Goal: Information Seeking & Learning: Learn about a topic

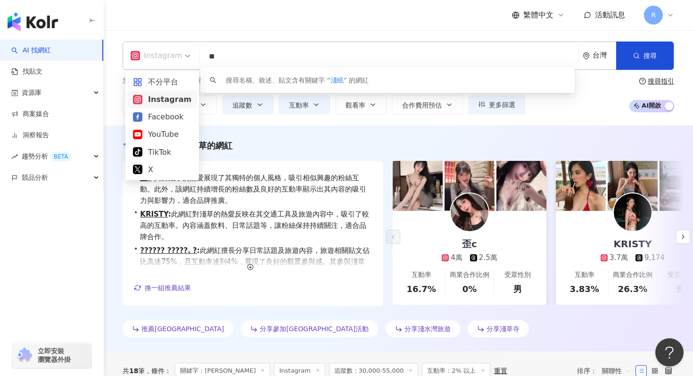
click at [170, 57] on div "Instagram" at bounding box center [156, 55] width 51 height 15
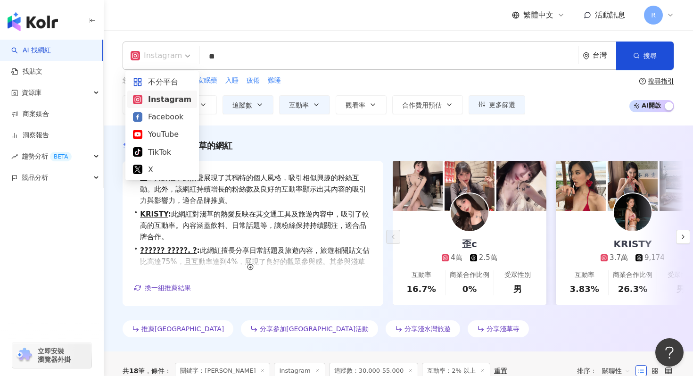
click at [282, 57] on input "**" at bounding box center [389, 57] width 371 height 18
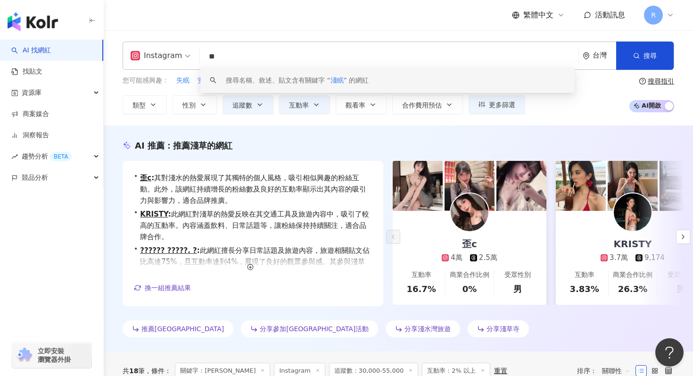
click at [250, 59] on input "**" at bounding box center [389, 57] width 371 height 18
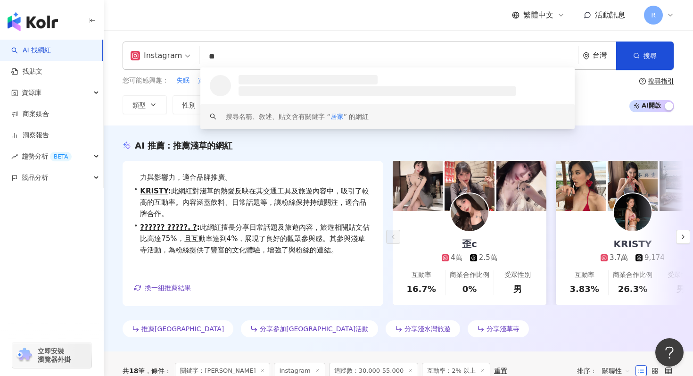
click at [281, 121] on div "搜尋名稱、敘述、貼文含有關鍵字 “ 居家 ” 的網紅" at bounding box center [297, 116] width 143 height 10
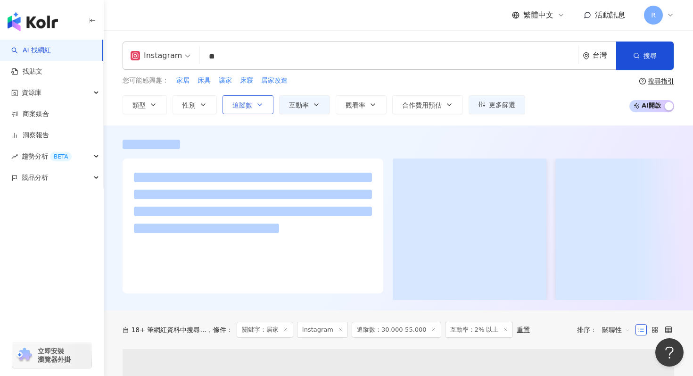
type input "**"
click at [259, 107] on icon "button" at bounding box center [260, 105] width 8 height 8
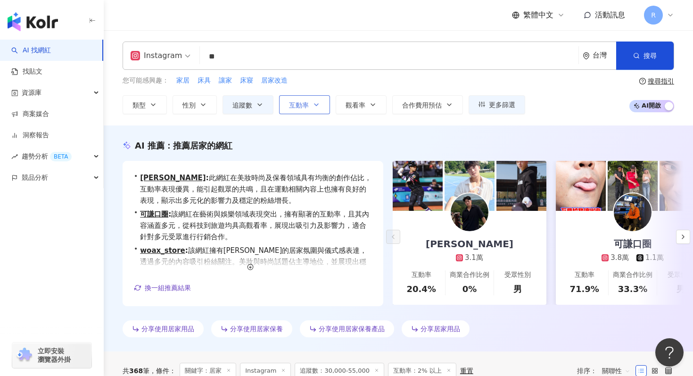
click at [297, 110] on button "互動率" at bounding box center [304, 104] width 51 height 19
click at [260, 140] on div "AI 推薦 ： 推薦居家的網紅" at bounding box center [399, 146] width 552 height 12
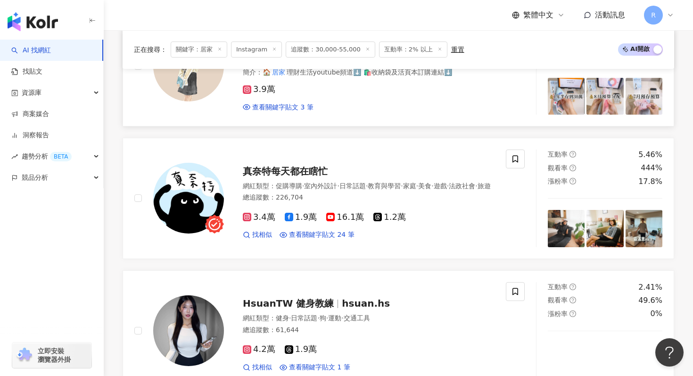
scroll to position [800, 0]
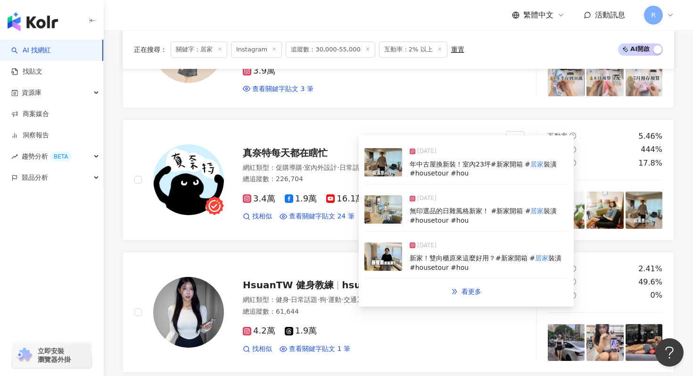
click at [384, 207] on img at bounding box center [384, 209] width 38 height 28
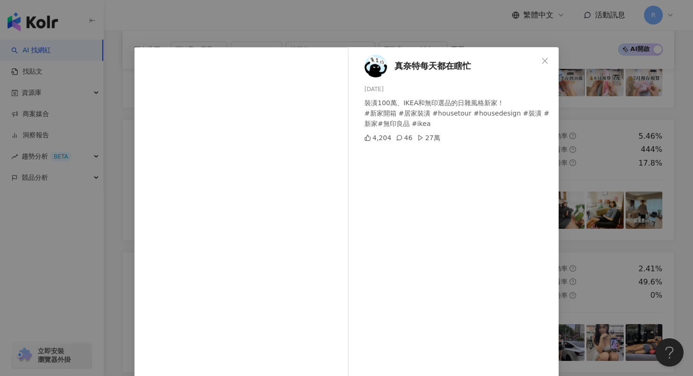
scroll to position [47, 0]
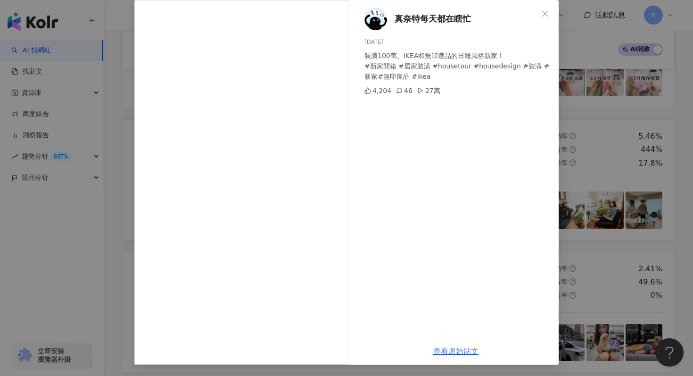
click at [451, 352] on link "查看原始貼文" at bounding box center [455, 351] width 45 height 9
click at [115, 176] on div "真奈特每天都在瞎忙 2025/6/22 裝潢100萬、IKEA和無印選品的日雜風格新家！ #新家開箱 #居家裝潢 #housetour #housedesig…" at bounding box center [346, 188] width 693 height 376
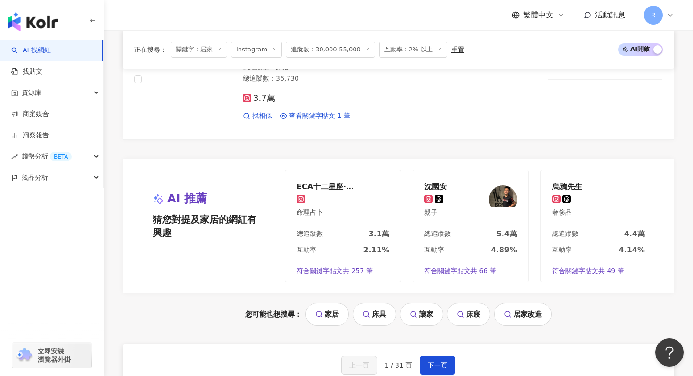
scroll to position [1840, 0]
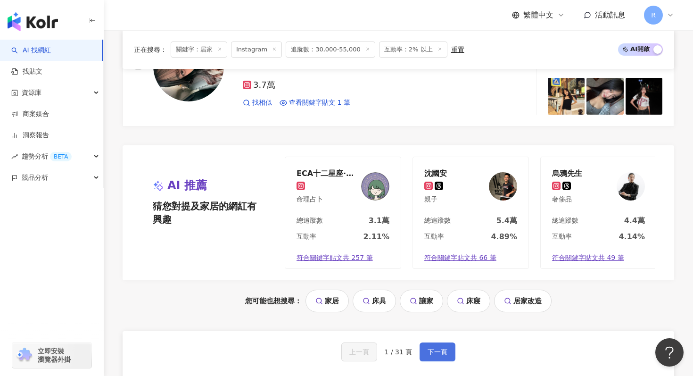
click at [439, 350] on span "下一頁" at bounding box center [438, 352] width 20 height 8
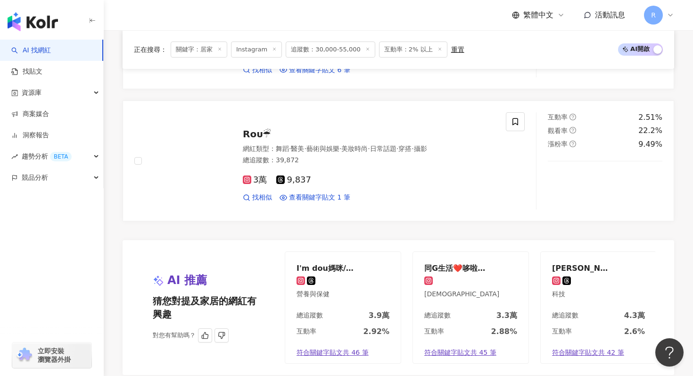
scroll to position [1989, 0]
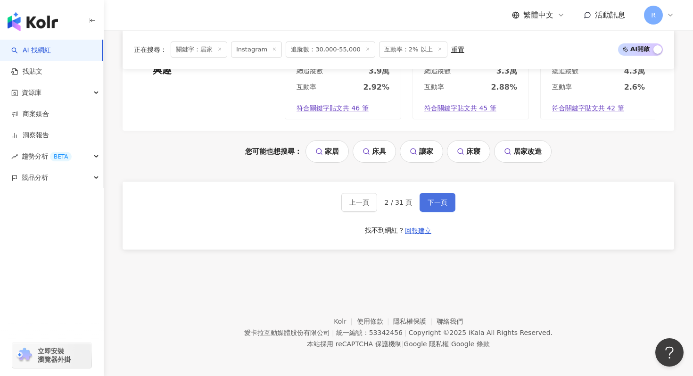
click at [436, 205] on span "下一頁" at bounding box center [438, 203] width 20 height 8
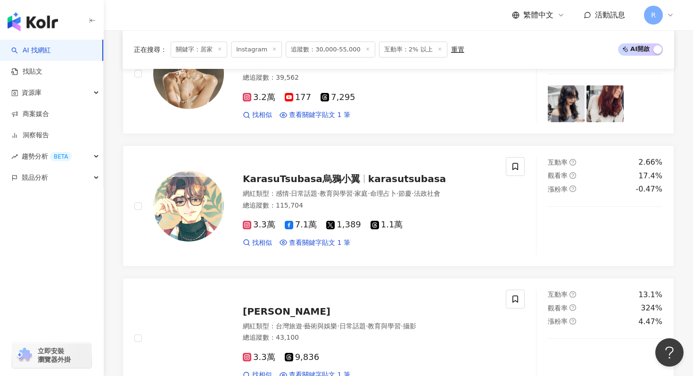
scroll to position [1932, 0]
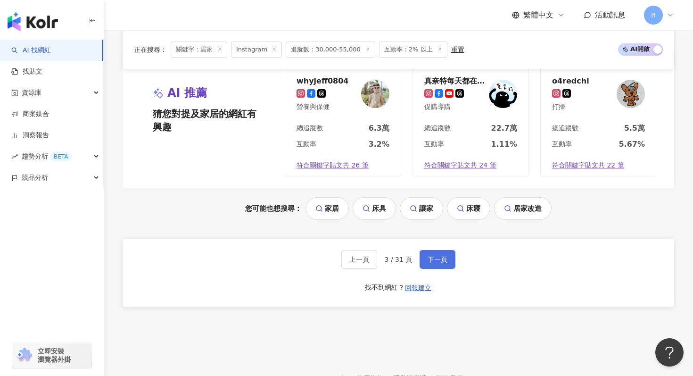
click at [435, 257] on span "下一頁" at bounding box center [438, 260] width 20 height 8
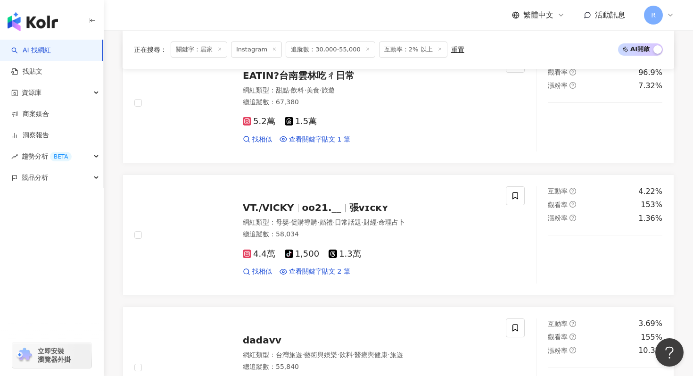
scroll to position [1405, 0]
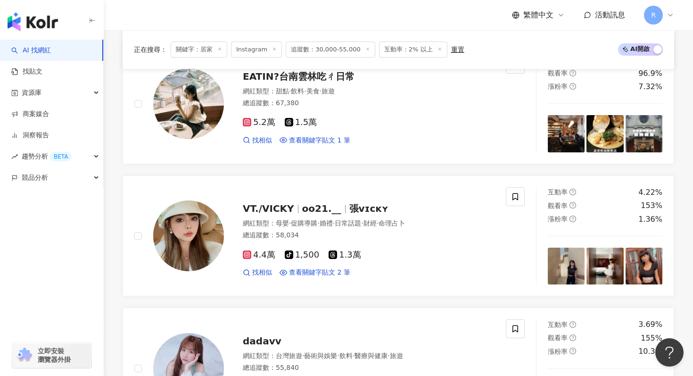
click at [362, 185] on link "VT./VICKY oo21.__ 張ᴠɪᴄᴋʏ 網紅類型 ： 母嬰 · 促購導購 · 婚禮 · 日常話題 · 財經 · 命理占卜 總追蹤數 ： 58,034…" at bounding box center [399, 235] width 552 height 121
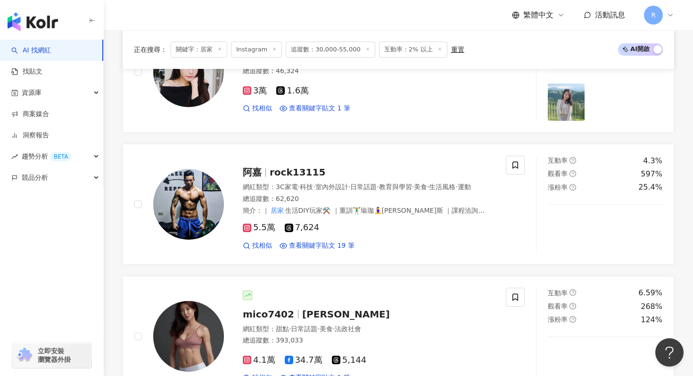
scroll to position [832, 0]
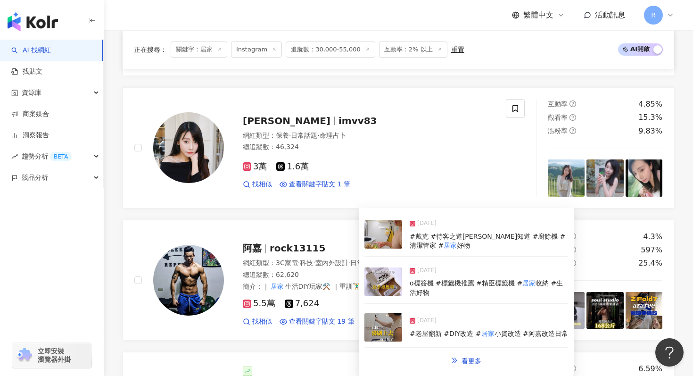
click at [383, 292] on img at bounding box center [384, 281] width 38 height 28
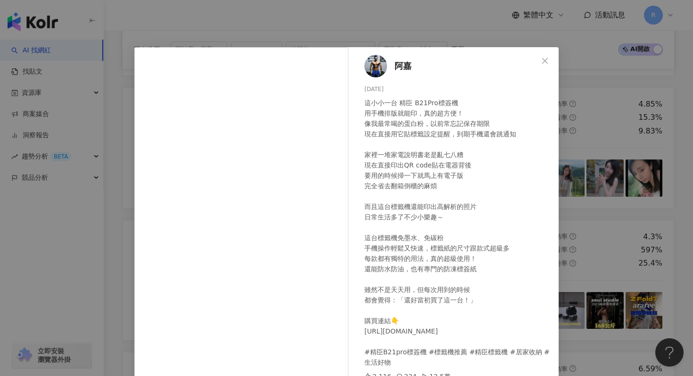
scroll to position [7, 0]
click at [287, 38] on div "阿嘉 2025/7/22 這小小一台 精臣 B21Pro標簽機 用手機排版就能印，真的超方便！ 像我最常喝的蛋白粉，以前常忘記保存期限 現在直接用它貼標籤設定…" at bounding box center [346, 188] width 693 height 376
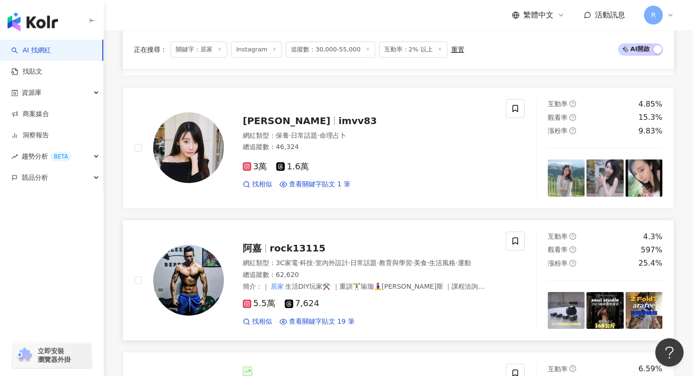
click at [208, 278] on img at bounding box center [188, 280] width 71 height 71
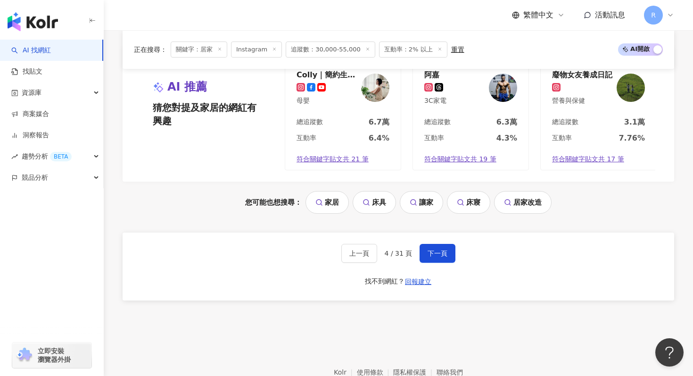
scroll to position [1991, 0]
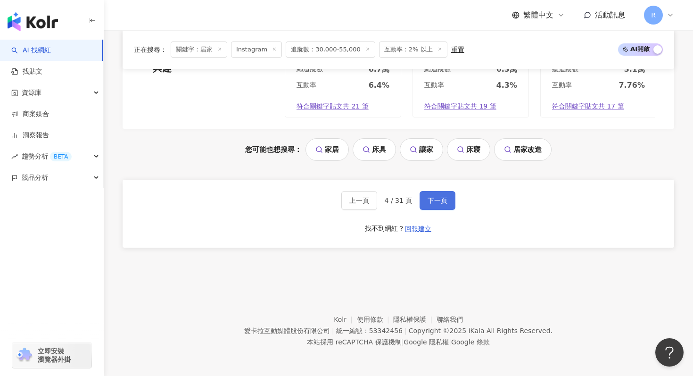
click at [433, 196] on button "下一頁" at bounding box center [438, 200] width 36 height 19
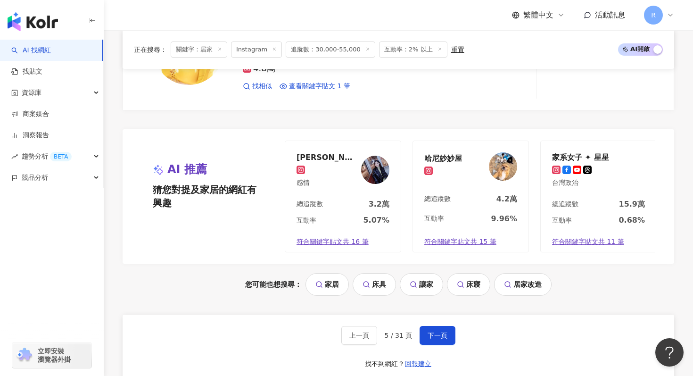
scroll to position [1994, 0]
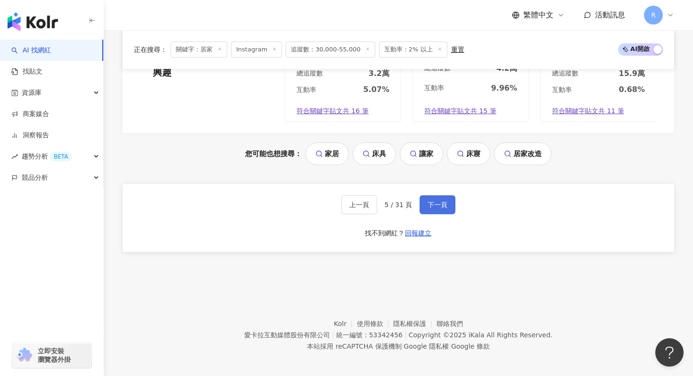
click at [425, 200] on button "下一頁" at bounding box center [438, 204] width 36 height 19
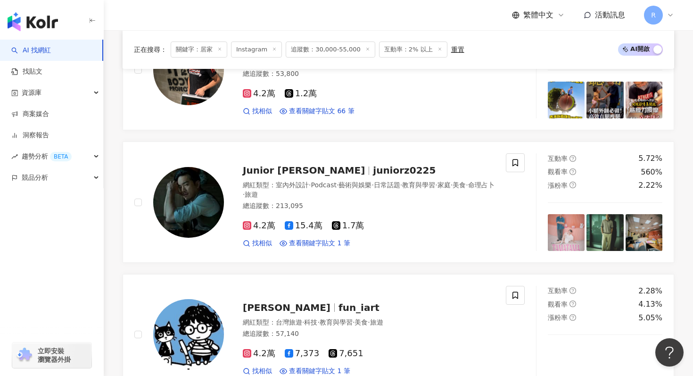
scroll to position [1991, 0]
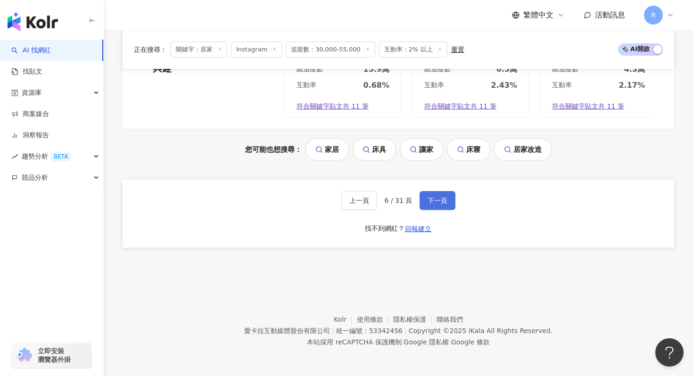
click at [428, 195] on button "下一頁" at bounding box center [438, 200] width 36 height 19
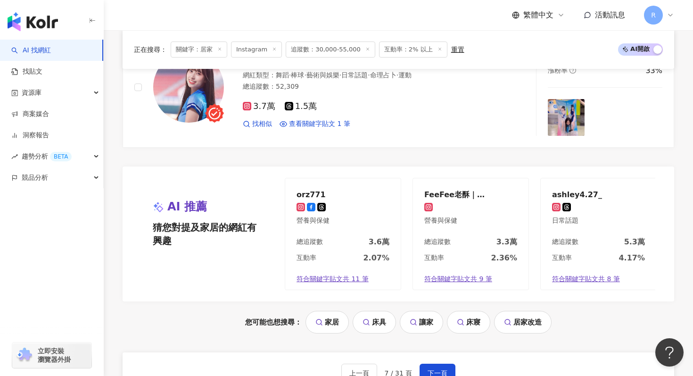
scroll to position [1950, 0]
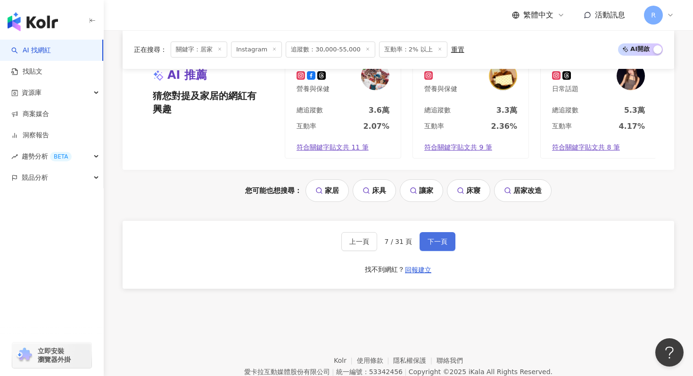
click at [444, 241] on span "下一頁" at bounding box center [438, 242] width 20 height 8
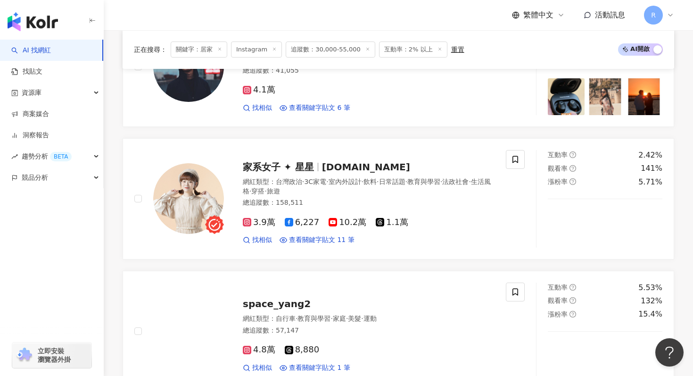
scroll to position [779, 0]
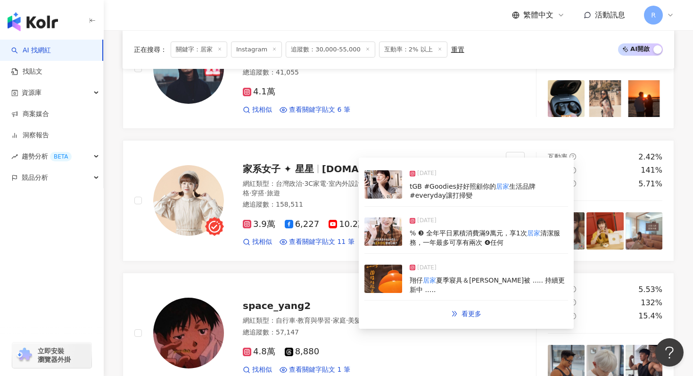
click at [381, 189] on img at bounding box center [384, 184] width 38 height 28
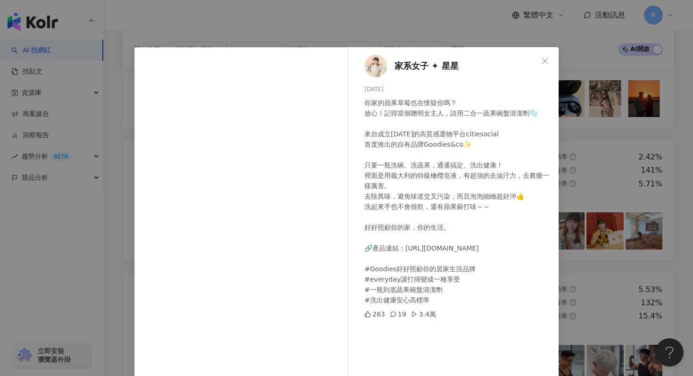
click at [218, 32] on div "家系女子 ✦ 星星 2025/4/2 你家的蘋果草莓也在懷疑你嗎？ 放心！記得當個聰明女主人，請用二合一蔬果碗盤清潔劑🫧 來自成立13年的高質感選物平台cit…" at bounding box center [346, 188] width 693 height 376
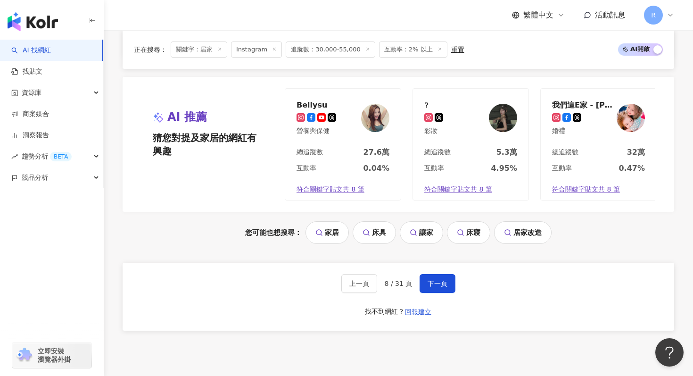
scroll to position [1991, 0]
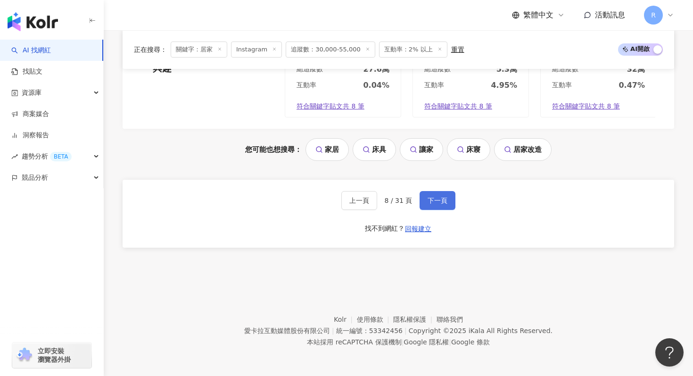
click at [426, 194] on button "下一頁" at bounding box center [438, 200] width 36 height 19
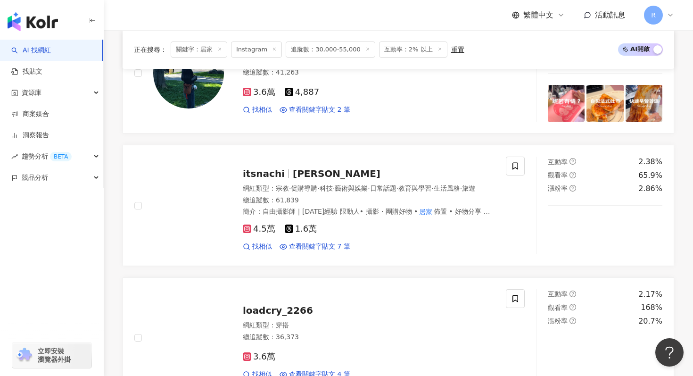
scroll to position [1302, 0]
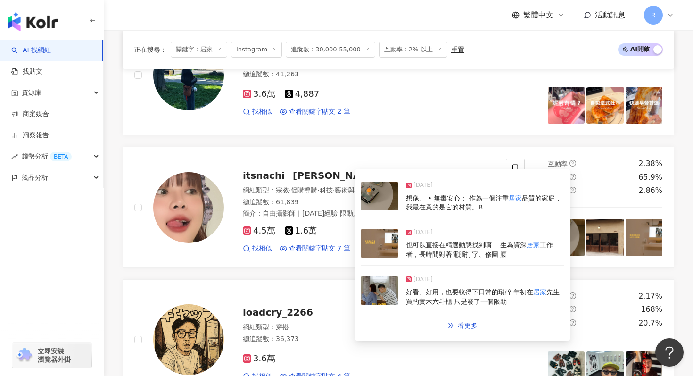
click at [376, 248] on img at bounding box center [380, 243] width 38 height 28
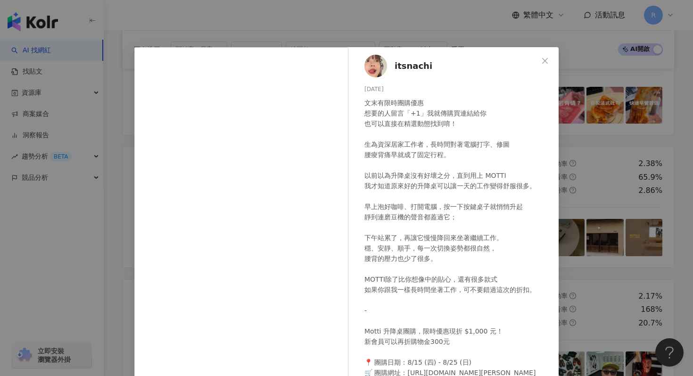
click at [274, 19] on div "itsnachi 2025/8/16 文末有限時團購優惠 想要的人留言「+1」我就傳購買連結給你 也可以直接在精選動態找到唷！ 生為資深居家工作者，長時間對著…" at bounding box center [346, 188] width 693 height 376
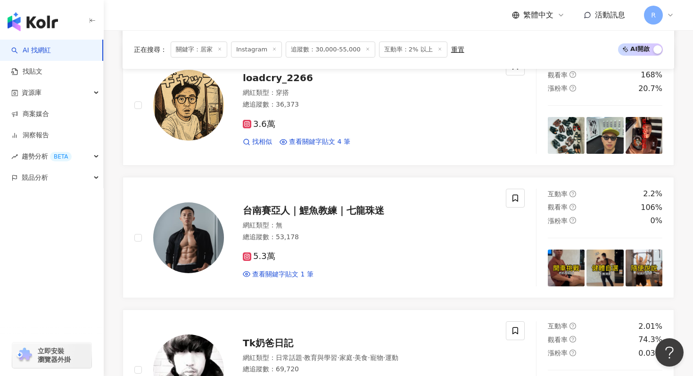
scroll to position [1994, 0]
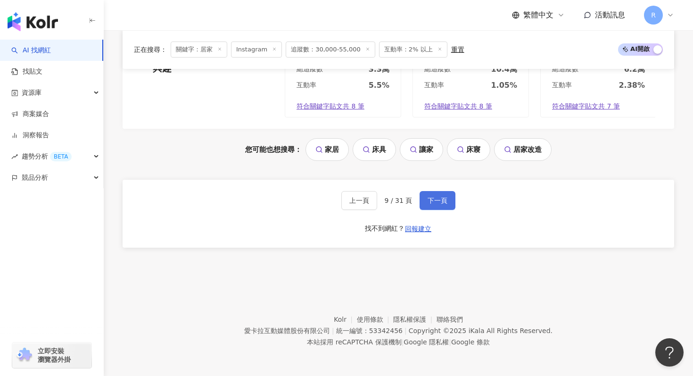
click at [436, 195] on button "下一頁" at bounding box center [438, 200] width 36 height 19
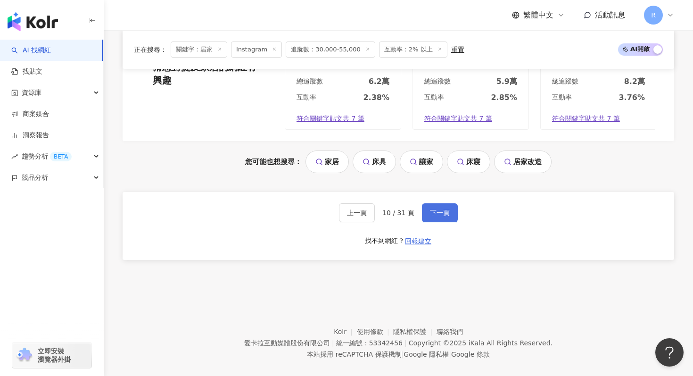
click at [436, 209] on span "下一頁" at bounding box center [440, 213] width 20 height 8
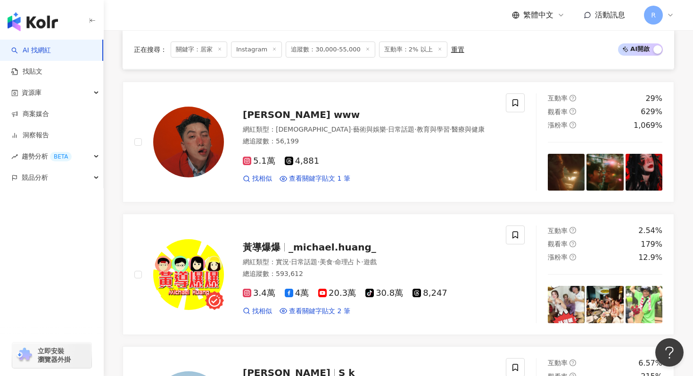
scroll to position [1991, 0]
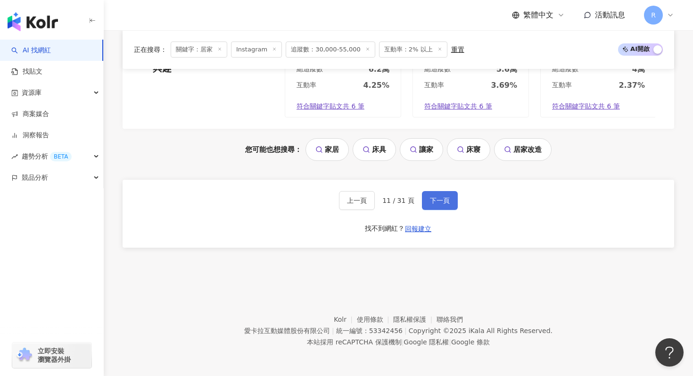
click at [441, 196] on button "下一頁" at bounding box center [440, 200] width 36 height 19
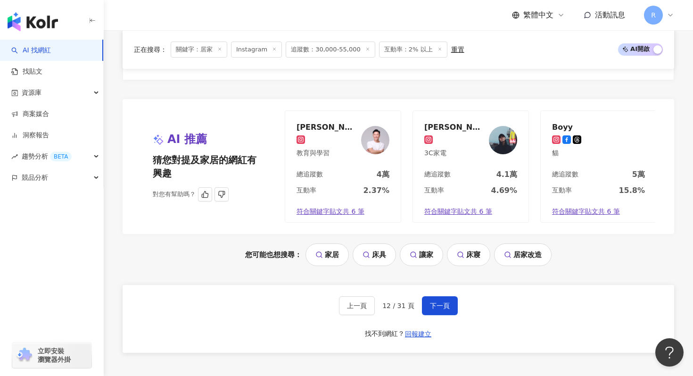
scroll to position [1948, 0]
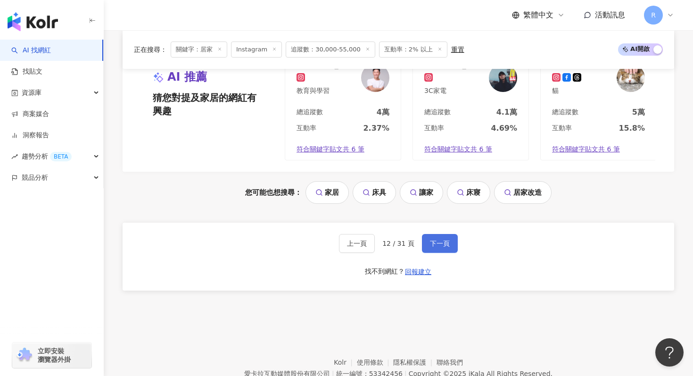
click at [435, 241] on span "下一頁" at bounding box center [440, 244] width 20 height 8
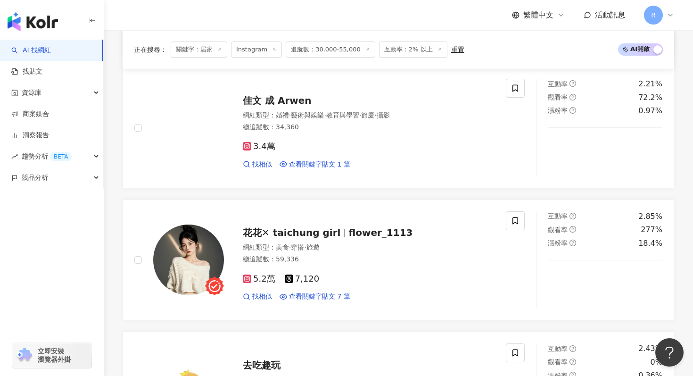
scroll to position [1371, 0]
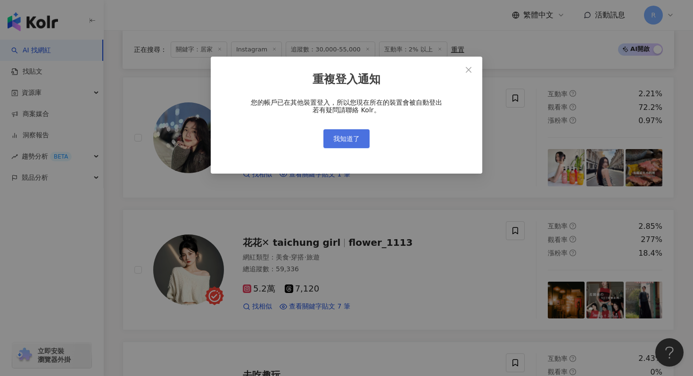
click at [344, 141] on span "我知道了" at bounding box center [346, 139] width 26 height 8
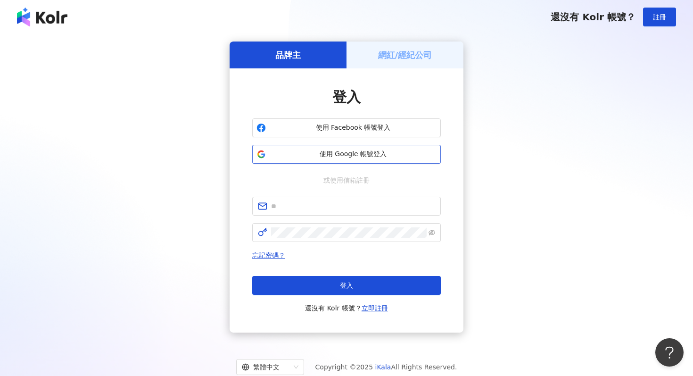
click at [293, 149] on button "使用 Google 帳號登入" at bounding box center [346, 154] width 189 height 19
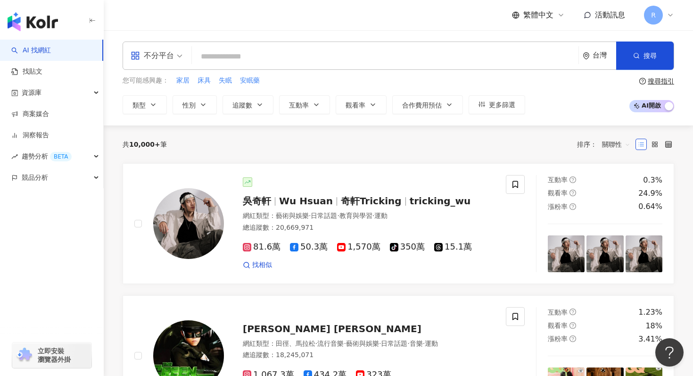
click at [220, 53] on input "search" at bounding box center [385, 57] width 379 height 18
click at [169, 60] on div "不分平台" at bounding box center [152, 55] width 43 height 15
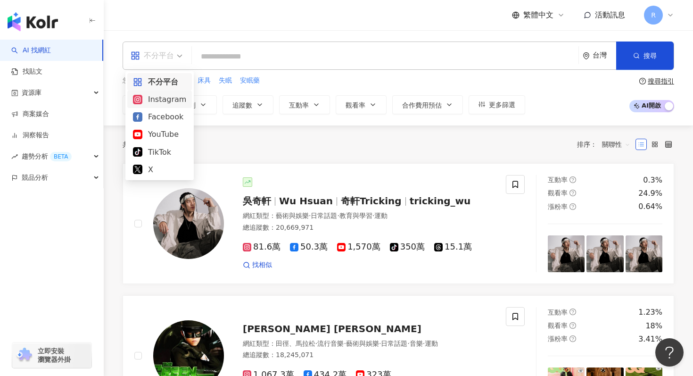
click at [164, 107] on div "Instagram" at bounding box center [159, 99] width 65 height 17
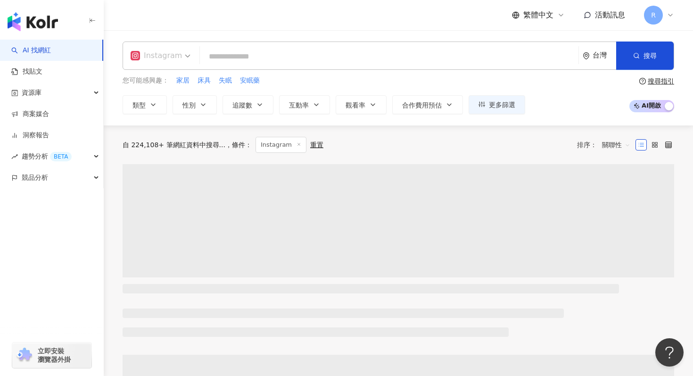
click at [172, 52] on div "Instagram" at bounding box center [156, 55] width 51 height 15
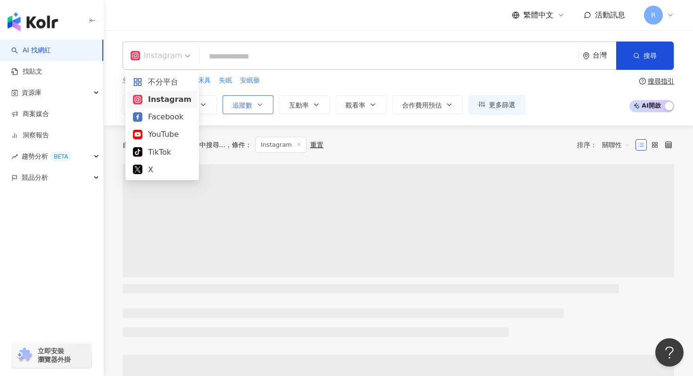
click at [258, 101] on icon "button" at bounding box center [260, 105] width 8 height 8
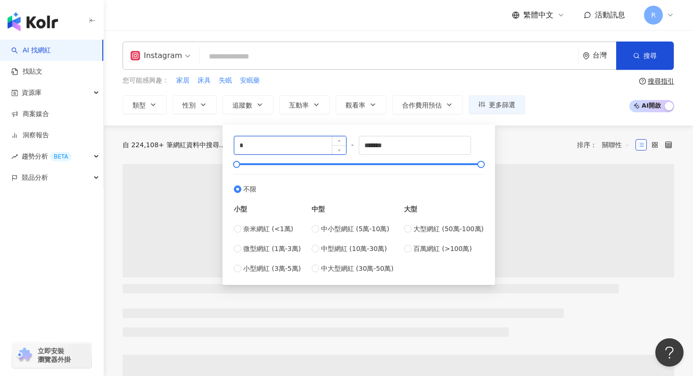
click at [285, 148] on input "*" at bounding box center [290, 145] width 112 height 18
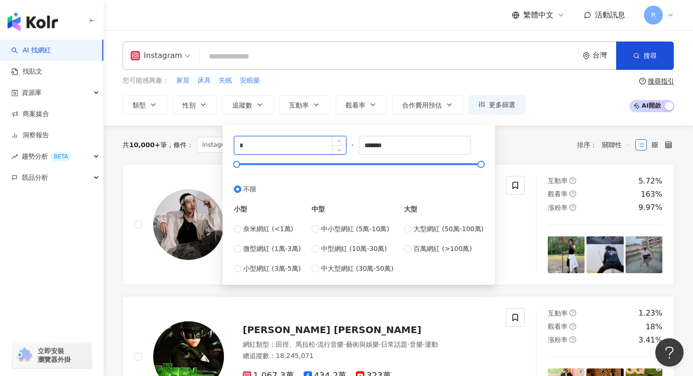
click at [285, 148] on input "*" at bounding box center [290, 145] width 112 height 18
type input "*"
type input "*****"
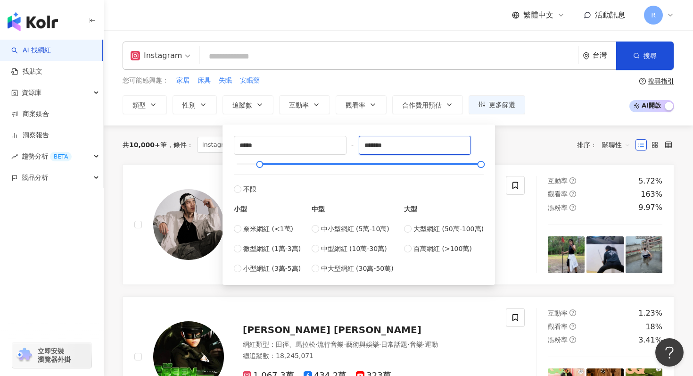
drag, startPoint x: 414, startPoint y: 140, endPoint x: 283, endPoint y: 134, distance: 130.3
click at [283, 134] on div "***** - ******* 不限 小型 奈米網紅 (<1萬) 微型網紅 (1萬-3萬) 小型網紅 (3萬-5萬) 中型 中小型網紅 (5萬-10萬) 中型…" at bounding box center [358, 204] width 261 height 149
click at [399, 142] on input "*******" at bounding box center [415, 145] width 112 height 18
type input "******"
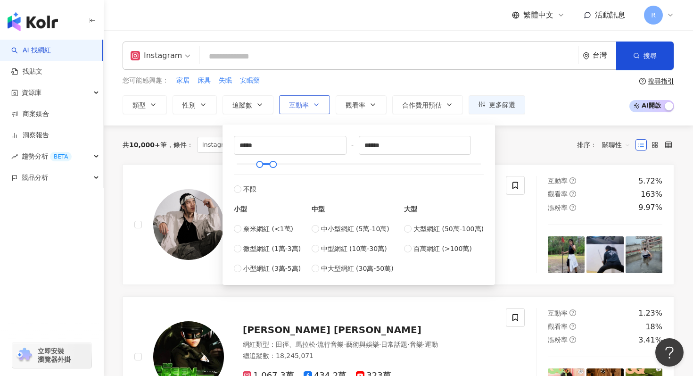
click at [293, 105] on span "互動率" at bounding box center [299, 105] width 20 height 8
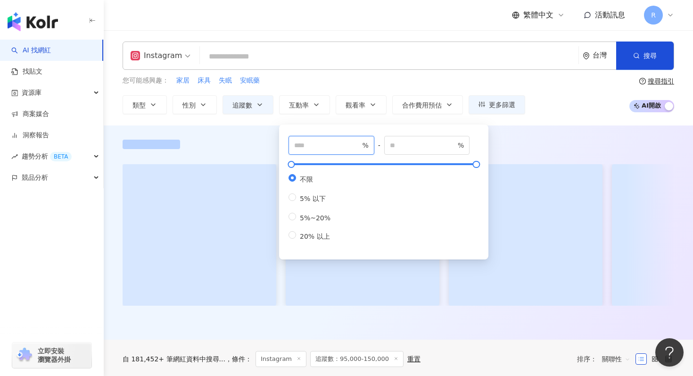
click at [317, 147] on input "number" at bounding box center [327, 145] width 66 height 10
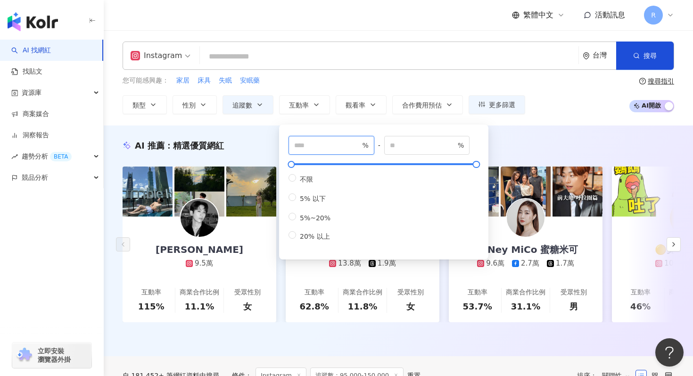
type input "*"
click at [342, 78] on div "您可能感興趣： 家居 床具 失眠 安眠藥" at bounding box center [324, 80] width 403 height 10
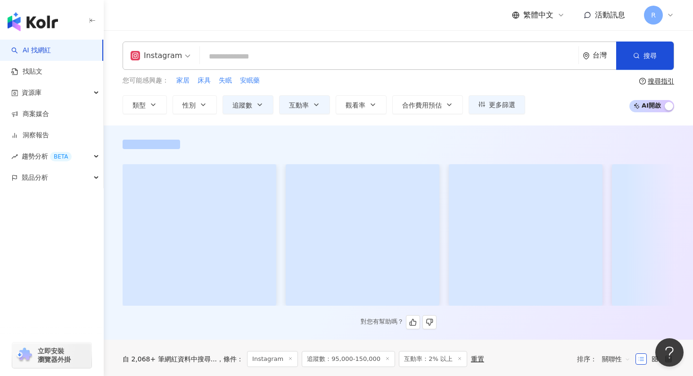
click at [291, 218] on span at bounding box center [363, 234] width 154 height 141
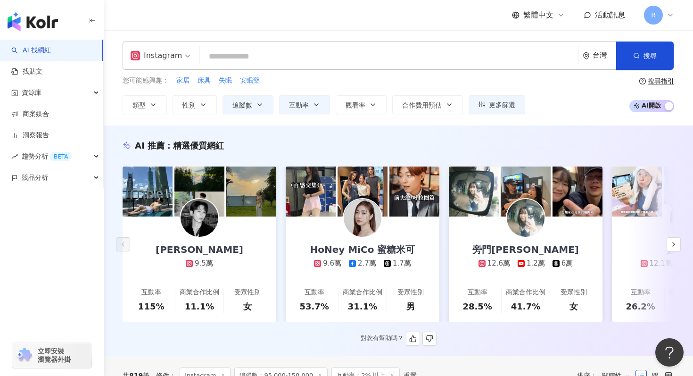
click at [286, 56] on input "search" at bounding box center [389, 57] width 371 height 18
click at [185, 83] on span "家居" at bounding box center [182, 80] width 13 height 9
type input "**"
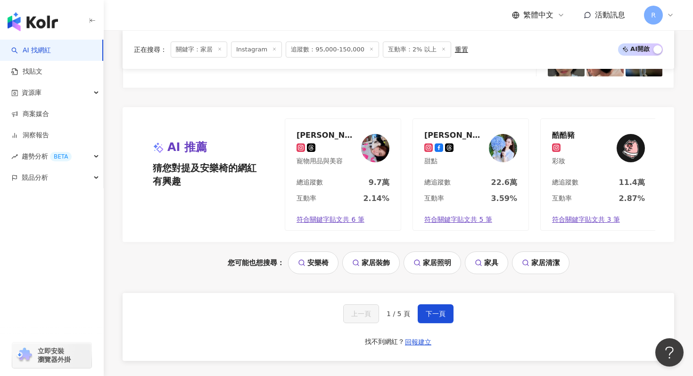
scroll to position [1900, 0]
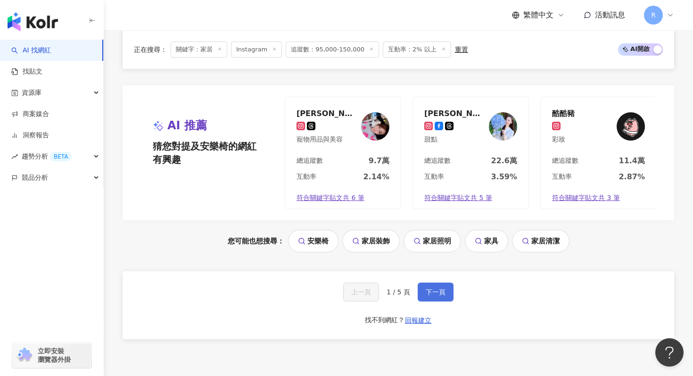
click at [433, 288] on span "下一頁" at bounding box center [436, 292] width 20 height 8
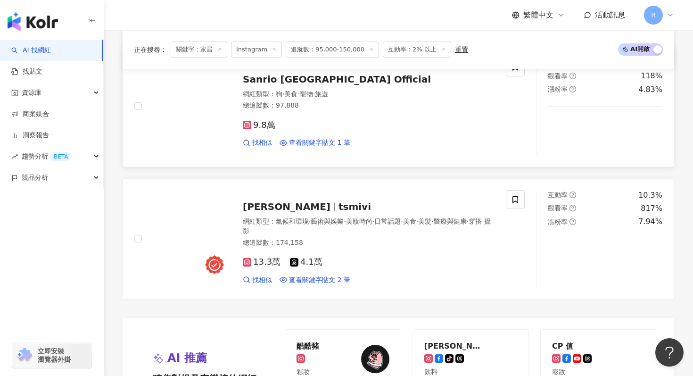
scroll to position [1991, 0]
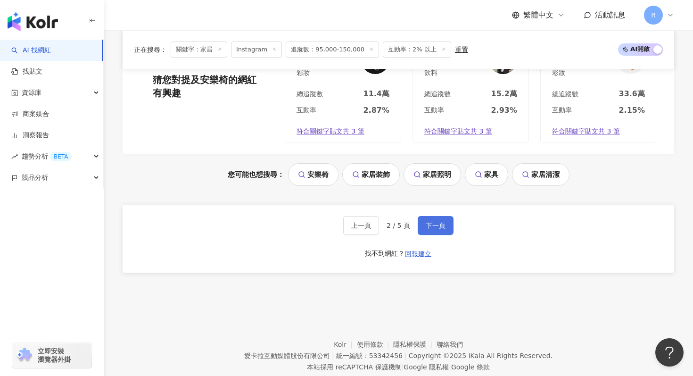
click at [428, 216] on button "下一頁" at bounding box center [436, 225] width 36 height 19
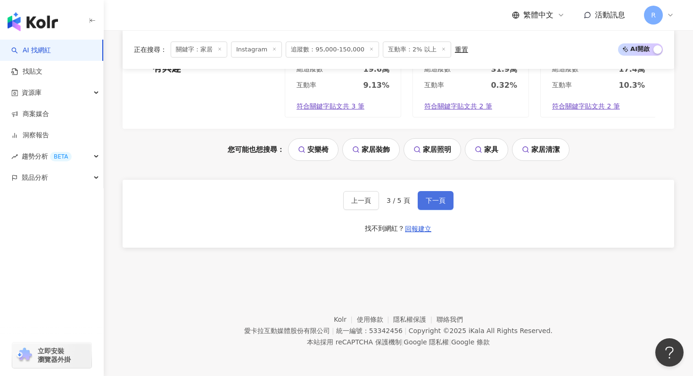
click at [440, 198] on span "下一頁" at bounding box center [436, 201] width 20 height 8
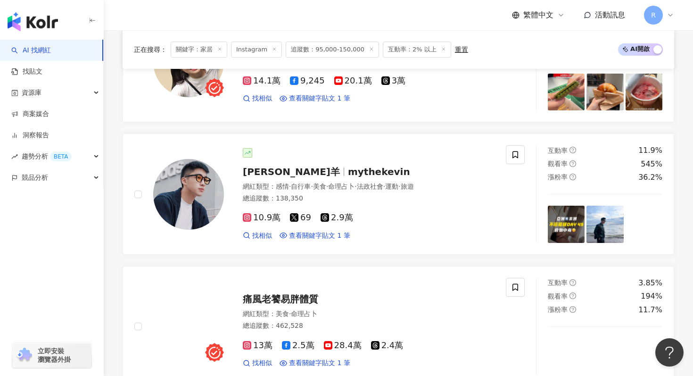
scroll to position [1269, 0]
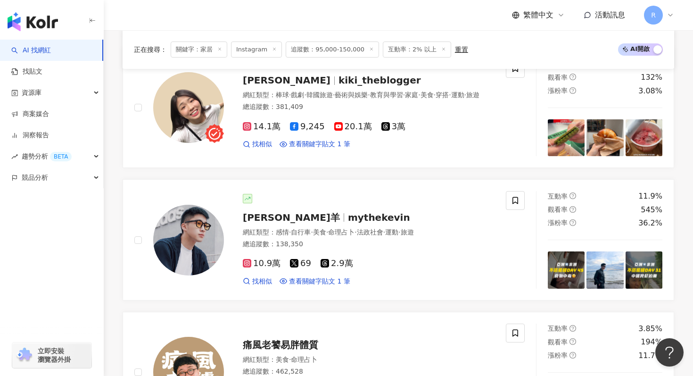
click at [218, 48] on icon at bounding box center [219, 49] width 5 height 5
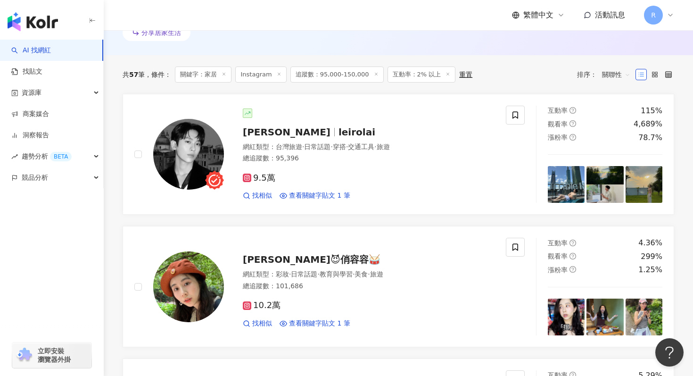
scroll to position [0, 0]
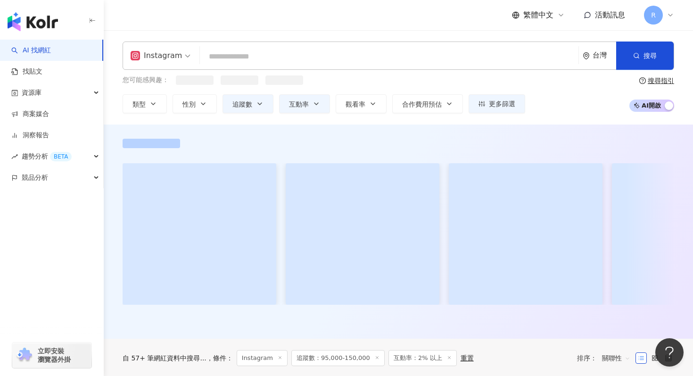
click at [275, 50] on input "search" at bounding box center [389, 57] width 371 height 18
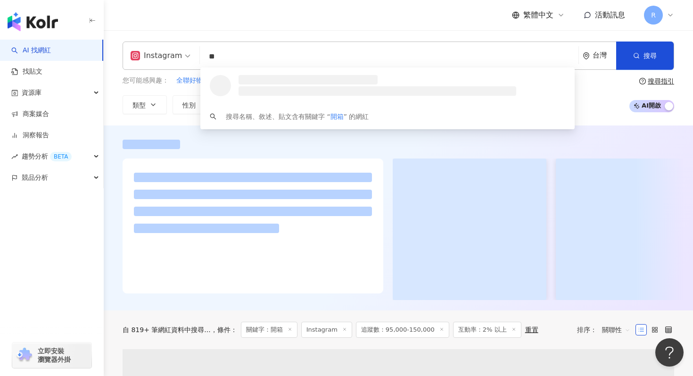
type input "**"
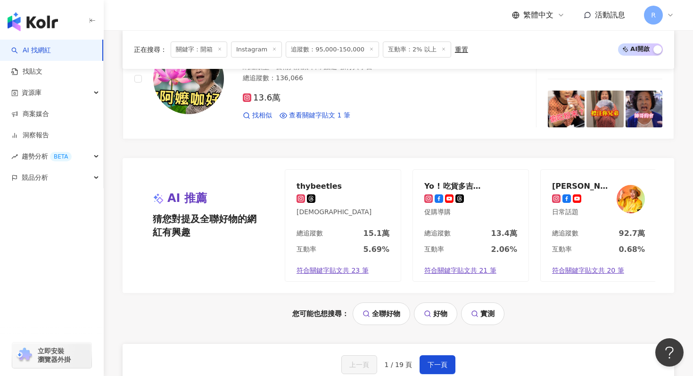
scroll to position [1874, 0]
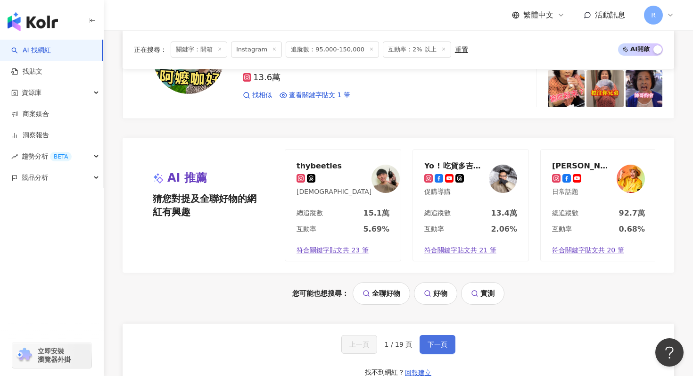
click at [424, 335] on button "下一頁" at bounding box center [438, 344] width 36 height 19
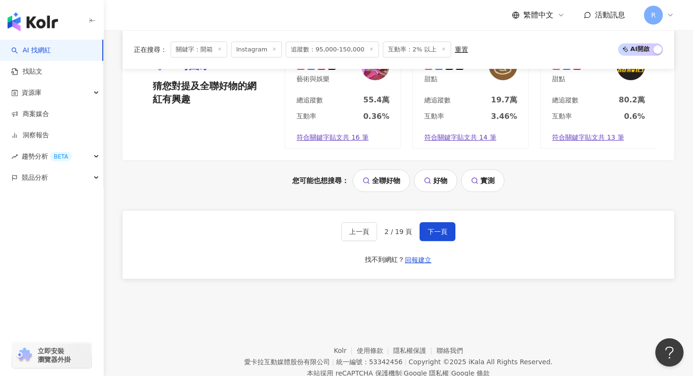
scroll to position [1994, 0]
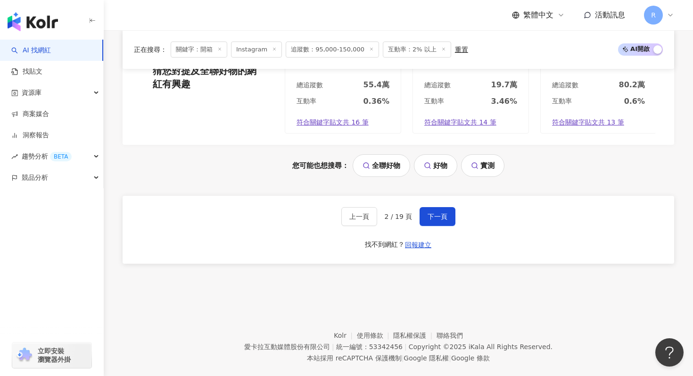
click at [430, 196] on div "上一頁 2 / 19 頁 下一頁 找不到網紅？ 回報建立" at bounding box center [399, 230] width 552 height 68
click at [430, 207] on button "下一頁" at bounding box center [438, 216] width 36 height 19
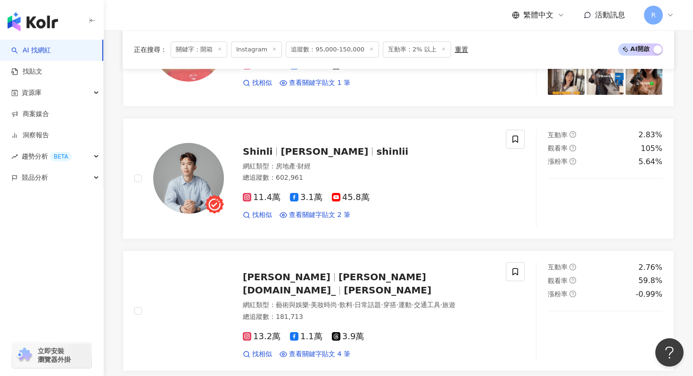
scroll to position [1820, 0]
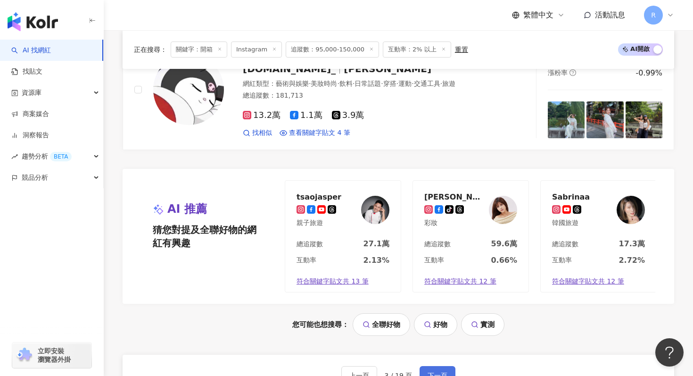
click at [434, 366] on button "下一頁" at bounding box center [438, 375] width 36 height 19
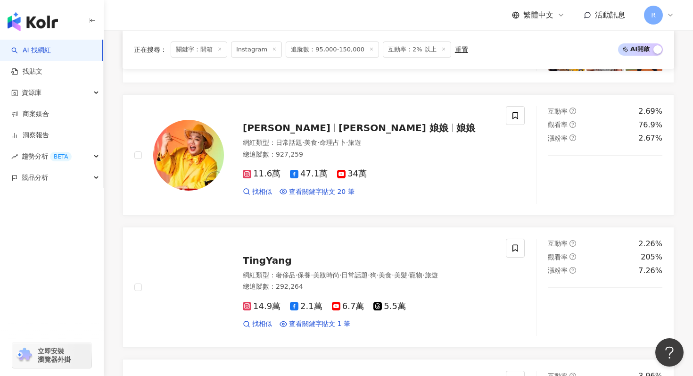
scroll to position [719, 0]
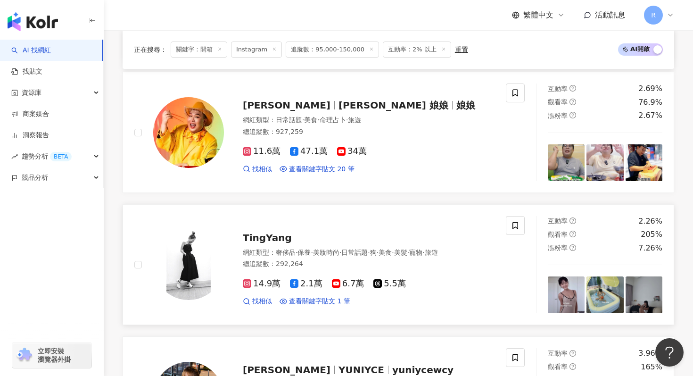
click at [295, 260] on div "總追蹤數 ： 292,264" at bounding box center [369, 263] width 252 height 9
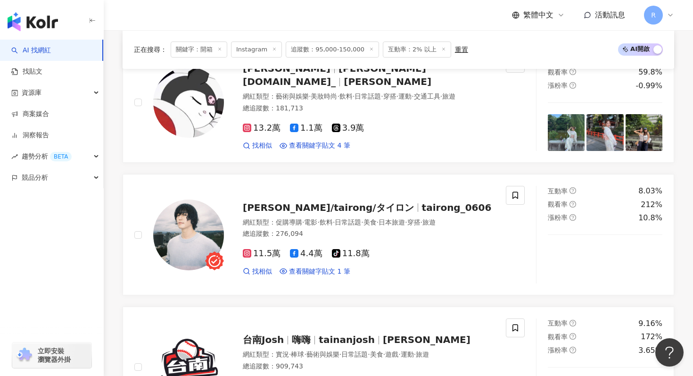
scroll to position [353, 0]
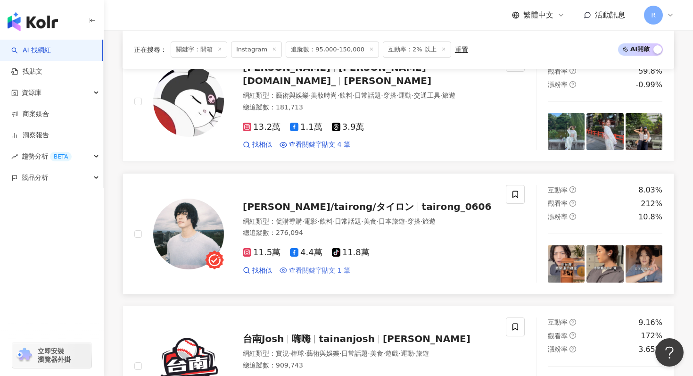
click at [316, 266] on span "查看關鍵字貼文 1 筆" at bounding box center [319, 270] width 61 height 9
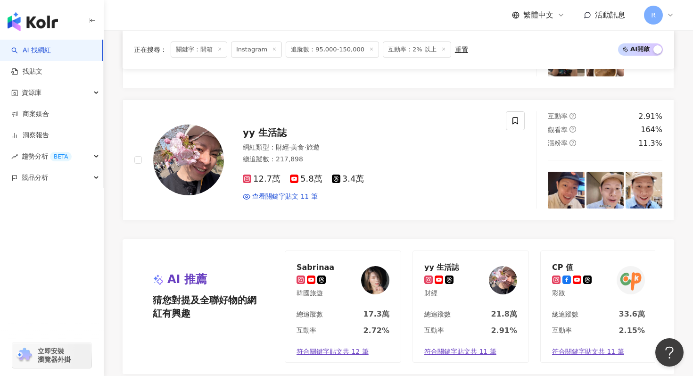
scroll to position [1994, 0]
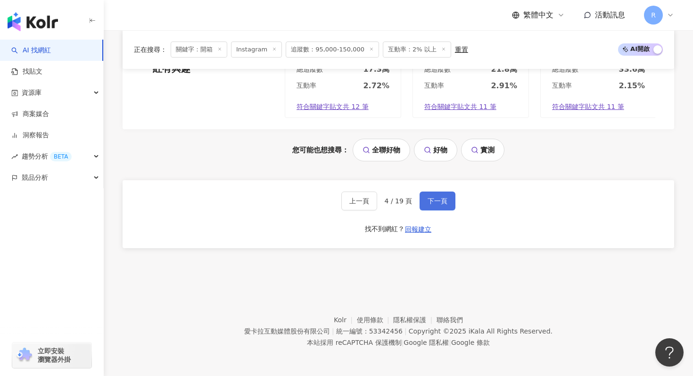
click at [438, 196] on button "下一頁" at bounding box center [438, 200] width 36 height 19
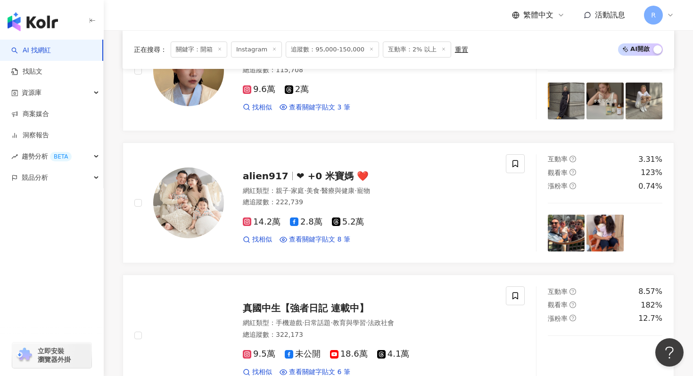
scroll to position [1442, 0]
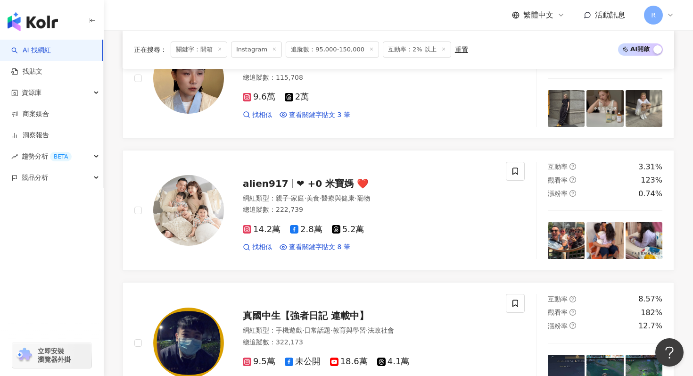
click at [438, 196] on div "網紅類型 ： 親子 · 家庭 · 美食 · 醫療與健康 · 寵物 總追蹤數 ： 222,739" at bounding box center [369, 205] width 252 height 23
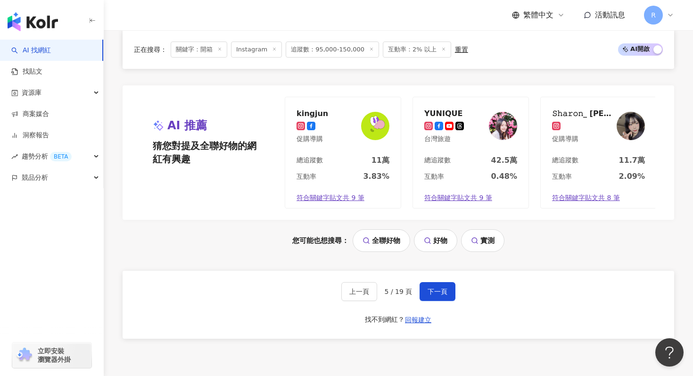
scroll to position [1947, 0]
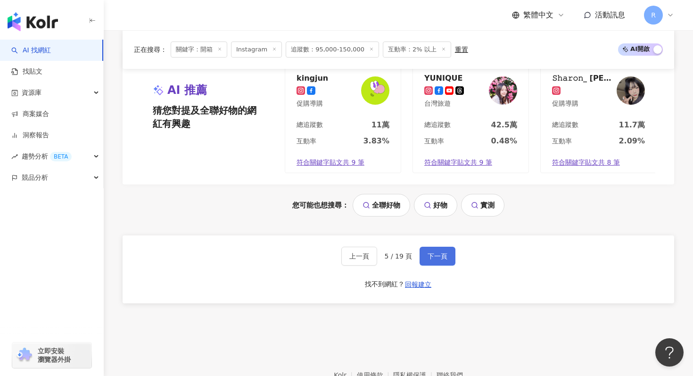
click at [435, 247] on button "下一頁" at bounding box center [438, 256] width 36 height 19
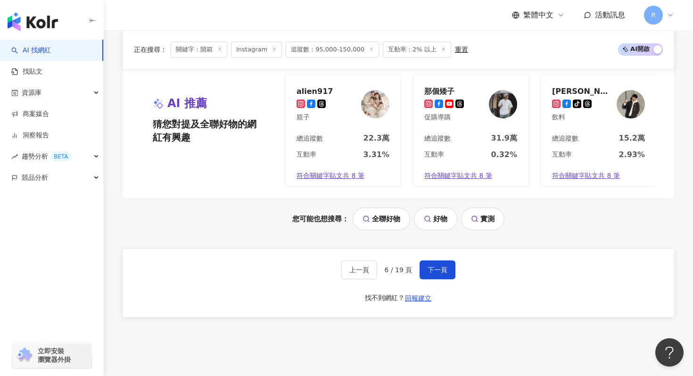
scroll to position [1994, 0]
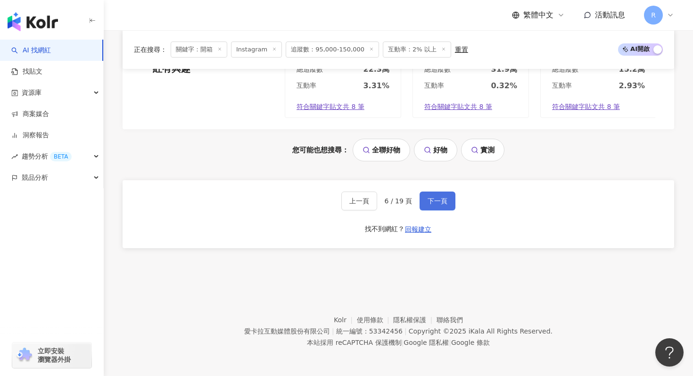
click at [437, 205] on button "下一頁" at bounding box center [438, 200] width 36 height 19
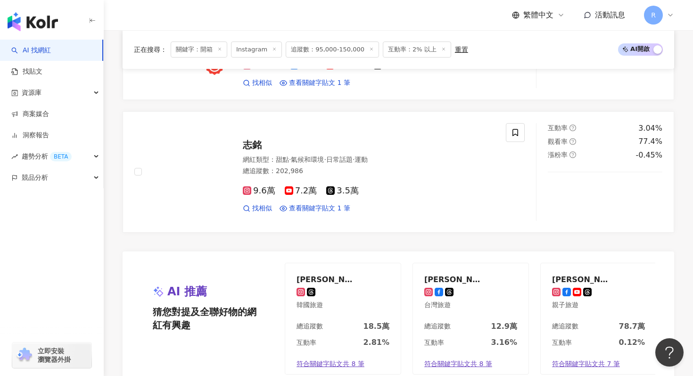
scroll to position [1758, 0]
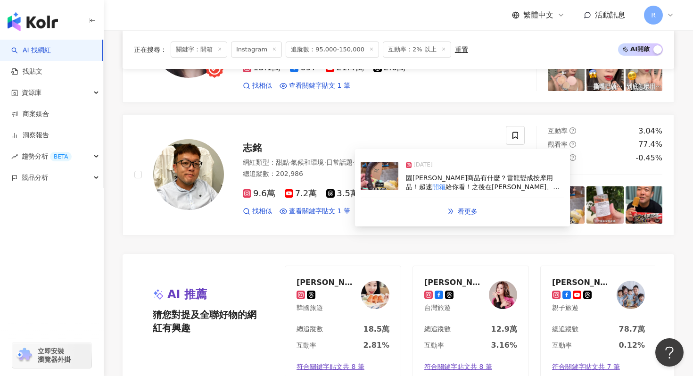
click at [387, 190] on img at bounding box center [380, 176] width 38 height 28
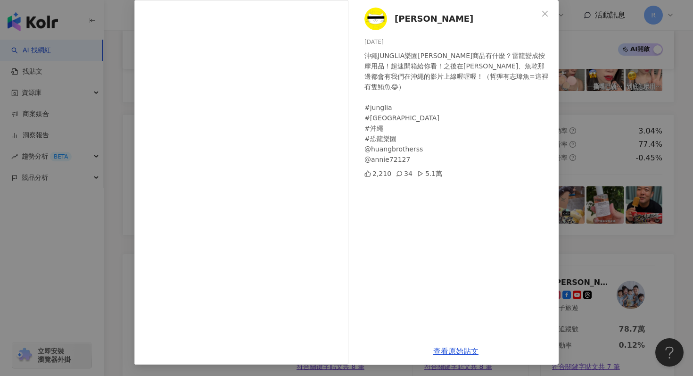
scroll to position [0, 0]
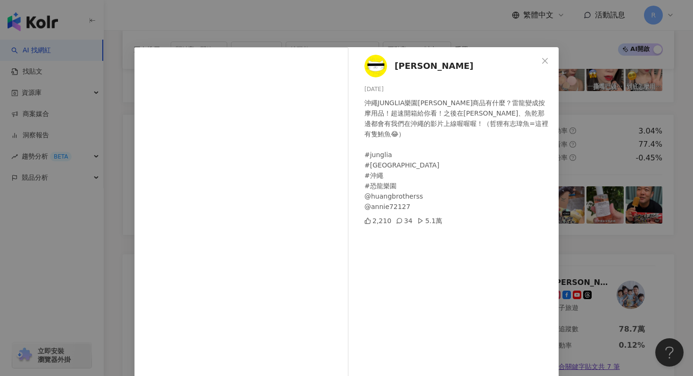
click at [269, 24] on div "leemeowoh 2025/7/25 沖繩JUNGLIA樂園周邊商品有什麼？雷龍變成按摩用品！超速開箱給你看！之後在哲瑋、魚乾那邊都會有我們在沖繩的影片上線…" at bounding box center [346, 188] width 693 height 376
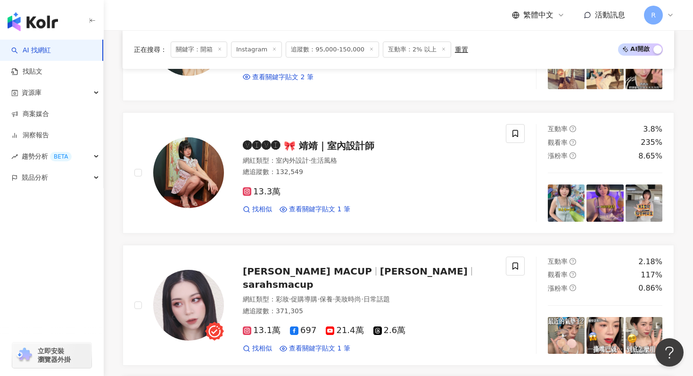
scroll to position [1478, 0]
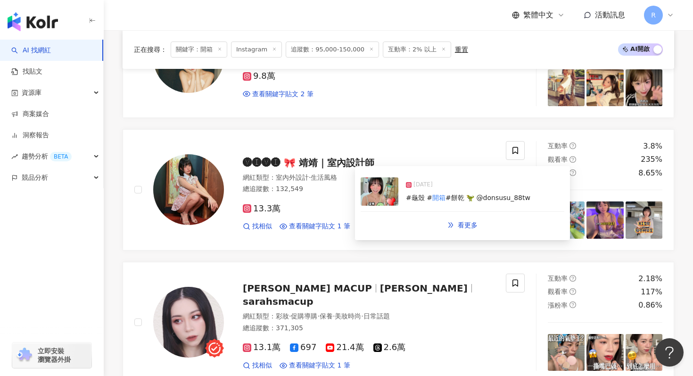
click at [374, 206] on div "2024/10/16 #龜殼 # 開箱 #餅乾 🦖 @donsusu_88tw" at bounding box center [463, 192] width 204 height 40
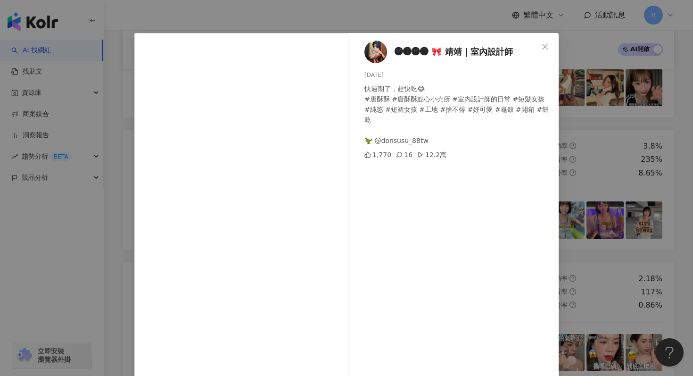
scroll to position [11, 0]
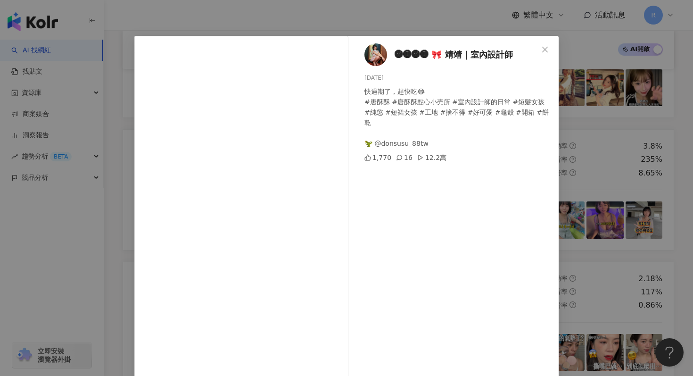
click at [357, 20] on div "🅥🅘🅥🅘 🎀 靖靖｜室內設計師 2024/10/16 快過期了，趕快吃😂 #唐酥酥 #唐酥酥點心小売所 #室內設計師的日常 #短髮女孩 #純慾 #短裙女孩 #…" at bounding box center [346, 188] width 693 height 376
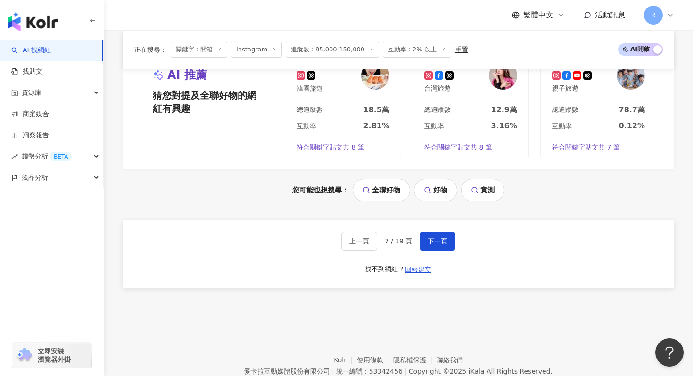
scroll to position [1994, 0]
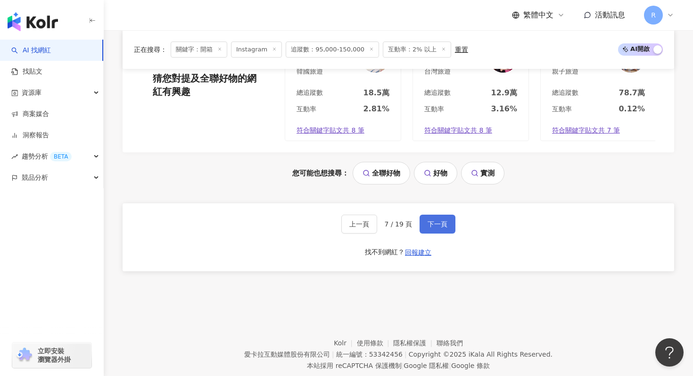
click at [437, 220] on span "下一頁" at bounding box center [438, 224] width 20 height 8
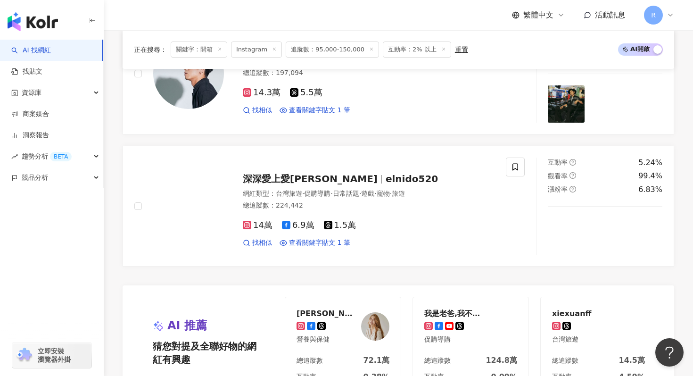
scroll to position [1897, 0]
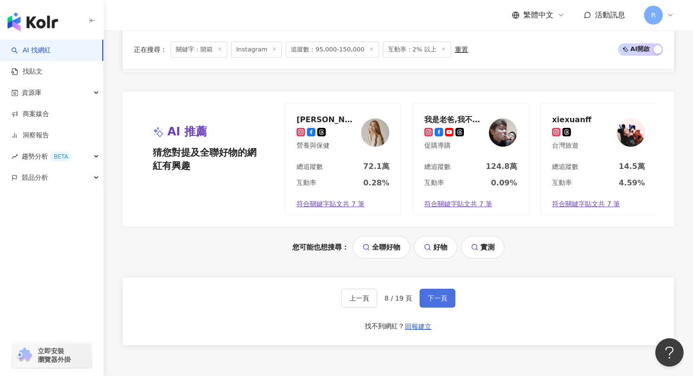
click at [428, 300] on span "下一頁" at bounding box center [438, 298] width 20 height 8
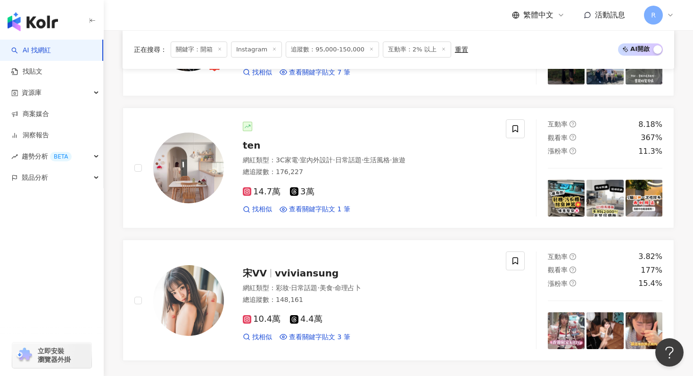
scroll to position [1633, 0]
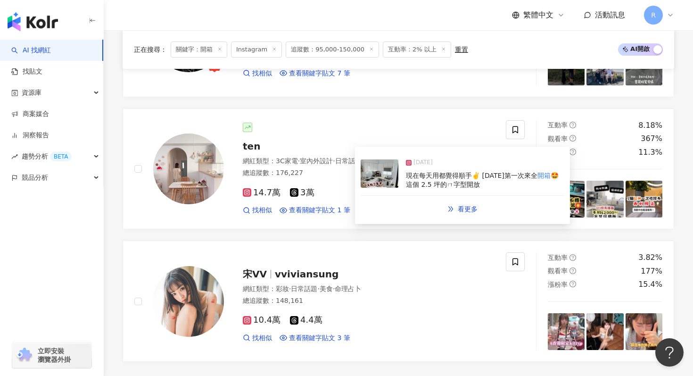
click at [398, 181] on img at bounding box center [380, 173] width 38 height 28
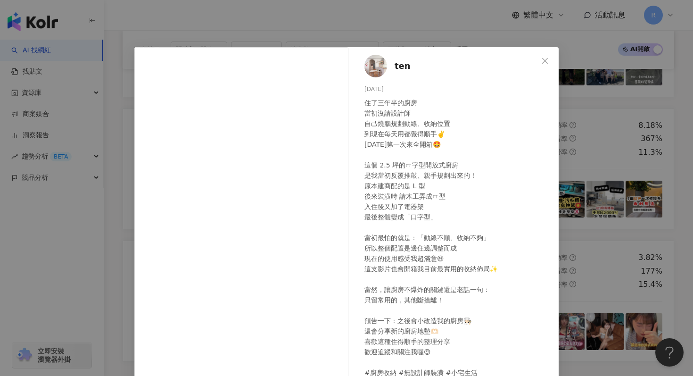
click at [273, 32] on div "ten 2025/7/5 住了三年半的廚房 當初沒請設計師 自己燒腦規劃動線、收納位置 到現在每天用都覺得順手✌️ 今天第一次來全開箱🤩 這個 2.5 坪的ㄇ…" at bounding box center [346, 188] width 693 height 376
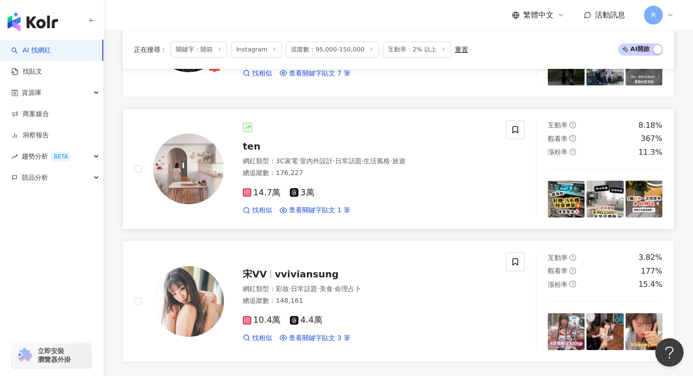
click at [194, 146] on img at bounding box center [188, 168] width 71 height 71
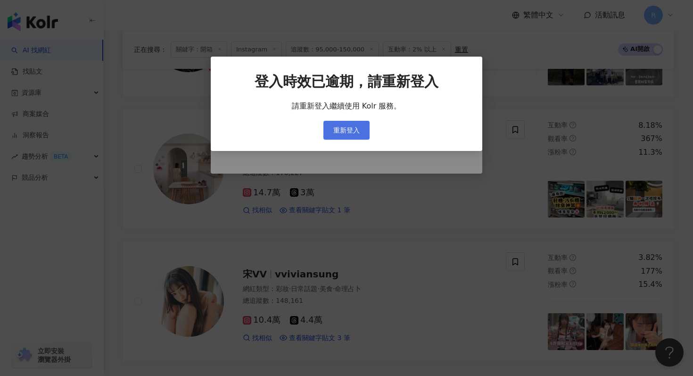
click at [356, 126] on span "重新登入" at bounding box center [346, 130] width 26 height 8
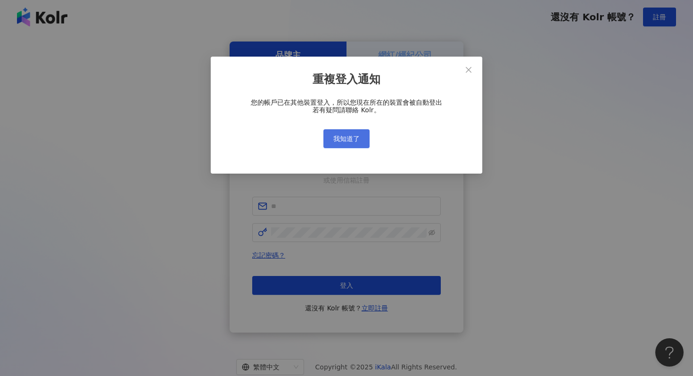
click at [341, 137] on span "我知道了" at bounding box center [346, 139] width 26 height 8
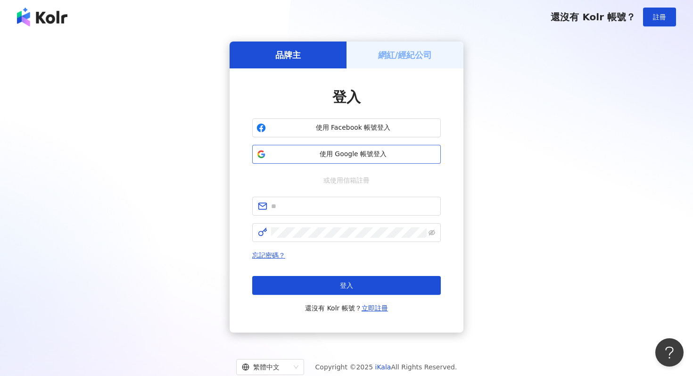
click at [365, 148] on button "使用 Google 帳號登入" at bounding box center [346, 154] width 189 height 19
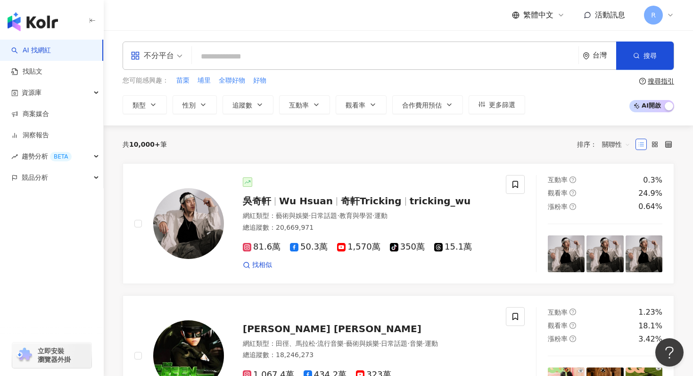
click at [163, 64] on span at bounding box center [157, 55] width 52 height 27
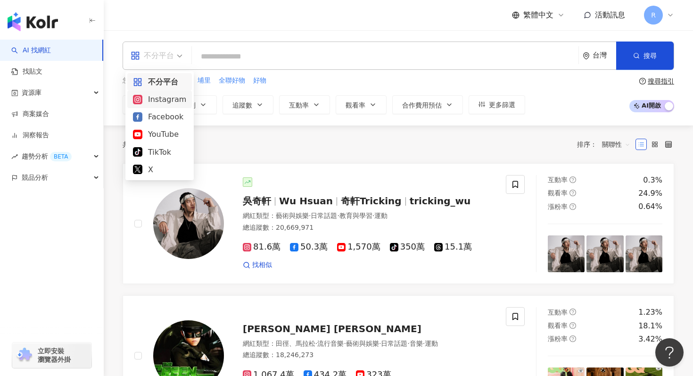
click at [174, 94] on div "Instagram" at bounding box center [159, 99] width 53 height 12
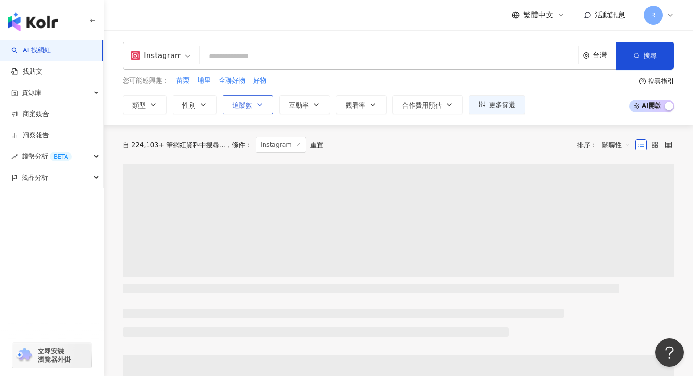
click at [243, 105] on span "追蹤數" at bounding box center [243, 105] width 20 height 8
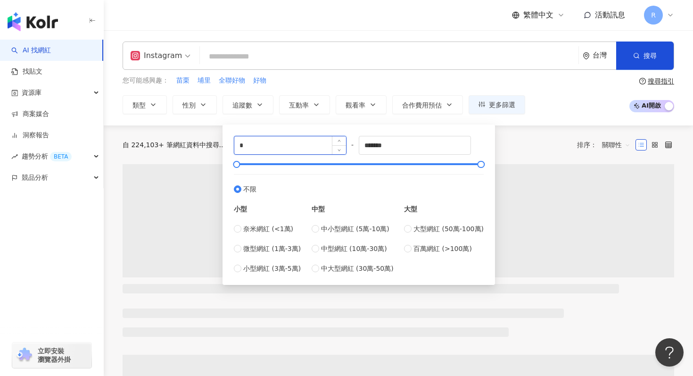
click at [261, 141] on input "*" at bounding box center [290, 145] width 112 height 18
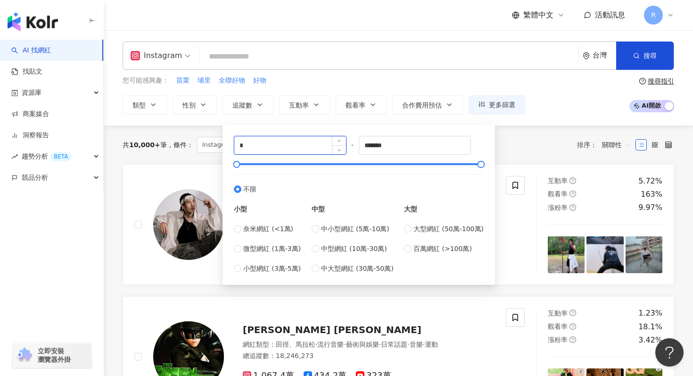
click at [261, 141] on input "*" at bounding box center [290, 145] width 112 height 18
type input "*"
type input "*****"
drag, startPoint x: 403, startPoint y: 146, endPoint x: 313, endPoint y: 144, distance: 89.6
click at [313, 144] on div "***** - ******* 不限 小型 奈米網紅 (<1萬) 微型網紅 (1萬-3萬) 小型網紅 (3萬-5萬) 中型 中小型網紅 (5萬-10萬) 中型…" at bounding box center [359, 205] width 250 height 138
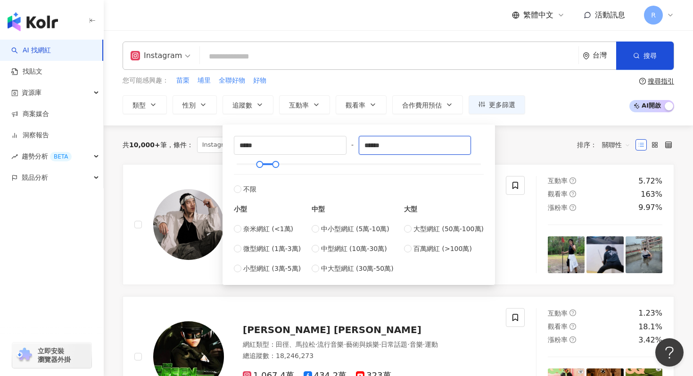
type input "******"
click at [302, 91] on div "您可能感興趣： 苗栗 埔里 全聯好物 好物 類型 性別 追蹤數 互動率 觀看率 合作費用預估 更多篩選 ***** - ****** 不限 小型 奈米網紅 (…" at bounding box center [324, 94] width 403 height 39
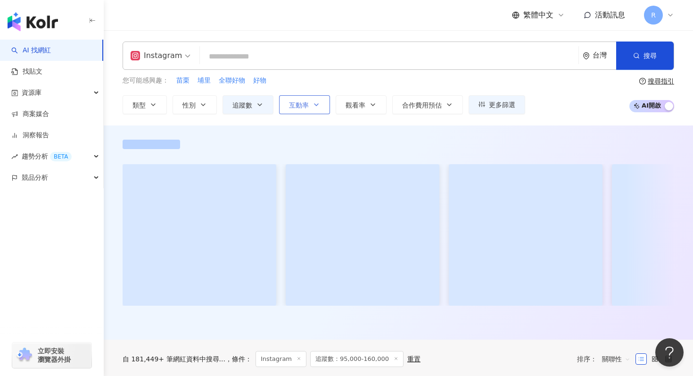
click at [299, 103] on span "互動率" at bounding box center [299, 105] width 20 height 8
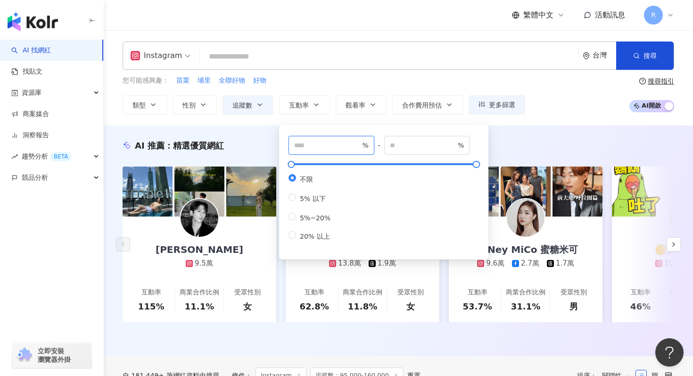
click at [310, 141] on input "number" at bounding box center [327, 145] width 66 height 10
type input "*"
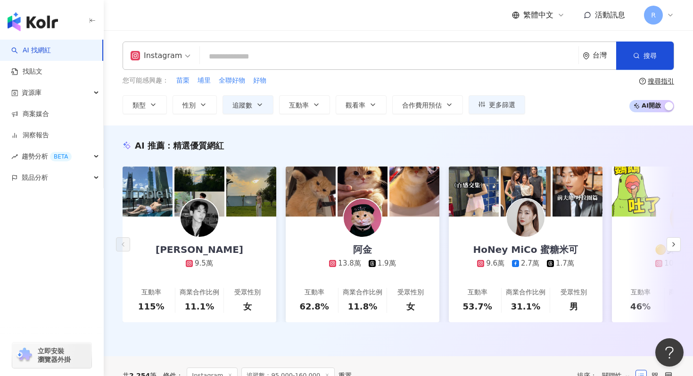
click at [333, 76] on div "您可能感興趣： 苗栗 埔里 全聯好物 好物" at bounding box center [324, 80] width 403 height 10
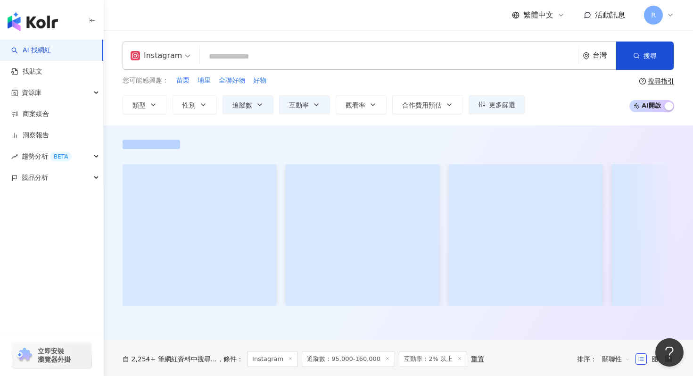
click at [325, 51] on input "search" at bounding box center [389, 57] width 371 height 18
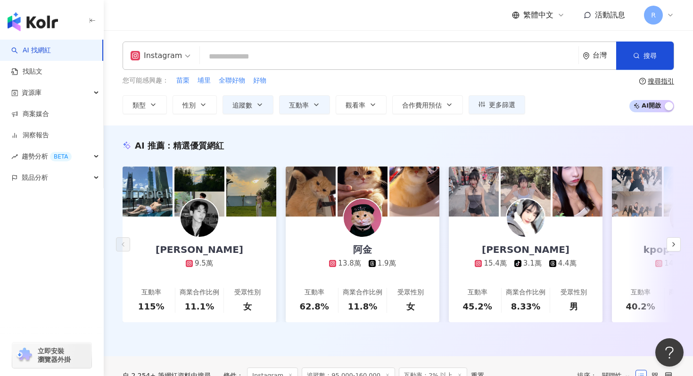
click at [325, 53] on input "search" at bounding box center [389, 57] width 371 height 18
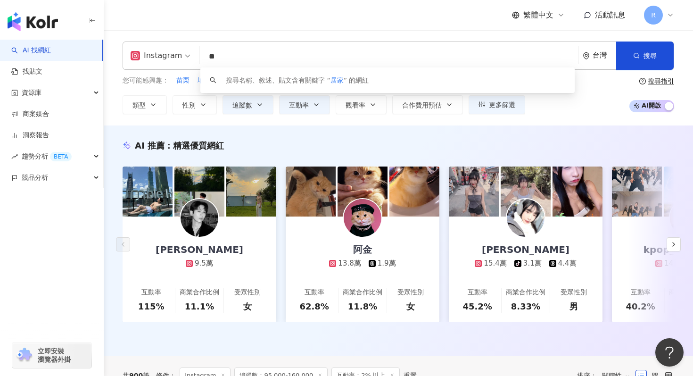
type input "*"
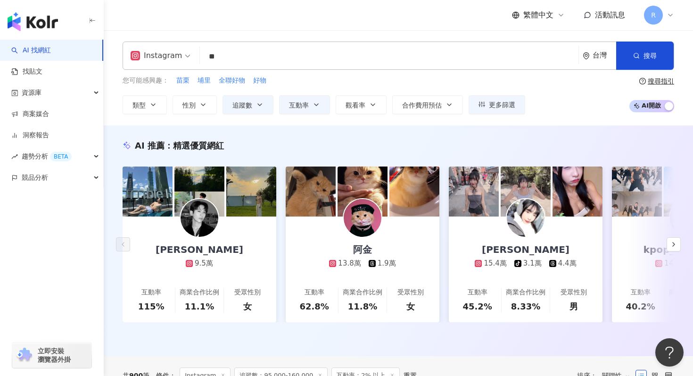
type input "**"
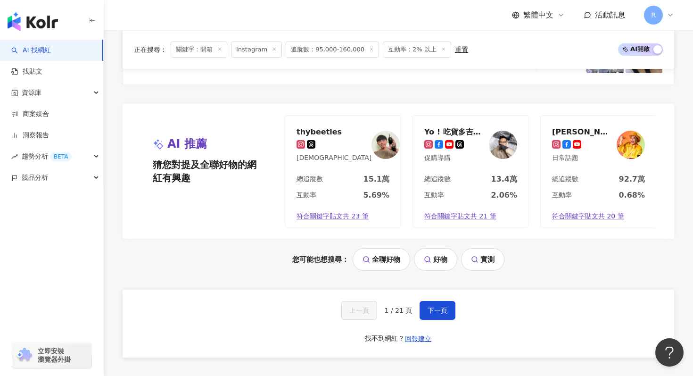
scroll to position [1923, 0]
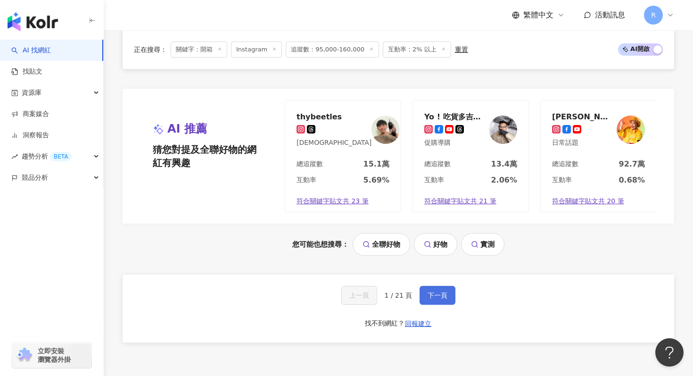
click at [426, 287] on button "下一頁" at bounding box center [438, 295] width 36 height 19
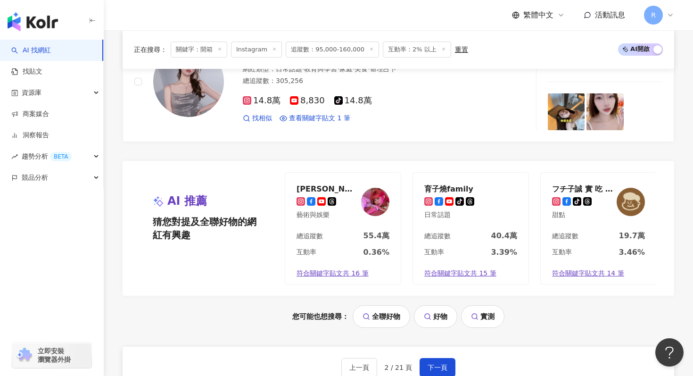
scroll to position [1994, 0]
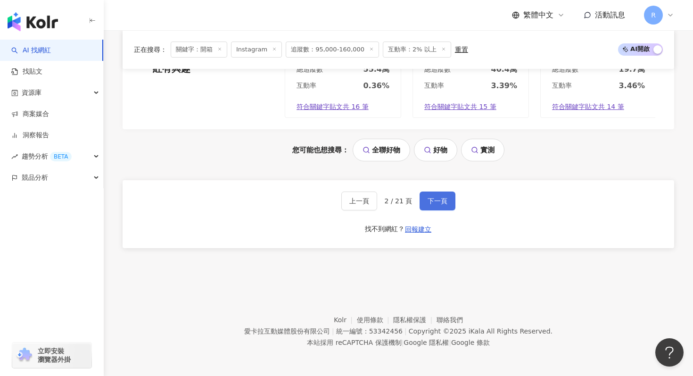
click at [434, 197] on span "下一頁" at bounding box center [438, 201] width 20 height 8
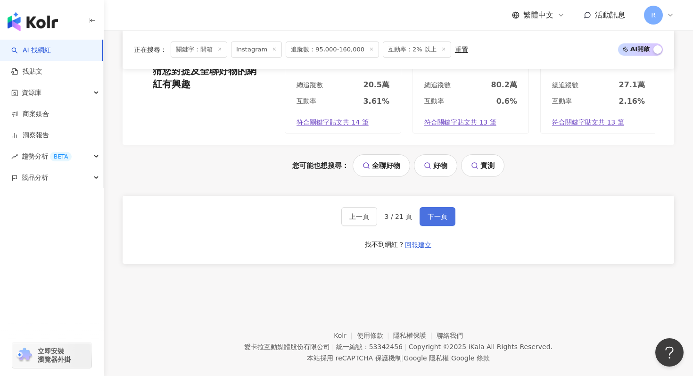
click at [430, 213] on span "下一頁" at bounding box center [438, 217] width 20 height 8
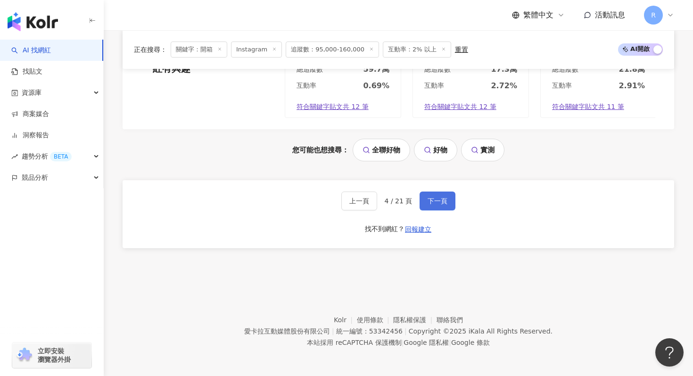
click at [443, 197] on span "下一頁" at bounding box center [438, 201] width 20 height 8
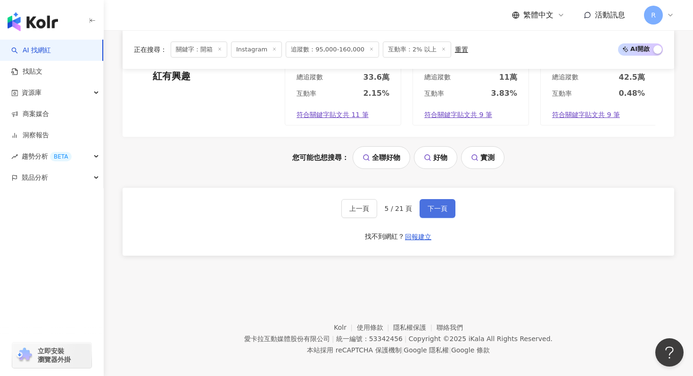
click at [446, 199] on button "下一頁" at bounding box center [438, 208] width 36 height 19
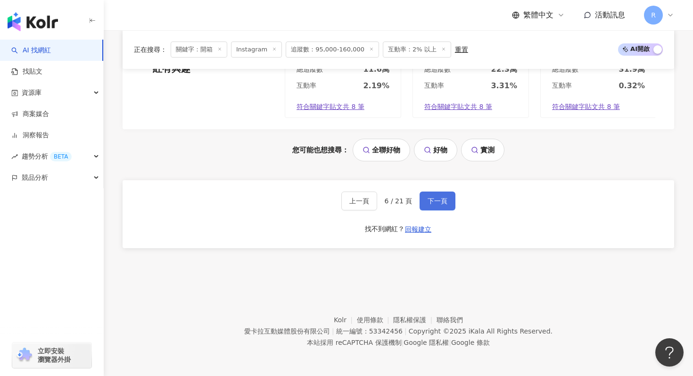
click at [432, 200] on span "下一頁" at bounding box center [438, 201] width 20 height 8
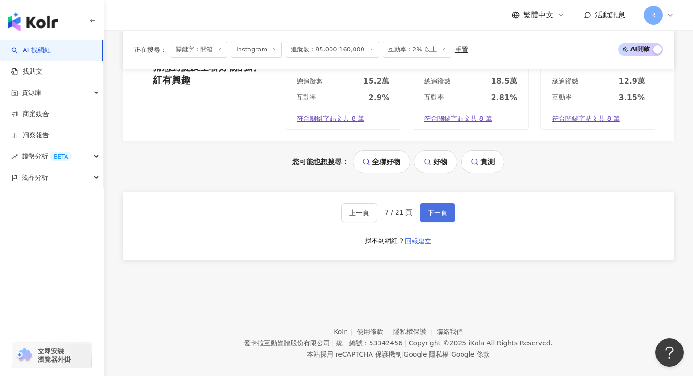
click at [429, 209] on span "下一頁" at bounding box center [438, 213] width 20 height 8
click at [437, 209] on span "下一頁" at bounding box center [438, 213] width 20 height 8
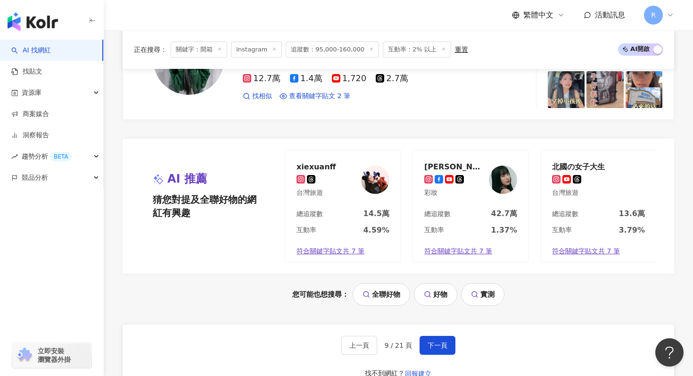
scroll to position [1933, 0]
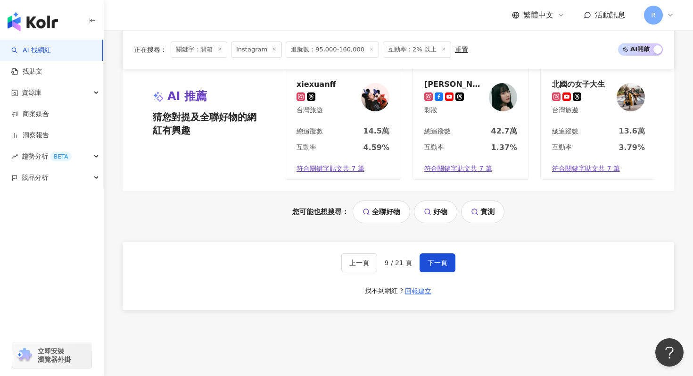
click at [429, 272] on div "上一頁 9 / 21 頁 下一頁 找不到網紅？ 回報建立" at bounding box center [399, 276] width 552 height 68
click at [432, 263] on span "下一頁" at bounding box center [438, 263] width 20 height 8
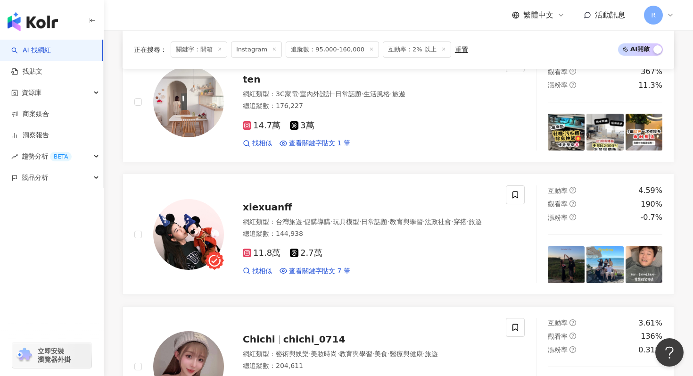
scroll to position [1994, 0]
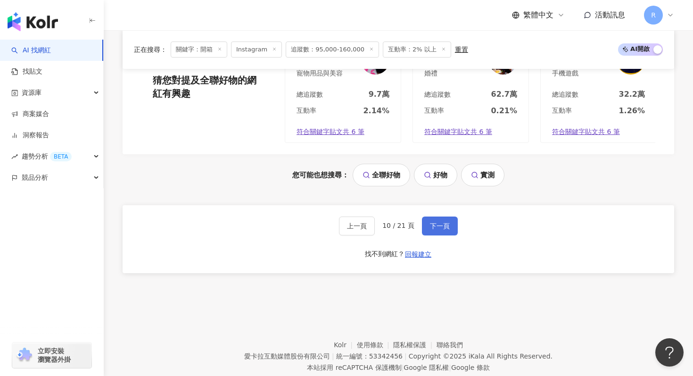
click at [430, 222] on span "下一頁" at bounding box center [440, 226] width 20 height 8
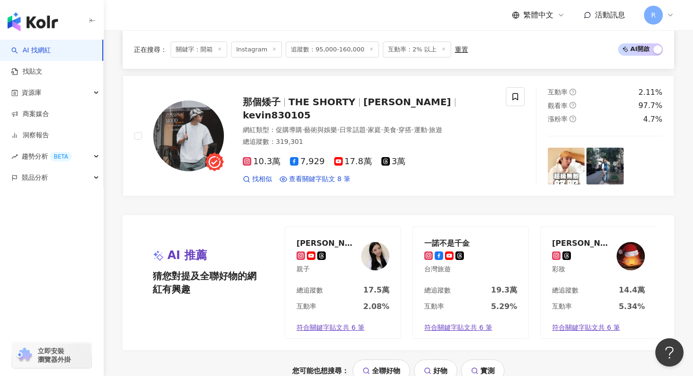
scroll to position [1773, 0]
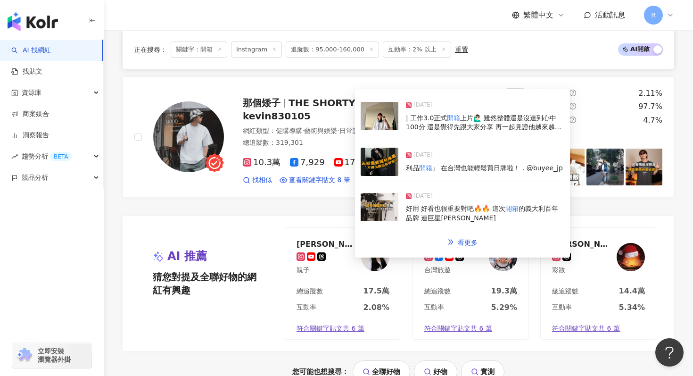
click at [382, 167] on img at bounding box center [380, 162] width 38 height 28
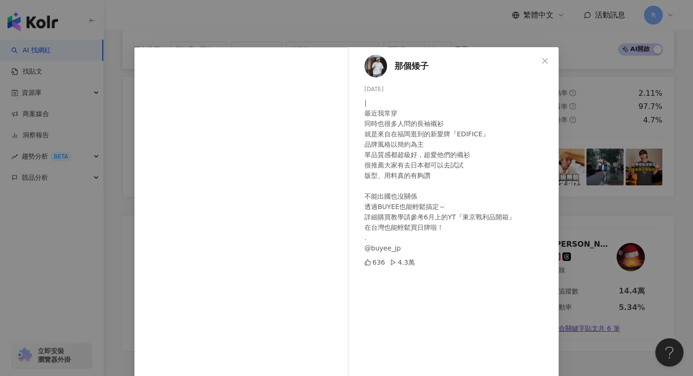
click at [206, 19] on div "那個矮子 2025/7/7 | 最近我常穿 同時也很多人問的長袖襯衫 就是來自在福岡逛到的新愛牌『EDIFICE』 品牌風格以簡約為主 單品質感都超級好，超愛…" at bounding box center [346, 188] width 693 height 376
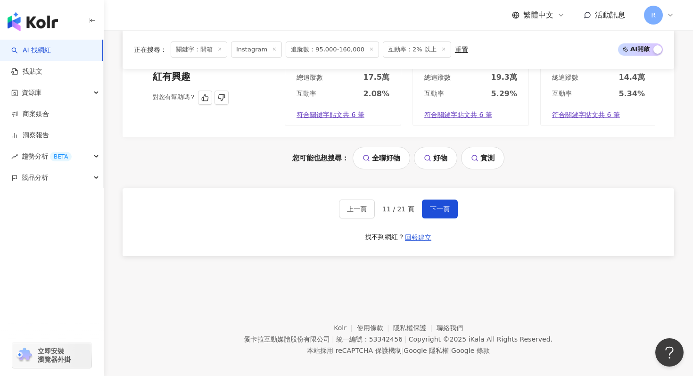
scroll to position [1994, 0]
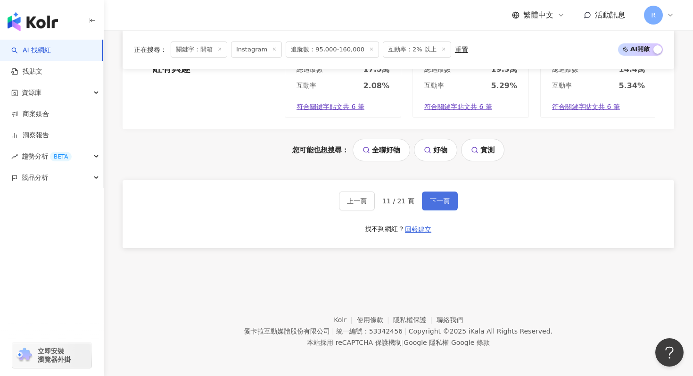
click at [430, 203] on span "下一頁" at bounding box center [440, 201] width 20 height 8
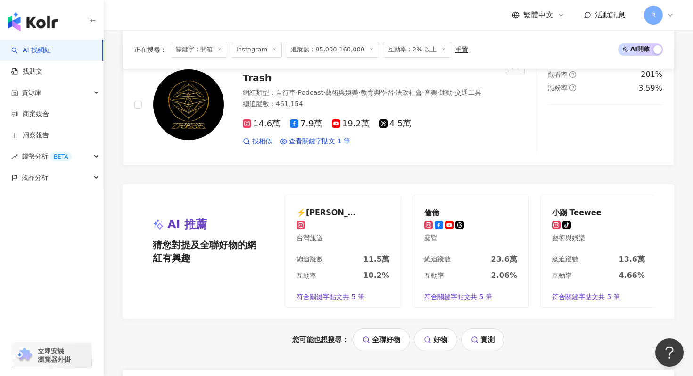
scroll to position [2002, 0]
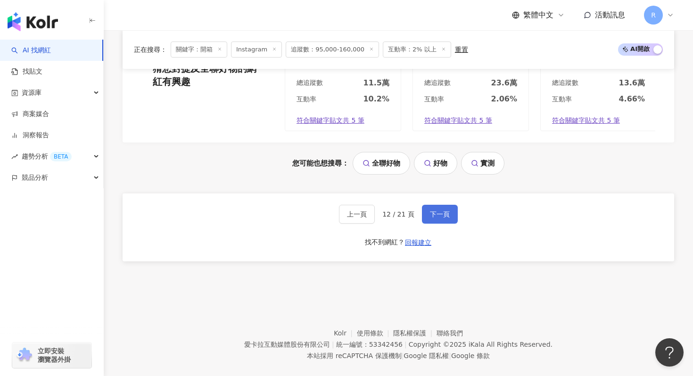
click at [439, 210] on span "下一頁" at bounding box center [440, 214] width 20 height 8
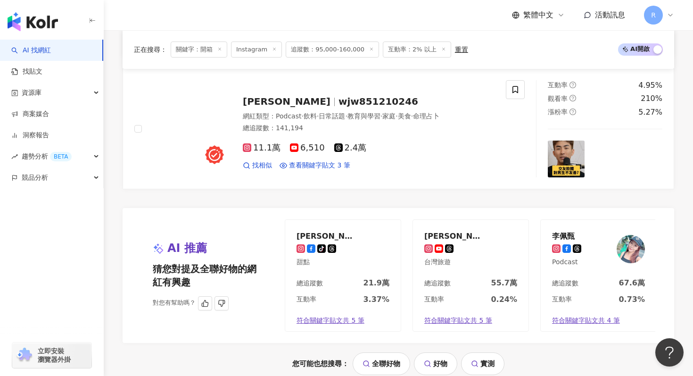
scroll to position [1868, 0]
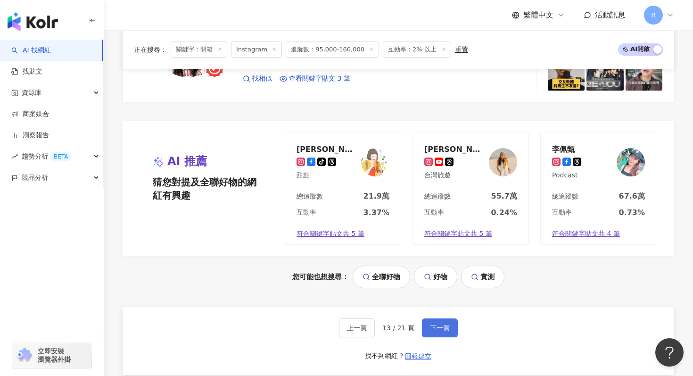
click at [435, 333] on button "下一頁" at bounding box center [440, 327] width 36 height 19
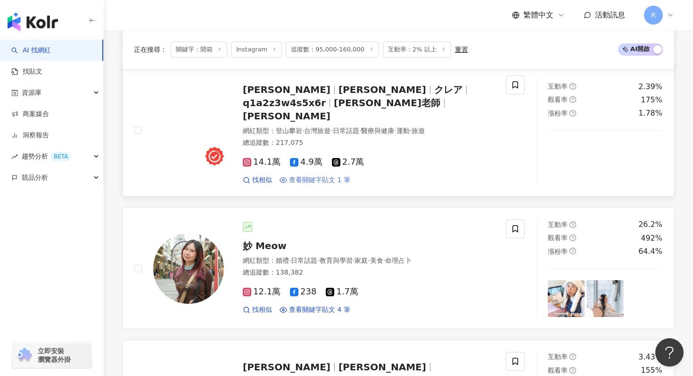
scroll to position [465, 0]
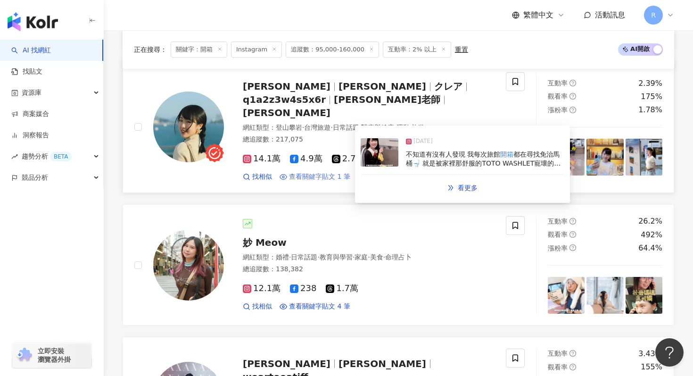
click at [332, 172] on span "查看關鍵字貼文 1 筆" at bounding box center [319, 176] width 61 height 9
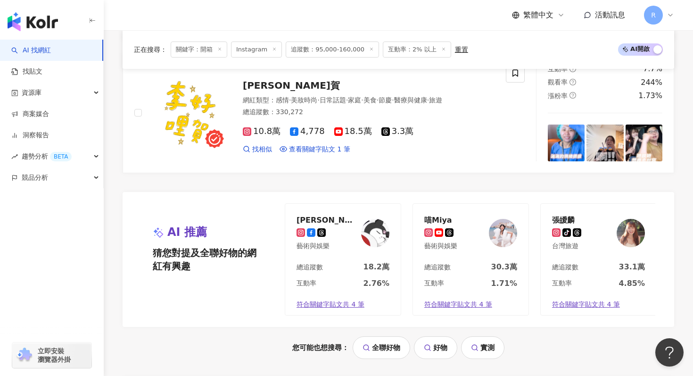
scroll to position [1994, 0]
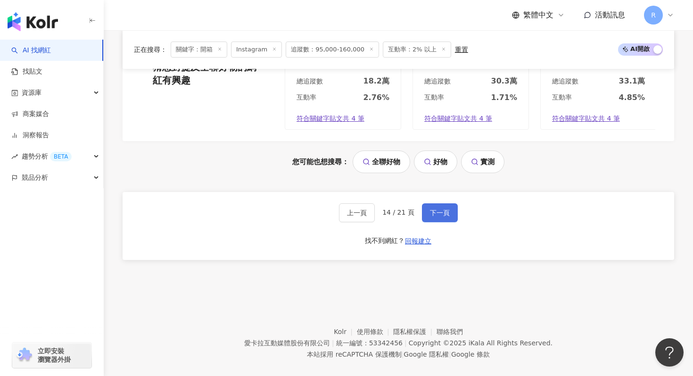
click at [432, 209] on span "下一頁" at bounding box center [440, 213] width 20 height 8
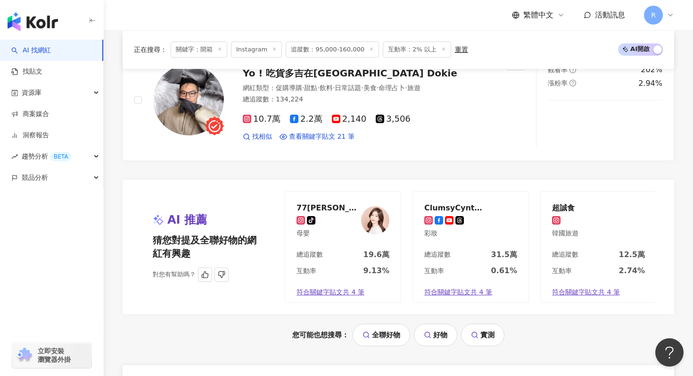
scroll to position [1951, 0]
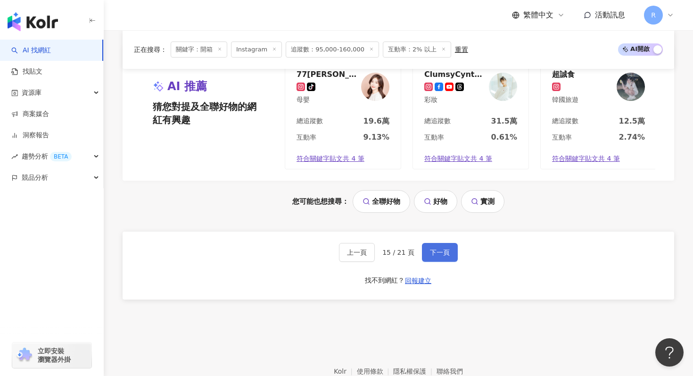
click at [430, 249] on span "下一頁" at bounding box center [440, 253] width 20 height 8
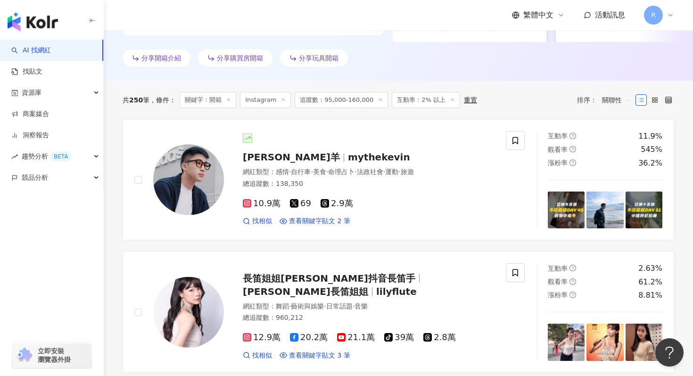
scroll to position [274, 0]
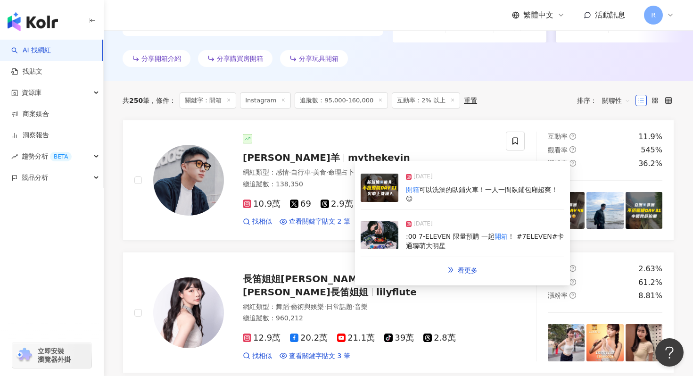
click at [396, 244] on img at bounding box center [380, 235] width 38 height 28
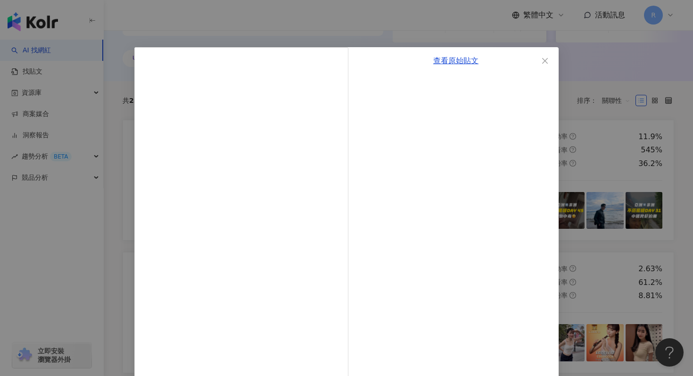
click at [209, 23] on div "查看原始貼文" at bounding box center [346, 188] width 693 height 376
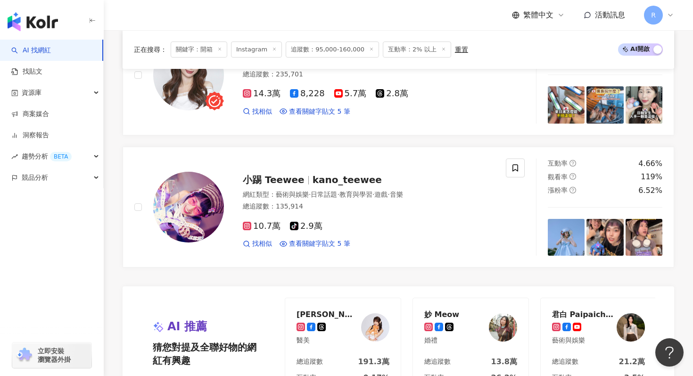
scroll to position [2002, 0]
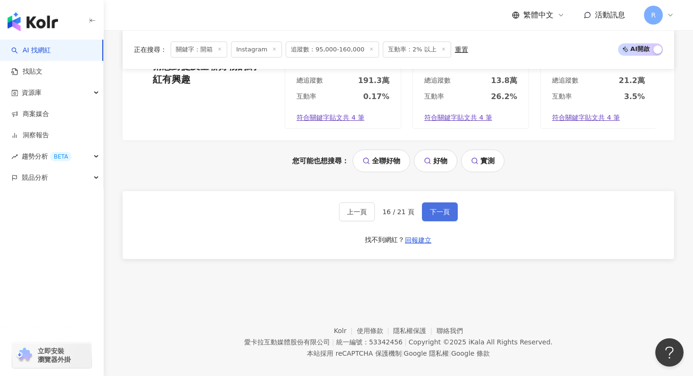
click at [447, 202] on button "下一頁" at bounding box center [440, 211] width 36 height 19
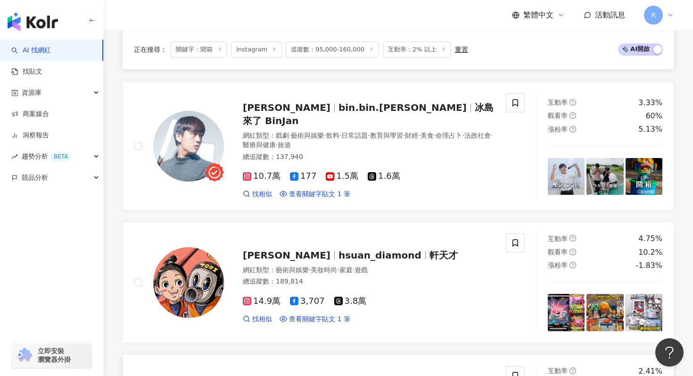
scroll to position [947, 0]
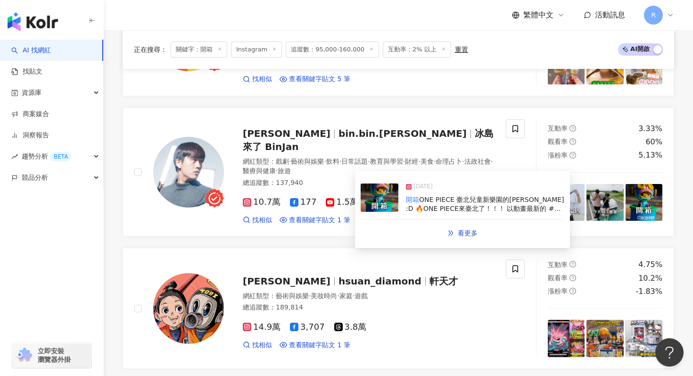
click at [382, 209] on img at bounding box center [380, 197] width 38 height 28
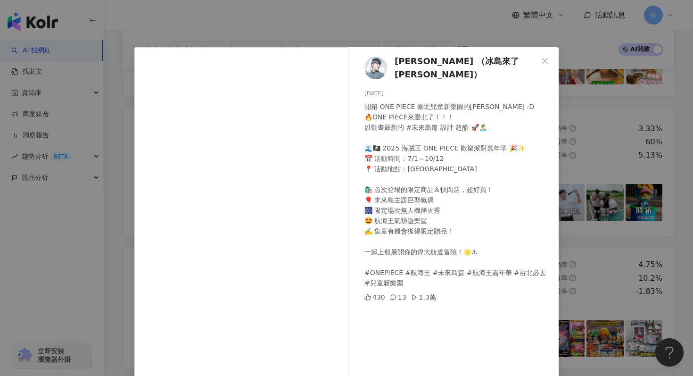
click at [251, 19] on div "詹彬 （冰島來了 Bin Jan） 2025/8/28 開箱 ONE PIECE 臺北兒童新樂園的周邊 :D 🔥ONE PIECE來臺北了！！！ 以動畫最新的…" at bounding box center [346, 188] width 693 height 376
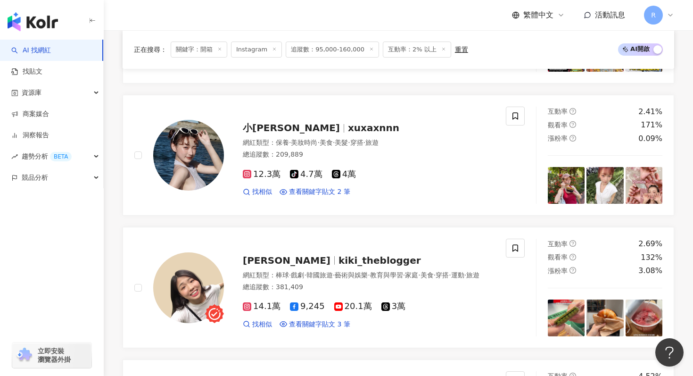
scroll to position [1887, 0]
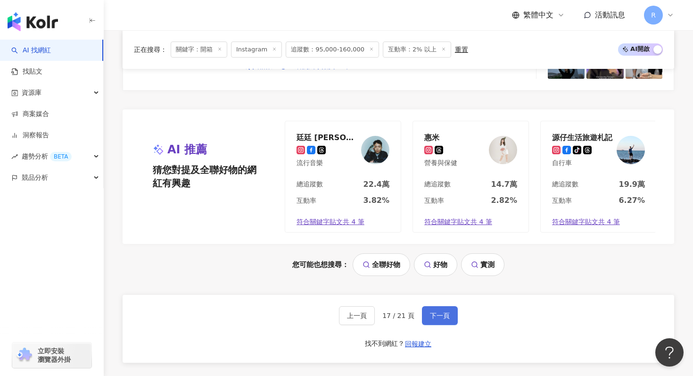
click at [438, 315] on button "下一頁" at bounding box center [440, 315] width 36 height 19
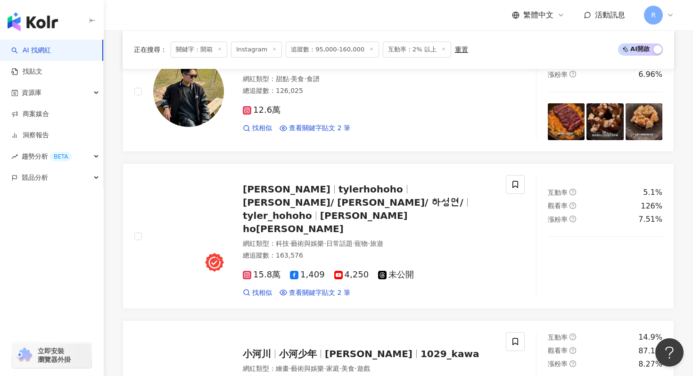
scroll to position [1023, 0]
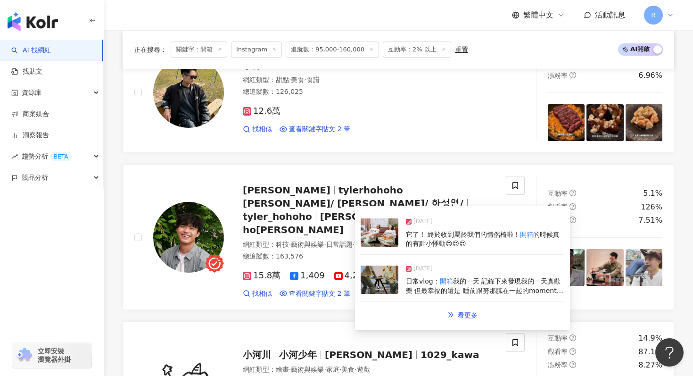
click at [393, 278] on img at bounding box center [380, 280] width 38 height 28
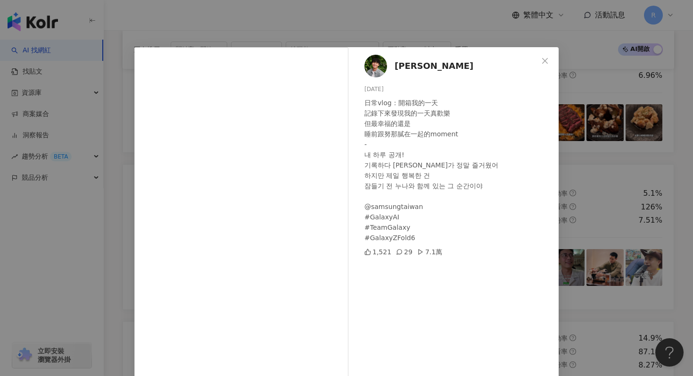
click at [224, 24] on div "何星冉 2025/4/25 日常vlog：開箱我的一天 記錄下來發現我的一天真歡樂 但最幸福的還是 睡前跟努那膩在一起的moment - 내 하루 공개! 기…" at bounding box center [346, 188] width 693 height 376
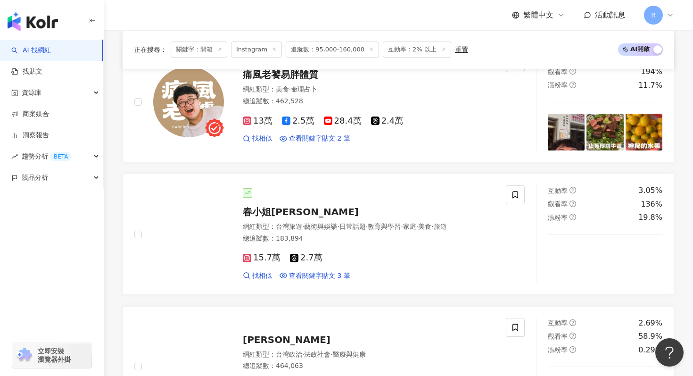
scroll to position [609, 0]
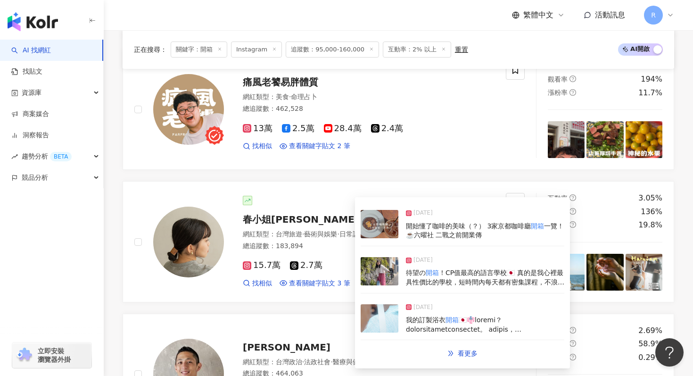
click at [379, 316] on img at bounding box center [380, 318] width 38 height 28
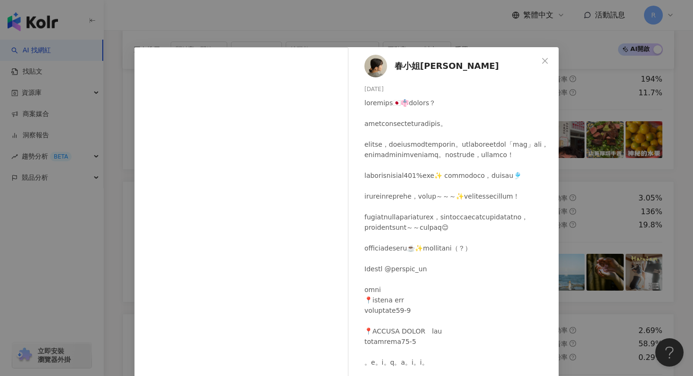
click at [231, 30] on div "春小姐Haru 2024/9/11 5,386 117 8.5萬 查看原始貼文" at bounding box center [346, 188] width 693 height 376
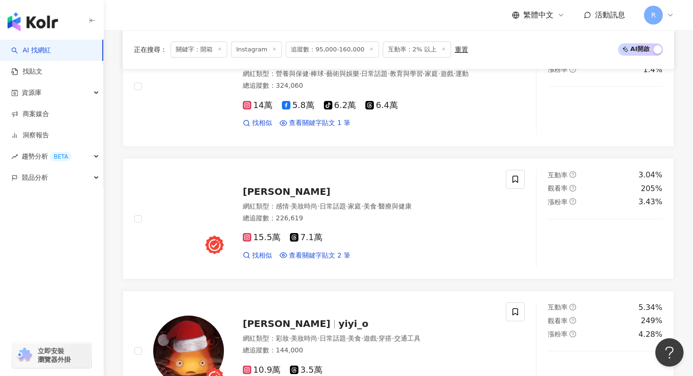
scroll to position [1994, 0]
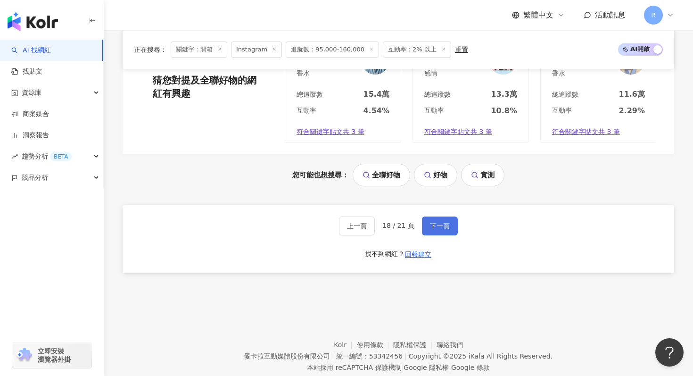
click at [444, 222] on span "下一頁" at bounding box center [440, 226] width 20 height 8
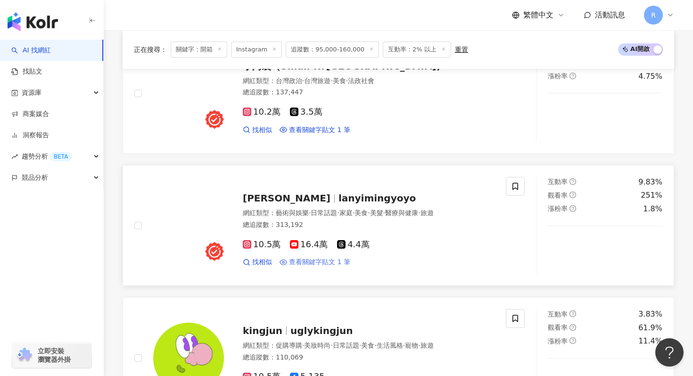
scroll to position [487, 0]
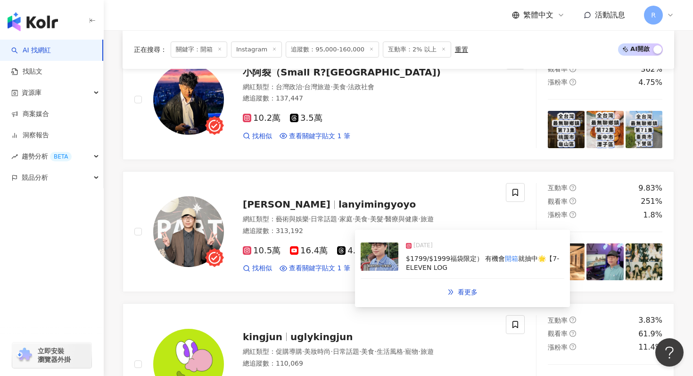
click at [394, 259] on img at bounding box center [380, 256] width 38 height 28
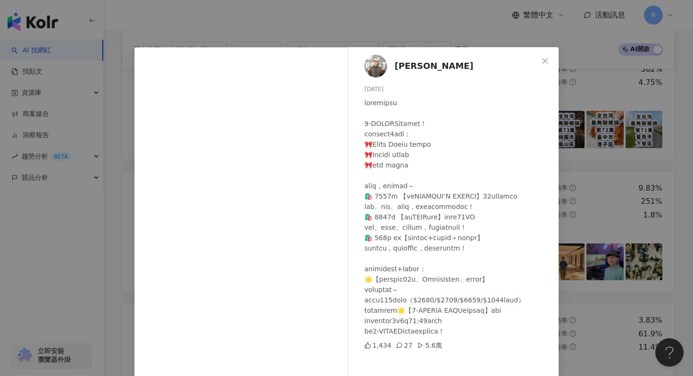
click at [247, 16] on div "藍亦明 2025/7/4 1,434 27 5.6萬 查看原始貼文" at bounding box center [346, 188] width 693 height 376
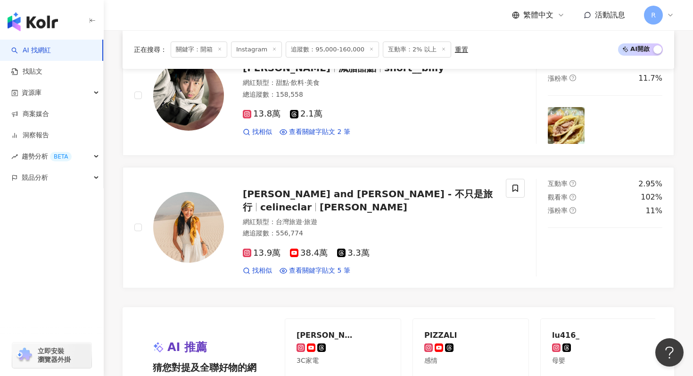
scroll to position [2002, 0]
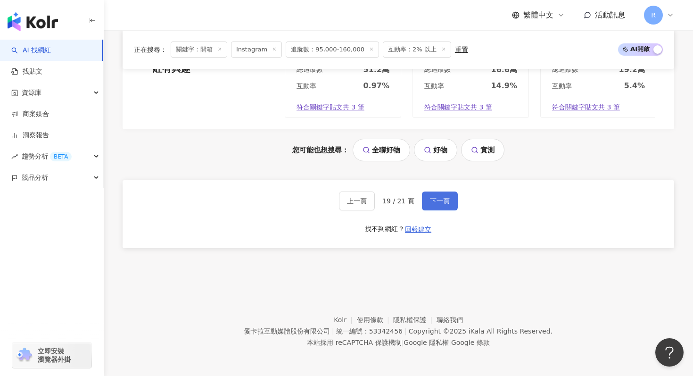
click at [434, 207] on button "下一頁" at bounding box center [440, 200] width 36 height 19
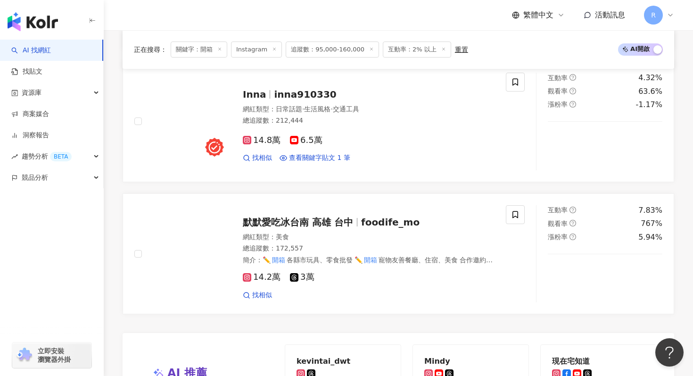
scroll to position [1994, 0]
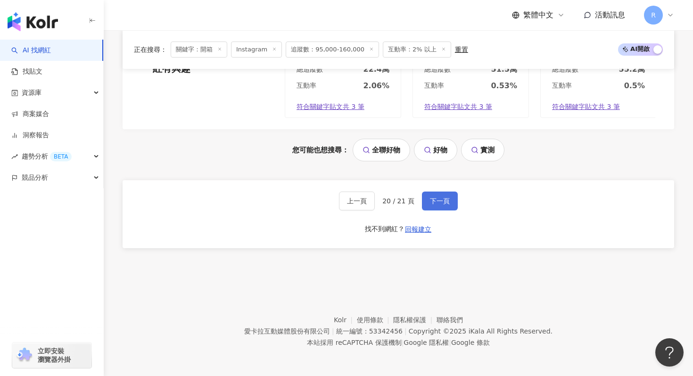
click at [446, 205] on button "下一頁" at bounding box center [440, 200] width 36 height 19
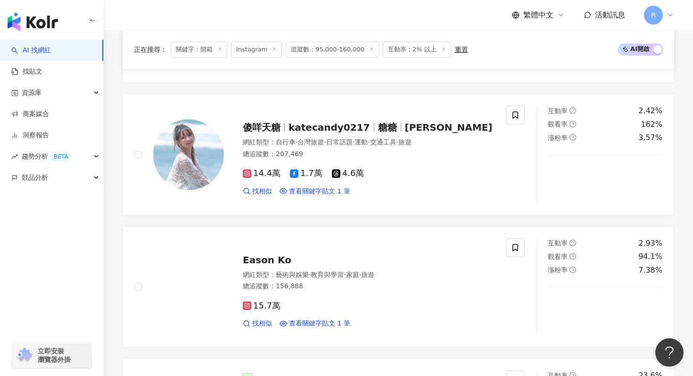
scroll to position [0, 0]
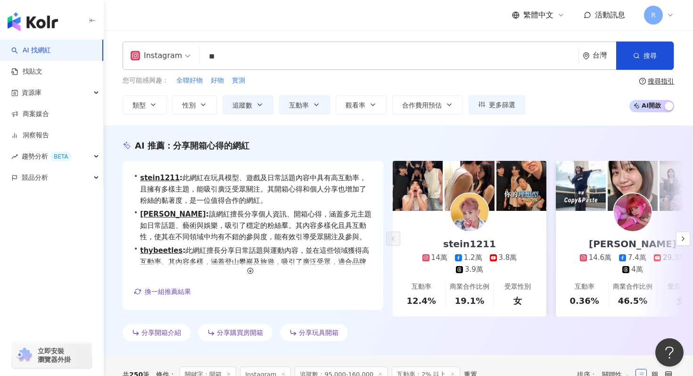
click at [314, 66] on div "Instagram ** 台灣 搜尋 2508f97b-d9f8-4783-9fb1-0a0a09fbc928 fbfafe75-e368-4d8b-b06e…" at bounding box center [399, 56] width 552 height 28
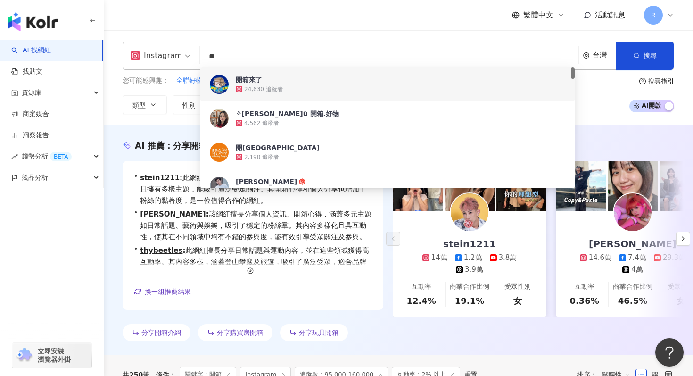
click at [315, 57] on input "**" at bounding box center [389, 57] width 371 height 18
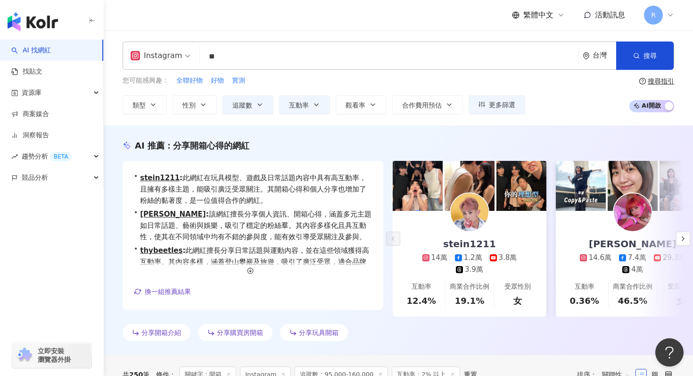
type input "**"
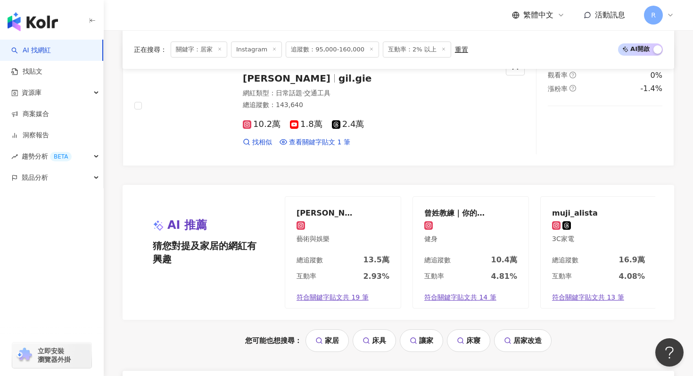
scroll to position [1897, 0]
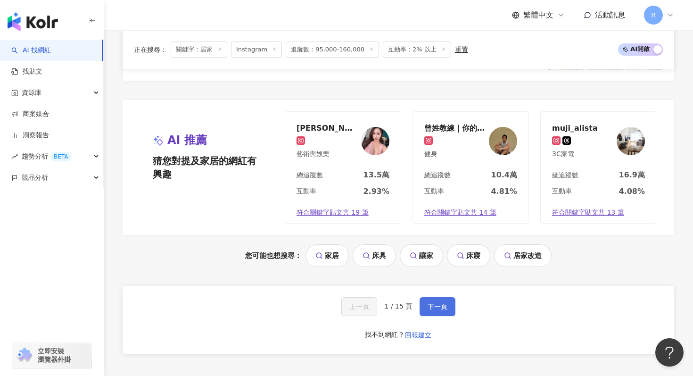
click at [445, 303] on span "下一頁" at bounding box center [438, 307] width 20 height 8
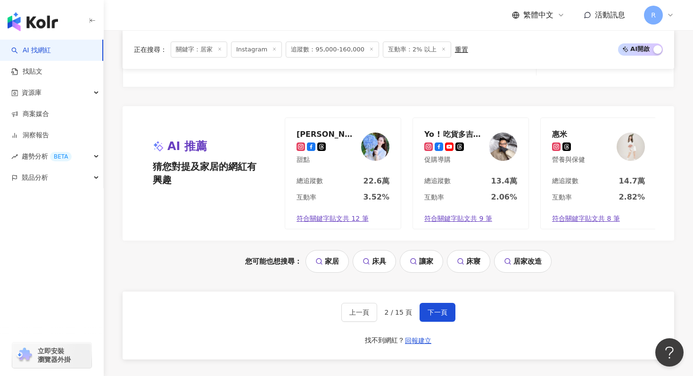
scroll to position [2002, 0]
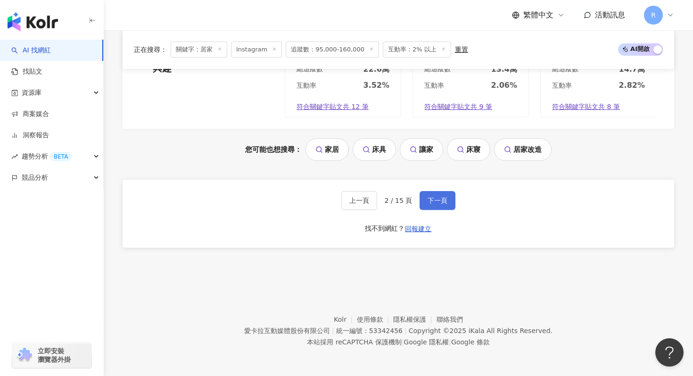
click at [444, 200] on span "下一頁" at bounding box center [438, 201] width 20 height 8
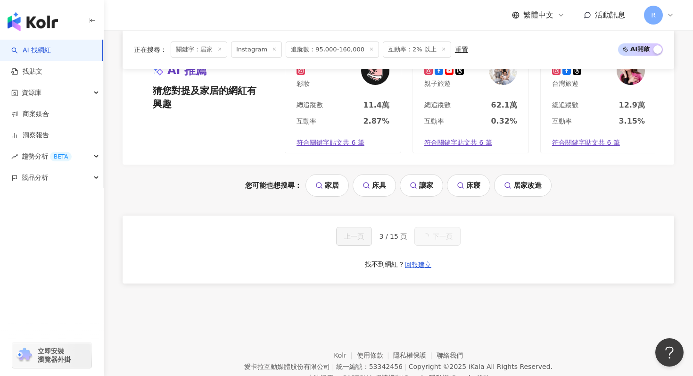
scroll to position [979, 0]
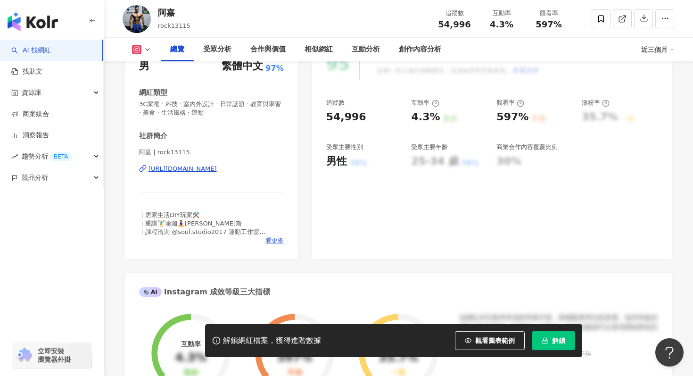
scroll to position [169, 0]
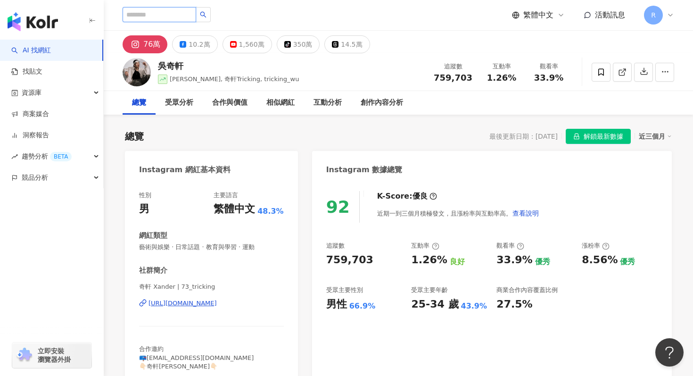
click at [182, 15] on input "search" at bounding box center [160, 14] width 74 height 15
paste input "*****"
type input "*****"
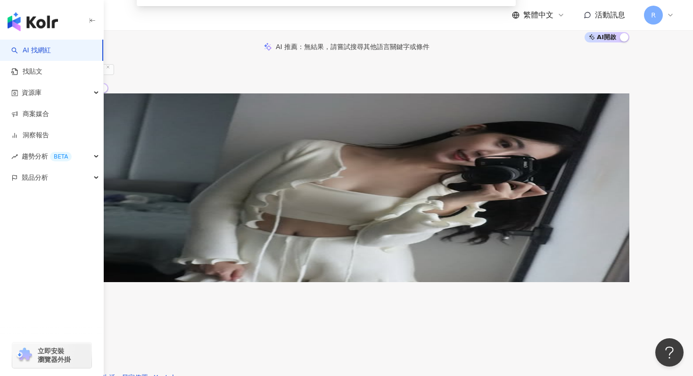
scroll to position [145, 0]
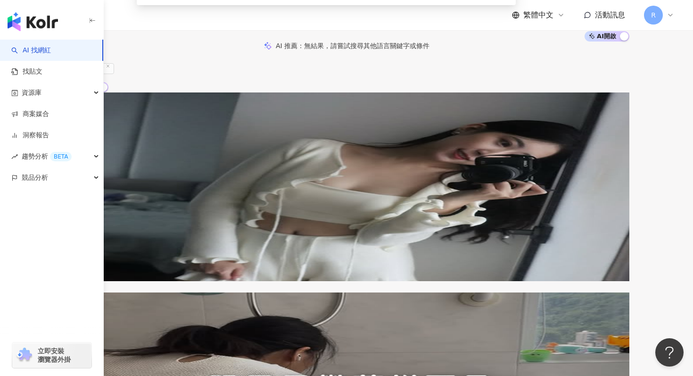
click at [153, 292] on img at bounding box center [118, 327] width 71 height 71
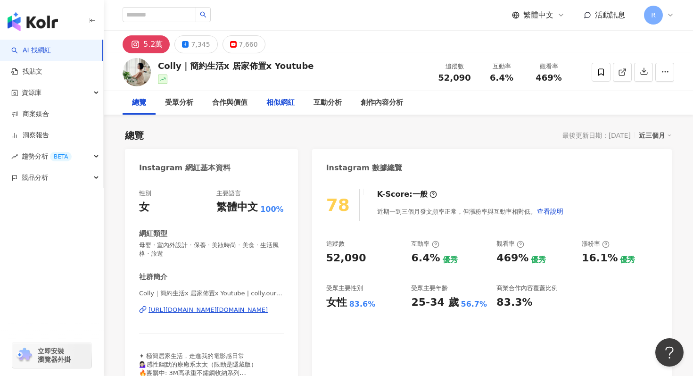
click at [278, 105] on div "相似網紅" at bounding box center [280, 102] width 28 height 11
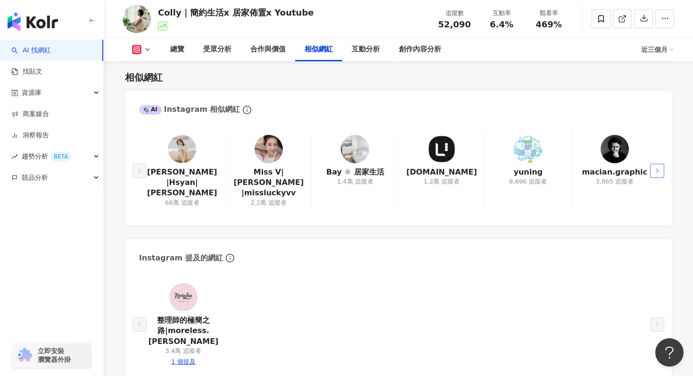
click at [651, 164] on button "button" at bounding box center [657, 171] width 14 height 14
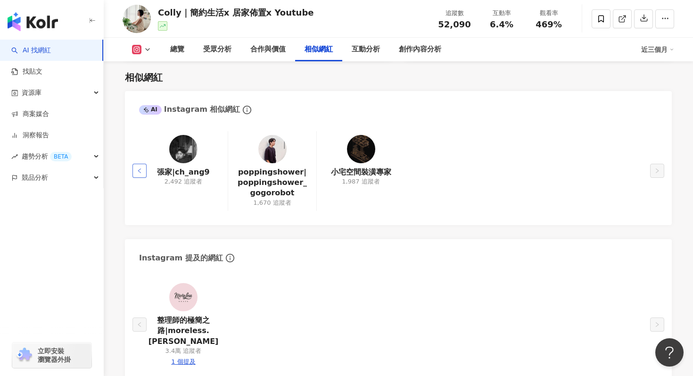
click at [137, 172] on icon "left" at bounding box center [140, 171] width 6 height 6
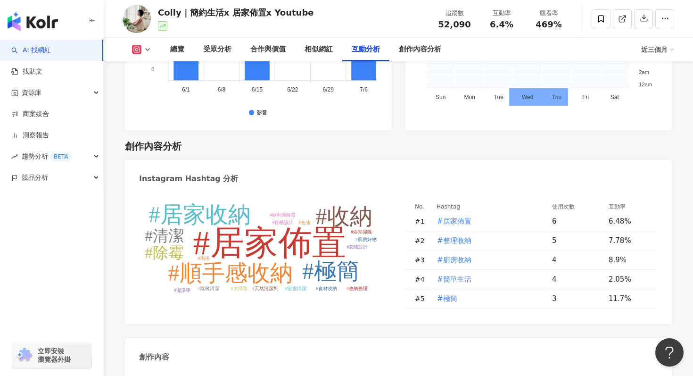
scroll to position [2633, 0]
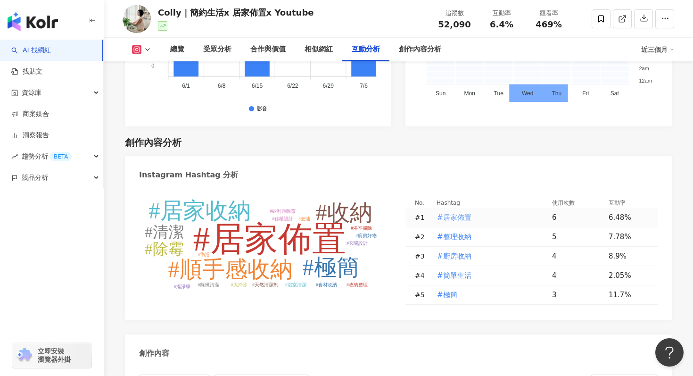
click at [456, 212] on span "#居家佈置" at bounding box center [454, 217] width 34 height 10
type input "*****"
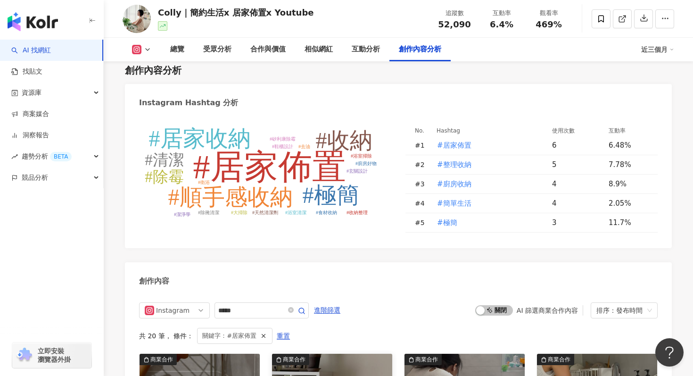
scroll to position [2700, 0]
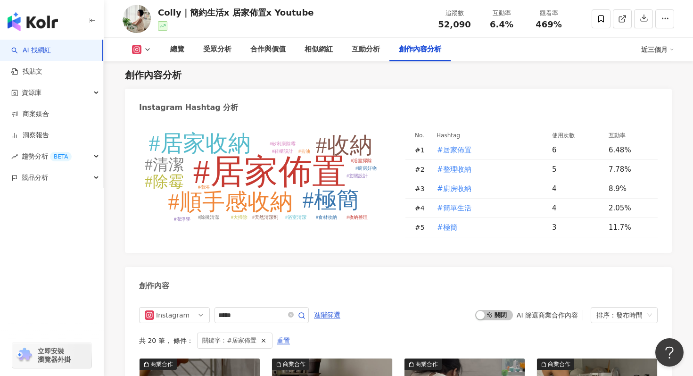
click at [331, 160] on tspan "#居家佈置" at bounding box center [269, 172] width 153 height 38
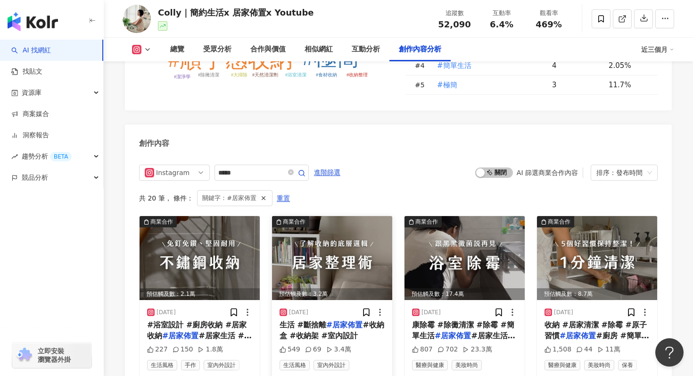
scroll to position [2840, 0]
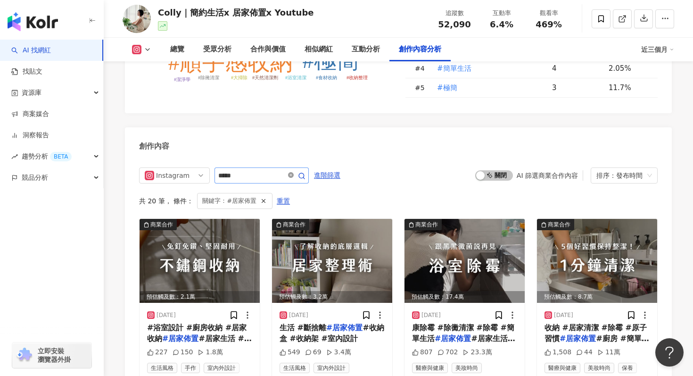
click at [293, 172] on icon "close-circle" at bounding box center [291, 175] width 6 height 6
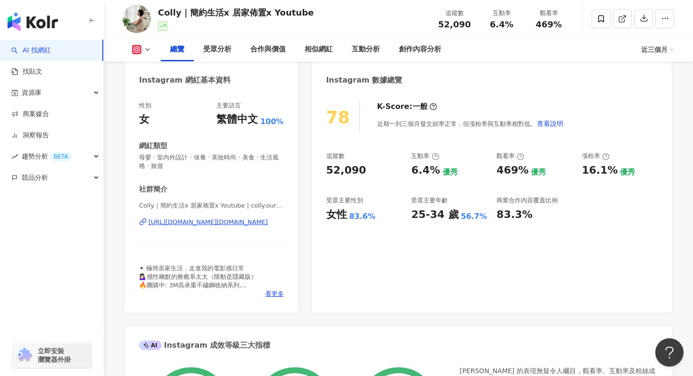
scroll to position [81, 0]
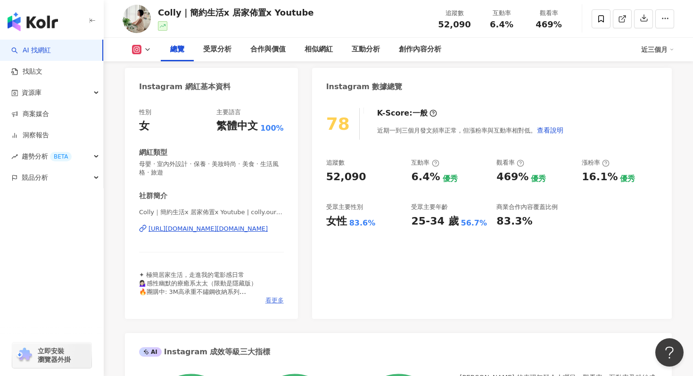
click at [274, 303] on span "看更多" at bounding box center [275, 300] width 18 height 8
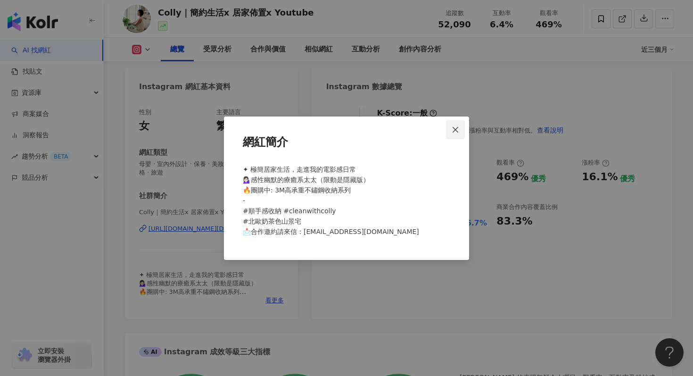
click at [457, 124] on button "Close" at bounding box center [455, 129] width 19 height 19
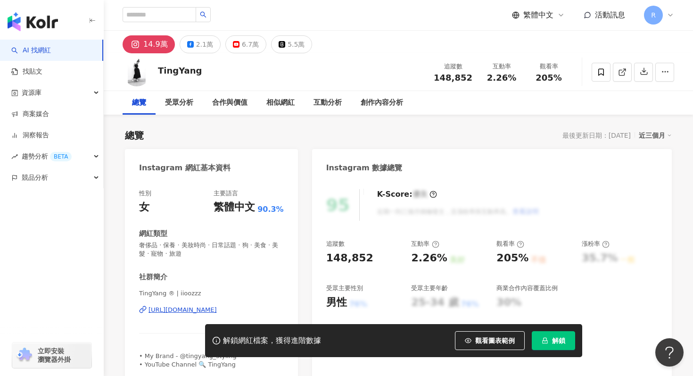
drag, startPoint x: 147, startPoint y: 307, endPoint x: 199, endPoint y: 294, distance: 54.6
drag, startPoint x: 200, startPoint y: 294, endPoint x: 175, endPoint y: 294, distance: 25.0
click at [175, 294] on span "TingYang ® | iioozzz" at bounding box center [211, 293] width 145 height 8
copy span "iioozzz"
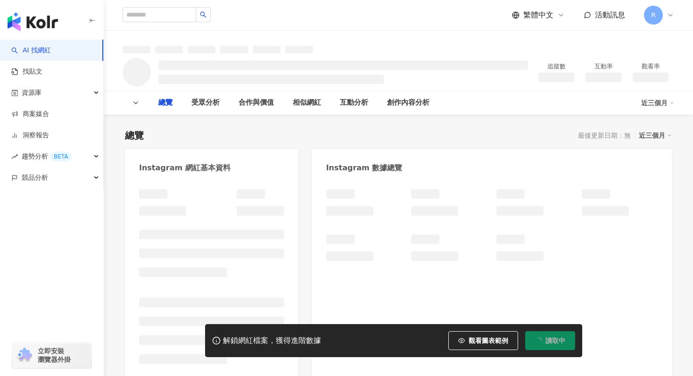
click at [233, 183] on div at bounding box center [211, 282] width 173 height 205
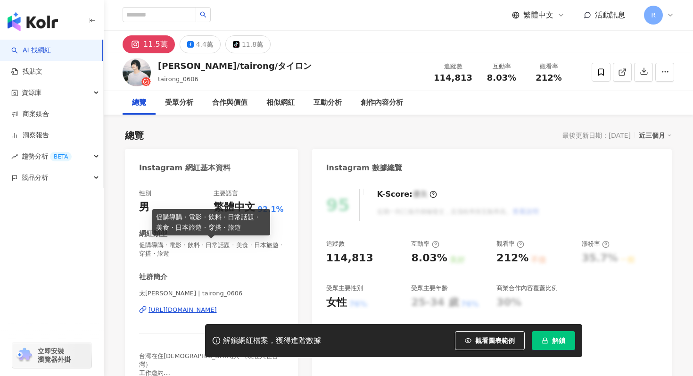
click at [215, 265] on div "性別 男 主要語言 繁體中文 92.1% 網紅類型 促購導購 · 電影 · 飲料 · 日常話題 · 美食 · 日本旅遊 · 穿搭 · 旅遊 社群簡介 太榮 t…" at bounding box center [211, 283] width 145 height 188
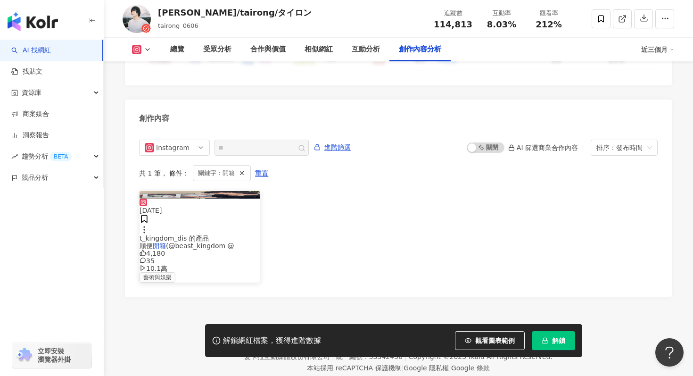
drag, startPoint x: 177, startPoint y: 293, endPoint x: 194, endPoint y: 266, distance: 31.8
click at [194, 266] on div "2025/2/16 t_kingdom_dis 的產品 順便 開箱 (@beast_kingdom @ 4,180 35 10.1萬 藝術與娛樂" at bounding box center [200, 241] width 120 height 84
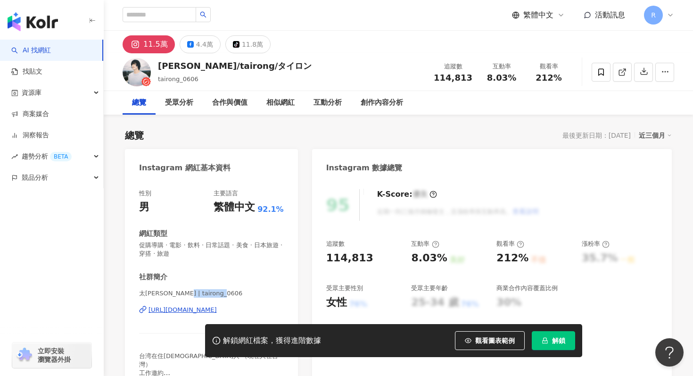
drag, startPoint x: 178, startPoint y: 294, endPoint x: 216, endPoint y: 291, distance: 37.4
click at [216, 291] on span "太榮 tairong | tairong_0606" at bounding box center [211, 293] width 145 height 8
copy span "tairong_0606"
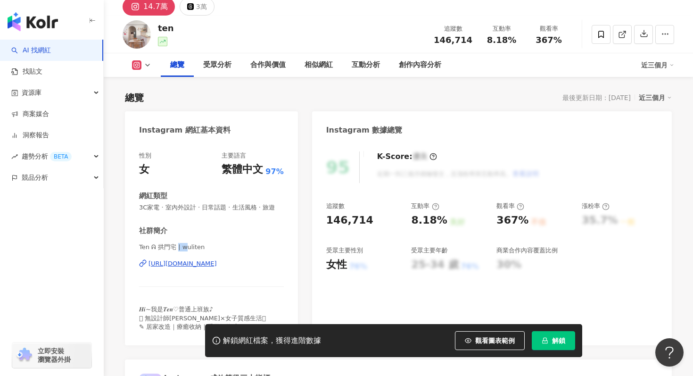
click at [205, 247] on span "Ten ᕱ 拱門宅 | wuliten" at bounding box center [211, 247] width 145 height 8
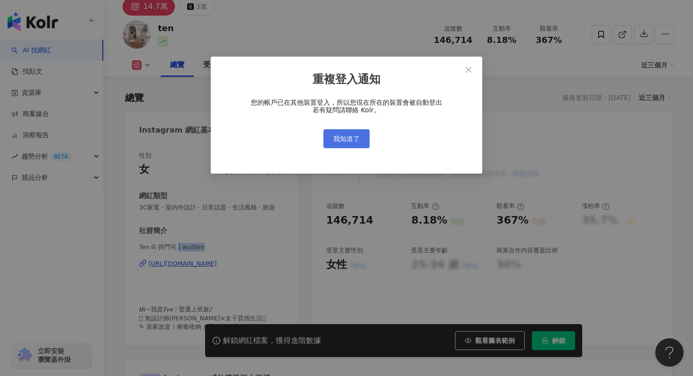
click at [354, 142] on span "我知道了" at bounding box center [346, 139] width 26 height 8
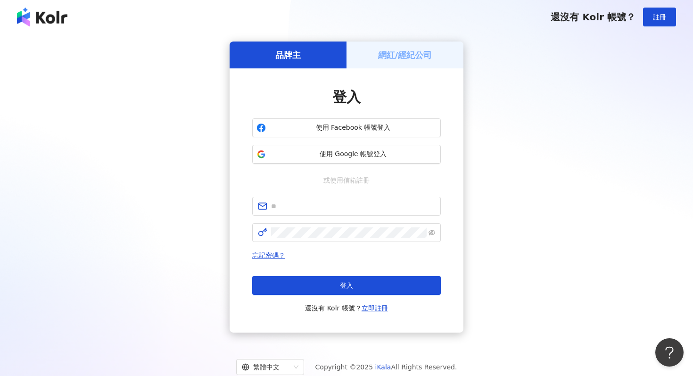
click at [391, 50] on h5 "網紅/經紀公司" at bounding box center [405, 55] width 54 height 12
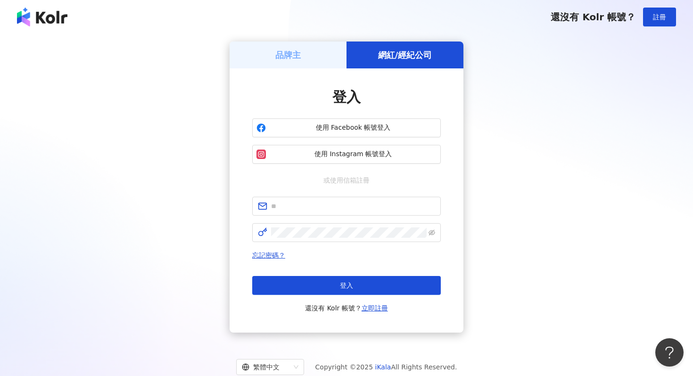
click at [318, 48] on div "品牌主" at bounding box center [288, 55] width 117 height 27
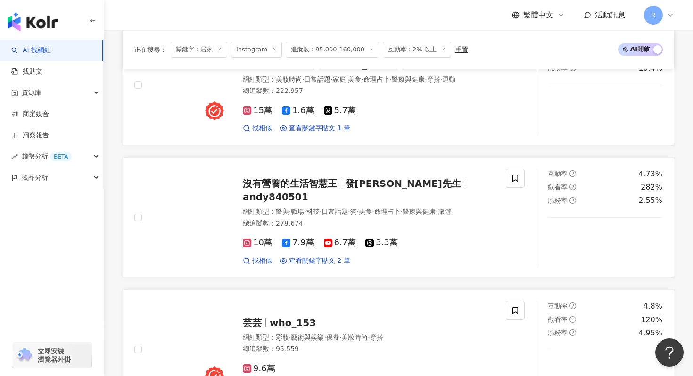
scroll to position [1444, 0]
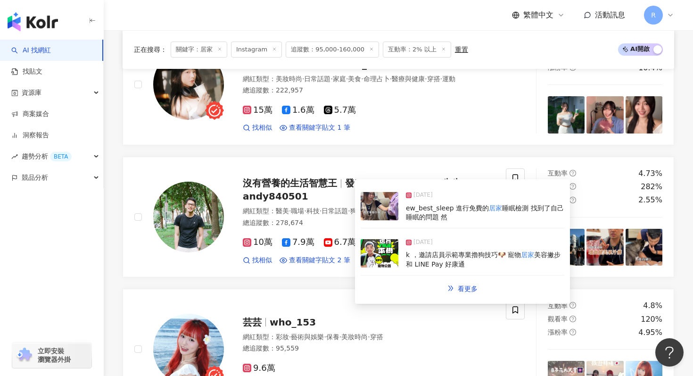
click at [368, 210] on img at bounding box center [380, 206] width 38 height 28
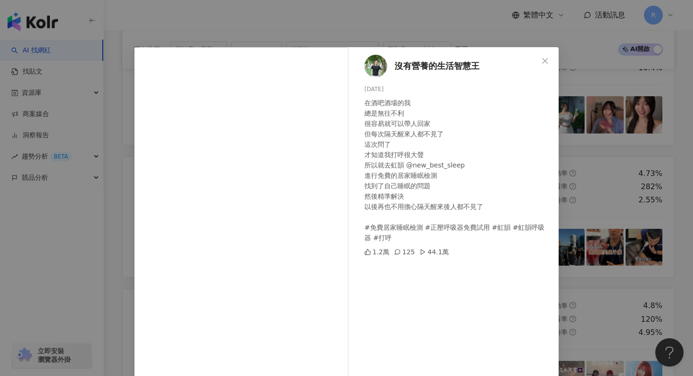
click at [227, 11] on div "沒有營養的生活智慧王 [DATE] 在酒吧酒場的我 總是無往不利 很容易就可以帶人回家 但每次隔天醒來人都不見了 這次問了 才知道我打呼很大聲 所以就去虹韻 …" at bounding box center [346, 188] width 693 height 376
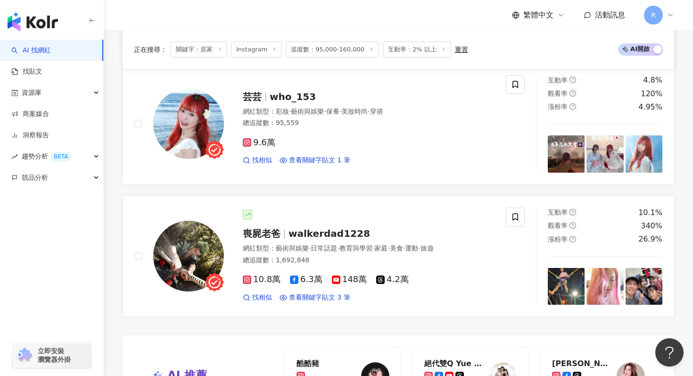
scroll to position [1998, 0]
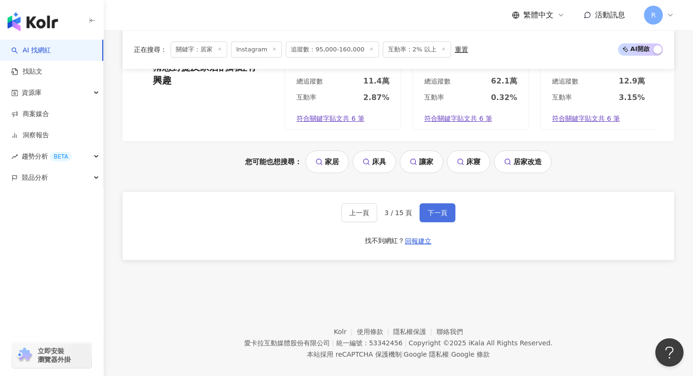
click at [438, 209] on span "下一頁" at bounding box center [438, 213] width 20 height 8
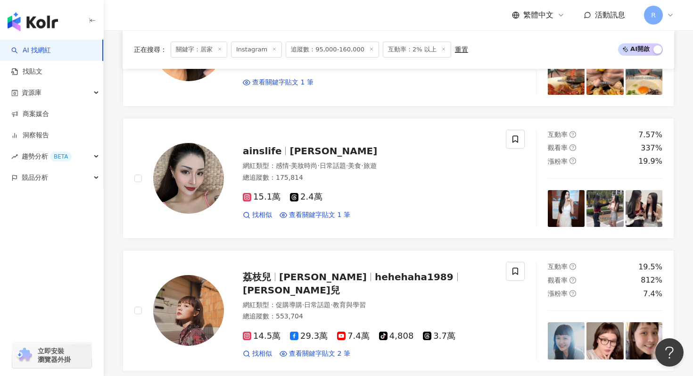
scroll to position [1994, 0]
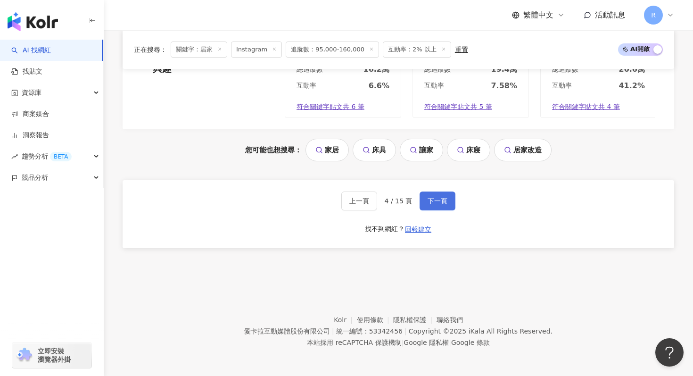
click at [445, 193] on button "下一頁" at bounding box center [438, 200] width 36 height 19
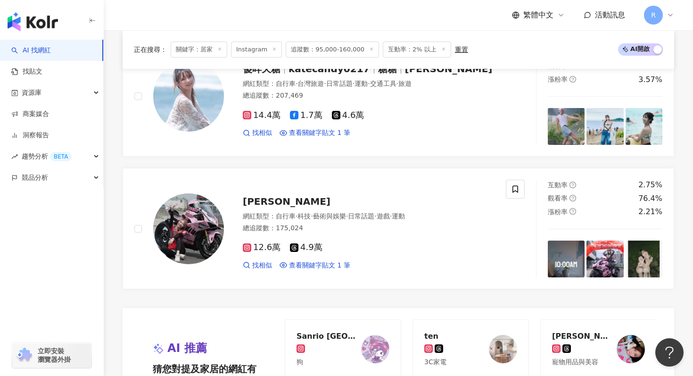
scroll to position [1841, 0]
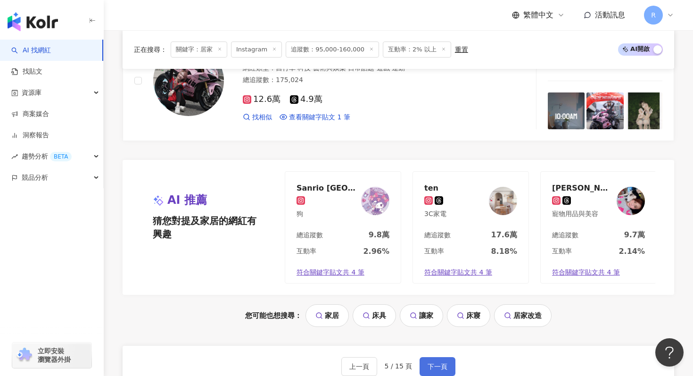
click at [431, 365] on span "下一頁" at bounding box center [438, 367] width 20 height 8
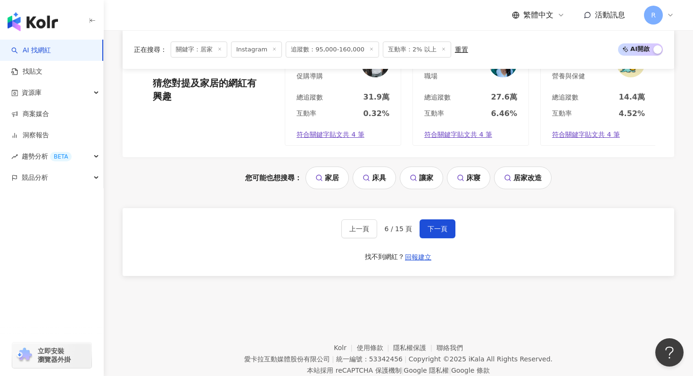
scroll to position [1994, 0]
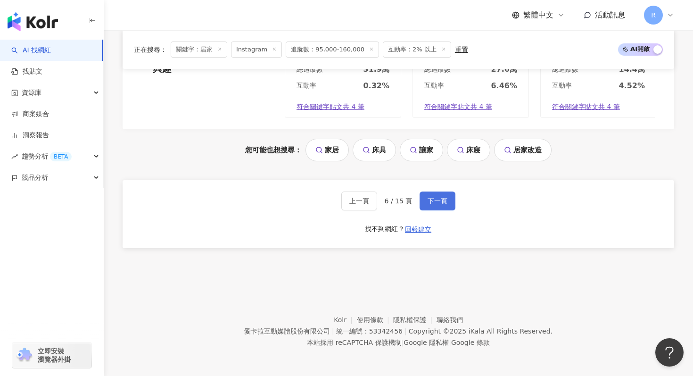
click at [440, 199] on span "下一頁" at bounding box center [438, 201] width 20 height 8
click at [429, 195] on button "下一頁" at bounding box center [438, 200] width 36 height 19
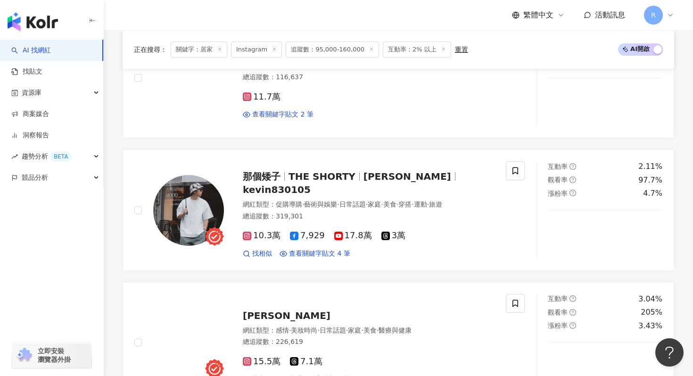
scroll to position [1574, 0]
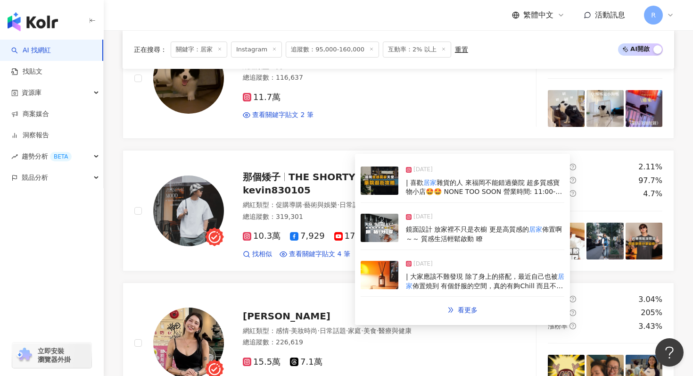
click at [388, 233] on img at bounding box center [380, 228] width 38 height 28
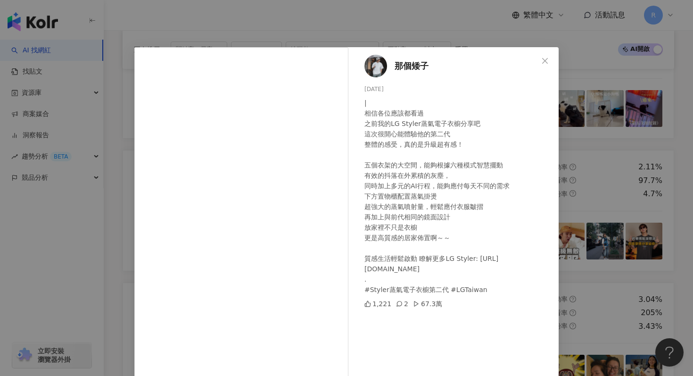
click at [176, 27] on div "那個矮子 2024/12/18 | 相信各位應該都看過 之前我的LG Styler蒸氣電子衣櫥分享吧 這次很開心能體驗他的第二代 整體的感受，真的是升級超有感…" at bounding box center [346, 188] width 693 height 376
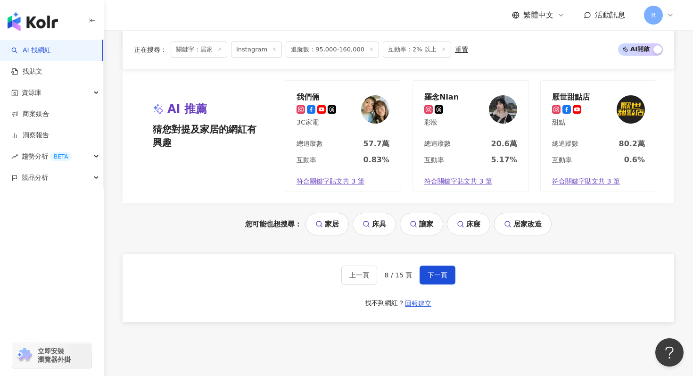
scroll to position [1994, 0]
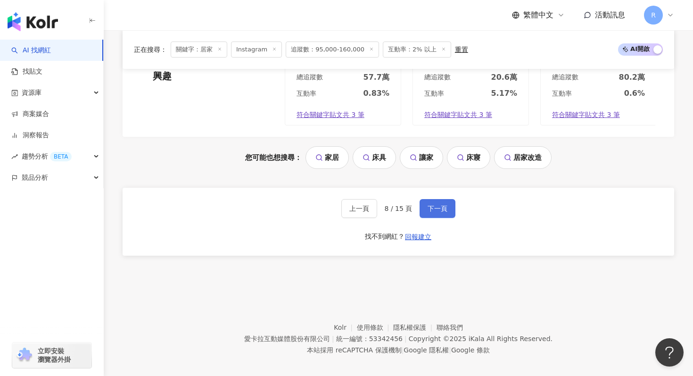
click at [438, 199] on button "下一頁" at bounding box center [438, 208] width 36 height 19
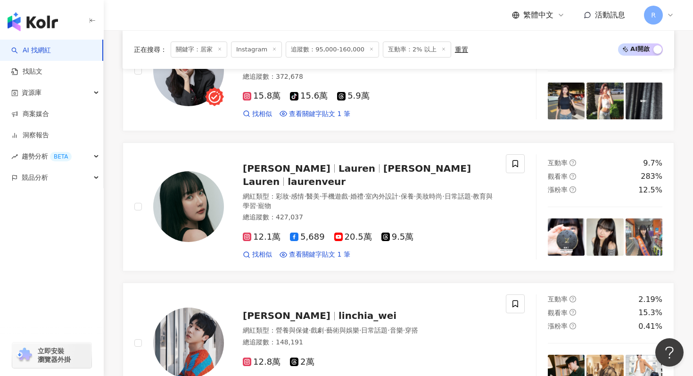
scroll to position [1976, 0]
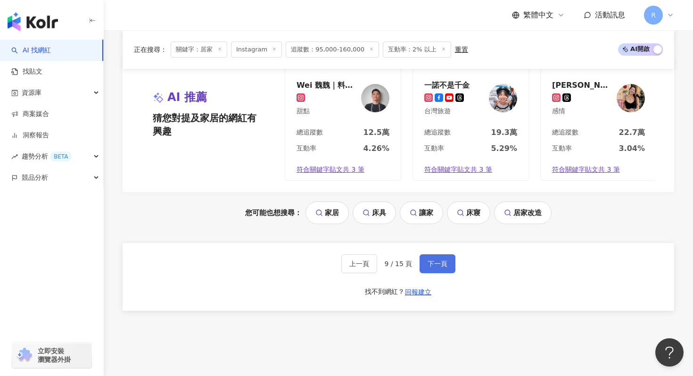
click at [432, 254] on button "下一頁" at bounding box center [438, 263] width 36 height 19
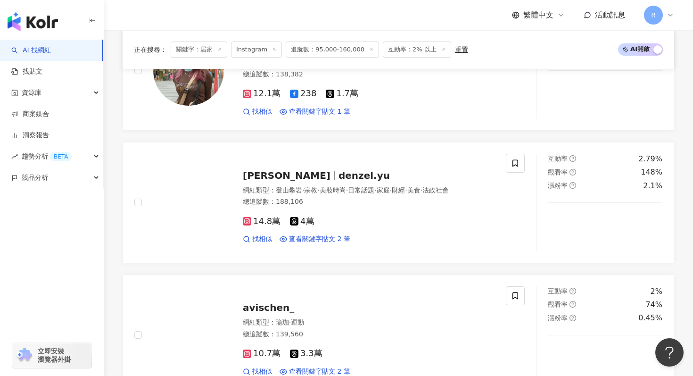
scroll to position [1286, 0]
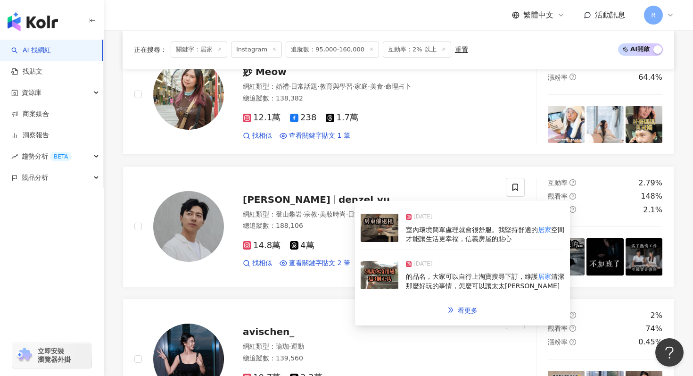
click at [390, 272] on img at bounding box center [380, 275] width 38 height 28
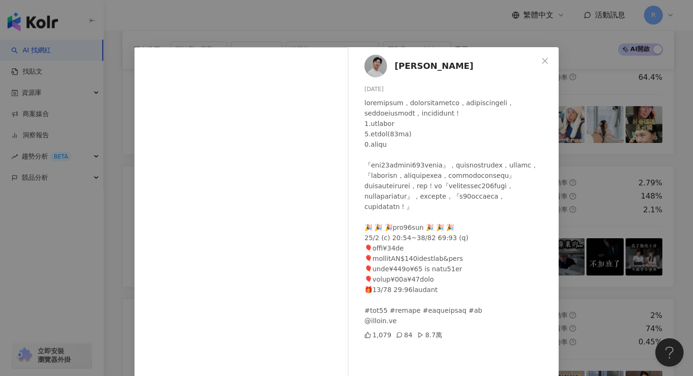
click at [261, 27] on div "Denzel Yu 2024/12/11 1,079 84 8.7萬 查看原始貼文" at bounding box center [346, 188] width 693 height 376
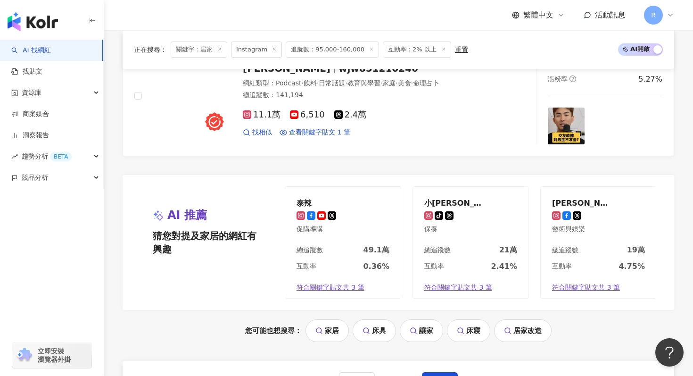
scroll to position [1994, 0]
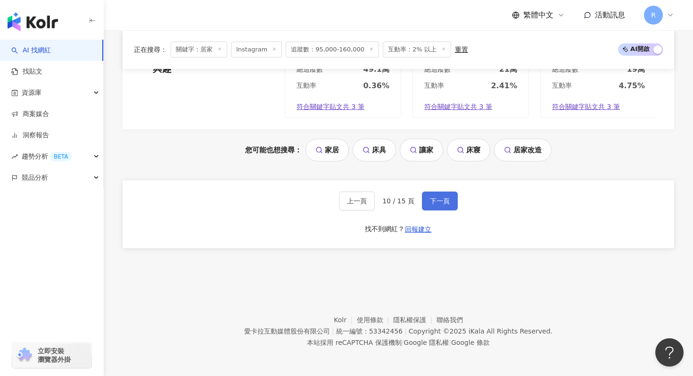
click at [451, 202] on button "下一頁" at bounding box center [440, 200] width 36 height 19
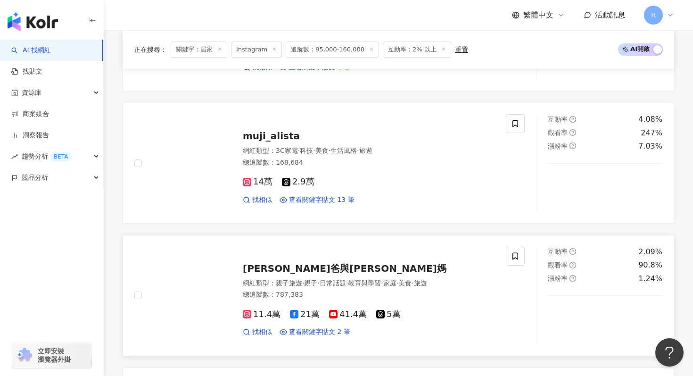
scroll to position [952, 0]
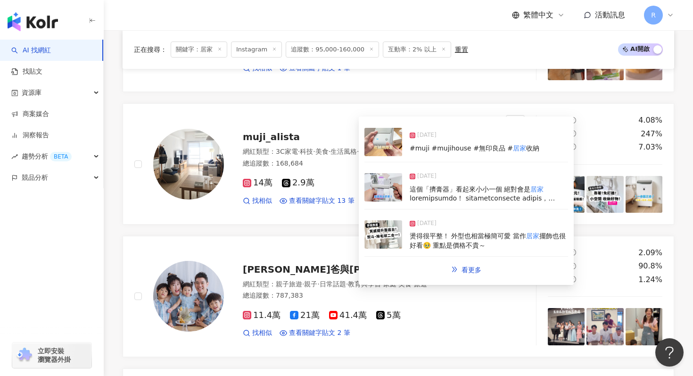
click at [378, 200] on img at bounding box center [384, 187] width 38 height 28
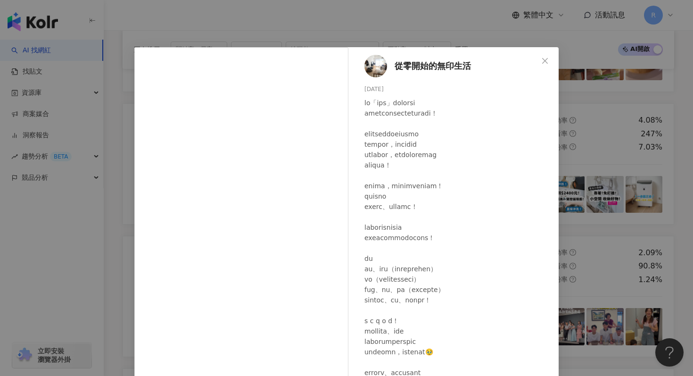
click at [262, 24] on div "從零開始的無印生活 2025/5/24 6.6萬 5,432 424.3萬 查看原始貼文" at bounding box center [346, 188] width 693 height 376
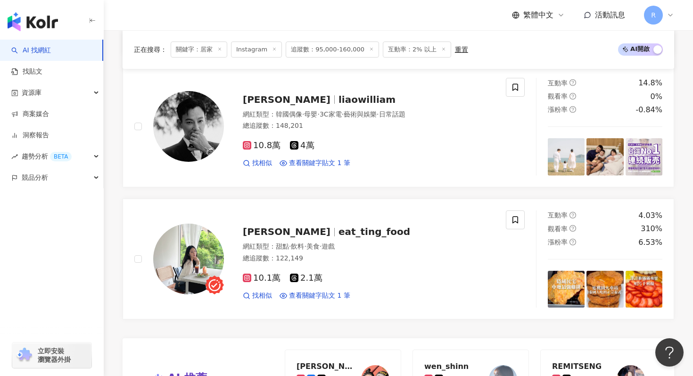
scroll to position [1994, 0]
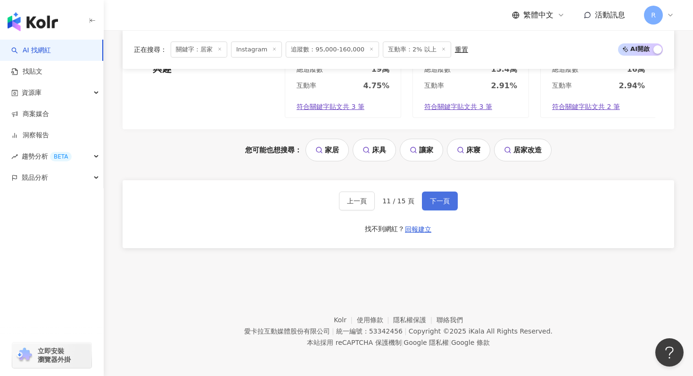
click at [444, 196] on button "下一頁" at bounding box center [440, 200] width 36 height 19
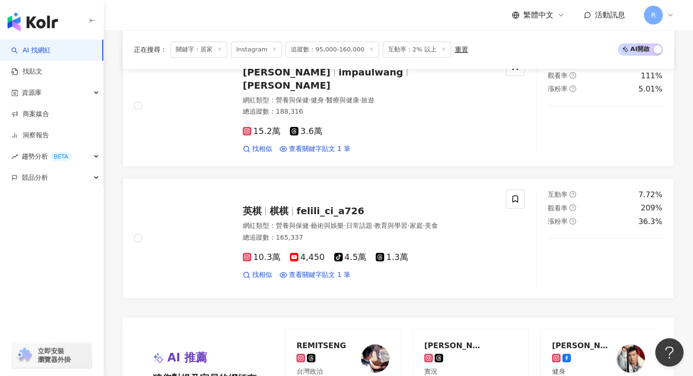
scroll to position [1853, 0]
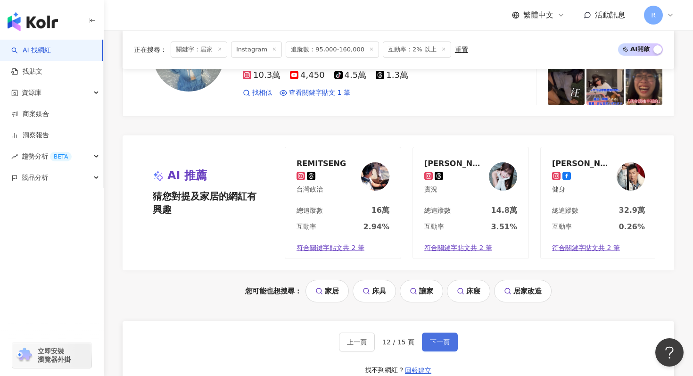
click at [428, 340] on button "下一頁" at bounding box center [440, 341] width 36 height 19
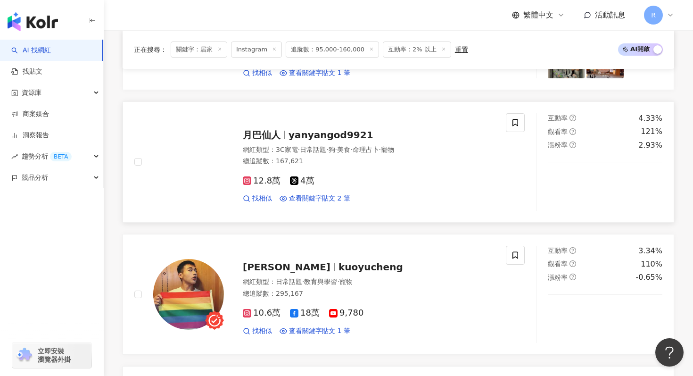
scroll to position [1084, 0]
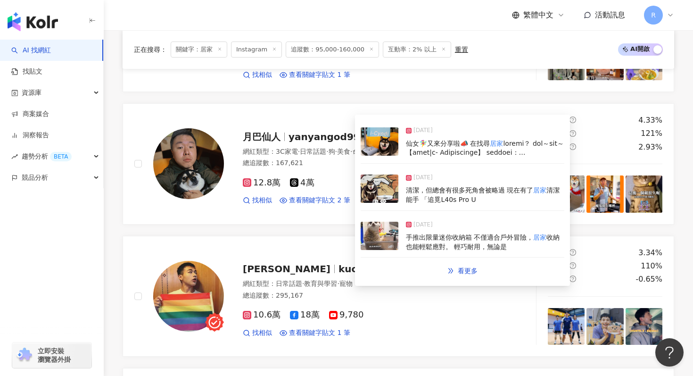
click at [374, 204] on div "2025/6/23 清潔，但總會有很多死角會被略過 現在有了 居家 清潔能手 「追覓L40s Pro U" at bounding box center [463, 188] width 204 height 43
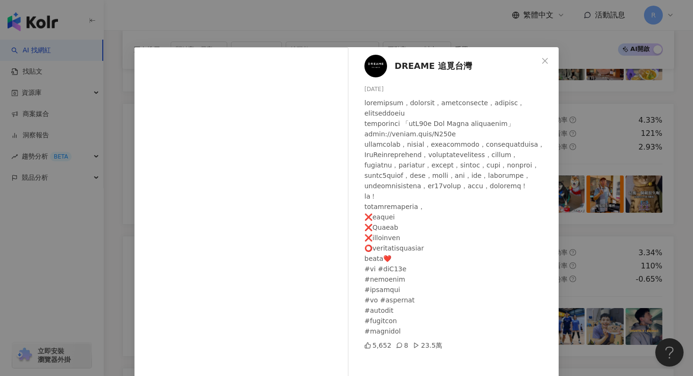
click at [300, 26] on div "DREAME 追覓台灣 2025/6/23 5,652 8 23.5萬 查看原始貼文" at bounding box center [346, 188] width 693 height 376
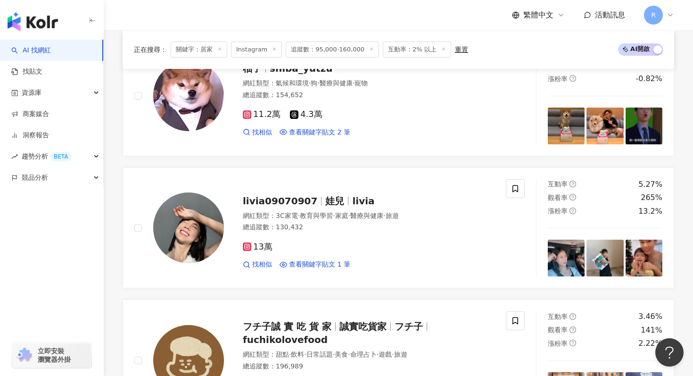
scroll to position [754, 0]
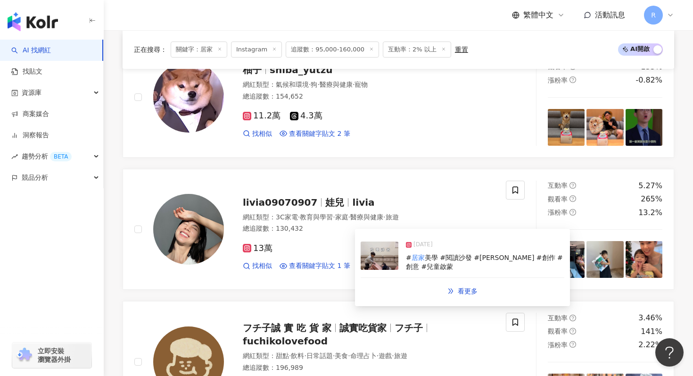
click at [381, 261] on img at bounding box center [380, 255] width 38 height 28
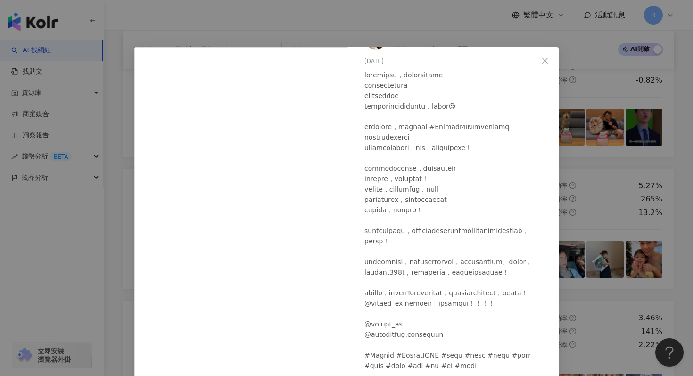
scroll to position [69, 0]
click at [390, 31] on div "livia09070907 2025/3/11 3,207 95 19.1萬 查看原始貼文" at bounding box center [346, 188] width 693 height 376
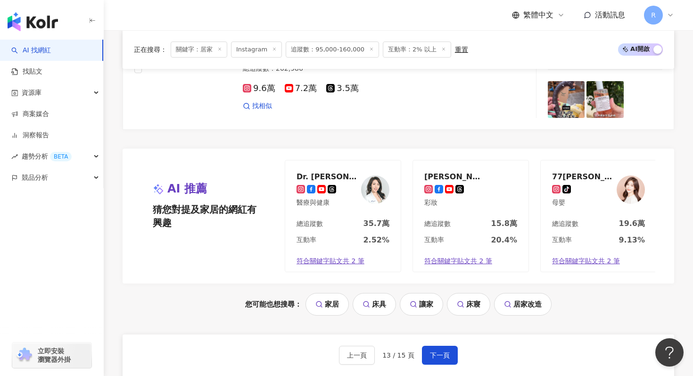
scroll to position [1994, 0]
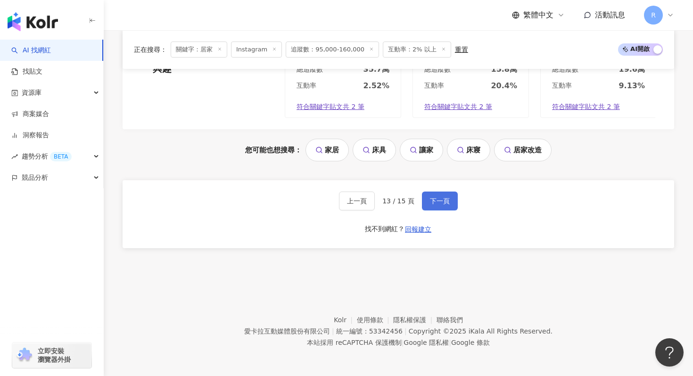
click at [447, 195] on button "下一頁" at bounding box center [440, 200] width 36 height 19
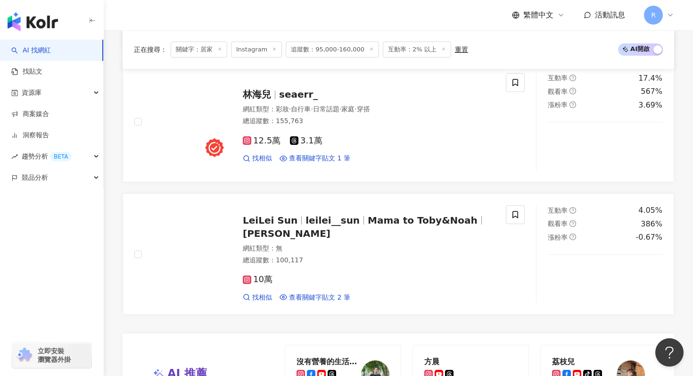
scroll to position [1985, 0]
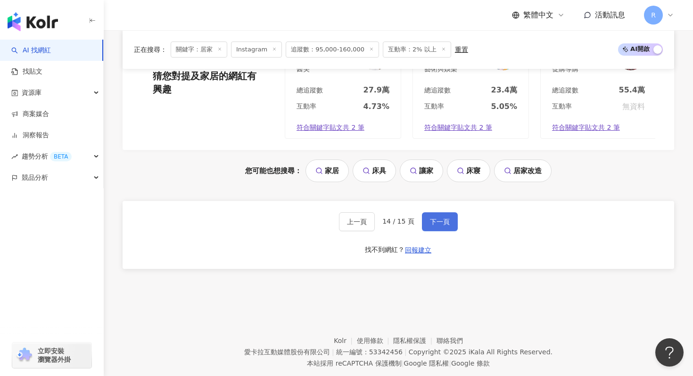
click at [435, 218] on span "下一頁" at bounding box center [440, 222] width 20 height 8
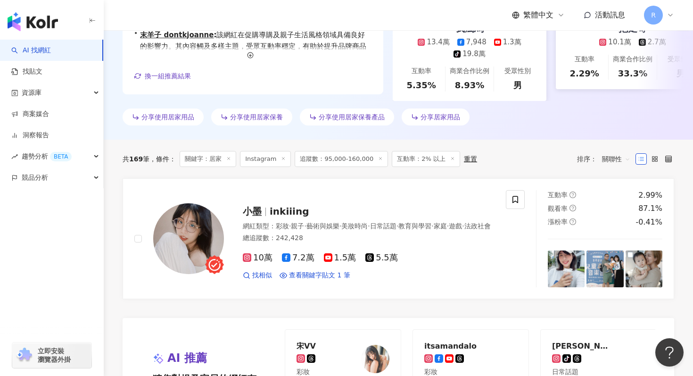
scroll to position [0, 0]
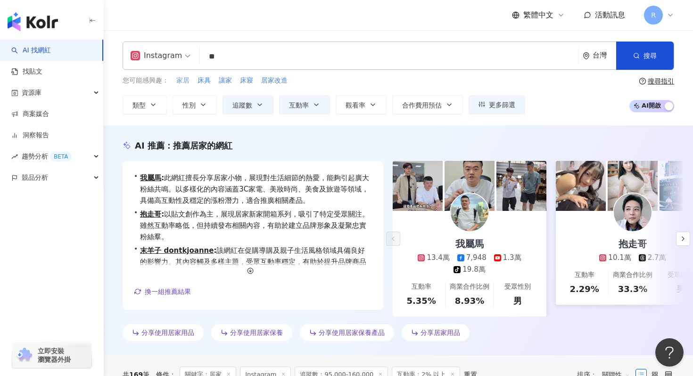
click at [186, 82] on span "家居" at bounding box center [182, 80] width 13 height 9
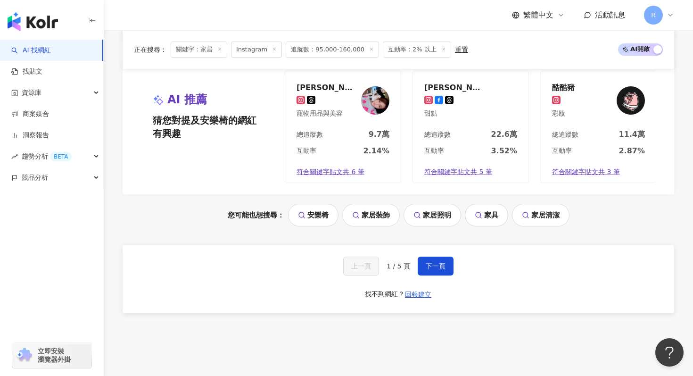
scroll to position [1964, 0]
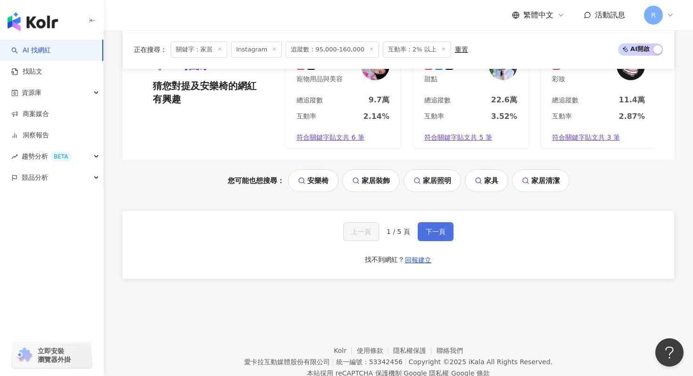
click at [442, 224] on button "下一頁" at bounding box center [436, 231] width 36 height 19
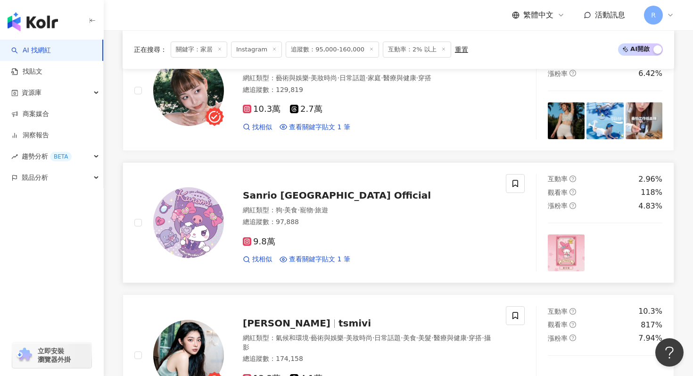
scroll to position [1884, 0]
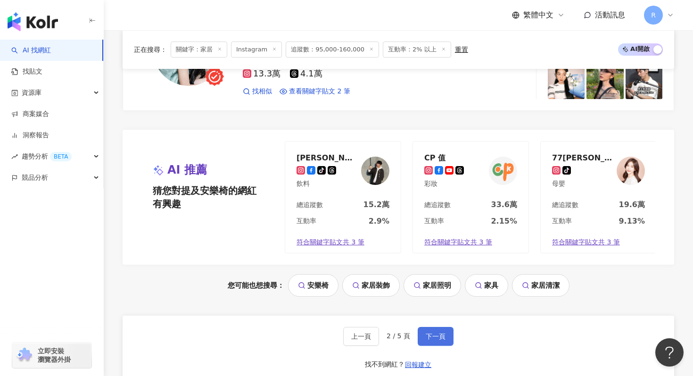
click at [432, 332] on span "下一頁" at bounding box center [436, 336] width 20 height 8
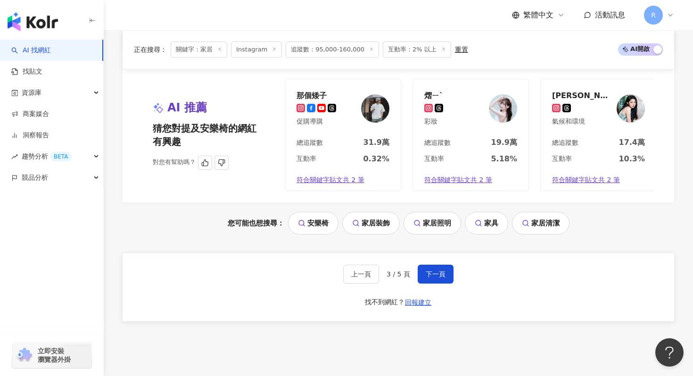
scroll to position [1994, 0]
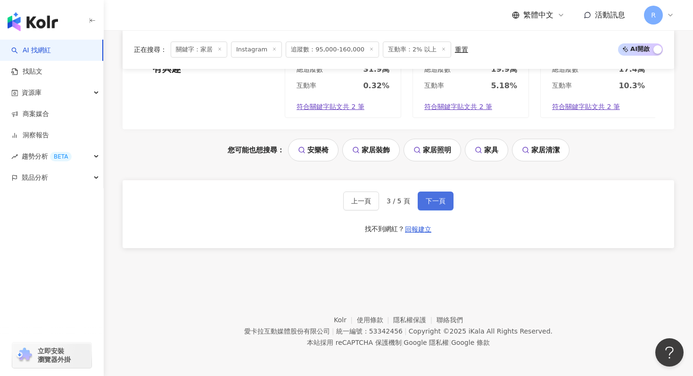
click at [435, 201] on span "下一頁" at bounding box center [436, 201] width 20 height 8
click at [438, 200] on span "下一頁" at bounding box center [436, 201] width 20 height 8
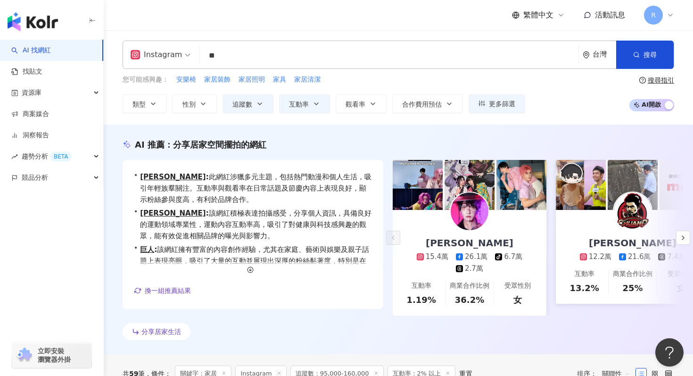
scroll to position [0, 0]
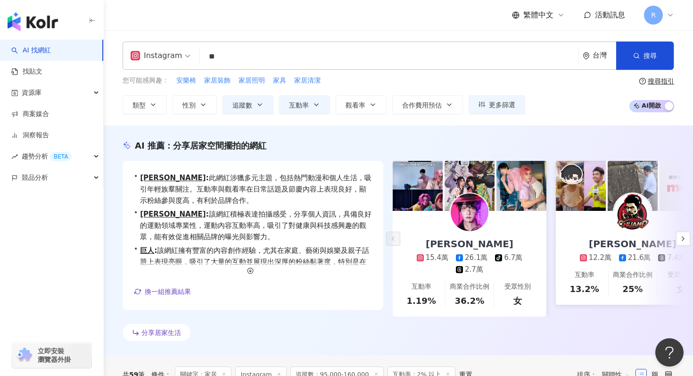
click at [270, 50] on input "**" at bounding box center [389, 57] width 371 height 18
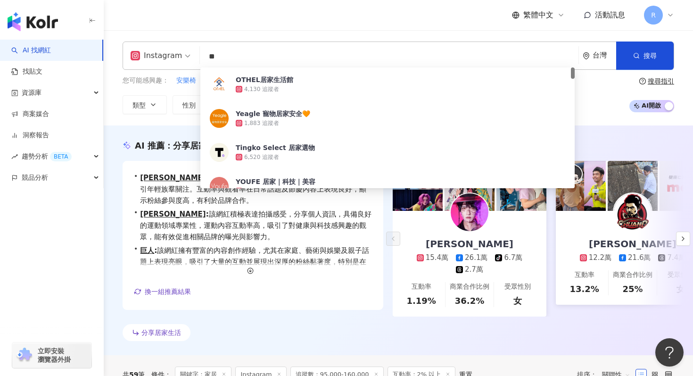
click at [270, 50] on input "**" at bounding box center [389, 57] width 371 height 18
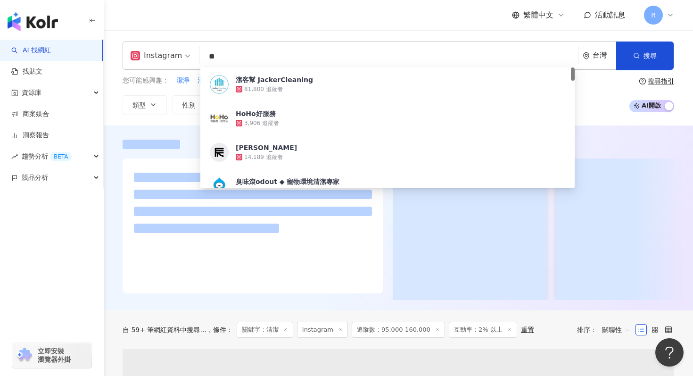
type input "*"
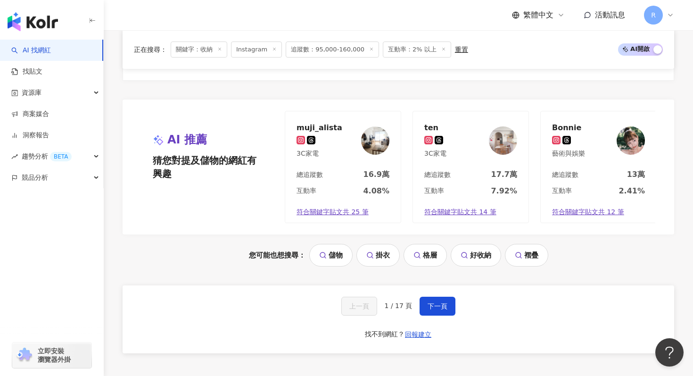
scroll to position [1902, 0]
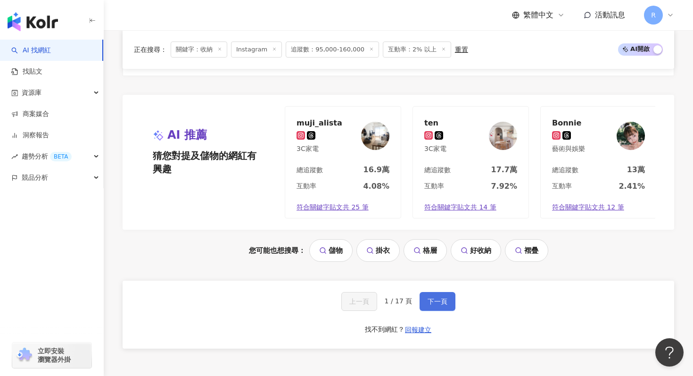
click at [431, 298] on span "下一頁" at bounding box center [438, 302] width 20 height 8
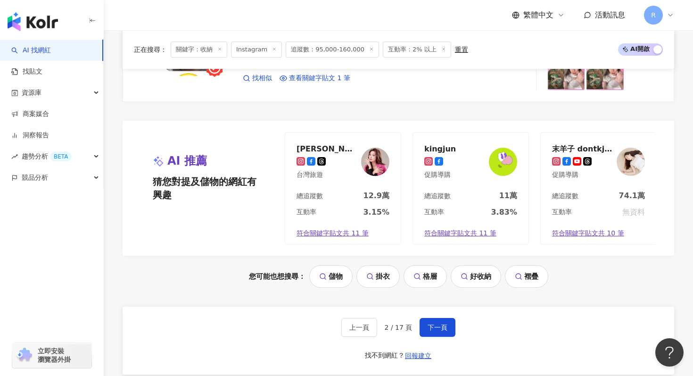
scroll to position [1920, 0]
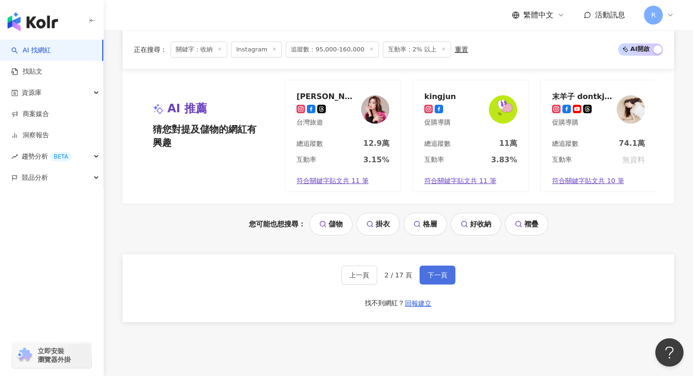
click at [427, 277] on button "下一頁" at bounding box center [438, 275] width 36 height 19
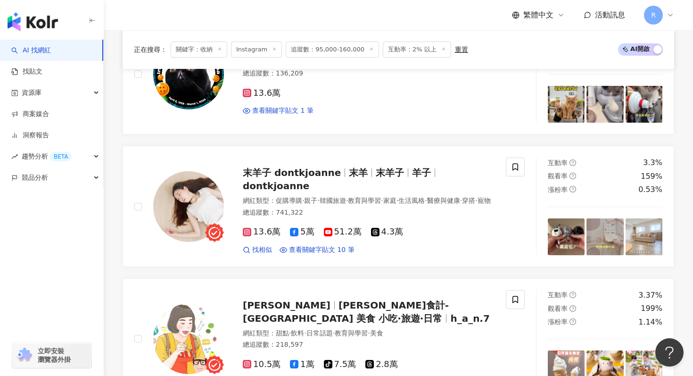
scroll to position [904, 0]
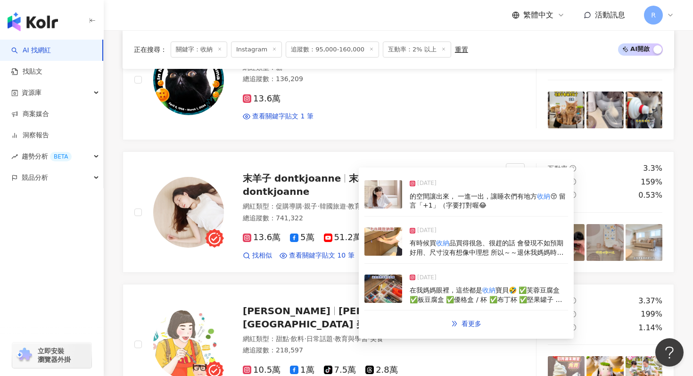
click at [413, 243] on span "有時候買" at bounding box center [423, 243] width 26 height 8
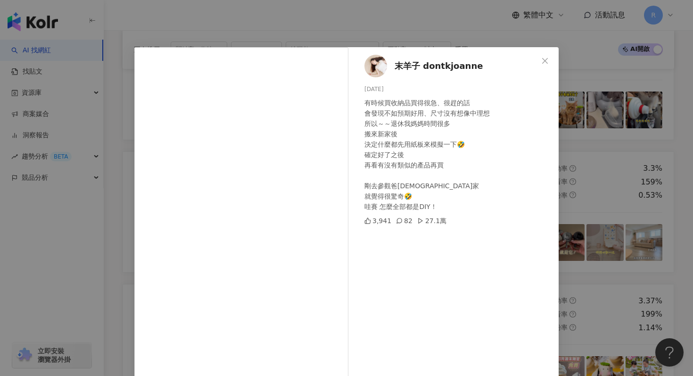
click at [243, 19] on div "末羊子 dontkjoanne 2025/4/22 有時候買收納品買得很急、很趕的話 會發現不如預期好用、尺寸沒有想像中理想 所以～～退休我媽媽時間很多 搬來…" at bounding box center [346, 188] width 693 height 376
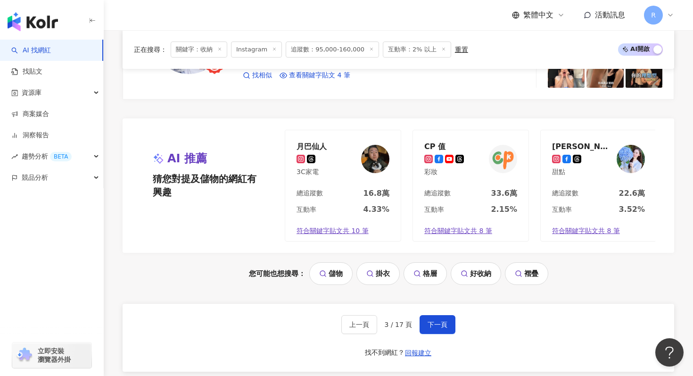
scroll to position [1994, 0]
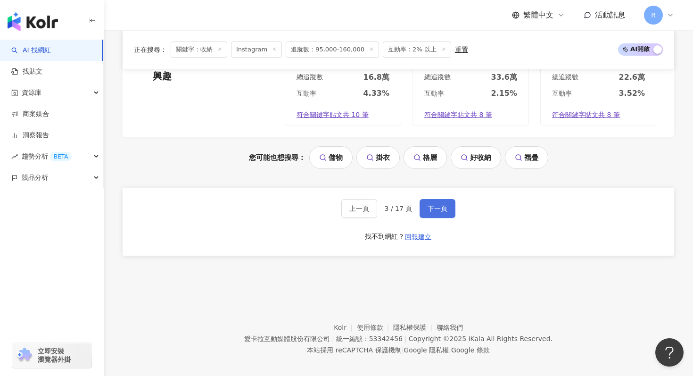
click at [431, 206] on button "下一頁" at bounding box center [438, 208] width 36 height 19
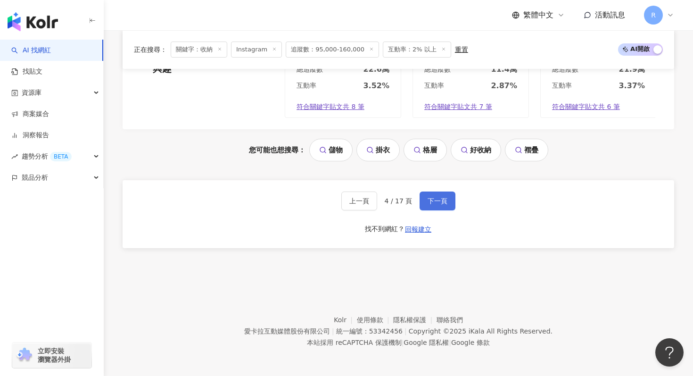
click at [433, 200] on span "下一頁" at bounding box center [438, 201] width 20 height 8
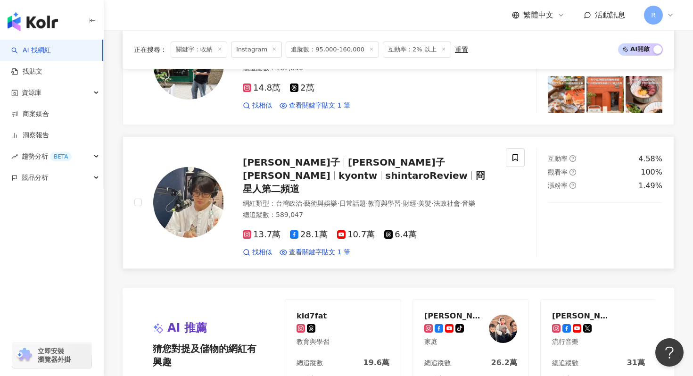
scroll to position [1692, 0]
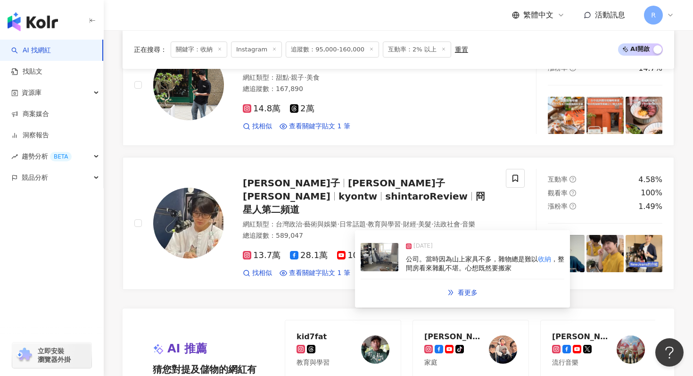
click at [388, 250] on img at bounding box center [380, 257] width 38 height 28
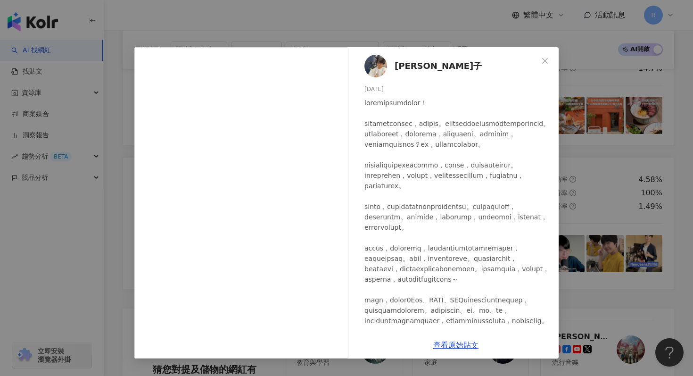
click at [276, 13] on div "冏冏子 2025/1/5 1,674 23 查看原始貼文" at bounding box center [346, 188] width 693 height 376
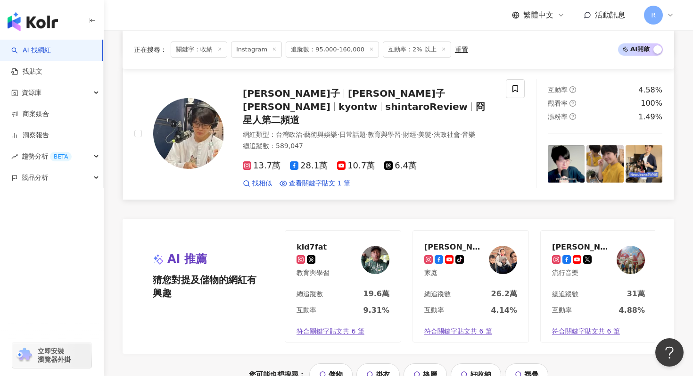
scroll to position [1895, 0]
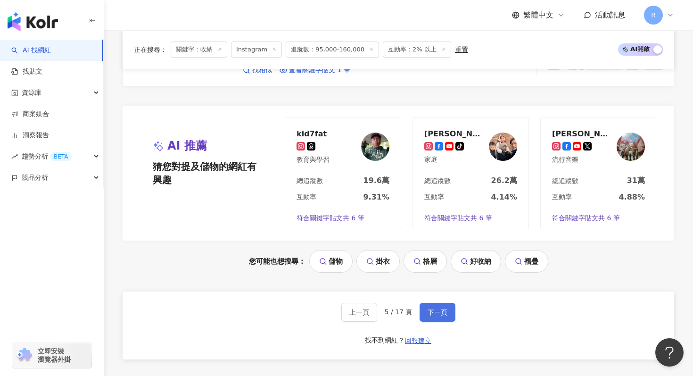
click at [430, 311] on span "下一頁" at bounding box center [438, 312] width 20 height 8
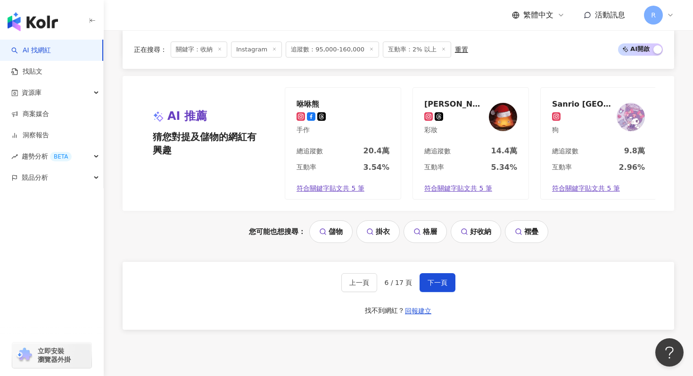
scroll to position [1979, 0]
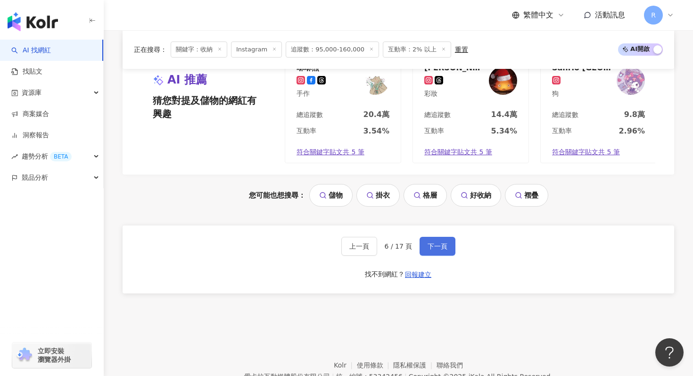
click at [429, 242] on span "下一頁" at bounding box center [438, 246] width 20 height 8
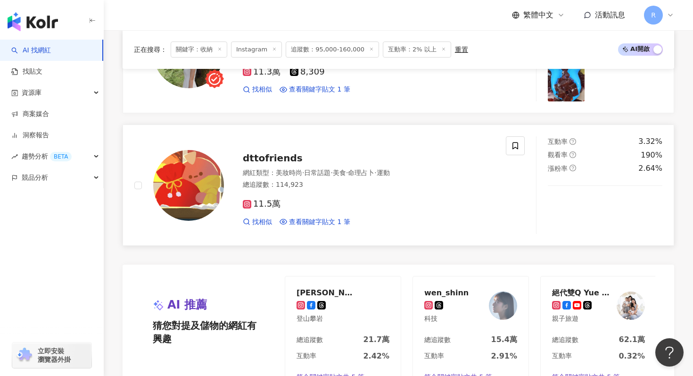
scroll to position [1994, 0]
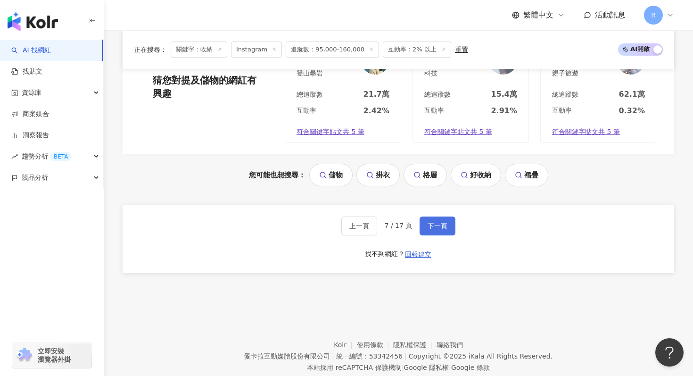
click at [438, 216] on button "下一頁" at bounding box center [438, 225] width 36 height 19
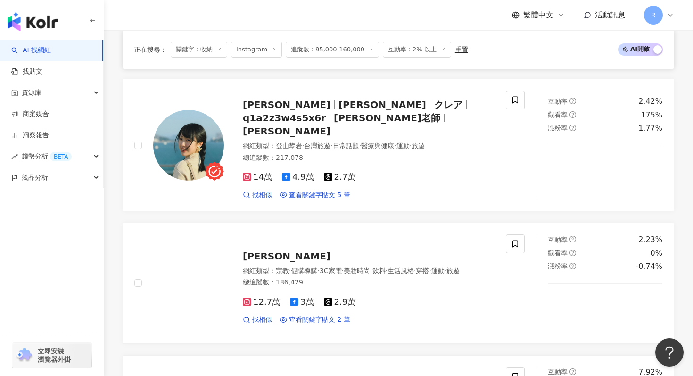
scroll to position [1043, 0]
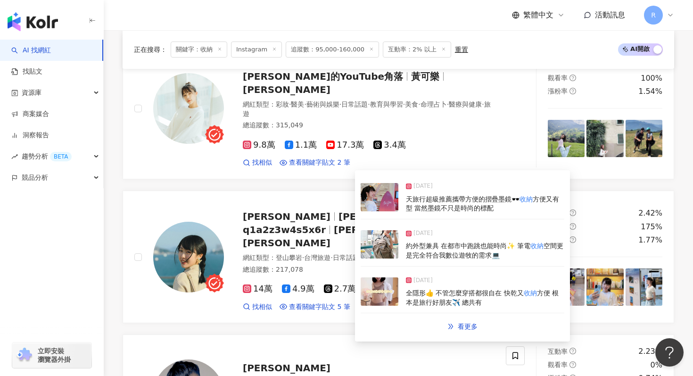
click at [388, 233] on img at bounding box center [380, 244] width 38 height 28
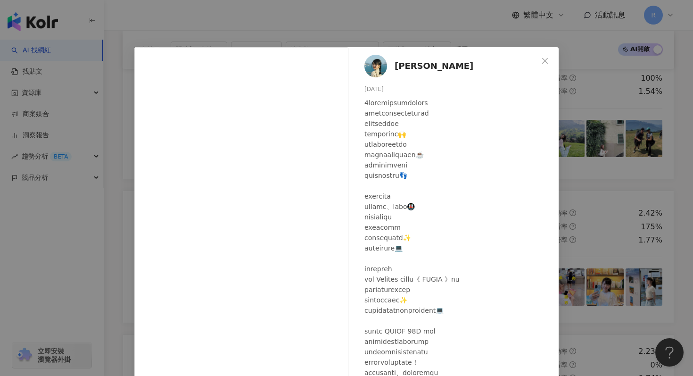
click at [260, 44] on div "蔡沛玲 2024/10/26 3,701 48 查看原始貼文" at bounding box center [346, 188] width 693 height 376
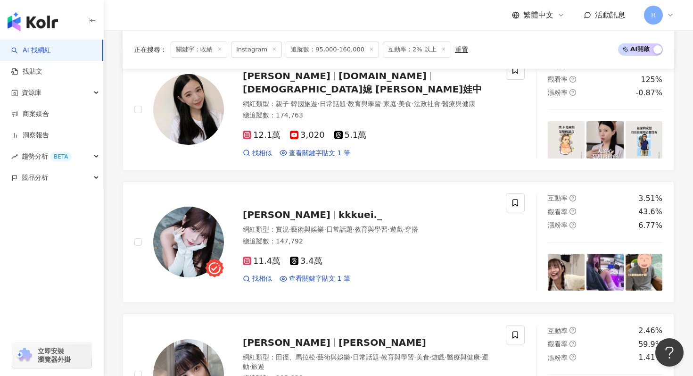
scroll to position [2002, 0]
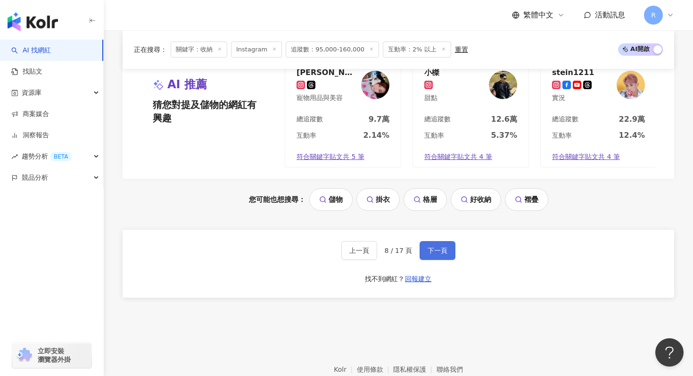
click at [428, 241] on button "下一頁" at bounding box center [438, 250] width 36 height 19
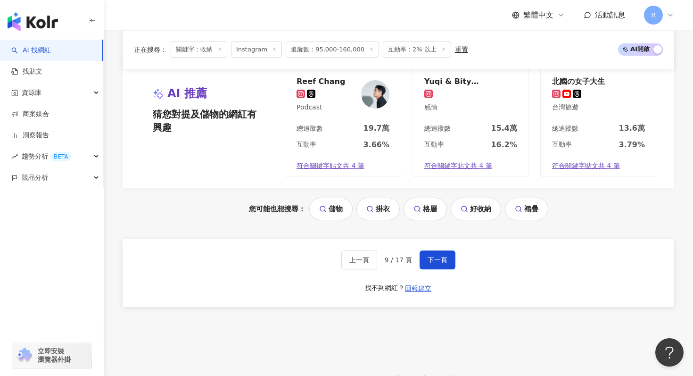
scroll to position [1994, 0]
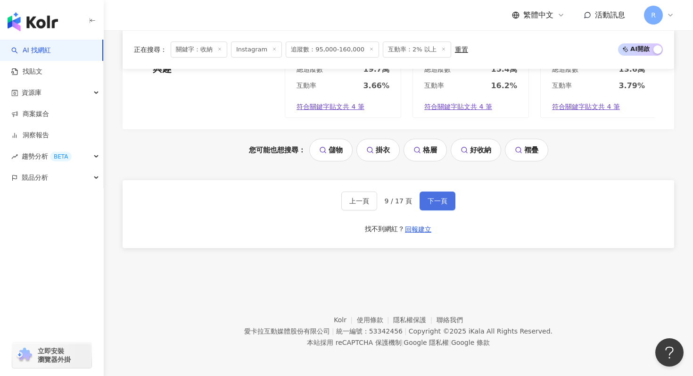
click at [446, 196] on button "下一頁" at bounding box center [438, 200] width 36 height 19
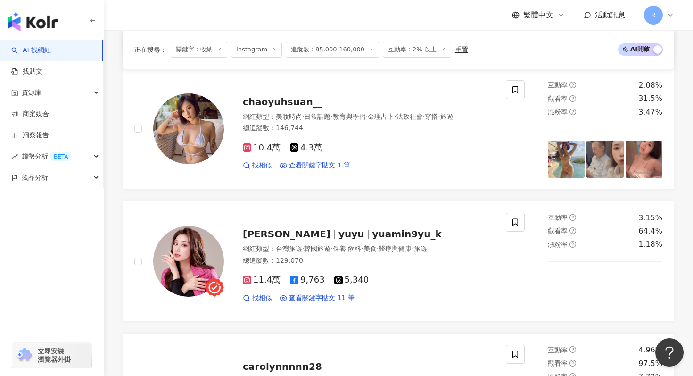
scroll to position [1949, 0]
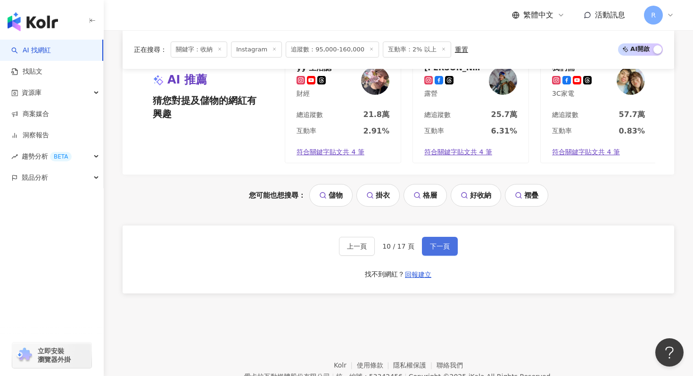
click at [444, 244] on span "下一頁" at bounding box center [440, 246] width 20 height 8
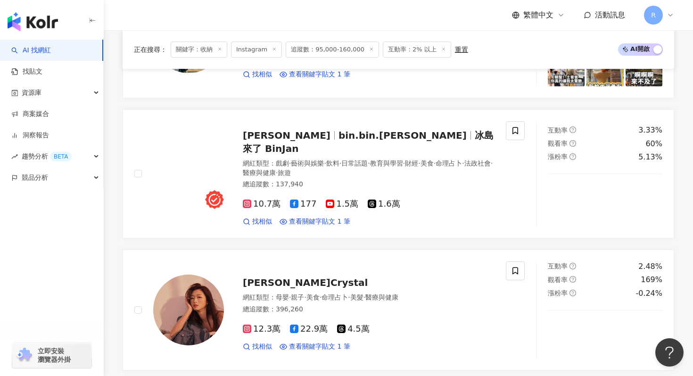
scroll to position [1076, 0]
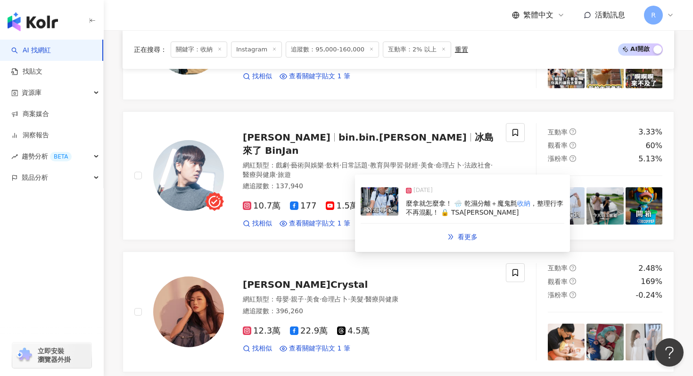
click at [390, 208] on img at bounding box center [380, 201] width 38 height 28
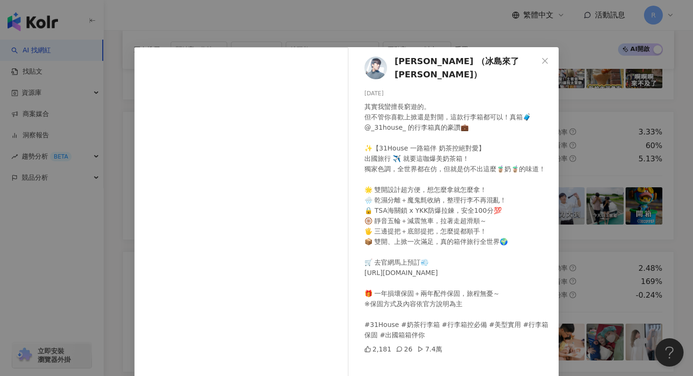
click at [262, 42] on div "詹彬 （冰島來了 Bin Jan） 2025/7/10 其實我蠻擅長窮遊的。 但不管你喜歡上掀還是對開，這款行李箱都可以！真箱🧳 @_31house_ 的行李…" at bounding box center [346, 188] width 693 height 376
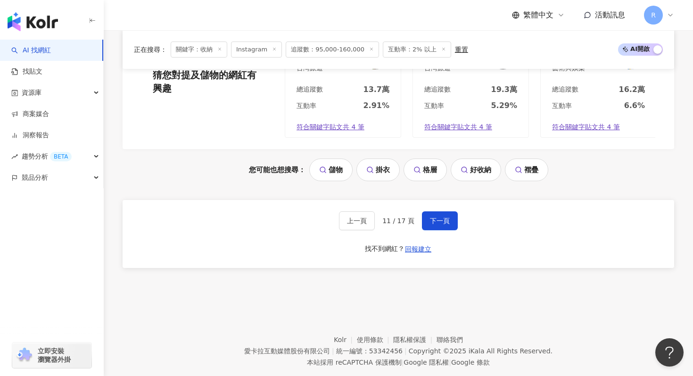
scroll to position [1994, 0]
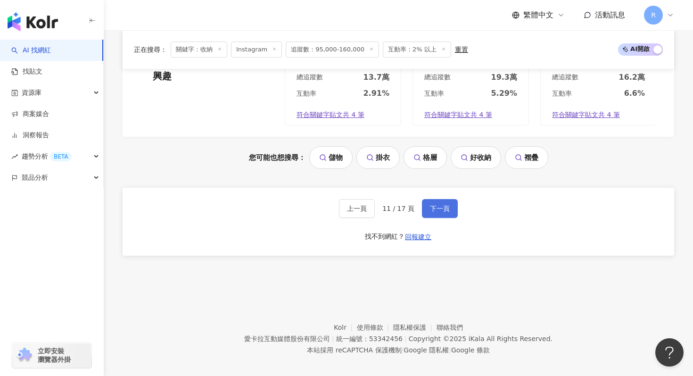
click at [443, 205] on span "下一頁" at bounding box center [440, 209] width 20 height 8
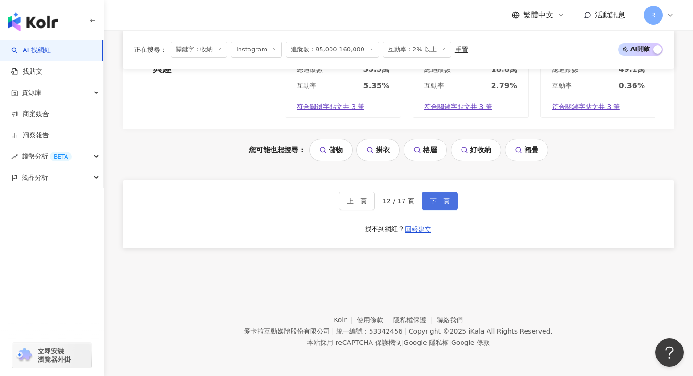
click at [438, 199] on span "下一頁" at bounding box center [440, 201] width 20 height 8
click at [436, 199] on span "下一頁" at bounding box center [440, 201] width 20 height 8
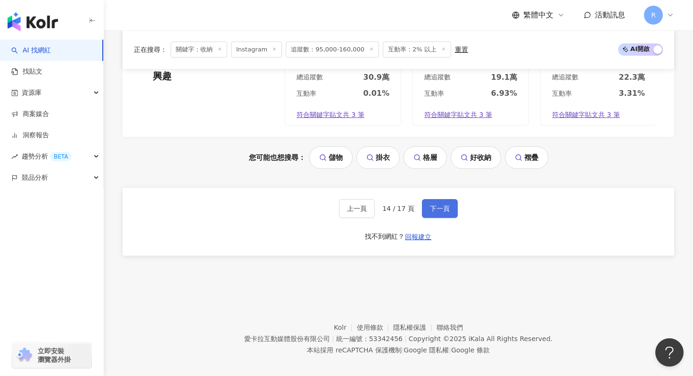
click at [444, 205] on span "下一頁" at bounding box center [440, 209] width 20 height 8
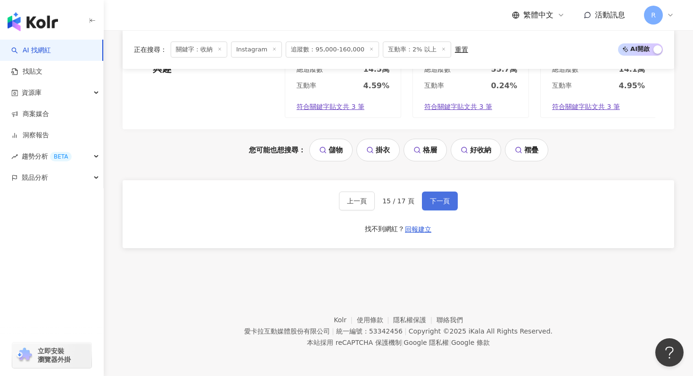
click at [444, 199] on span "下一頁" at bounding box center [440, 201] width 20 height 8
click at [439, 205] on button "下一頁" at bounding box center [440, 200] width 36 height 19
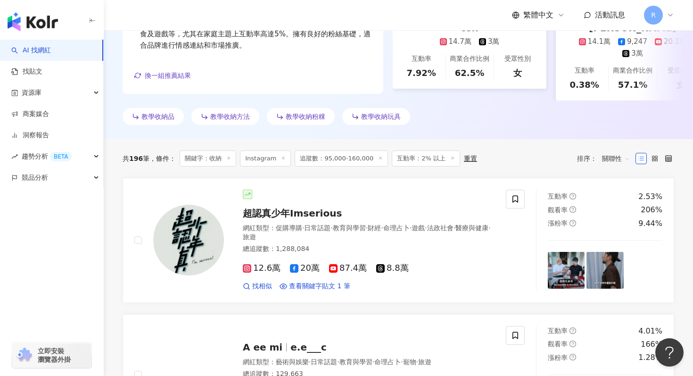
scroll to position [0, 0]
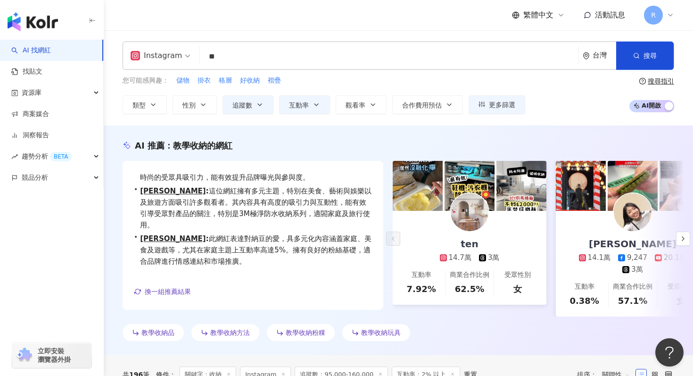
click at [323, 60] on input "**" at bounding box center [389, 57] width 371 height 18
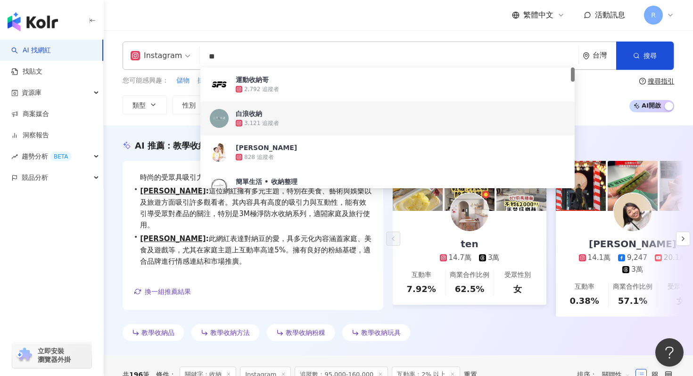
click at [323, 60] on input "**" at bounding box center [389, 57] width 371 height 18
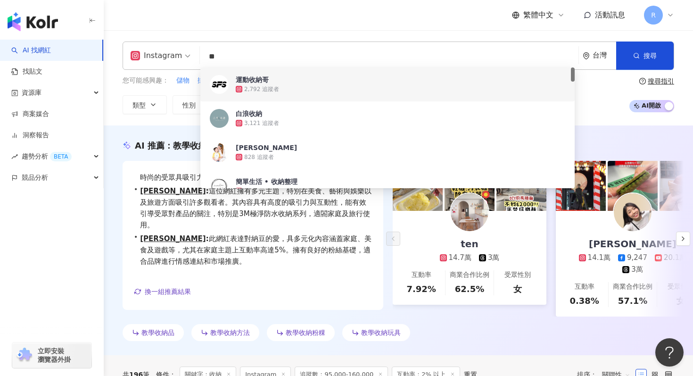
click at [345, 61] on input "**" at bounding box center [389, 57] width 371 height 18
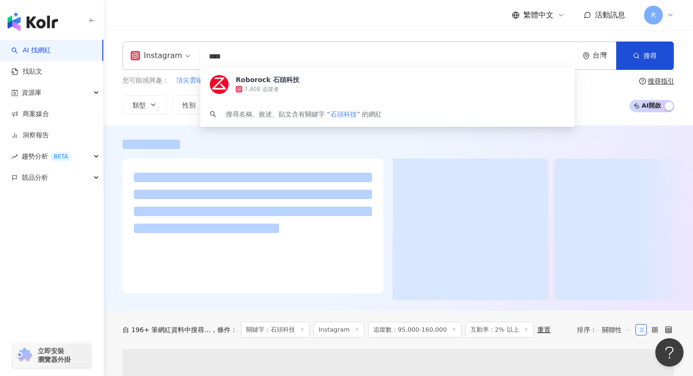
type input "****"
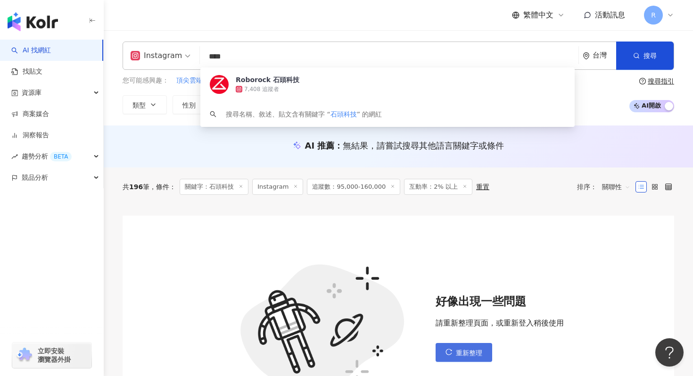
click at [456, 354] on button "重新整理" at bounding box center [464, 352] width 57 height 19
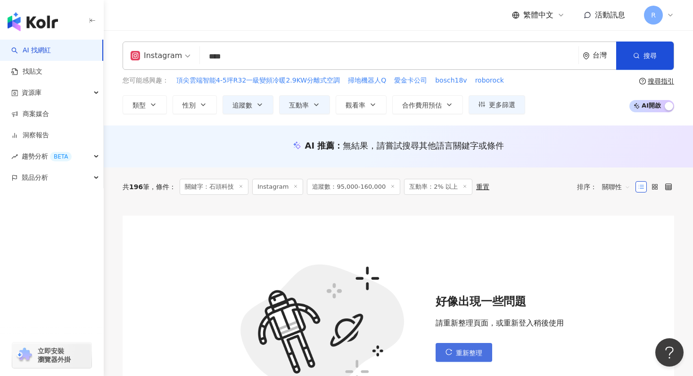
click at [452, 352] on icon "reload" at bounding box center [449, 352] width 7 height 7
click at [281, 72] on div "Instagram **** 台灣 搜尋 a716332f-9363-48a7-b4a2-07ac3ebb8309 Roborock 石頭科技 7,408 追…" at bounding box center [399, 78] width 590 height 73
click at [625, 51] on button "搜尋" at bounding box center [645, 56] width 58 height 28
click at [331, 58] on input "****" at bounding box center [389, 57] width 371 height 18
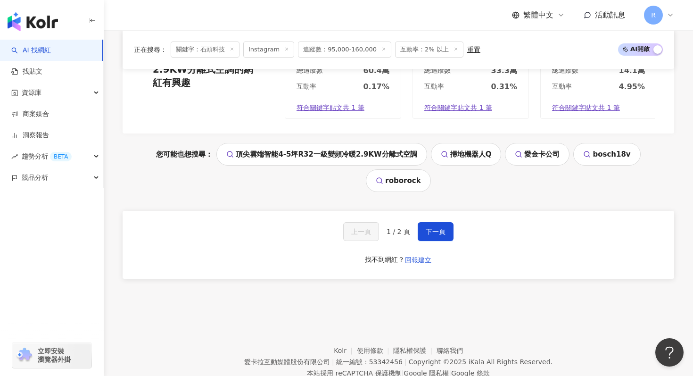
scroll to position [1998, 0]
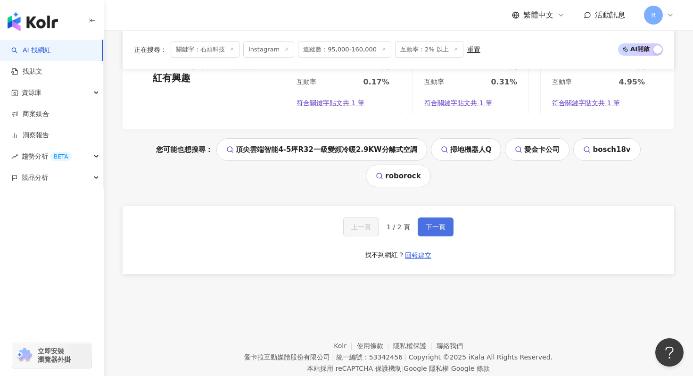
click at [436, 217] on button "下一頁" at bounding box center [436, 226] width 36 height 19
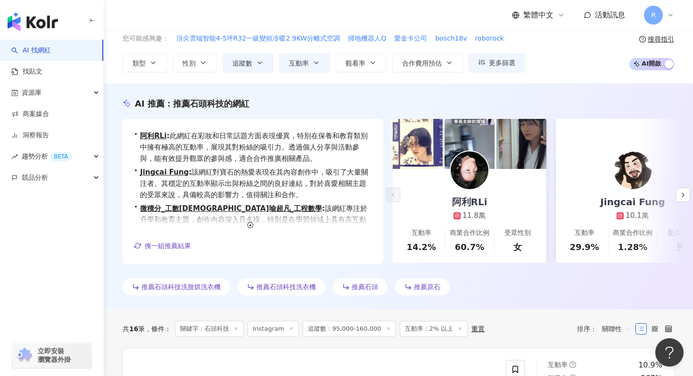
scroll to position [0, 0]
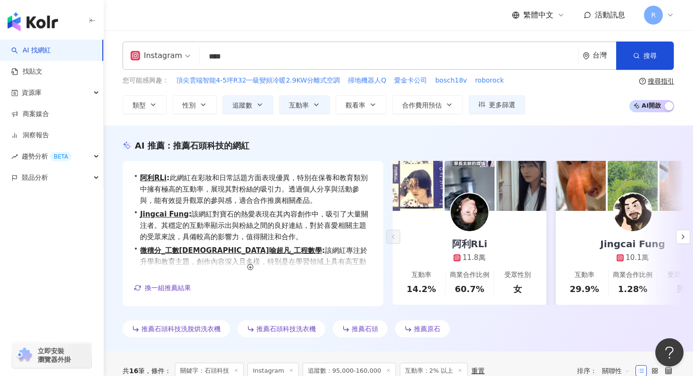
click at [314, 47] on div "Instagram **** 台灣 搜尋 a716332f-9363-48a7-b4a2-07ac3ebb8309 keyword Roborock 石頭科技…" at bounding box center [399, 56] width 552 height 28
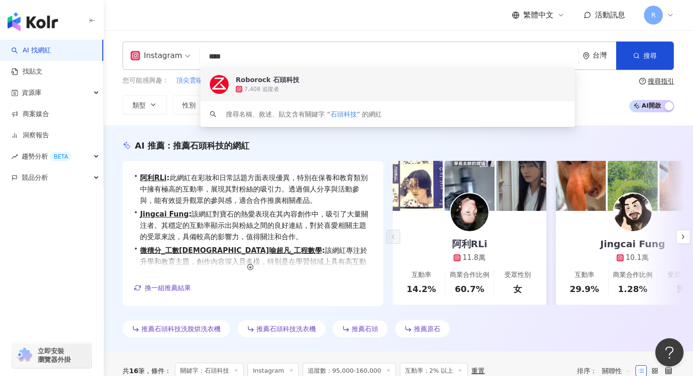
click at [294, 56] on input "****" at bounding box center [389, 57] width 371 height 18
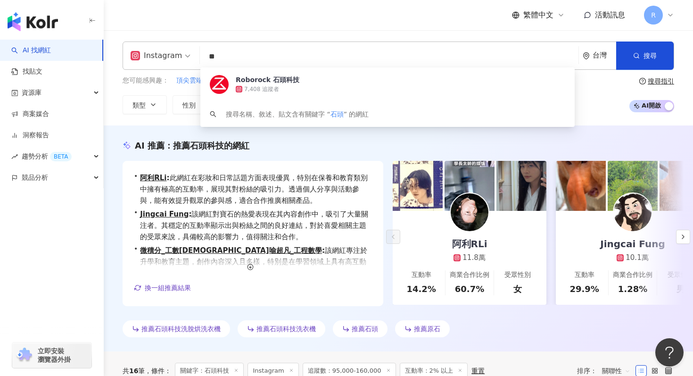
type input "*"
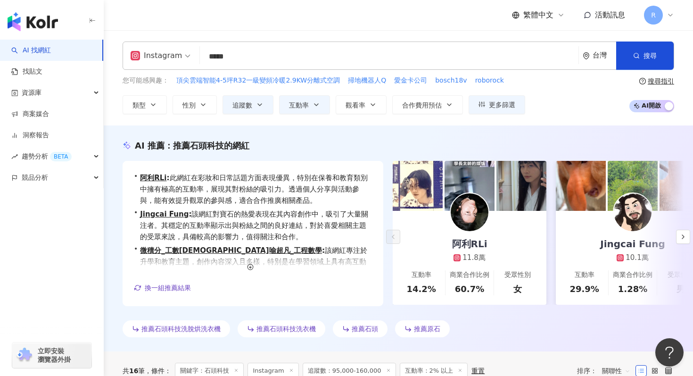
type input "*****"
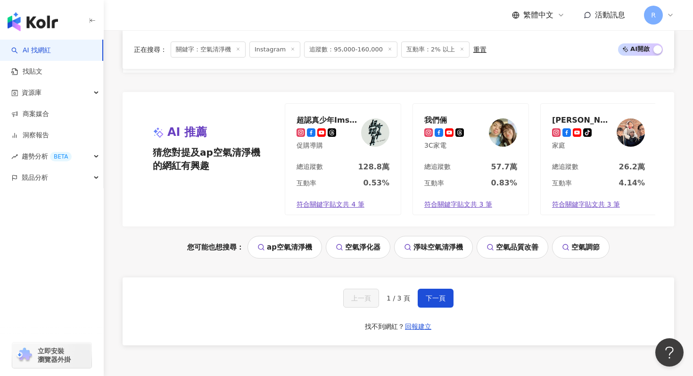
scroll to position [1968, 0]
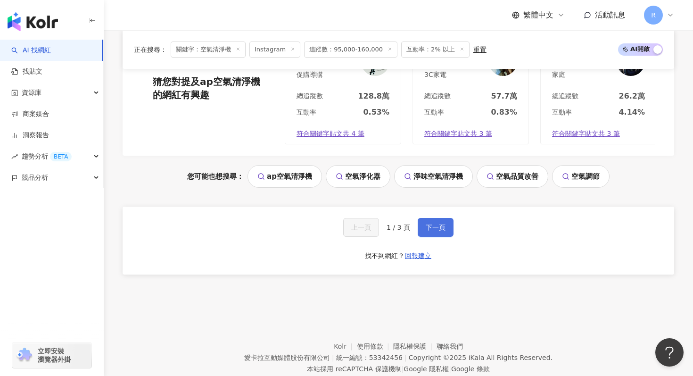
click at [426, 227] on span "下一頁" at bounding box center [436, 228] width 20 height 8
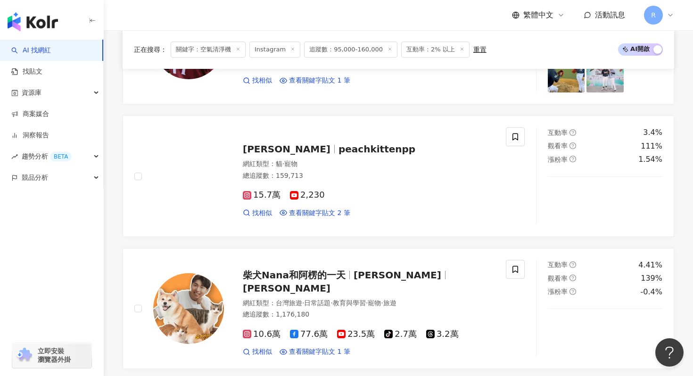
scroll to position [1991, 0]
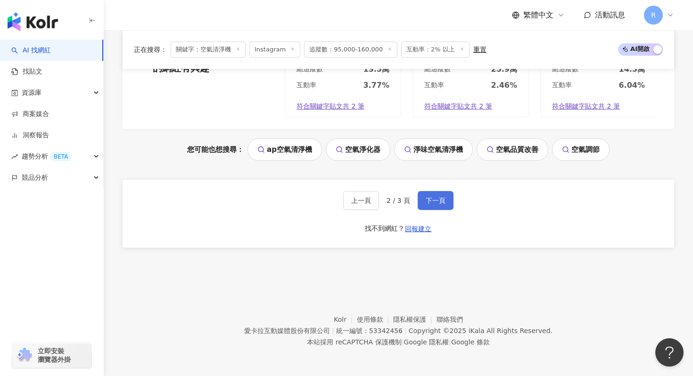
click at [439, 200] on span "下一頁" at bounding box center [436, 201] width 20 height 8
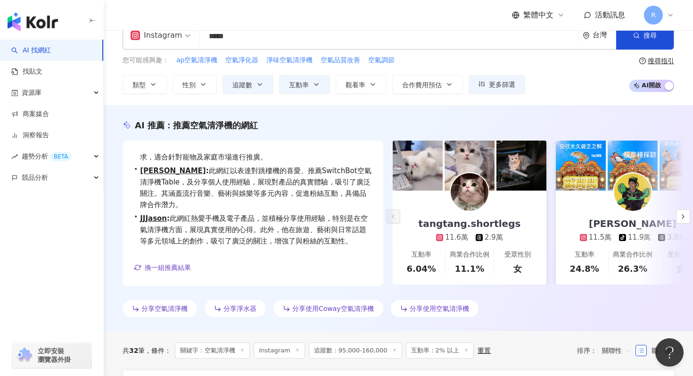
scroll to position [0, 0]
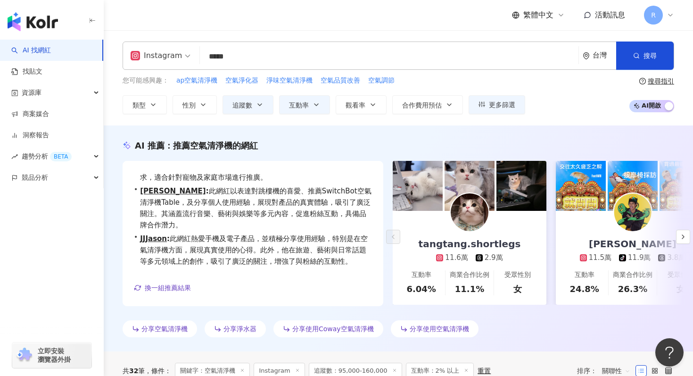
click at [305, 58] on input "*****" at bounding box center [389, 57] width 371 height 18
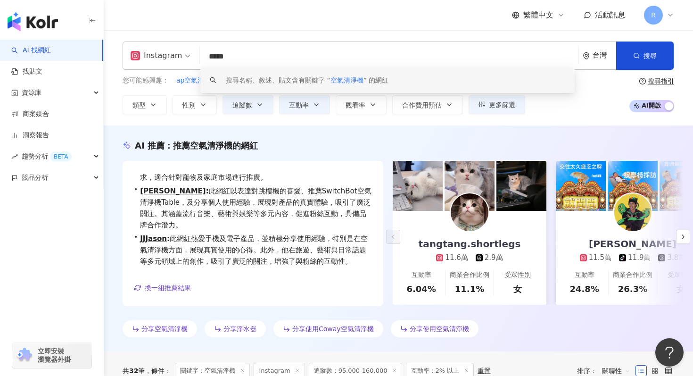
click at [305, 58] on input "*****" at bounding box center [389, 57] width 371 height 18
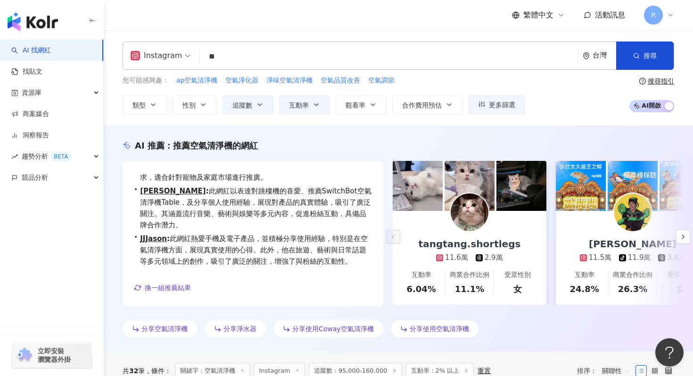
type input "**"
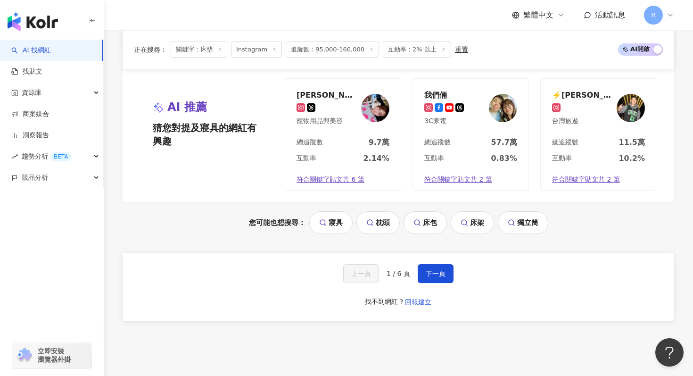
scroll to position [1953, 0]
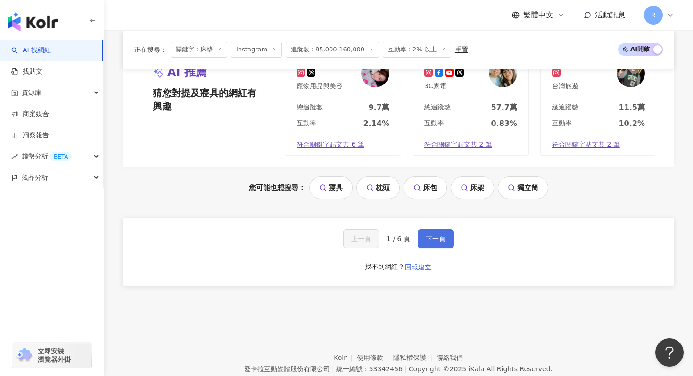
click at [440, 236] on span "下一頁" at bounding box center [436, 239] width 20 height 8
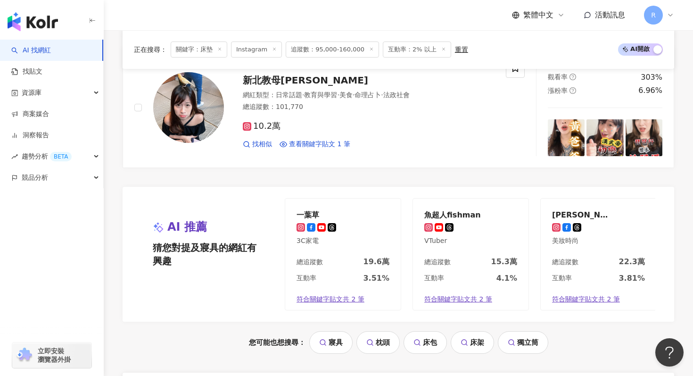
scroll to position [1937, 0]
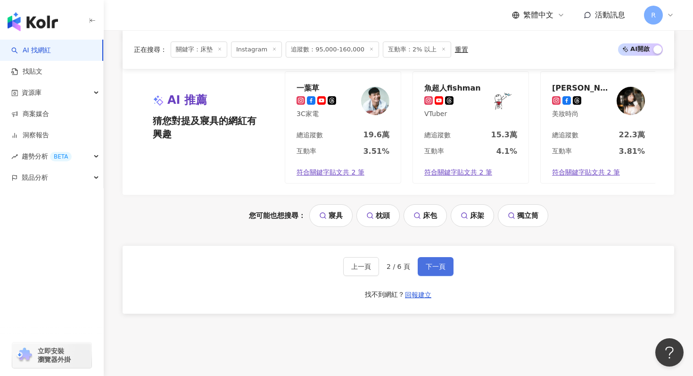
click at [425, 257] on button "下一頁" at bounding box center [436, 266] width 36 height 19
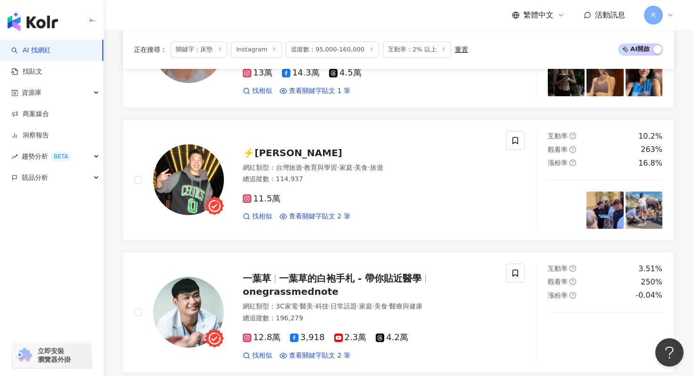
scroll to position [1991, 0]
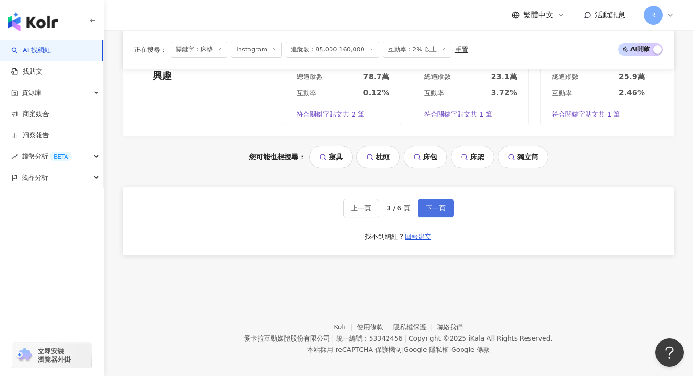
click at [446, 202] on button "下一頁" at bounding box center [436, 208] width 36 height 19
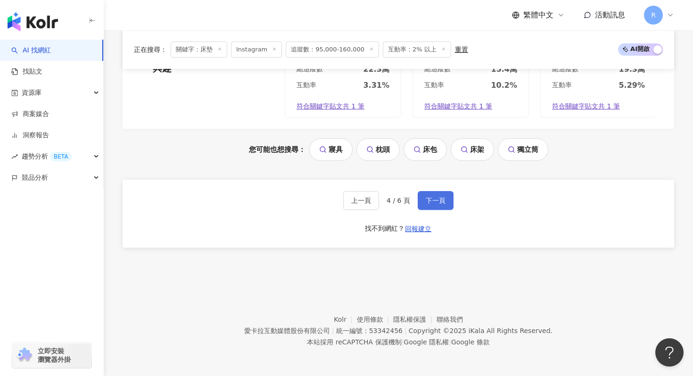
click at [440, 204] on span "下一頁" at bounding box center [436, 201] width 20 height 8
click at [436, 190] on div "上一頁 5 / 6 頁 下一頁 找不到網紅？ 回報建立" at bounding box center [399, 214] width 552 height 68
click at [437, 198] on span "下一頁" at bounding box center [436, 201] width 20 height 8
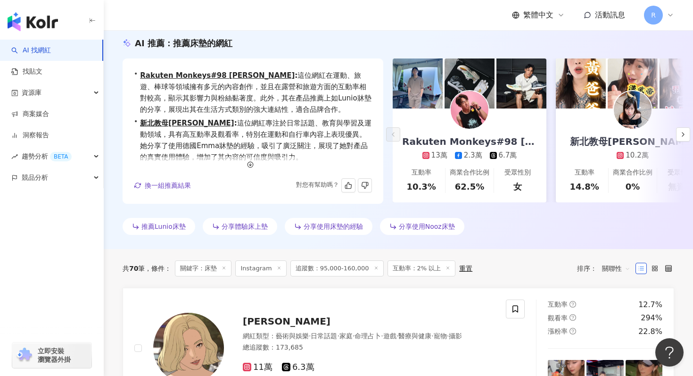
scroll to position [0, 0]
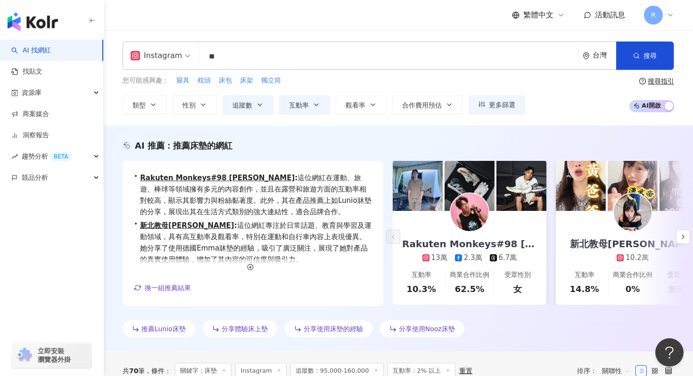
click at [275, 50] on input "**" at bounding box center [389, 57] width 371 height 18
click at [175, 121] on div "Instagram ** 台灣 搜尋 3091144e-d310-475f-a9cf-dae96cf446e5 b2d39146-b9c6-4910-99ba…" at bounding box center [399, 77] width 590 height 95
click at [236, 100] on button "追蹤數" at bounding box center [248, 104] width 51 height 19
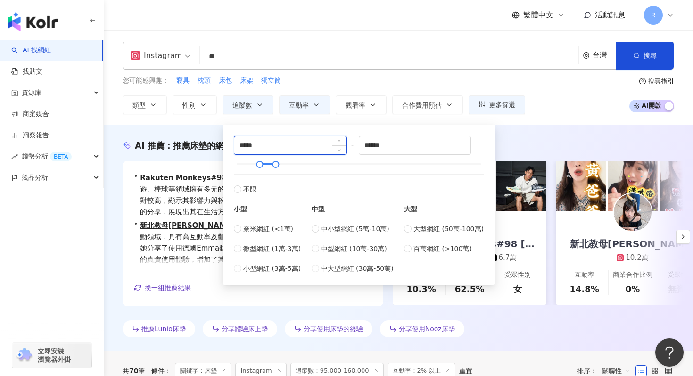
click at [263, 140] on input "*****" at bounding box center [290, 145] width 112 height 18
type input "*****"
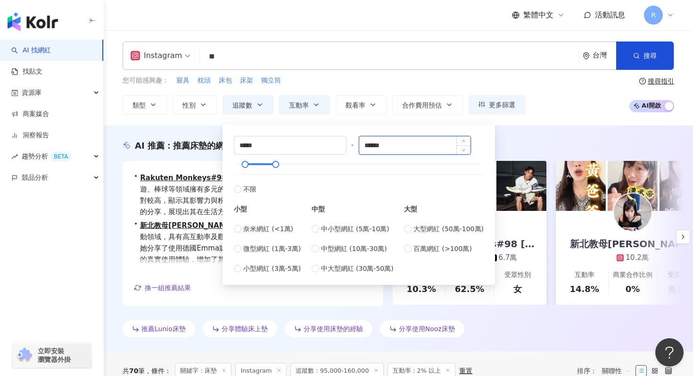
click at [393, 150] on input "******" at bounding box center [415, 145] width 112 height 18
type input "*****"
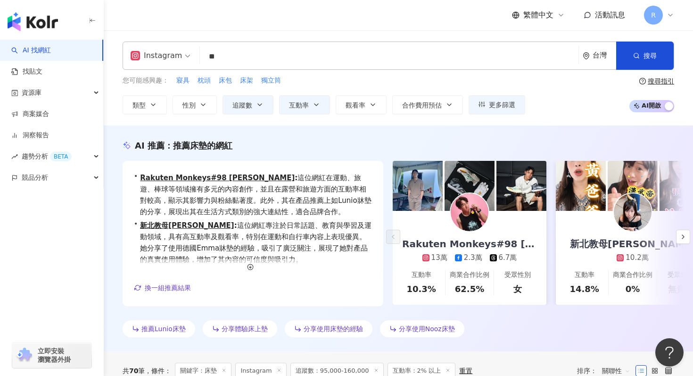
click at [549, 130] on div "AI 推薦 ： 推薦床墊的網紅 • Rakuten Monkeys#98 [PERSON_NAME] : 這位網紅在運動、旅遊、棒球等領域擁有多元的內容創作，…" at bounding box center [399, 238] width 590 height 226
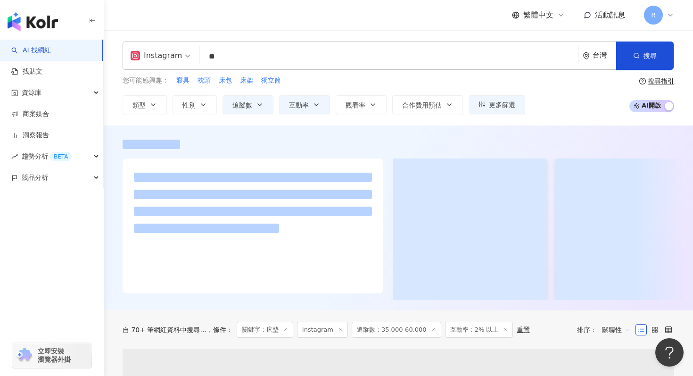
click at [314, 62] on input "**" at bounding box center [389, 57] width 371 height 18
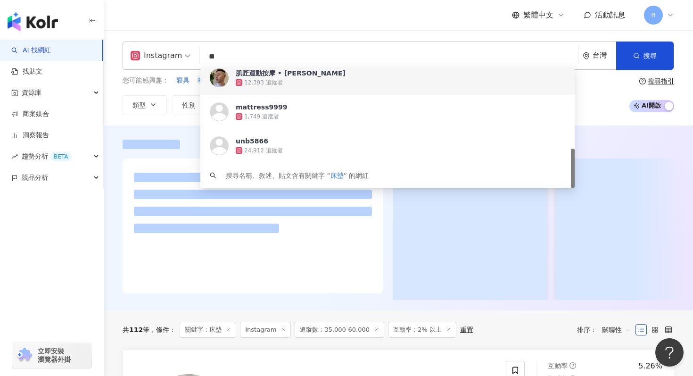
type input "*"
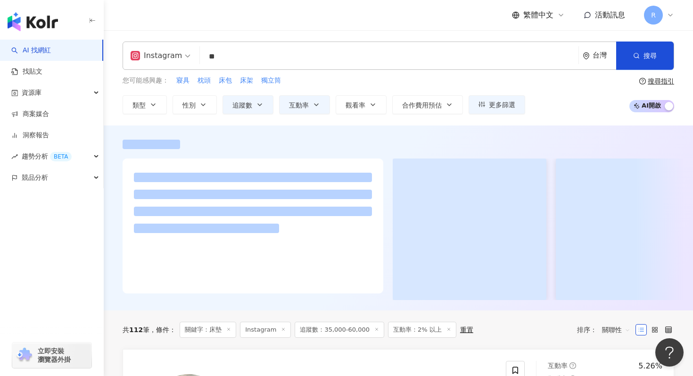
type input "*"
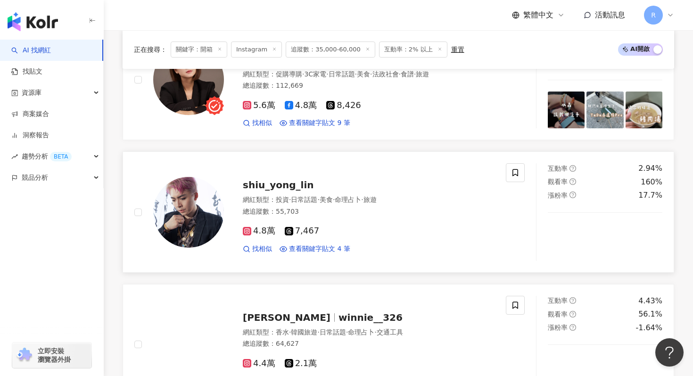
scroll to position [367, 0]
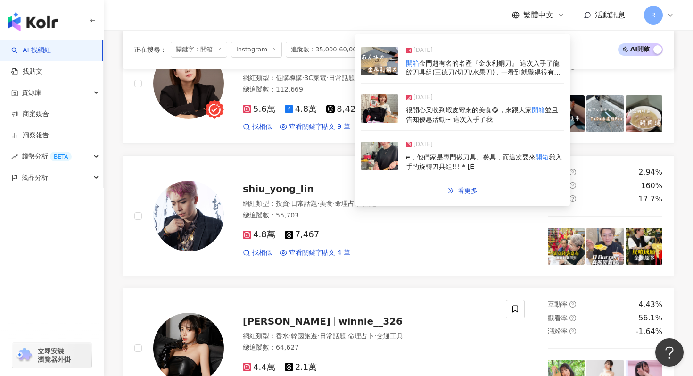
click at [379, 121] on img at bounding box center [380, 108] width 38 height 28
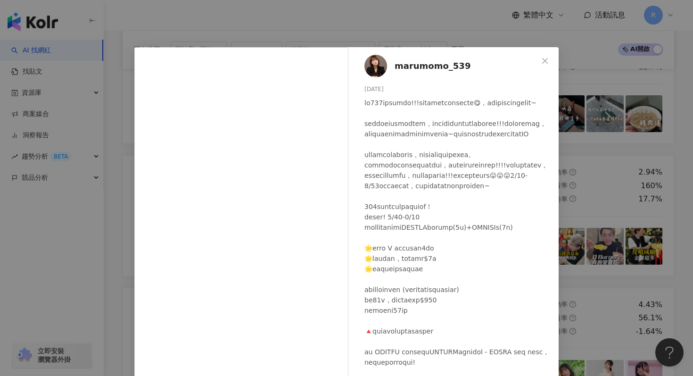
click at [264, 29] on div "marumomo_539 [DATE] 205 20 查看原始貼文" at bounding box center [346, 188] width 693 height 376
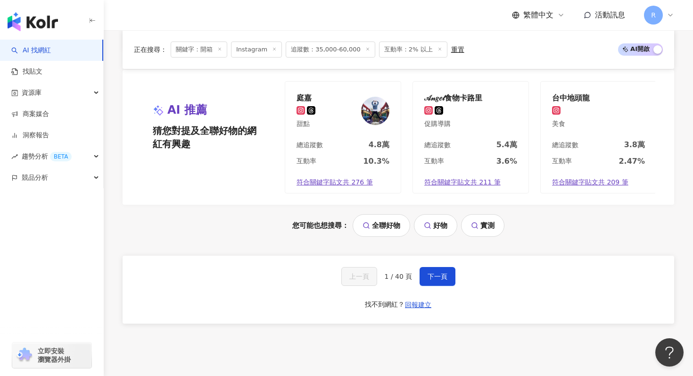
scroll to position [1935, 0]
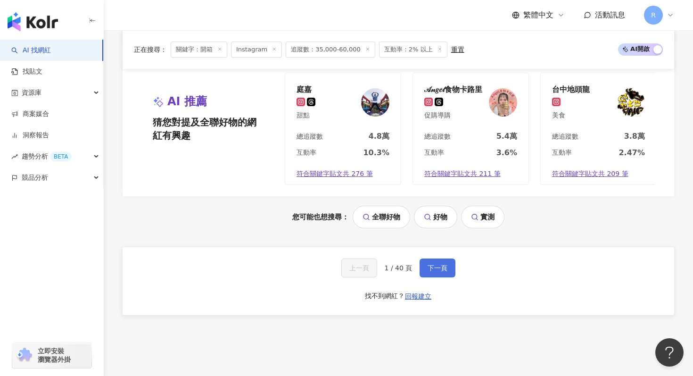
click at [429, 264] on span "下一頁" at bounding box center [438, 268] width 20 height 8
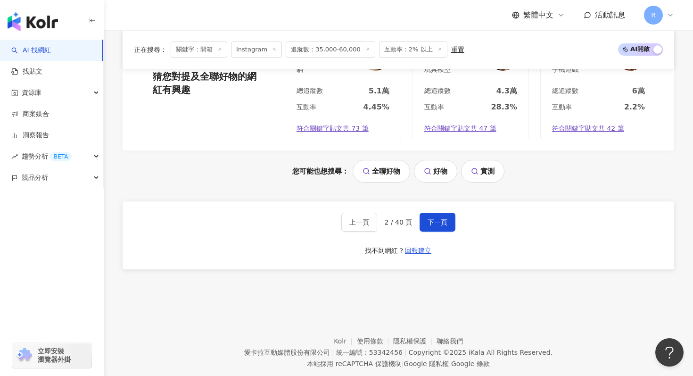
scroll to position [1998, 0]
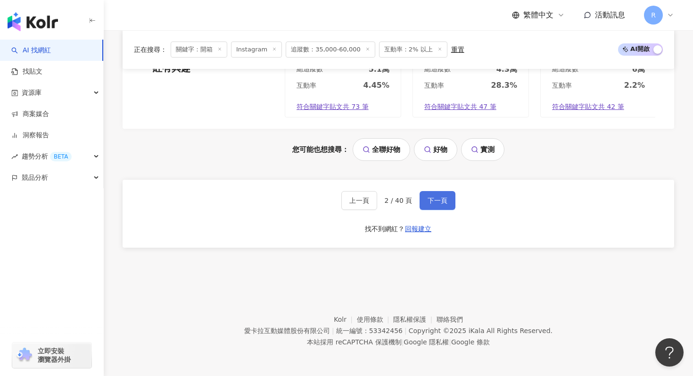
click at [437, 204] on span "下一頁" at bounding box center [438, 201] width 20 height 8
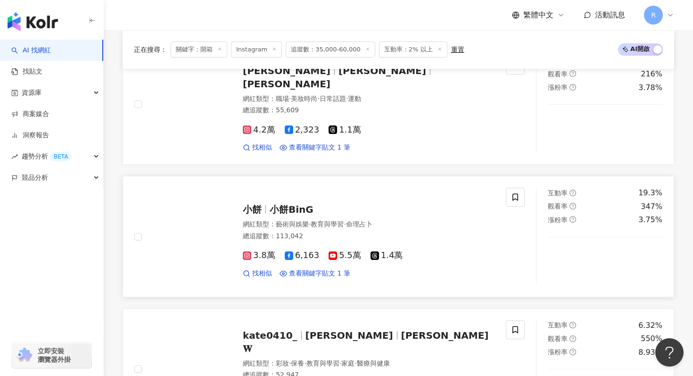
scroll to position [342, 0]
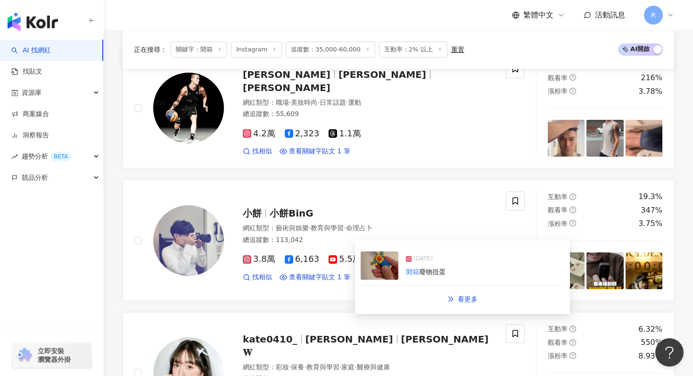
click at [382, 262] on img at bounding box center [380, 265] width 38 height 28
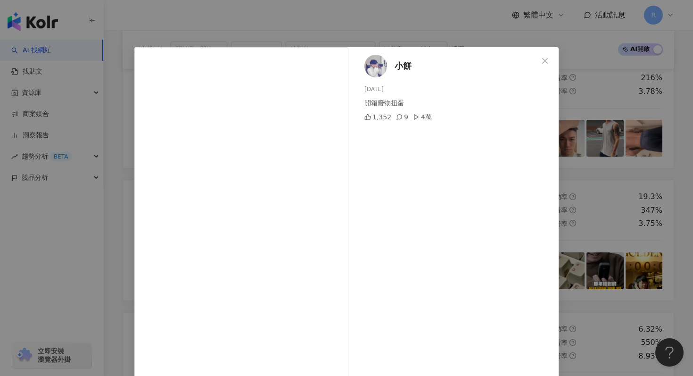
click at [287, 36] on div "小餅 [DATE] 開箱廢物扭蛋 1,352 9 4萬 查看原始貼文" at bounding box center [346, 188] width 693 height 376
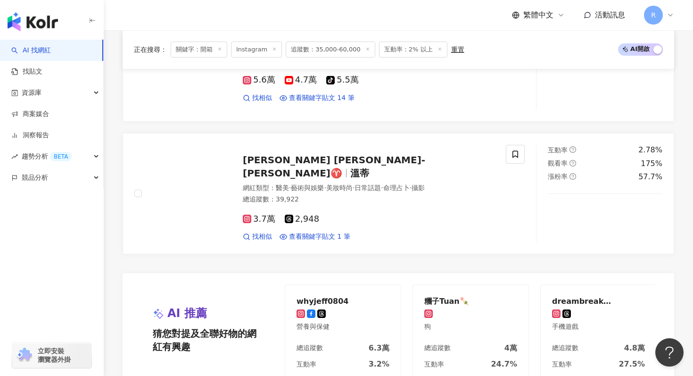
scroll to position [1998, 0]
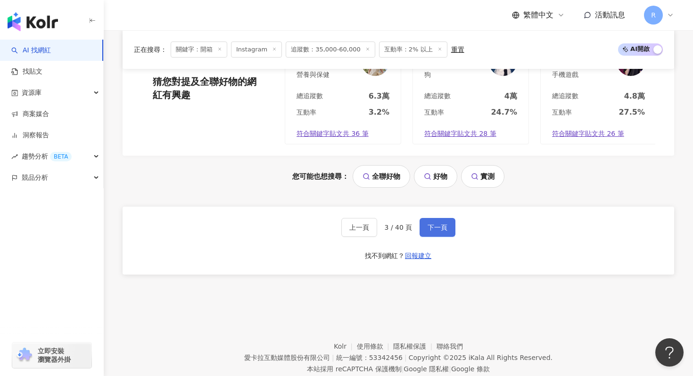
click at [440, 218] on button "下一頁" at bounding box center [438, 227] width 36 height 19
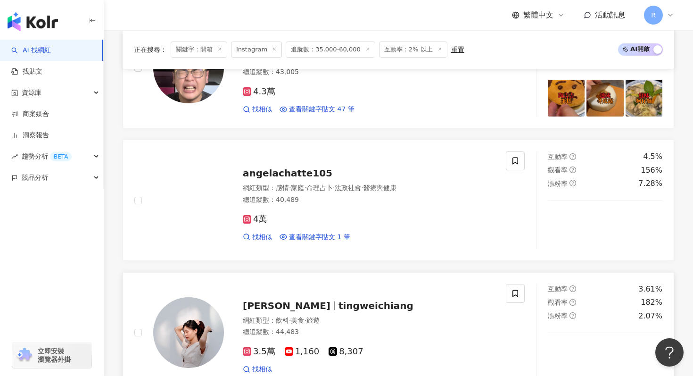
scroll to position [1187, 0]
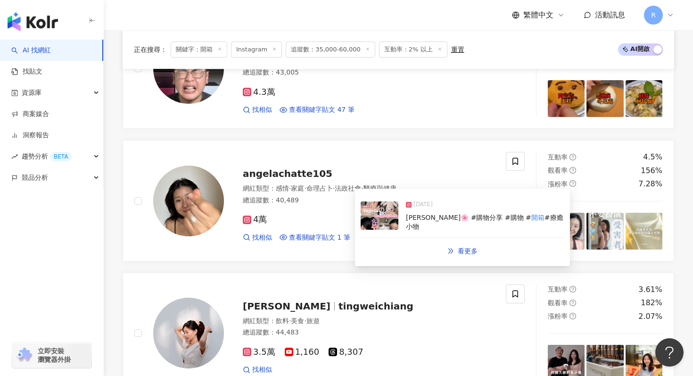
click at [404, 219] on div "[DATE] [PERSON_NAME]🌸 #購物分享 #購物 # 開箱 #療癒小物" at bounding box center [463, 215] width 204 height 43
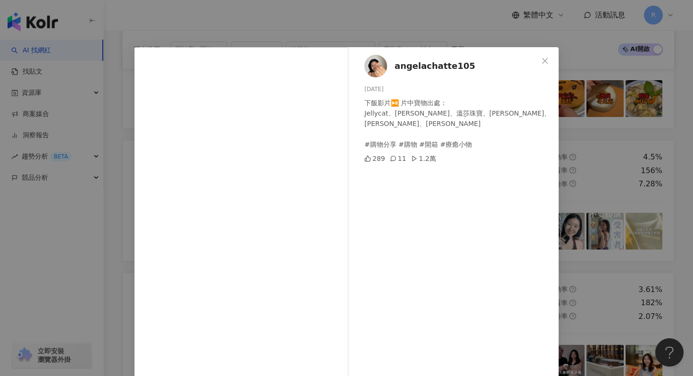
click at [226, 17] on div "angelachatte105 [DATE] 下飯影片⏯️ 片中寶物出處： Jellycat、[PERSON_NAME]、[PERSON_NAME]、[PER…" at bounding box center [346, 188] width 693 height 376
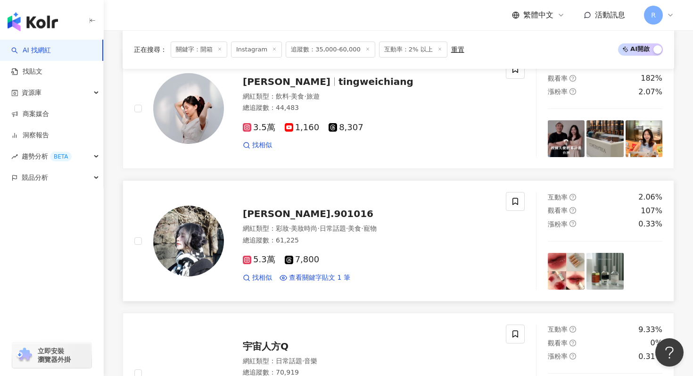
scroll to position [1991, 0]
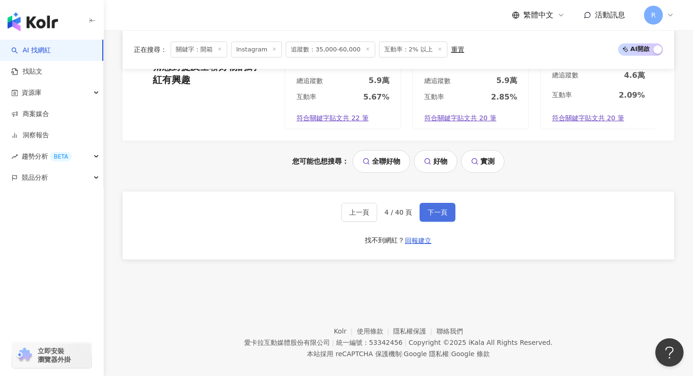
click at [439, 203] on button "下一頁" at bounding box center [438, 212] width 36 height 19
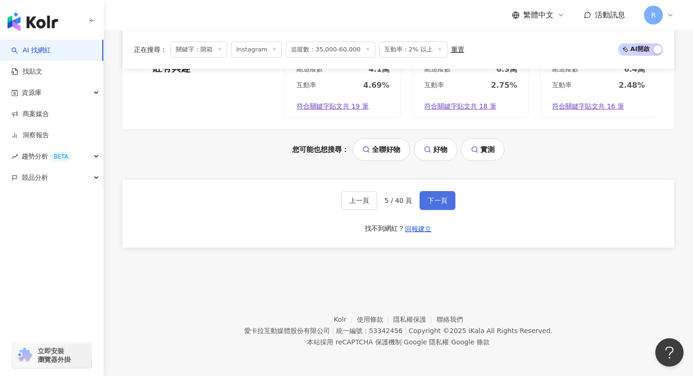
click at [426, 194] on button "下一頁" at bounding box center [438, 200] width 36 height 19
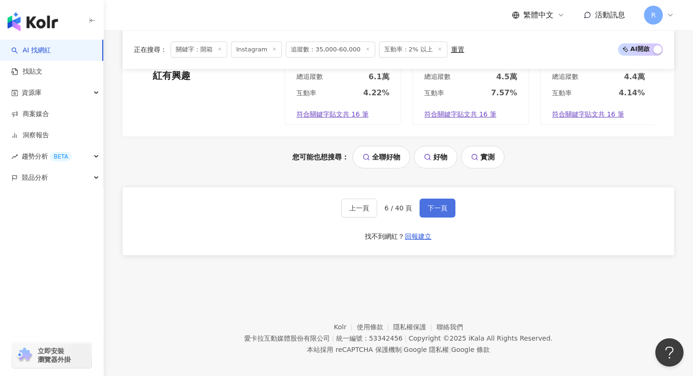
click at [441, 204] on span "下一頁" at bounding box center [438, 208] width 20 height 8
click at [432, 204] on span "下一頁" at bounding box center [438, 208] width 20 height 8
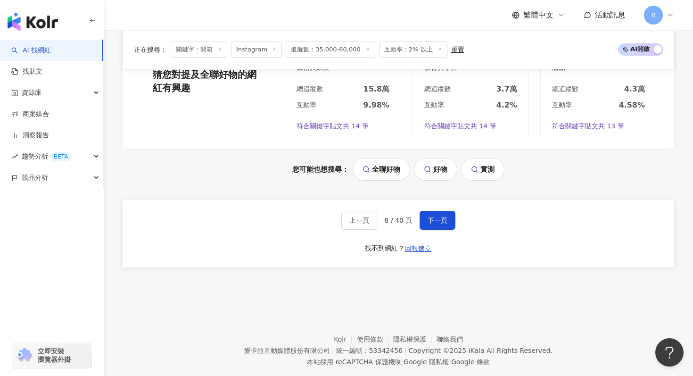
scroll to position [1994, 0]
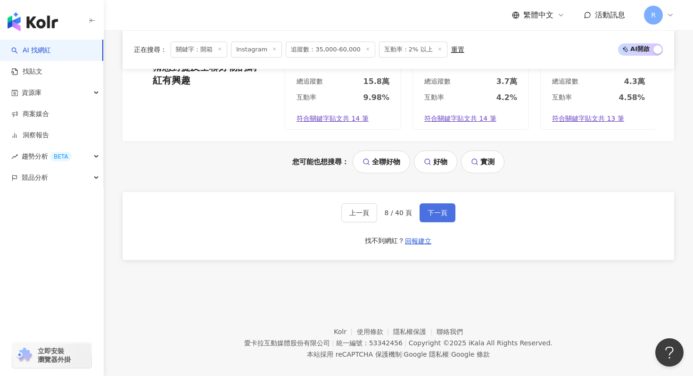
click at [428, 209] on span "下一頁" at bounding box center [438, 213] width 20 height 8
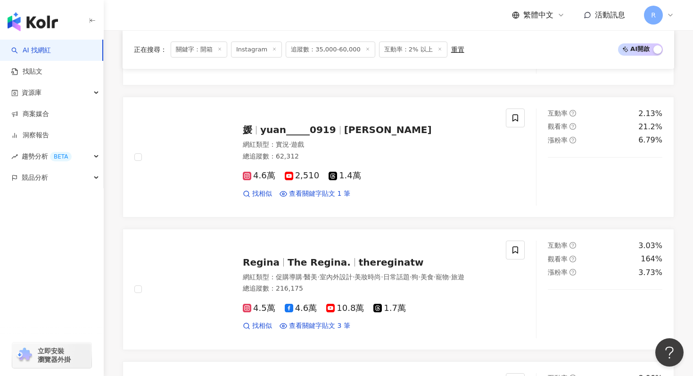
scroll to position [691, 0]
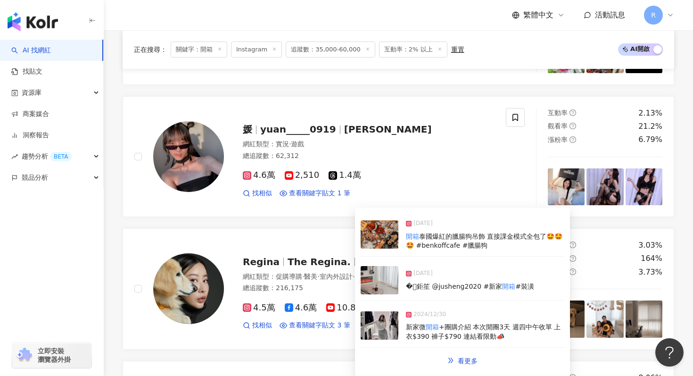
click at [399, 320] on div "[DATE] 新家微 開箱 +團購介紹 本次開團3天 週四中午收單 上衣$390 褲子$790 連結看限動📣" at bounding box center [463, 325] width 204 height 43
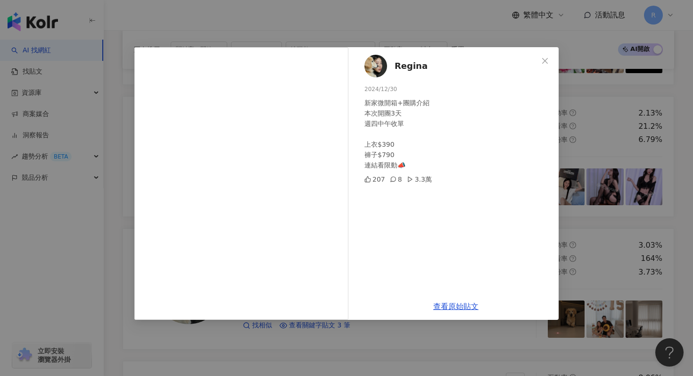
click at [398, 365] on div "Regina [DATE] 新家微開箱+團購介紹 本次開團3天 週四中午收單 上衣$390 褲子$790 連結看限動📣 207 8 3.3萬 查看原始貼文" at bounding box center [346, 188] width 693 height 376
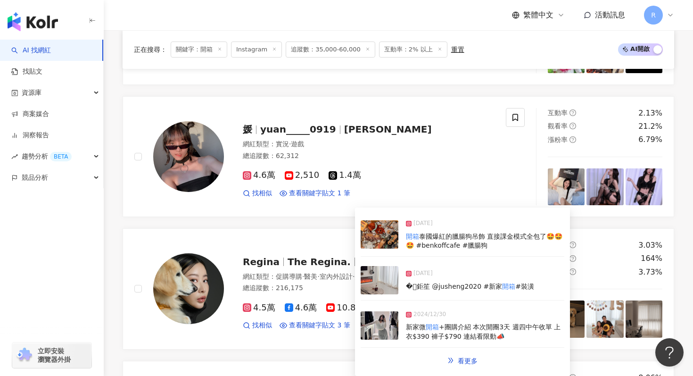
click at [419, 291] on div "�🏻鉅笙 @jusheng2020 #新家 開箱 #裝潢" at bounding box center [470, 286] width 128 height 9
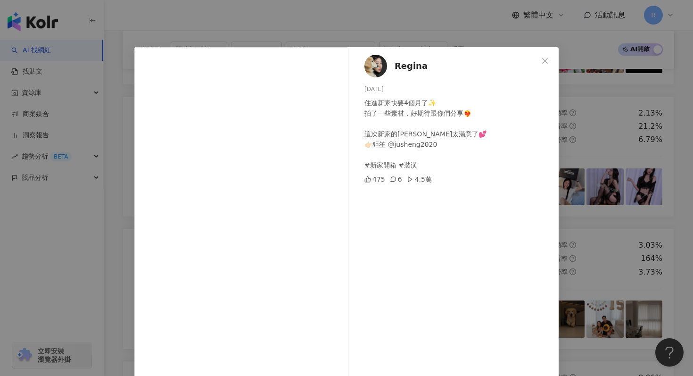
click at [266, 19] on div "Regina [DATE] 住進新家快要4個月了✨ 拍了一些素材，好期待跟你們分享❤️‍🔥 這次新家的[PERSON_NAME]太滿意了💕 👉🏻鉅笙 @jus…" at bounding box center [346, 188] width 693 height 376
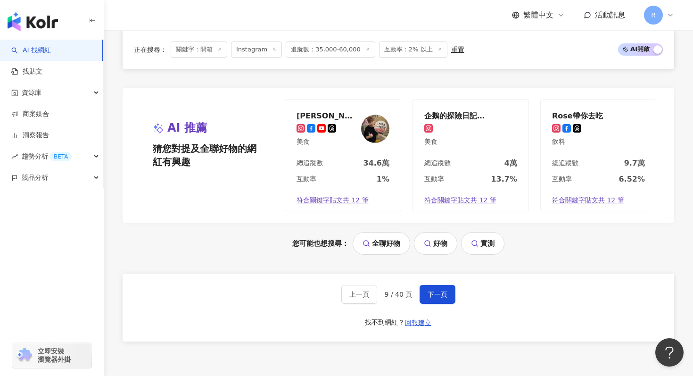
scroll to position [1991, 0]
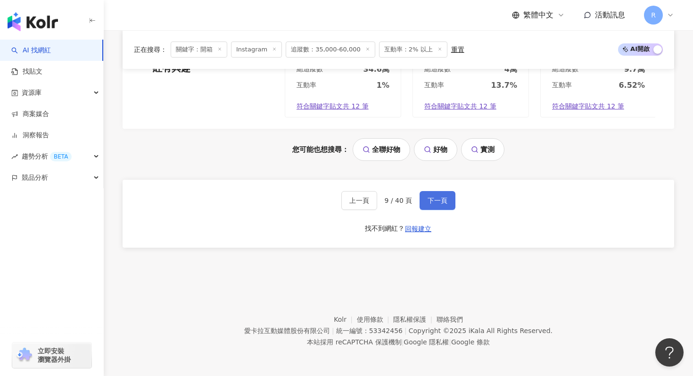
click at [441, 197] on span "下一頁" at bounding box center [438, 201] width 20 height 8
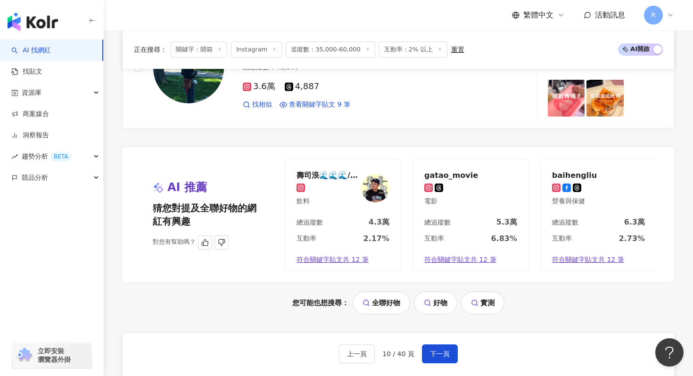
scroll to position [1864, 0]
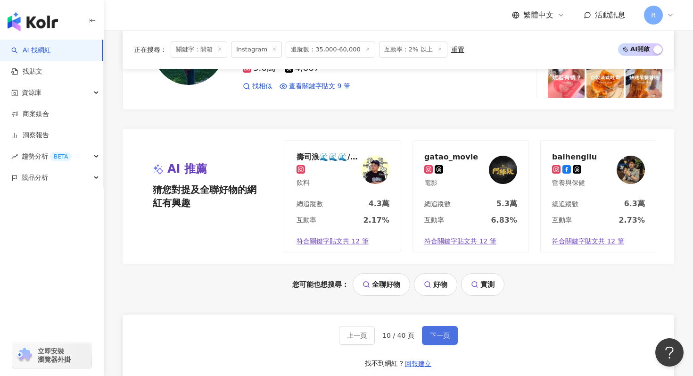
click at [434, 332] on span "下一頁" at bounding box center [440, 336] width 20 height 8
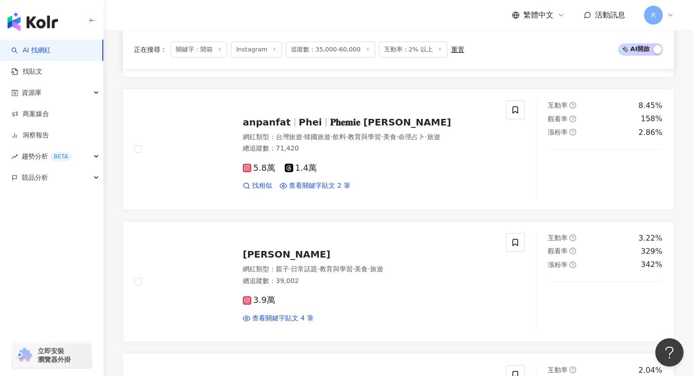
scroll to position [553, 0]
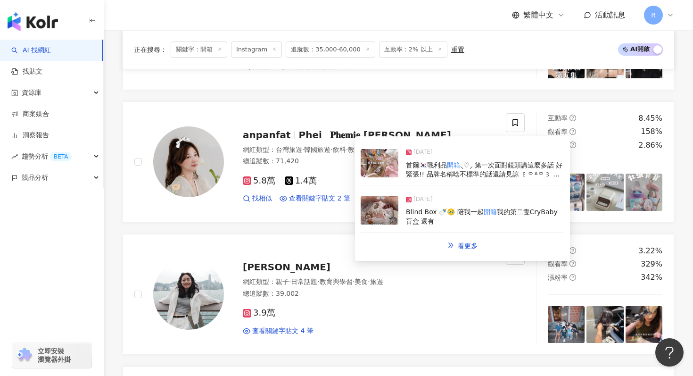
click at [377, 208] on img at bounding box center [380, 210] width 38 height 28
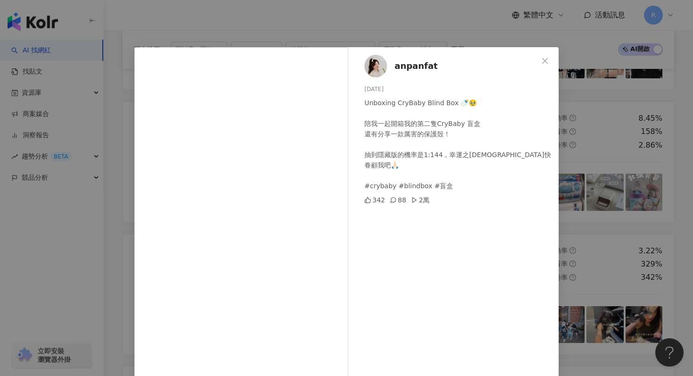
click at [260, 22] on div "anpanfat [DATE] Unboxing CryBaby Blind Box 🍼🥹 陪我一起開箱我的第二隻CryBaby 盲盒 還有分享一款厲害的保護…" at bounding box center [346, 188] width 693 height 376
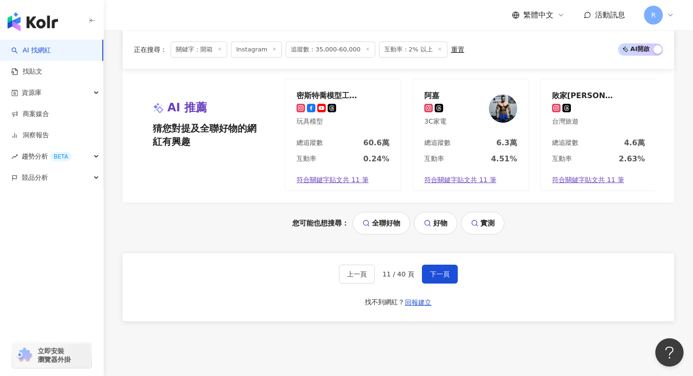
scroll to position [1991, 0]
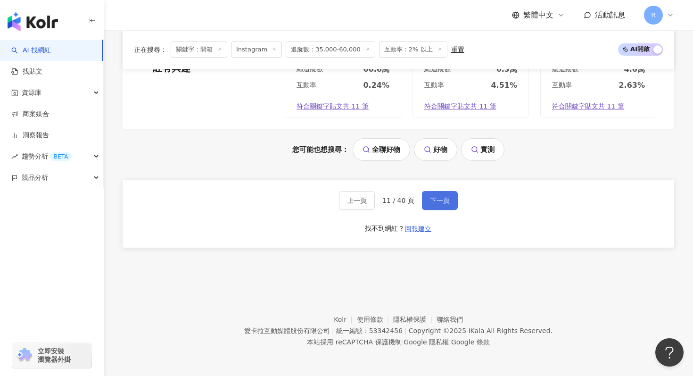
click at [430, 201] on span "下一頁" at bounding box center [440, 201] width 20 height 8
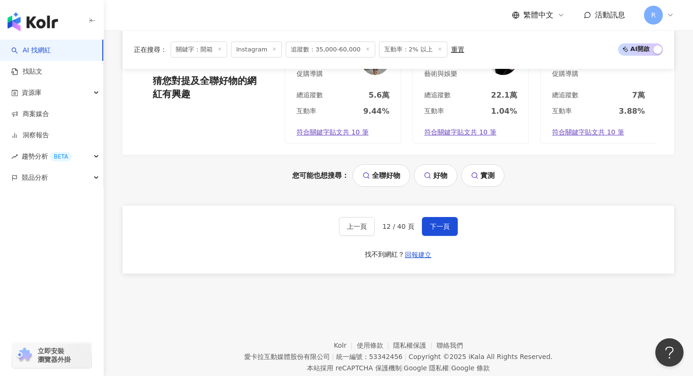
scroll to position [1999, 0]
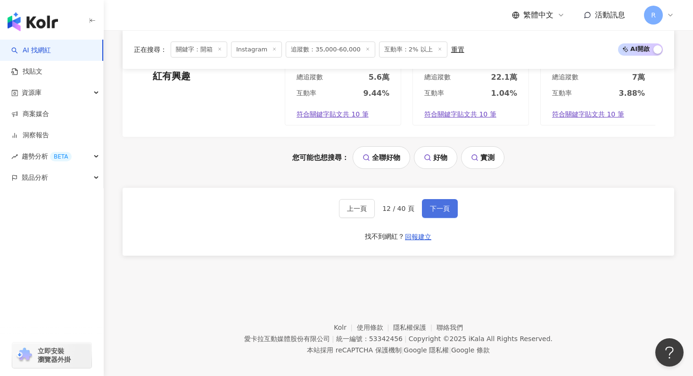
click at [438, 204] on button "下一頁" at bounding box center [440, 208] width 36 height 19
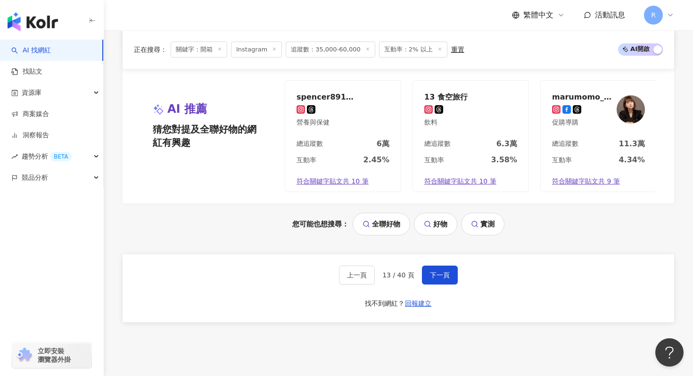
scroll to position [1971, 0]
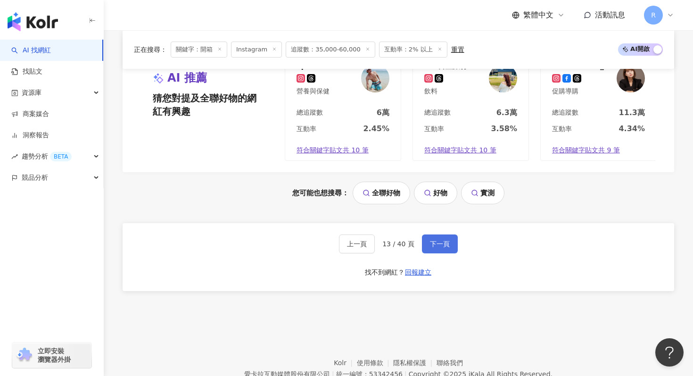
click at [442, 246] on span "下一頁" at bounding box center [440, 244] width 20 height 8
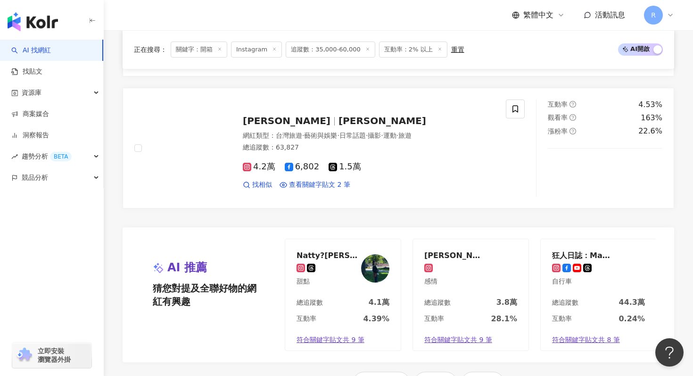
scroll to position [1991, 0]
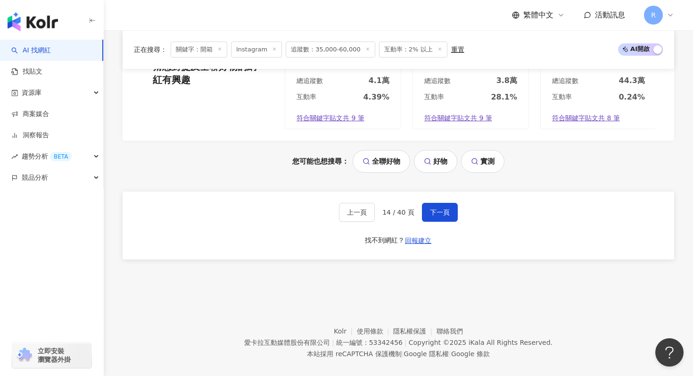
click at [438, 210] on div "上一頁 14 / 40 頁 下一頁 找不到網紅？ 回報建立" at bounding box center [399, 225] width 552 height 68
click at [438, 204] on button "下一頁" at bounding box center [440, 212] width 36 height 19
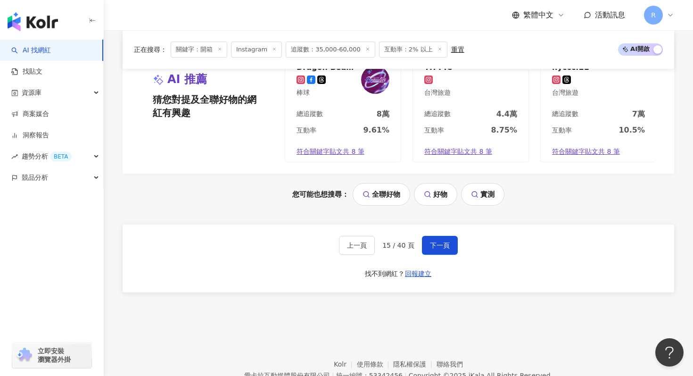
scroll to position [1994, 0]
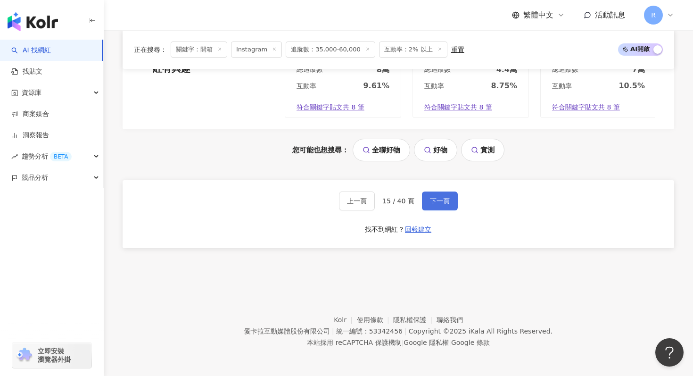
click at [438, 203] on span "下一頁" at bounding box center [440, 201] width 20 height 8
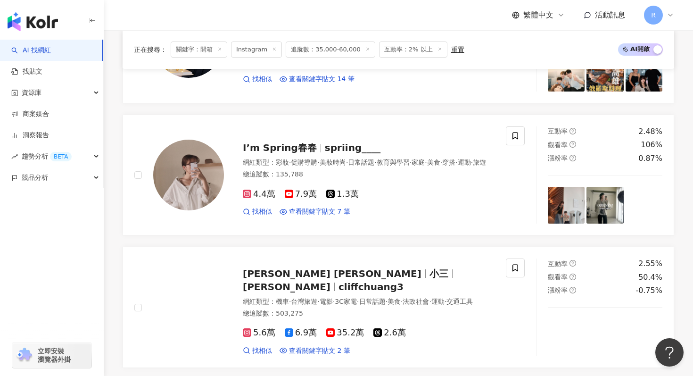
scroll to position [1196, 0]
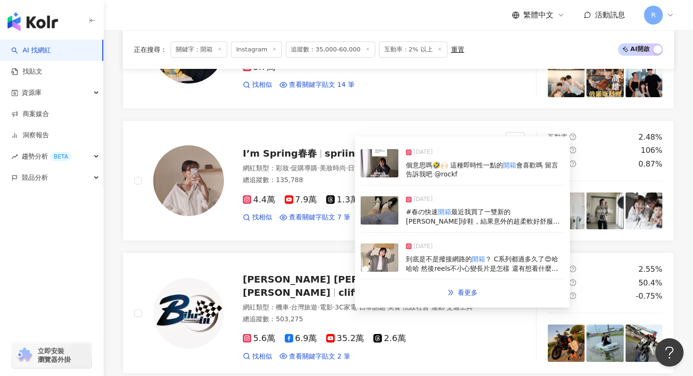
click at [406, 213] on span "#春の快速" at bounding box center [422, 212] width 32 height 8
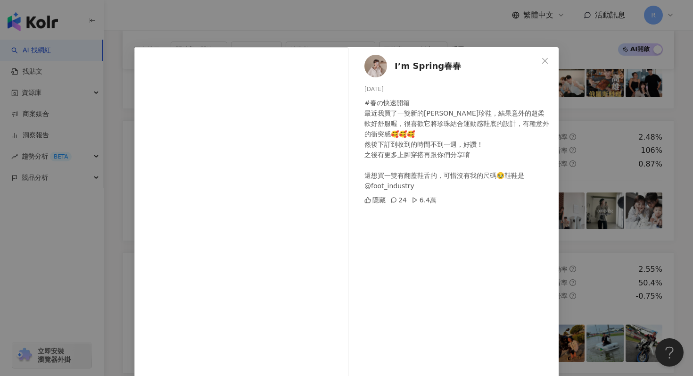
click at [309, 21] on div "I’m Spring春春 [DATE] #春の快速開箱 最近我買了一雙新的[PERSON_NAME]珍鞋，結果意外的超柔軟好舒服喔，很喜歡它將珍珠結合運動感鞋…" at bounding box center [346, 188] width 693 height 376
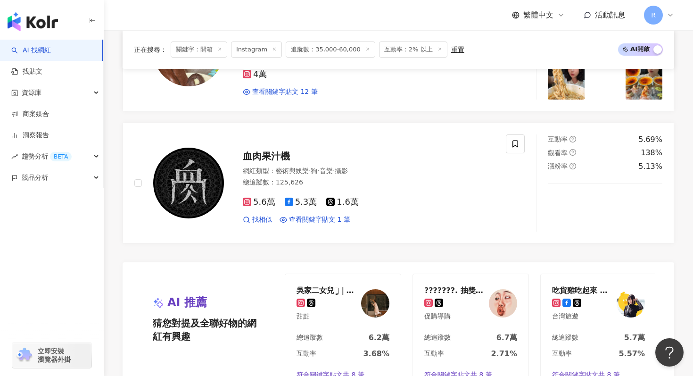
scroll to position [1991, 0]
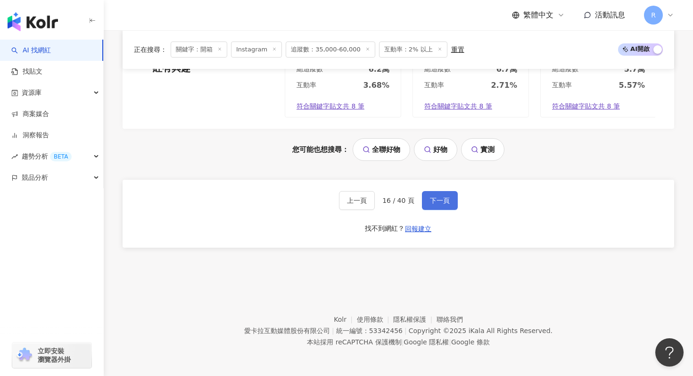
click at [428, 203] on button "下一頁" at bounding box center [440, 200] width 36 height 19
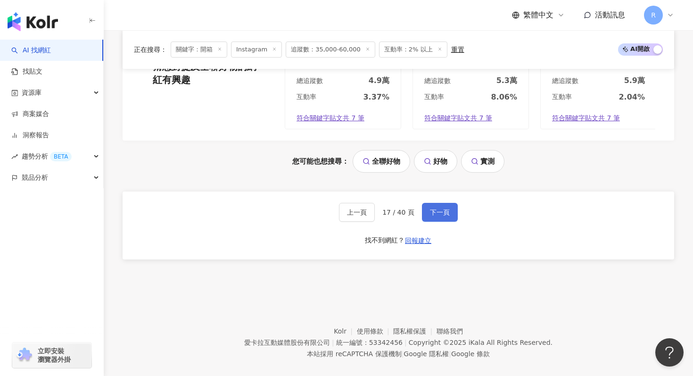
click at [439, 208] on span "下一頁" at bounding box center [440, 212] width 20 height 8
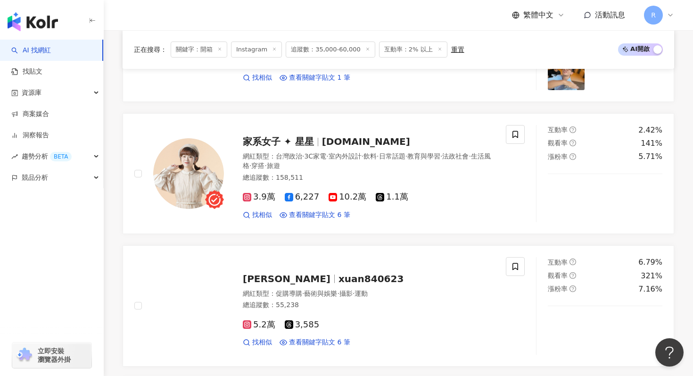
scroll to position [937, 0]
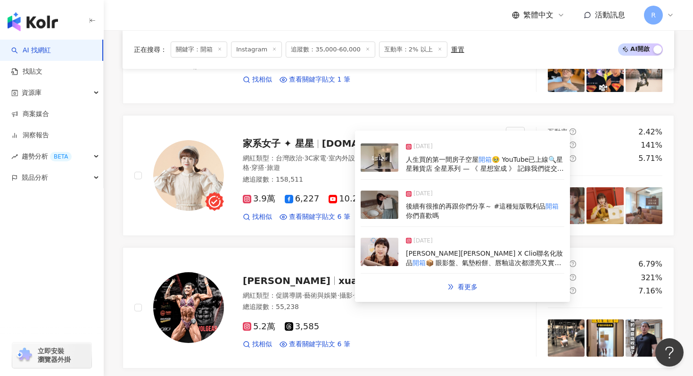
click at [383, 209] on img at bounding box center [380, 205] width 38 height 28
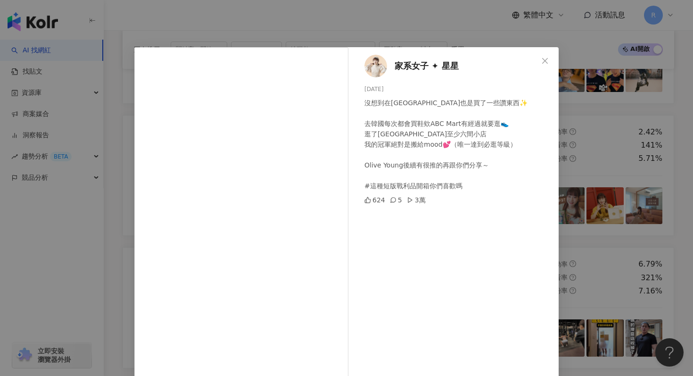
click at [352, 19] on div "家系女子 ✦ 星星 [DATE] 沒想到在[GEOGRAPHIC_DATA]也是買了一些讚東西✨ 去韓國每次都會買鞋欸ABC Mart有經過就要逛👟 逛了[G…" at bounding box center [346, 188] width 693 height 376
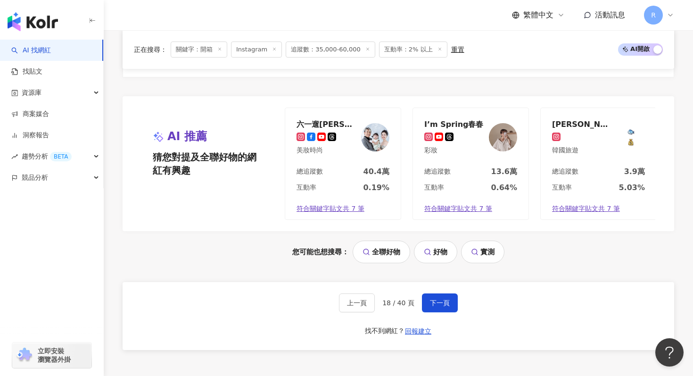
scroll to position [1991, 0]
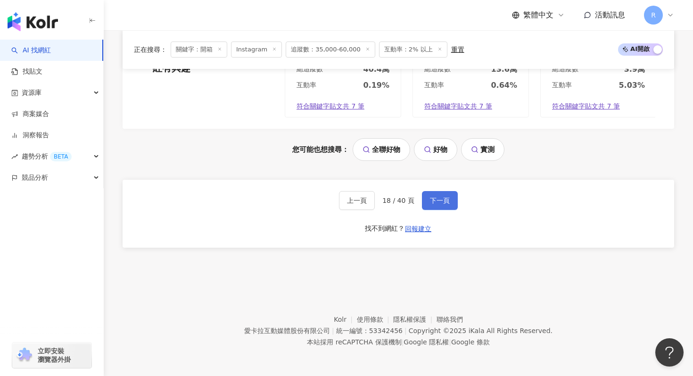
click at [430, 197] on span "下一頁" at bounding box center [440, 201] width 20 height 8
click at [454, 200] on button "下一頁" at bounding box center [440, 200] width 36 height 19
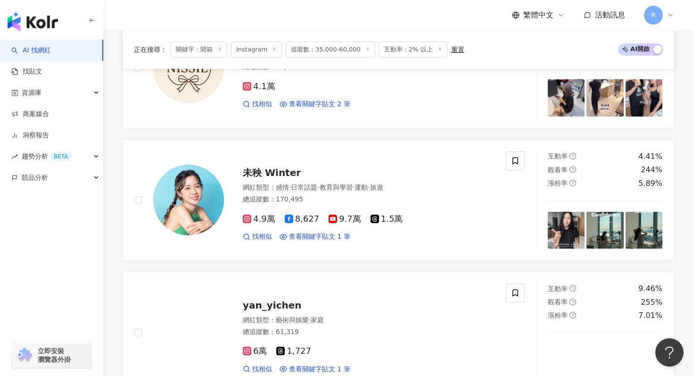
scroll to position [1172, 0]
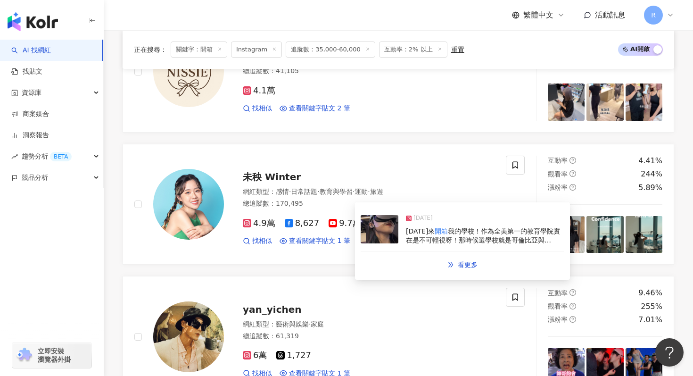
click at [384, 239] on img at bounding box center [380, 229] width 38 height 28
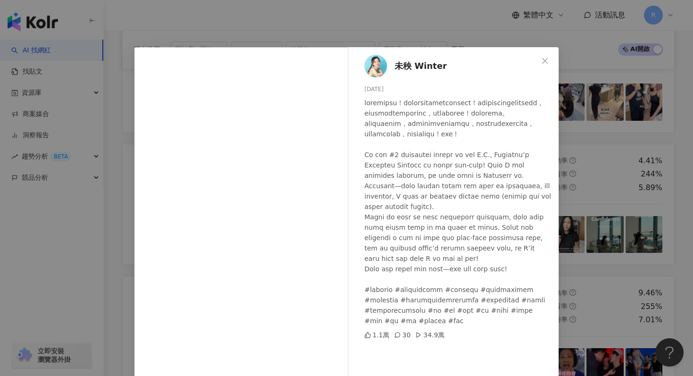
click at [313, 26] on div "未秧 Winter [DATE] 1.1萬 30 34.9萬 查看原始貼文" at bounding box center [346, 188] width 693 height 376
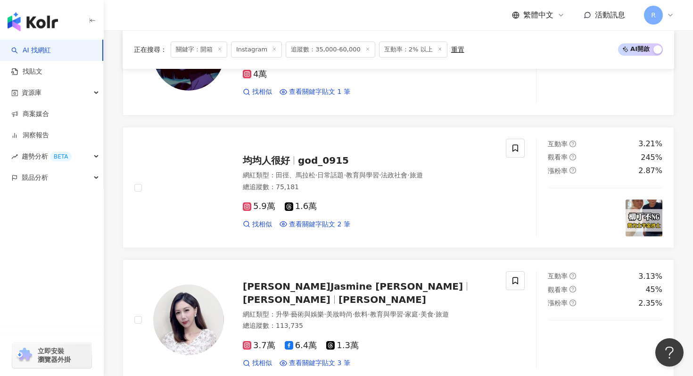
scroll to position [1991, 0]
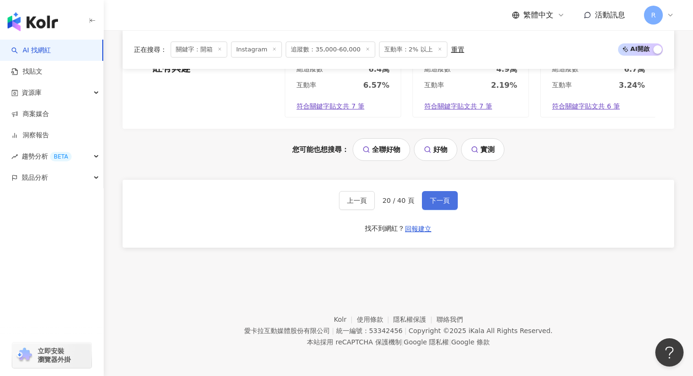
click at [431, 200] on span "下一頁" at bounding box center [440, 201] width 20 height 8
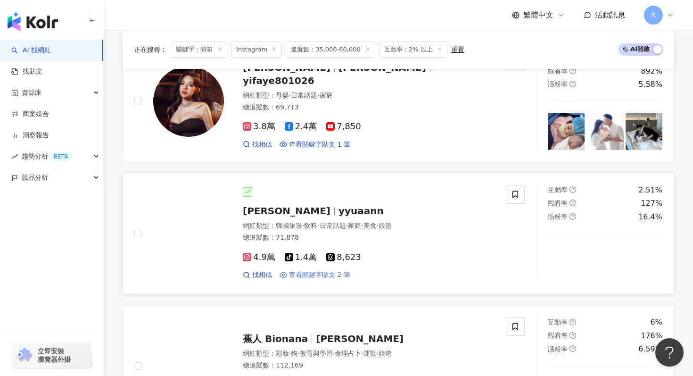
scroll to position [1407, 0]
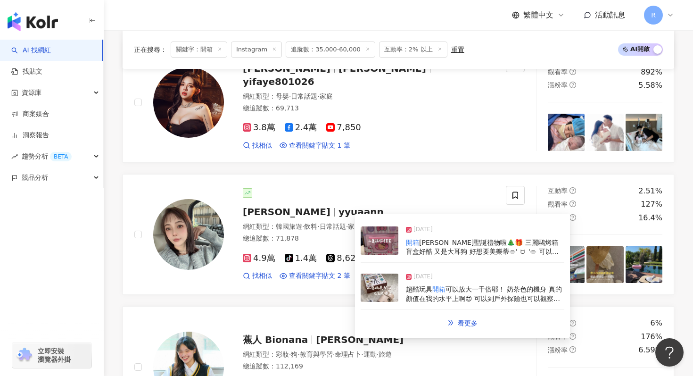
click at [399, 278] on div "[DATE] 超酷玩具 開箱 可以放大一千倍耶！ 奶茶色的機身 真的顏值在我的水平上啊😍 可以到戶外探險也可以觀察各種標本 連雲朵被和冰冰被都拿來看一下 原來…" at bounding box center [463, 287] width 204 height 43
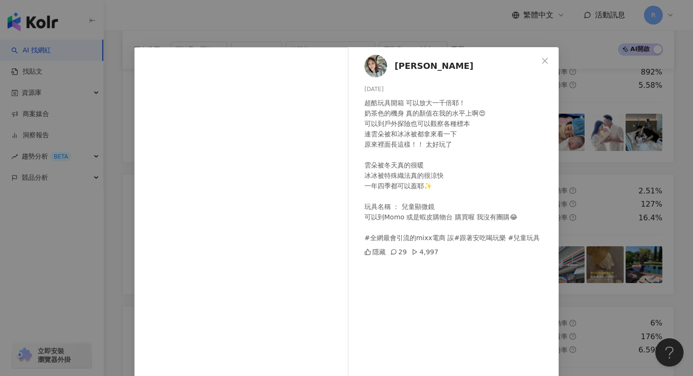
click at [251, 19] on div "[PERSON_NAME] [DATE] 超酷玩具開箱 可以放大一千倍耶！ 奶茶色的機身 真的顏值在我的水平上啊😍 可以到戶外探險也可以觀察各種標本 連雲朵被…" at bounding box center [346, 188] width 693 height 376
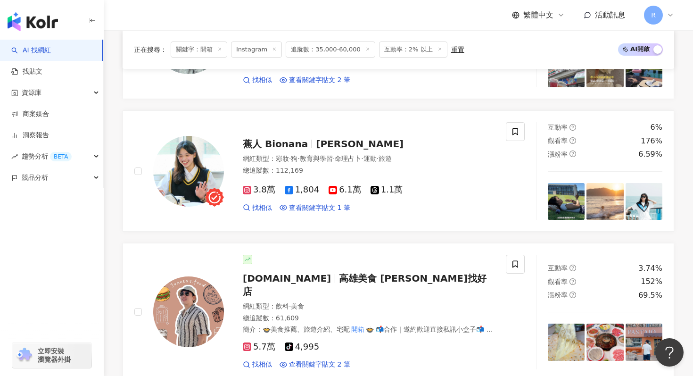
scroll to position [1994, 0]
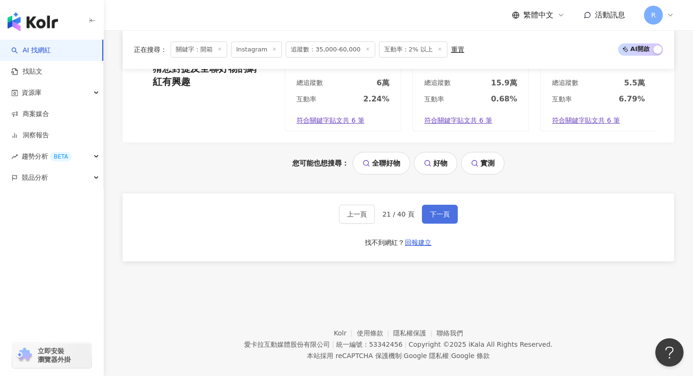
click at [439, 210] on span "下一頁" at bounding box center [440, 214] width 20 height 8
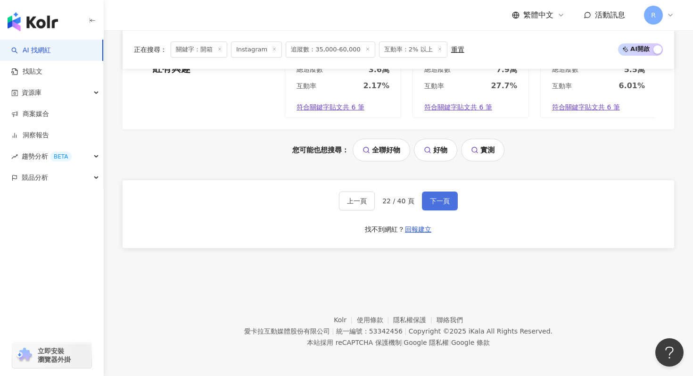
click at [433, 202] on span "下一頁" at bounding box center [440, 201] width 20 height 8
click at [442, 199] on span "下一頁" at bounding box center [440, 201] width 20 height 8
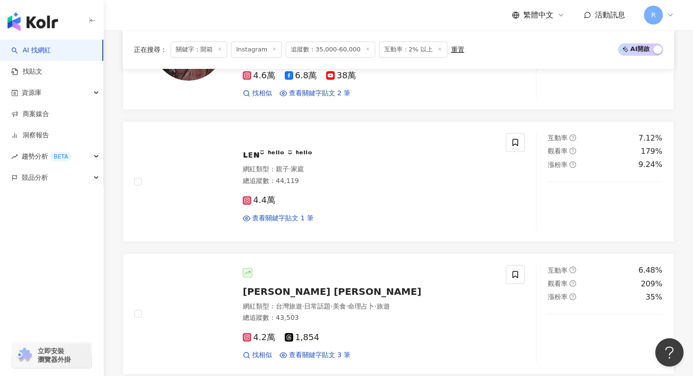
scroll to position [804, 0]
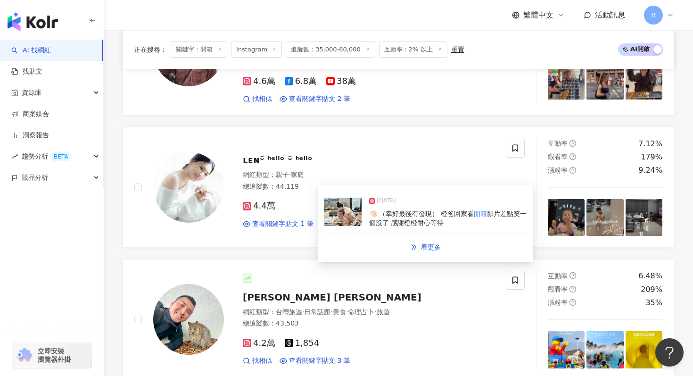
click at [334, 217] on img at bounding box center [343, 212] width 38 height 28
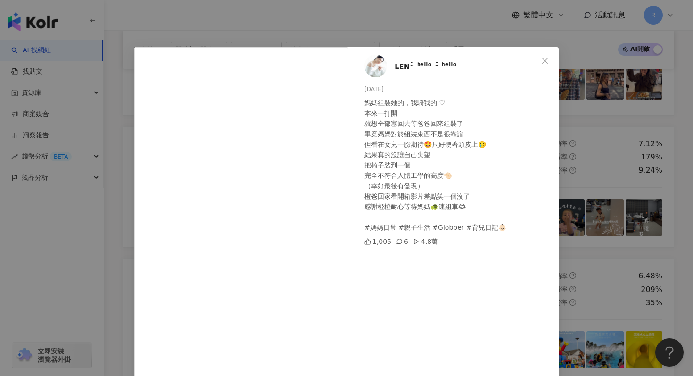
click at [280, 37] on div "ʟᴇɴᵕ̈ ᑋᵉᑊᑊᵒ ᵕ̈ ᑋᵉᑊᑊᵒ [DATE] 媽媽組裝她的，我騎我的 ♡ 本來一打開 就想全部塞回去等爸爸回來組裝了 畢竟媽媽對於組裝東西不是很靠譜…" at bounding box center [346, 188] width 693 height 376
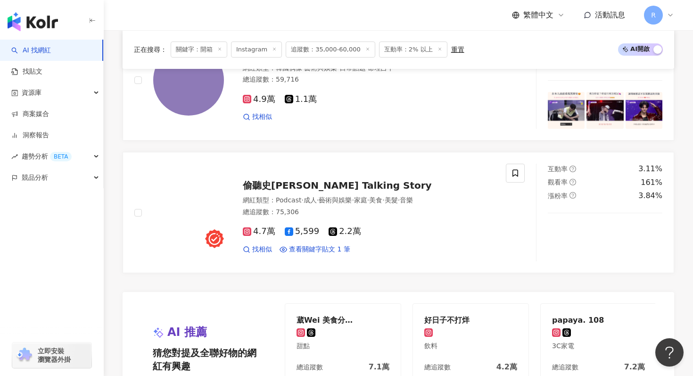
scroll to position [2002, 0]
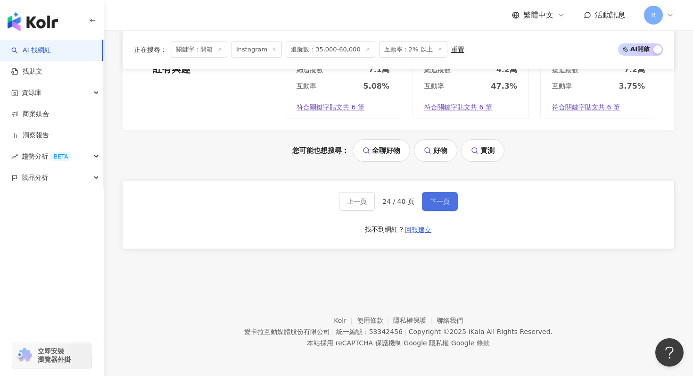
click at [430, 198] on span "下一頁" at bounding box center [440, 202] width 20 height 8
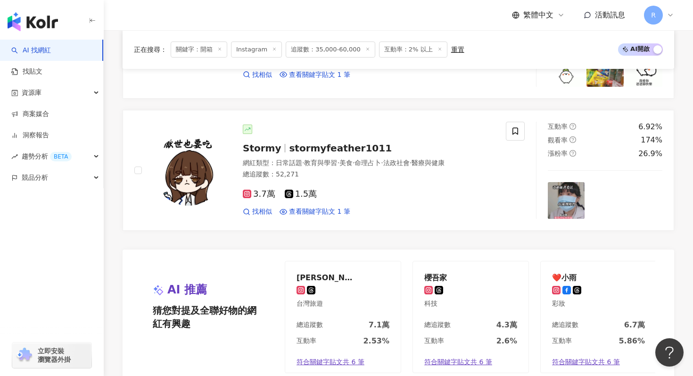
scroll to position [1944, 0]
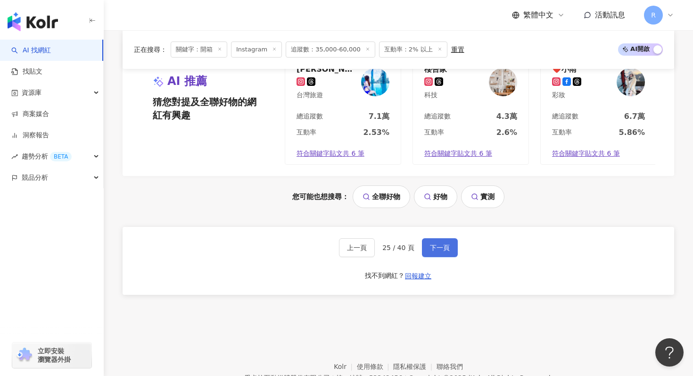
click at [447, 251] on button "下一頁" at bounding box center [440, 247] width 36 height 19
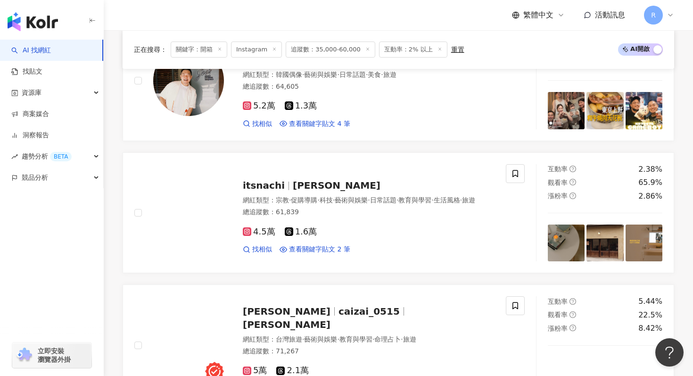
scroll to position [1424, 0]
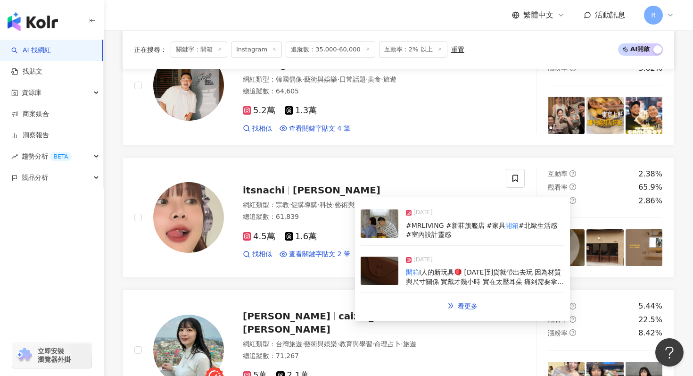
click at [386, 263] on img at bounding box center [380, 271] width 38 height 28
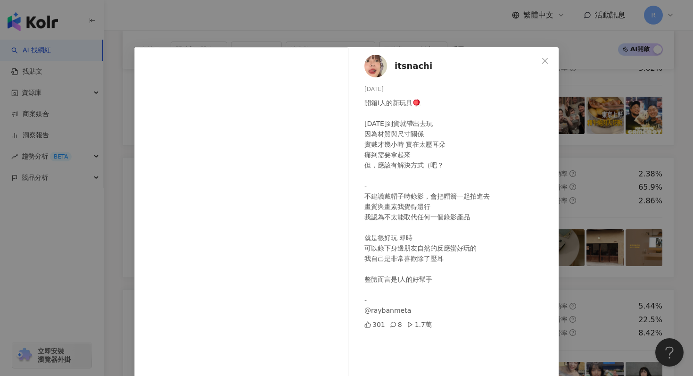
click at [246, 17] on div "itsnachi [DATE] 開箱I人的新玩具🪀 [DATE]到貨就帶出去玩 因為材質與尺寸關係 實戴才幾小時 實在太壓耳朵 痛到需要拿起來 但，應該有解決…" at bounding box center [346, 188] width 693 height 376
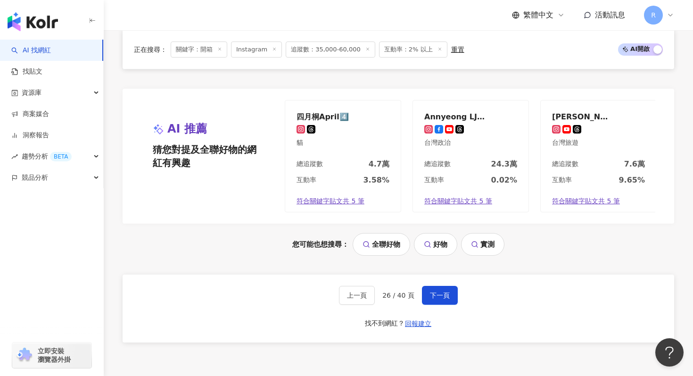
scroll to position [1991, 0]
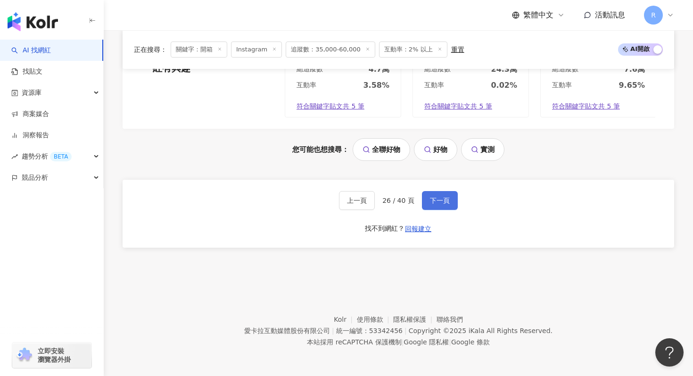
click at [433, 208] on button "下一頁" at bounding box center [440, 200] width 36 height 19
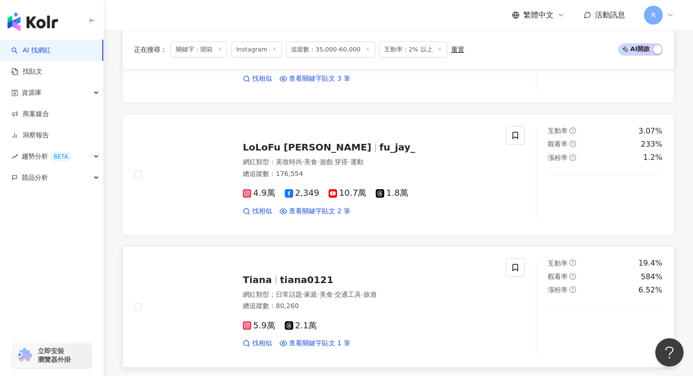
scroll to position [1585, 0]
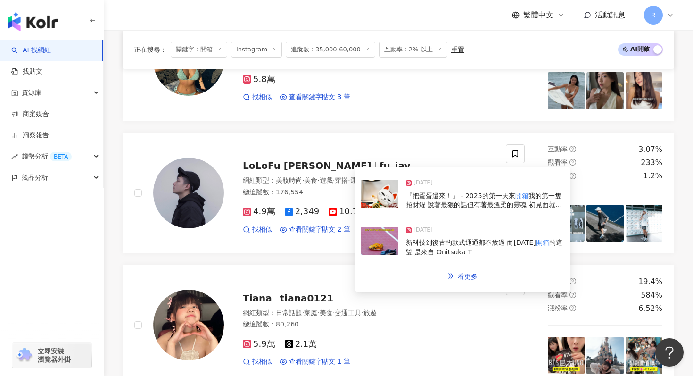
click at [389, 225] on div "[DATE] 新科技到復古的款式通通都不放過 而[DATE] 開箱 的這雙 是來自 Onitsuka T" at bounding box center [463, 241] width 204 height 43
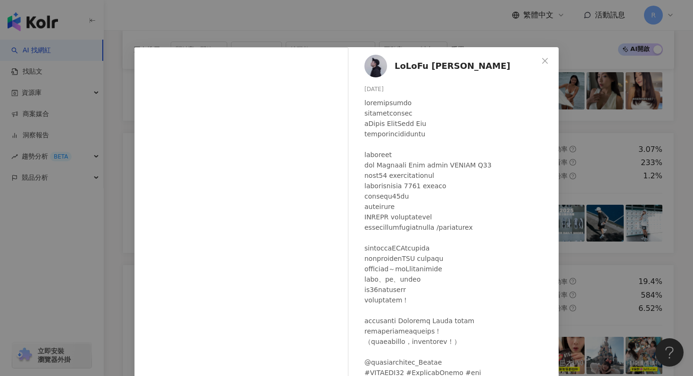
click at [315, 25] on div "LoLoFu [PERSON_NAME][DATE] 637 12 3.3萬 查看原始貼文" at bounding box center [346, 188] width 693 height 376
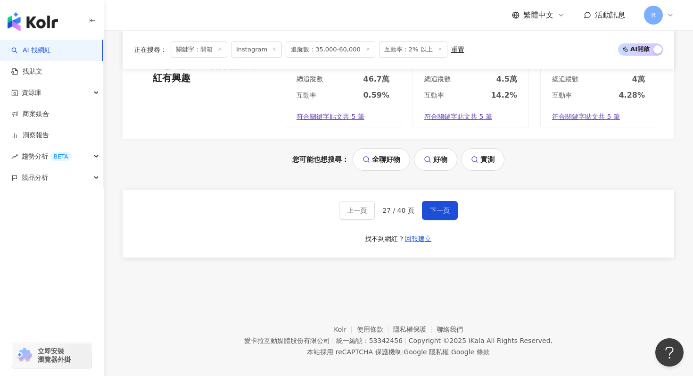
scroll to position [1994, 0]
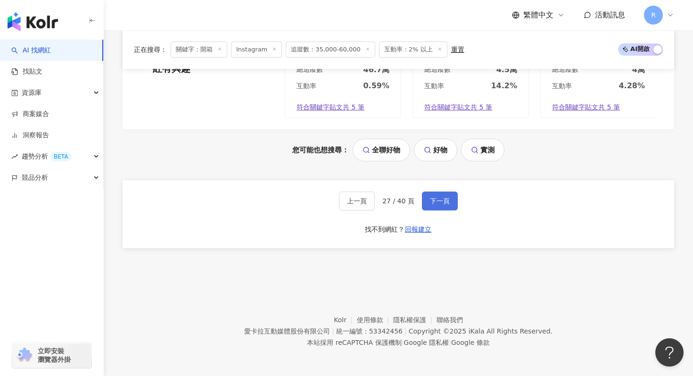
click at [431, 194] on button "下一頁" at bounding box center [440, 200] width 36 height 19
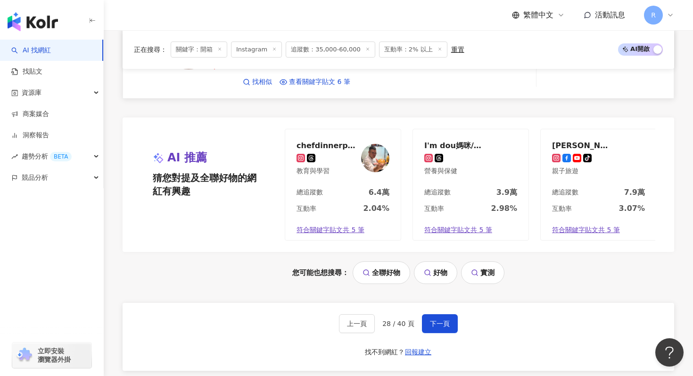
scroll to position [1998, 0]
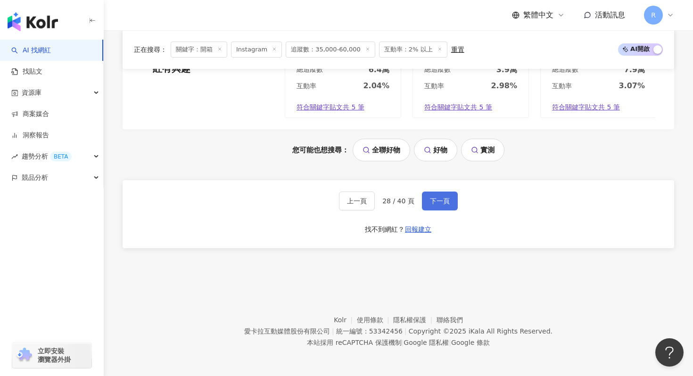
click at [427, 203] on button "下一頁" at bounding box center [440, 200] width 36 height 19
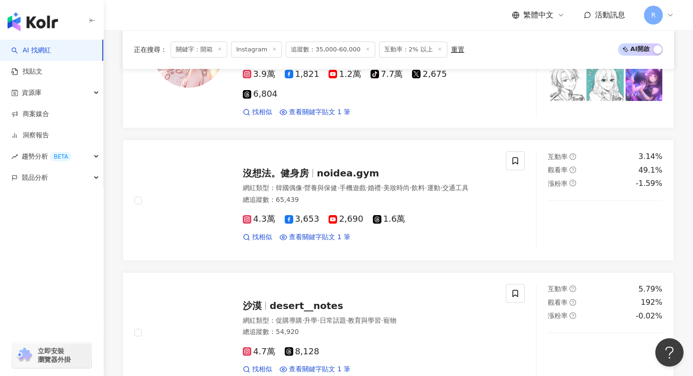
scroll to position [1603, 0]
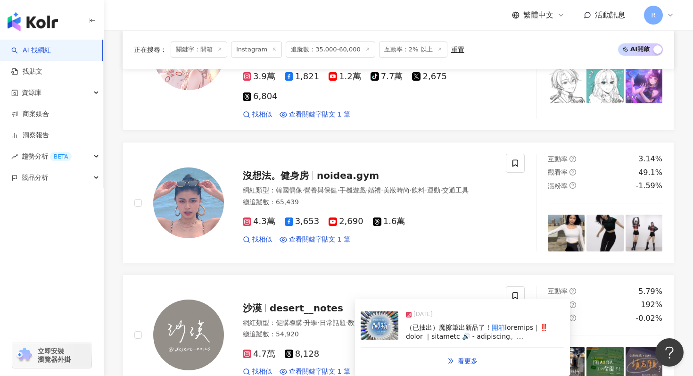
click at [400, 340] on div "[DATE] （已抽出）魔擦筆出新品了！ 開箱 開箱 #網購 開箱 #文房具 #文房具好き #文房具紹介 #筆箱の中身 #勉強垢 #手寫文字 #手寫語錄 #手…" at bounding box center [463, 325] width 204 height 43
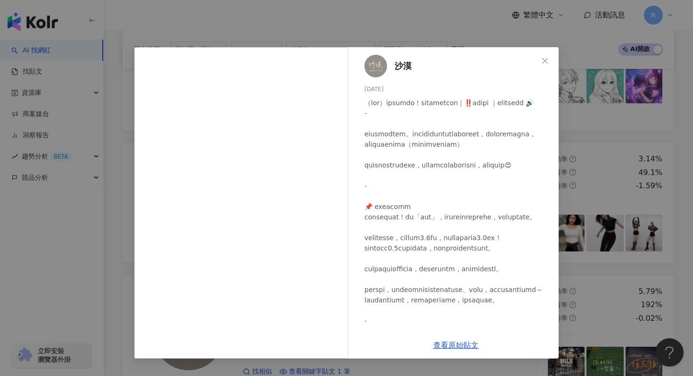
click at [238, 27] on div "沙漠 [DATE] 1,165 304 查看原始貼文" at bounding box center [346, 188] width 693 height 376
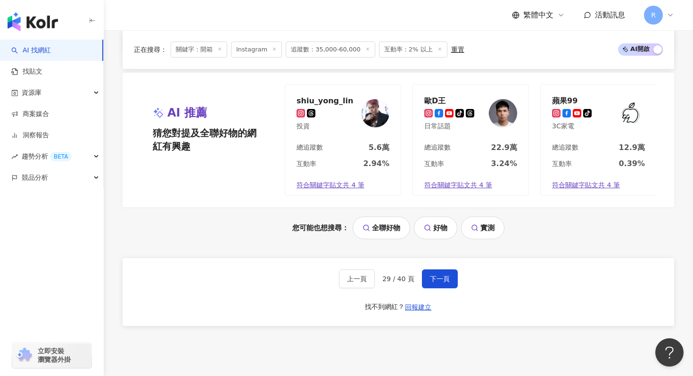
scroll to position [2002, 0]
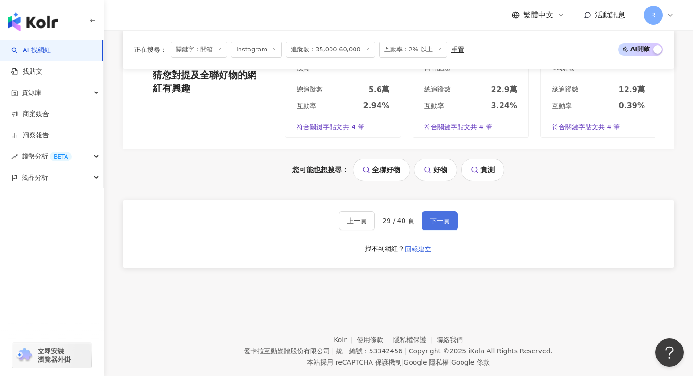
click at [432, 217] on span "下一頁" at bounding box center [440, 221] width 20 height 8
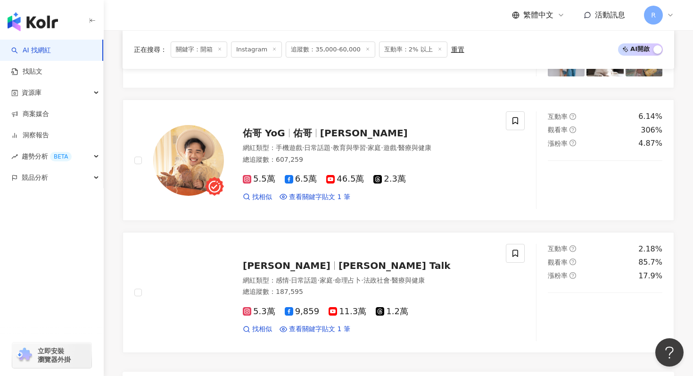
scroll to position [1991, 0]
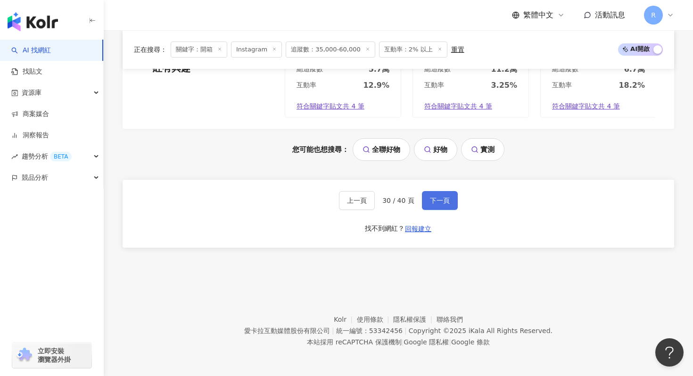
click at [456, 196] on button "下一頁" at bounding box center [440, 200] width 36 height 19
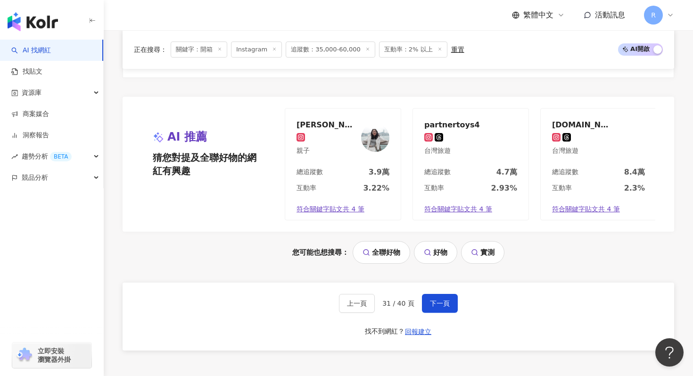
scroll to position [1892, 0]
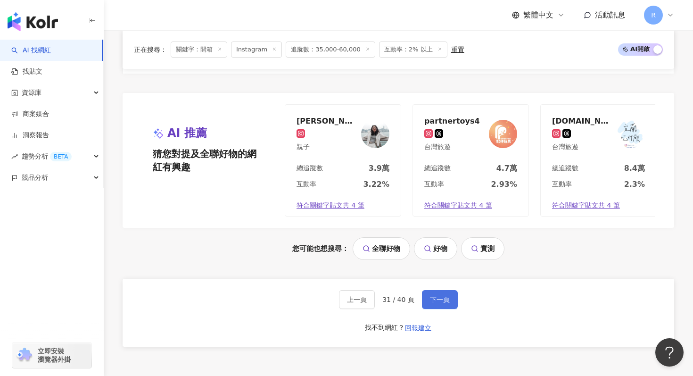
click at [438, 295] on button "下一頁" at bounding box center [440, 299] width 36 height 19
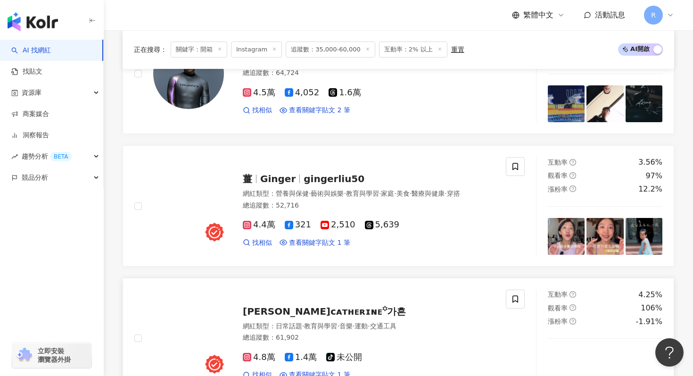
scroll to position [1567, 0]
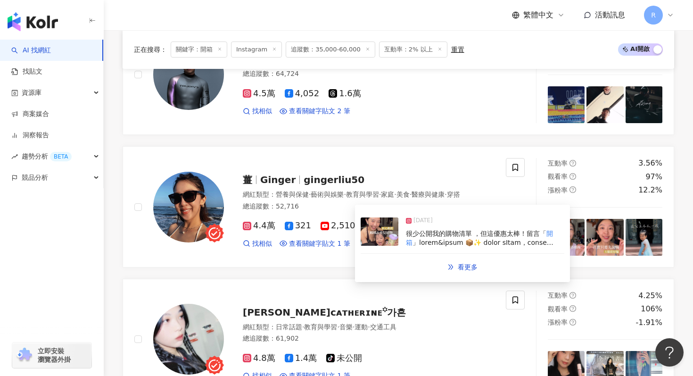
click at [396, 242] on img at bounding box center [380, 231] width 38 height 28
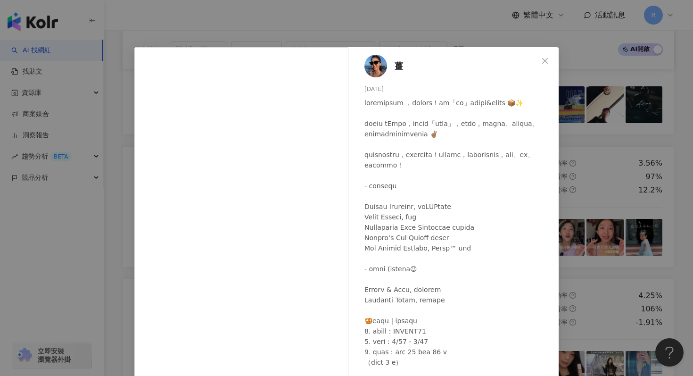
click at [266, 33] on div "薑 [DATE] 738 148 3.3萬 查看原始貼文" at bounding box center [346, 188] width 693 height 376
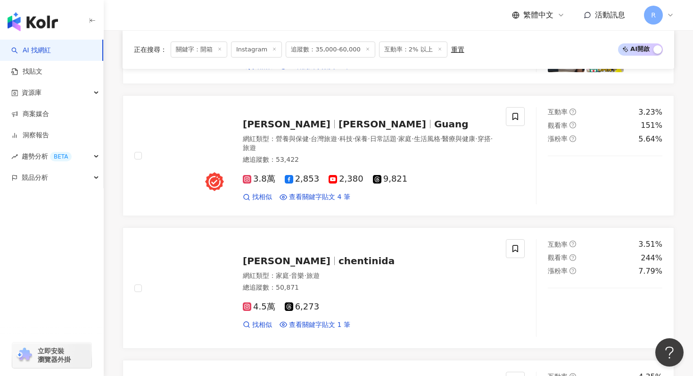
scroll to position [1215, 0]
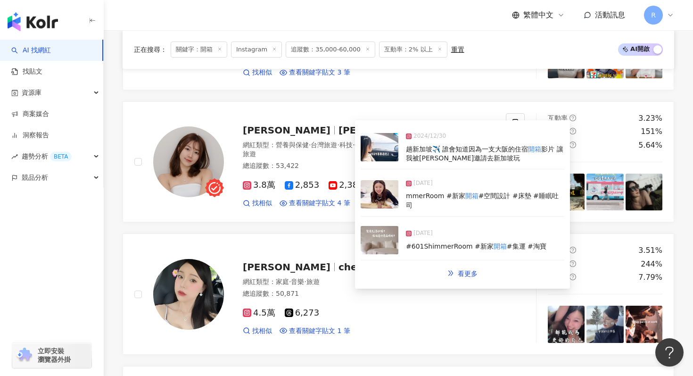
click at [365, 233] on img at bounding box center [380, 240] width 38 height 28
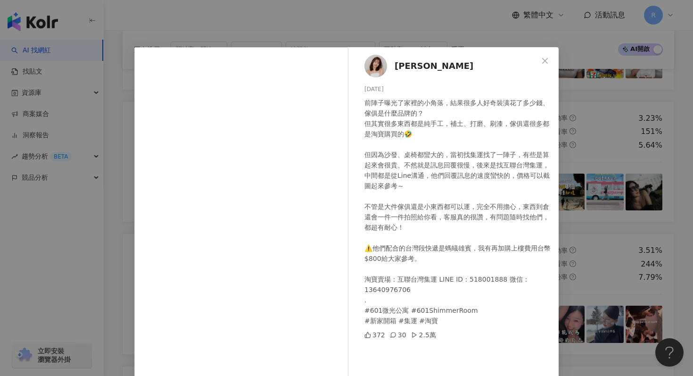
click at [252, 33] on div "小光 [DATE] 前陣子曝光了家裡的小角落，結果很多人好奇裝潢花了多少錢、傢俱是什麼品牌的？ 但其實很多東西都是純手工，補土、打磨、刷漆，傢俱還很多都是淘寶…" at bounding box center [346, 188] width 693 height 376
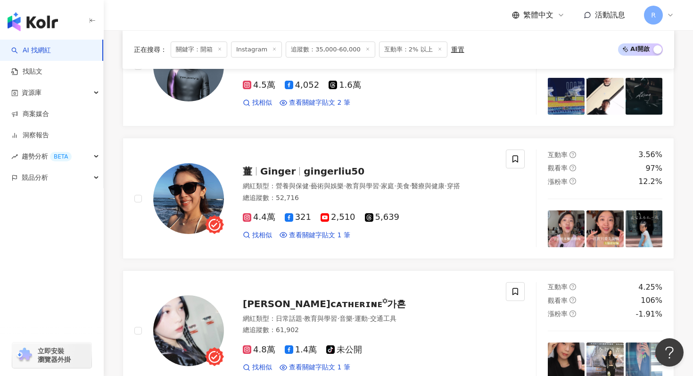
scroll to position [1991, 0]
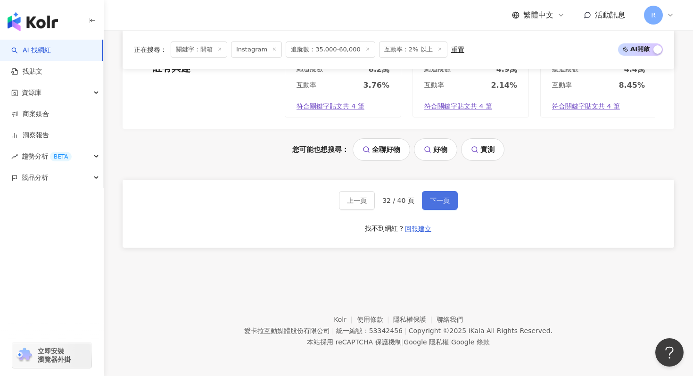
click at [435, 197] on span "下一頁" at bounding box center [440, 201] width 20 height 8
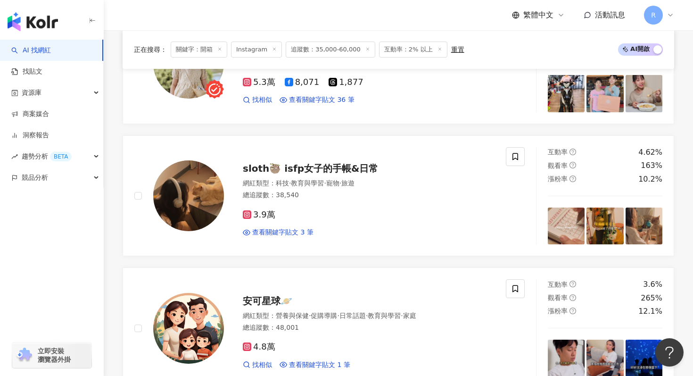
scroll to position [1178, 0]
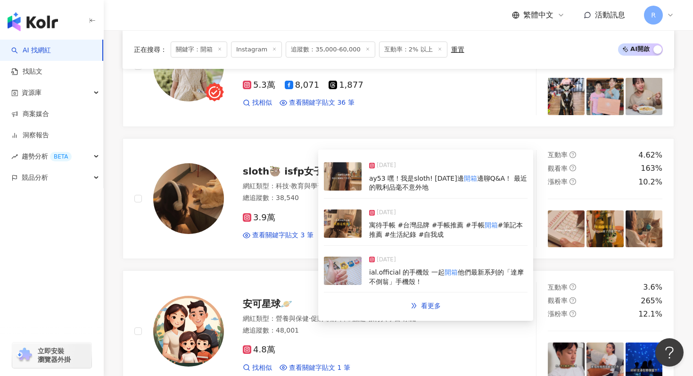
click at [357, 236] on img at bounding box center [343, 223] width 38 height 28
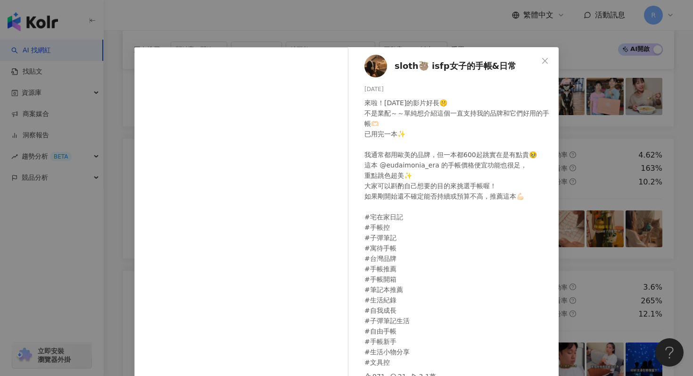
click at [218, 20] on div "sloth🦥 isfp女子的手帳&日常 [DATE] 來啦！[DATE]的影片好長🤫 不是業配～～單純想介紹這個一直支持我的品牌和它們好用的手帳🫶🏻 已用完一…" at bounding box center [346, 188] width 693 height 376
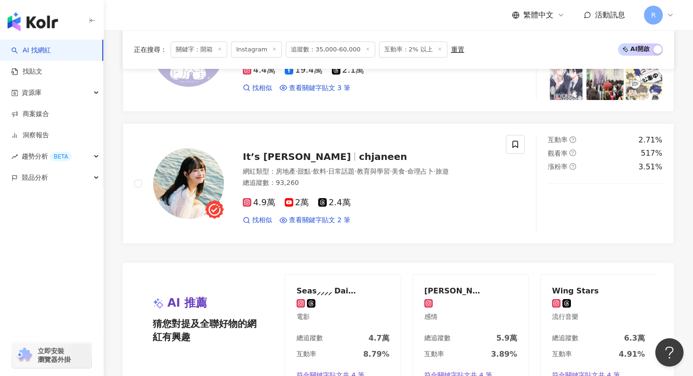
scroll to position [1991, 0]
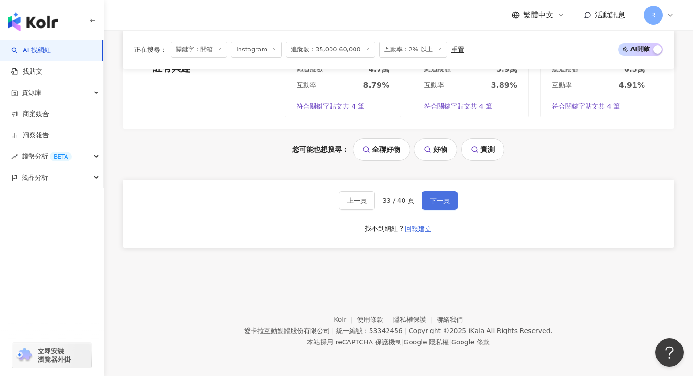
click at [426, 198] on button "下一頁" at bounding box center [440, 200] width 36 height 19
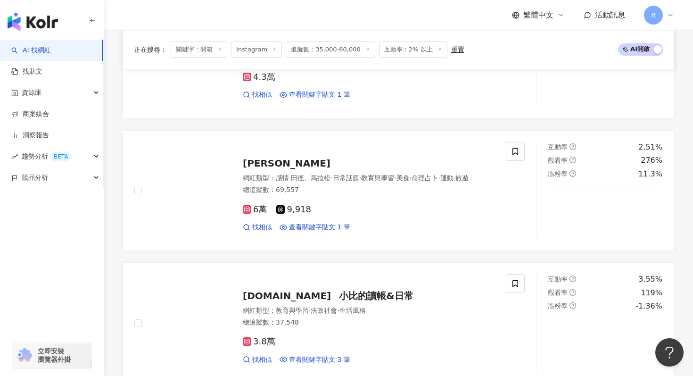
scroll to position [1184, 0]
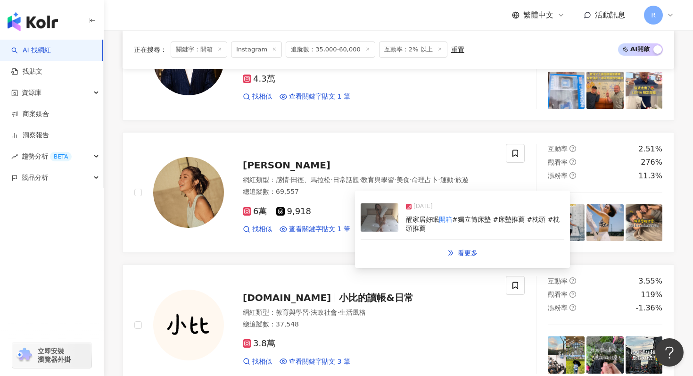
click at [362, 227] on img at bounding box center [380, 217] width 38 height 28
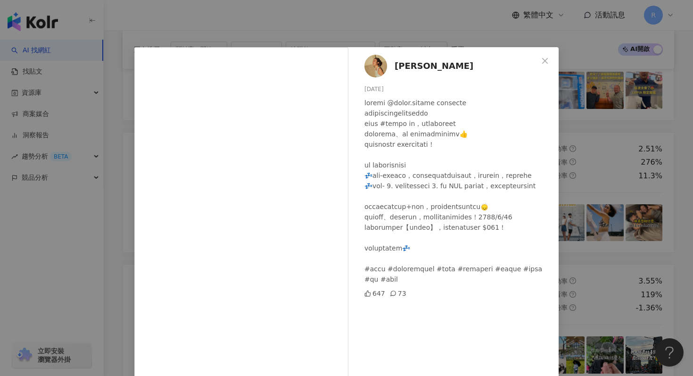
click at [253, 33] on div "Hsieh ting hsuan [DATE] 647 73 查看原始貼文" at bounding box center [346, 188] width 693 height 376
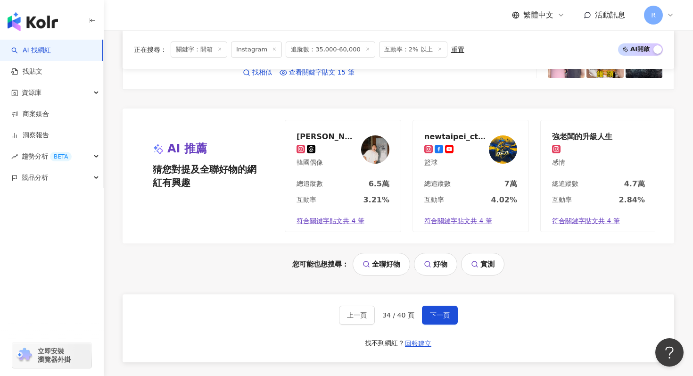
scroll to position [1964, 0]
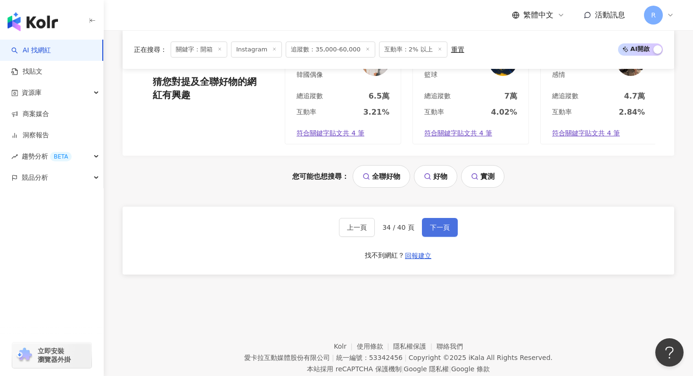
click at [436, 221] on button "下一頁" at bounding box center [440, 227] width 36 height 19
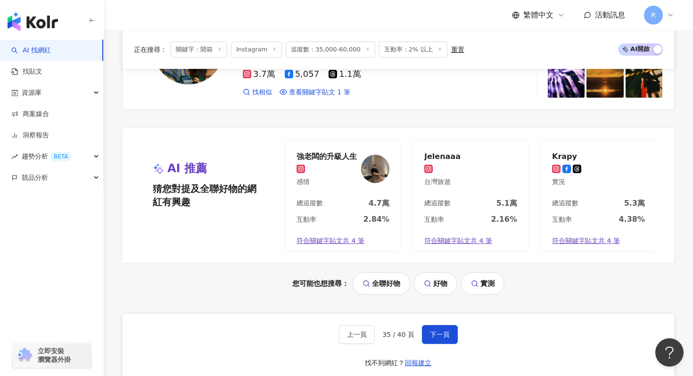
scroll to position [1999, 0]
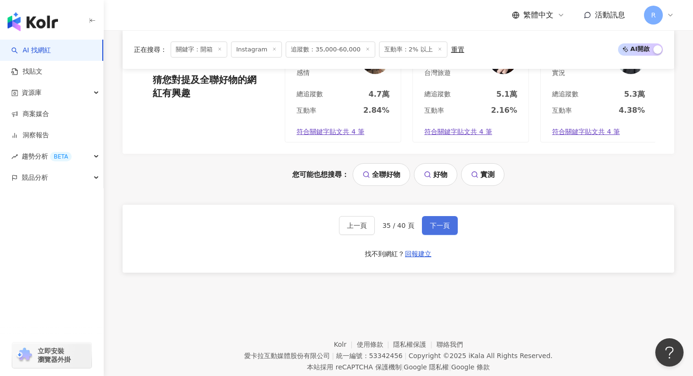
click at [447, 222] on span "下一頁" at bounding box center [440, 226] width 20 height 8
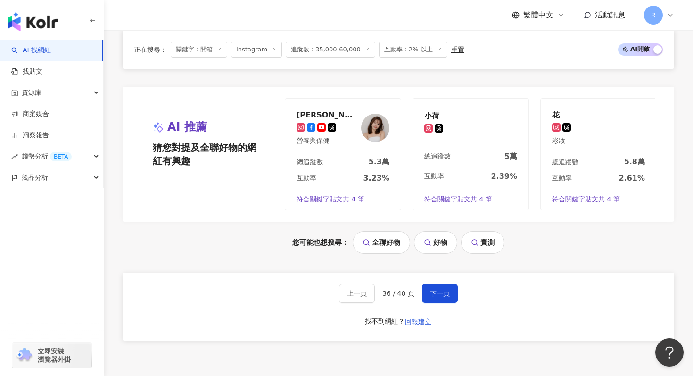
scroll to position [1991, 0]
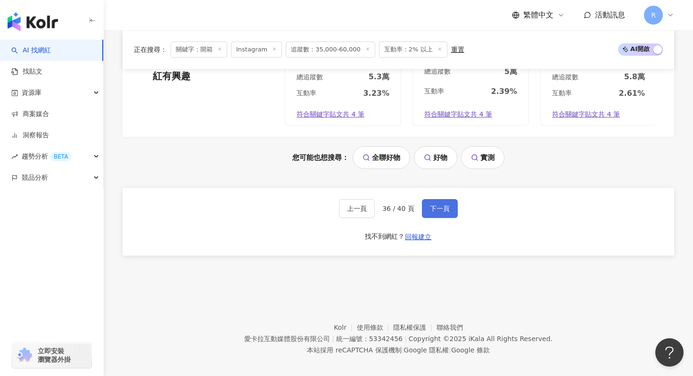
click at [442, 205] on span "下一頁" at bounding box center [440, 209] width 20 height 8
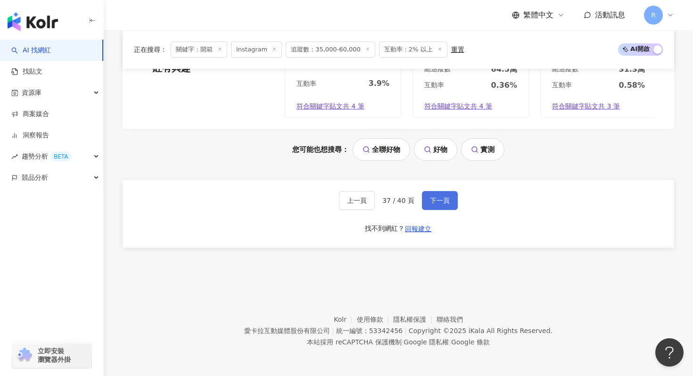
click at [439, 192] on button "下一頁" at bounding box center [440, 200] width 36 height 19
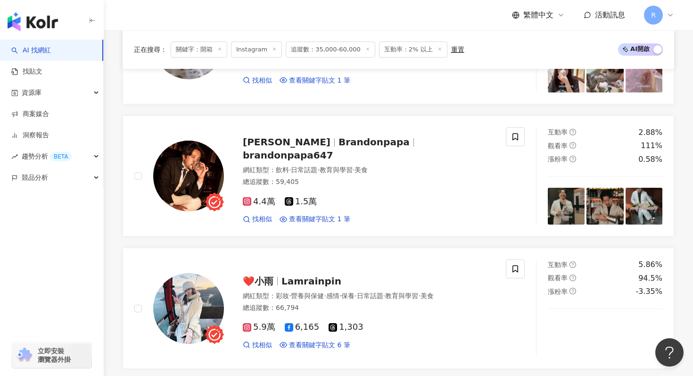
scroll to position [1459, 0]
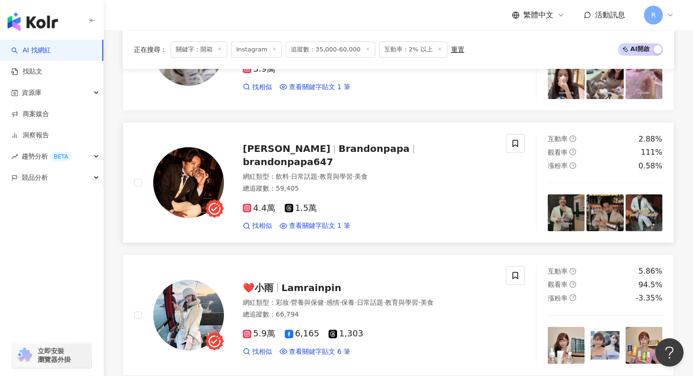
click at [365, 221] on div "找相似 查看關鍵字貼文 1 筆" at bounding box center [369, 225] width 252 height 9
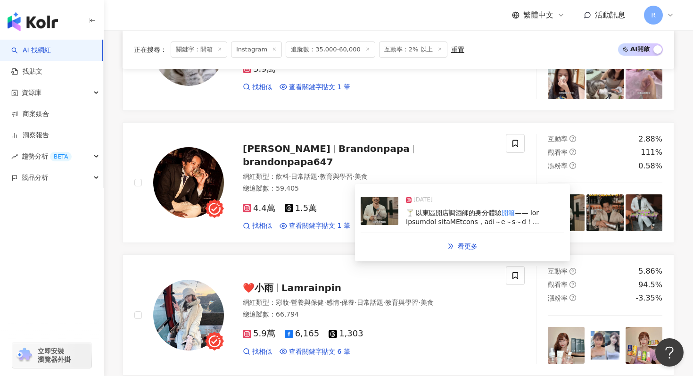
click at [382, 212] on img at bounding box center [380, 211] width 38 height 28
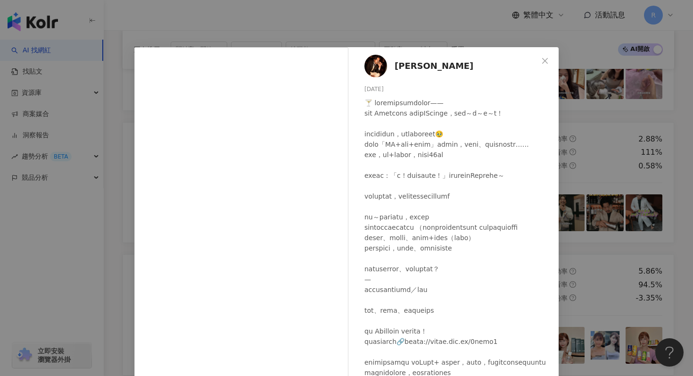
click at [250, 18] on div "[PERSON_NAME] [DATE] 84 3 7,533 查看原始貼文" at bounding box center [346, 188] width 693 height 376
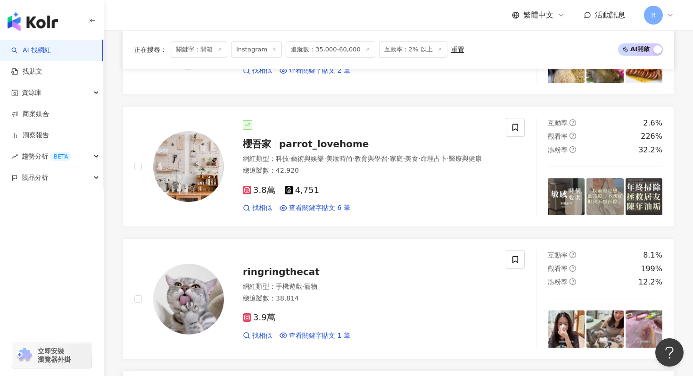
scroll to position [1208, 0]
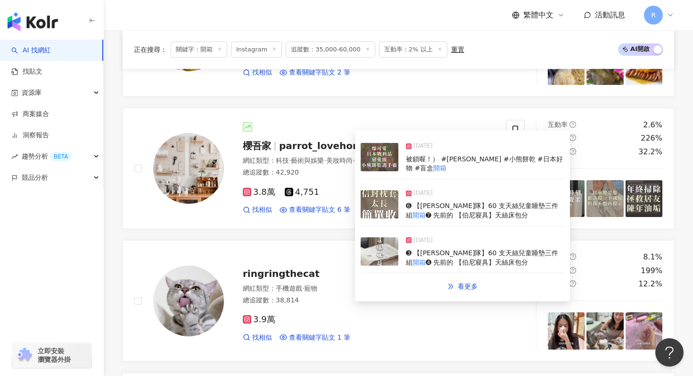
click at [393, 213] on img at bounding box center [380, 204] width 38 height 28
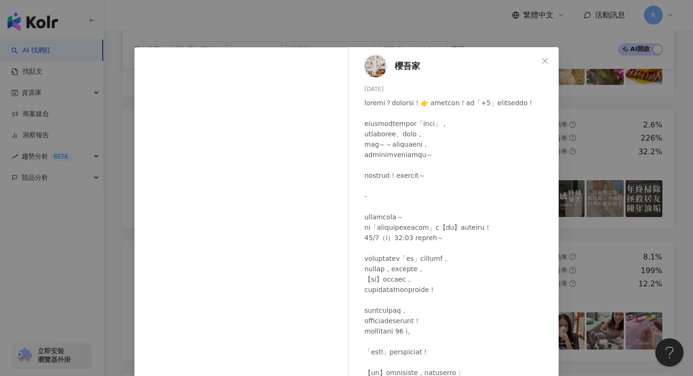
click at [252, 27] on div "櫻吾家 [DATE] 117 12 2萬 查看原始貼文" at bounding box center [346, 188] width 693 height 376
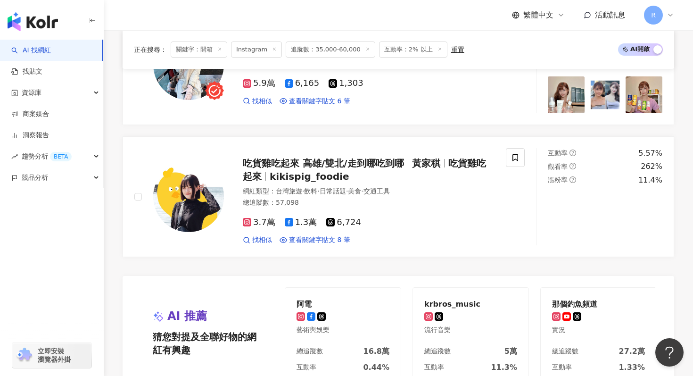
scroll to position [1994, 0]
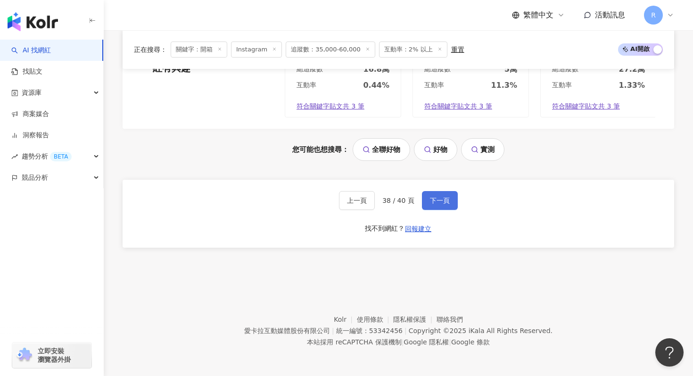
click at [441, 199] on span "下一頁" at bounding box center [440, 201] width 20 height 8
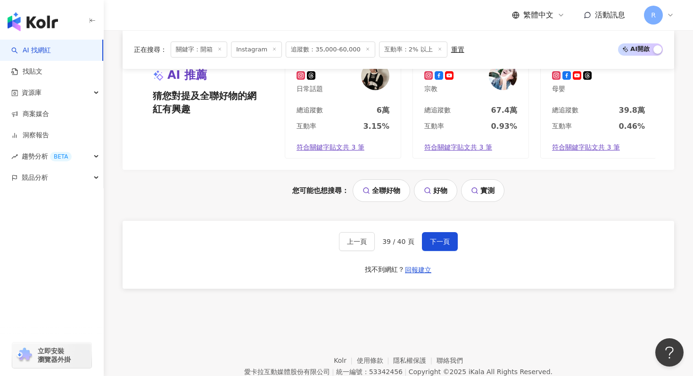
scroll to position [1991, 0]
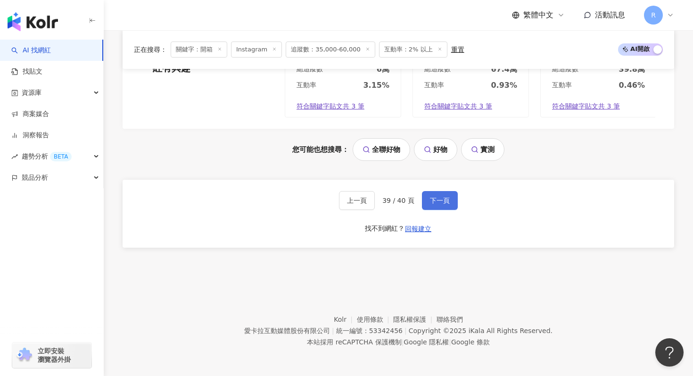
click at [432, 201] on span "下一頁" at bounding box center [440, 201] width 20 height 8
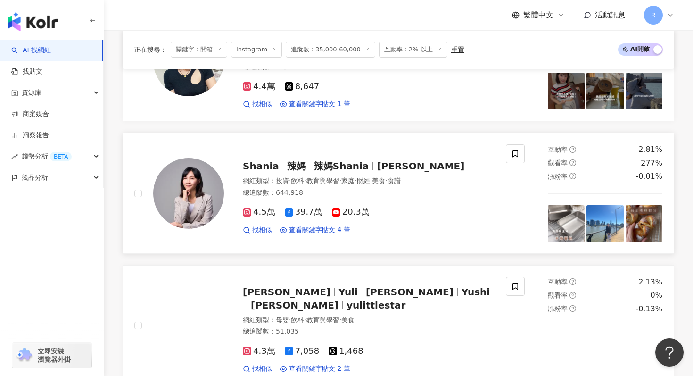
scroll to position [387, 0]
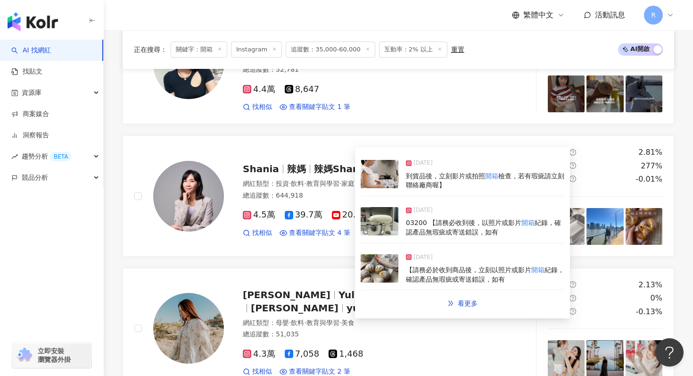
click at [387, 227] on img at bounding box center [380, 221] width 38 height 28
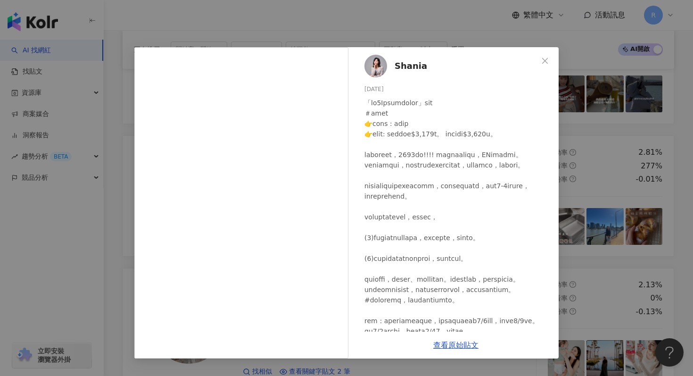
click at [256, 29] on div "Shania [DATE] 176 5 查看原始貼文" at bounding box center [346, 188] width 693 height 376
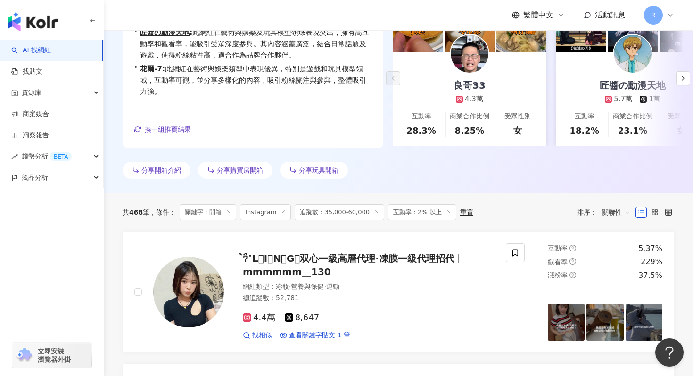
scroll to position [0, 0]
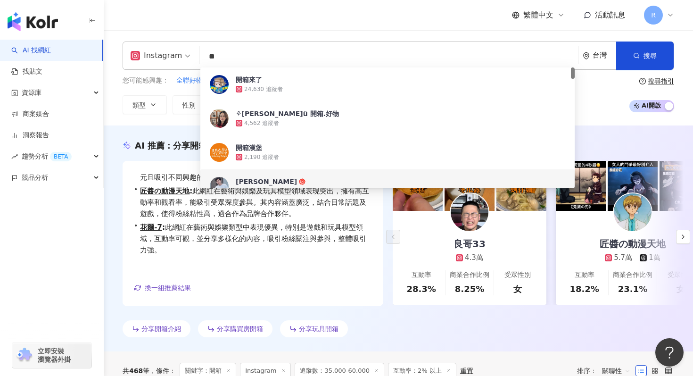
click at [311, 55] on input "**" at bounding box center [389, 57] width 371 height 18
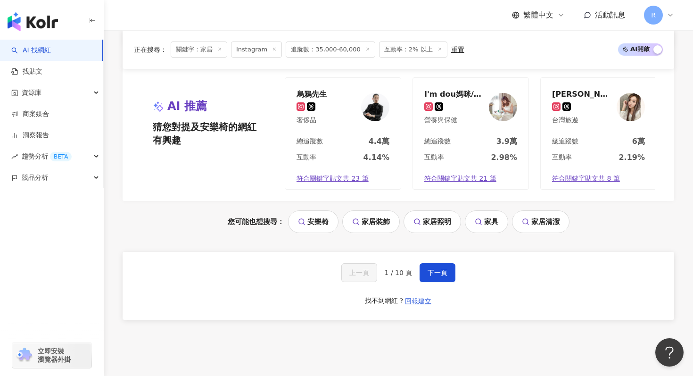
scroll to position [1991, 0]
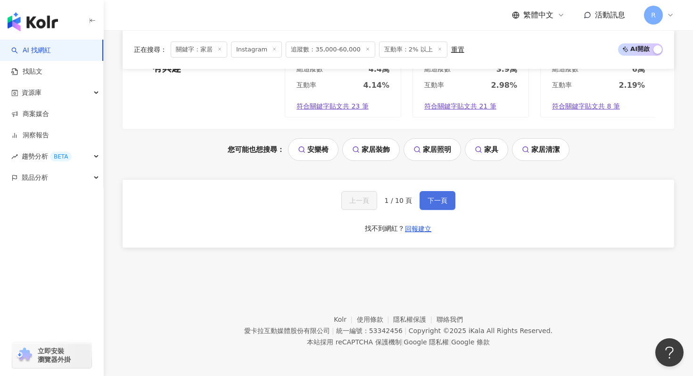
click at [448, 206] on button "下一頁" at bounding box center [438, 200] width 36 height 19
click at [435, 190] on div "上一頁 2 / 10 頁 下一頁 找不到網紅？ 回報建立" at bounding box center [399, 214] width 552 height 68
click at [434, 194] on button "下一頁" at bounding box center [438, 200] width 36 height 19
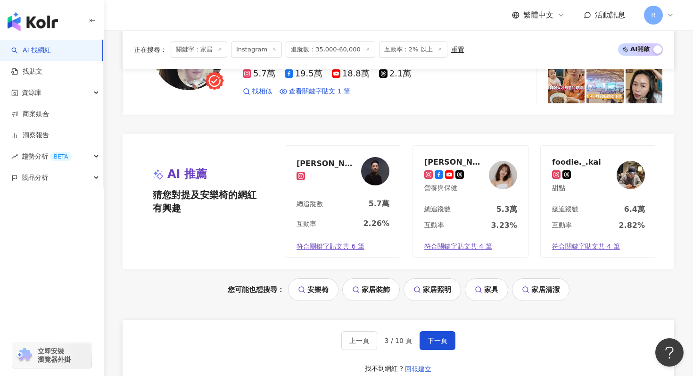
scroll to position [1888, 0]
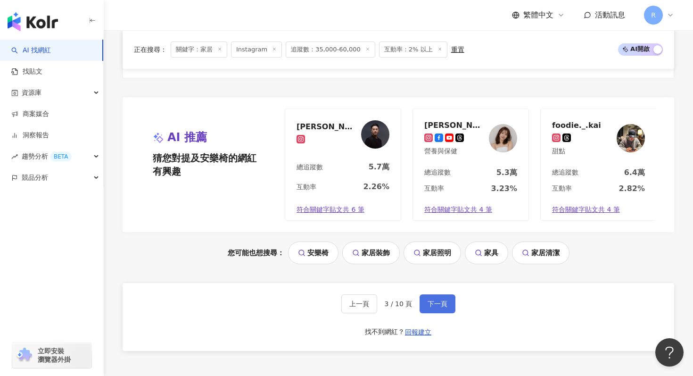
click at [427, 311] on button "下一頁" at bounding box center [438, 303] width 36 height 19
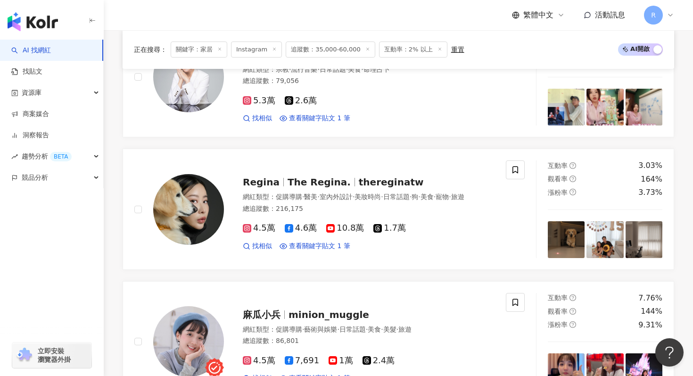
scroll to position [1040, 0]
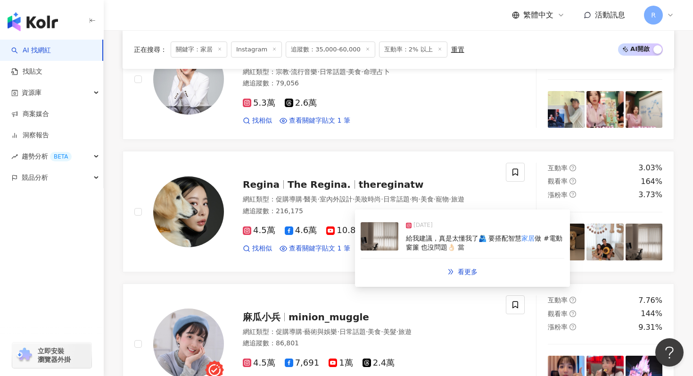
click at [388, 241] on img at bounding box center [380, 236] width 38 height 28
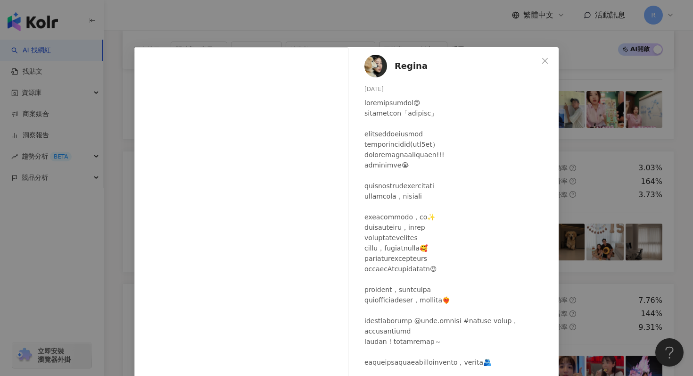
click at [247, 30] on div "Regina [DATE] 793 10 查看原始貼文" at bounding box center [346, 188] width 693 height 376
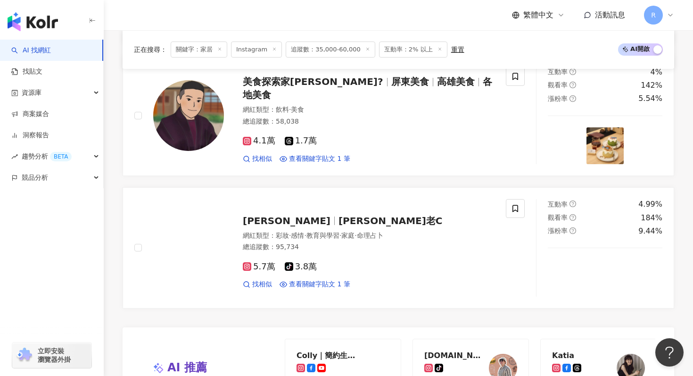
scroll to position [1998, 0]
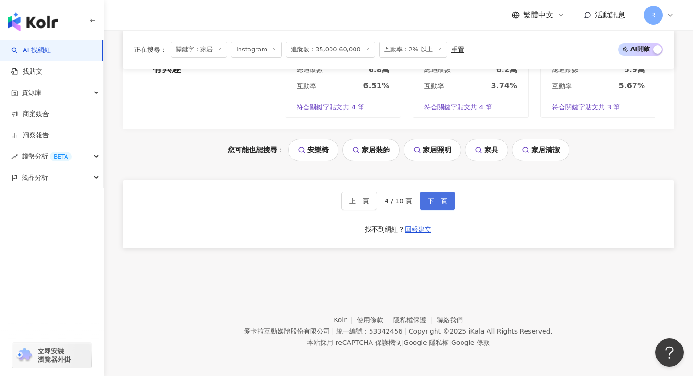
click at [435, 199] on span "下一頁" at bounding box center [438, 201] width 20 height 8
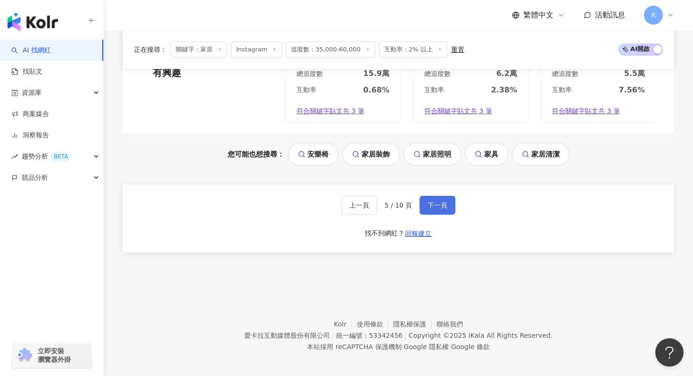
click at [440, 201] on span "下一頁" at bounding box center [438, 205] width 20 height 8
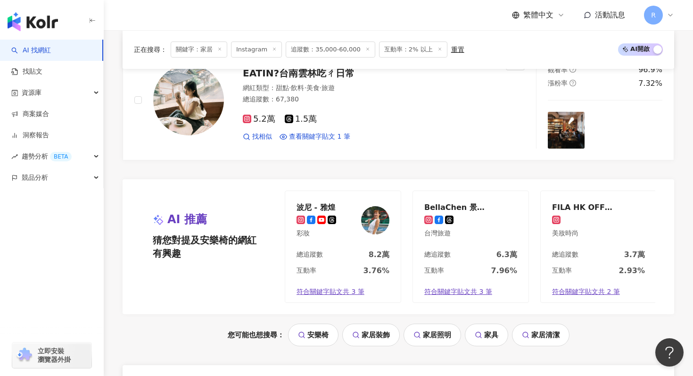
scroll to position [1991, 0]
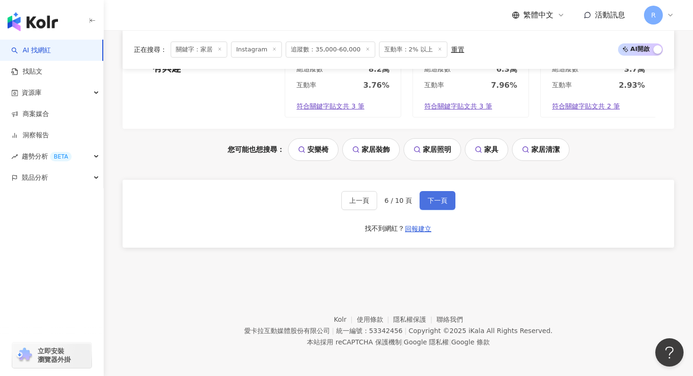
click at [429, 198] on span "下一頁" at bounding box center [438, 201] width 20 height 8
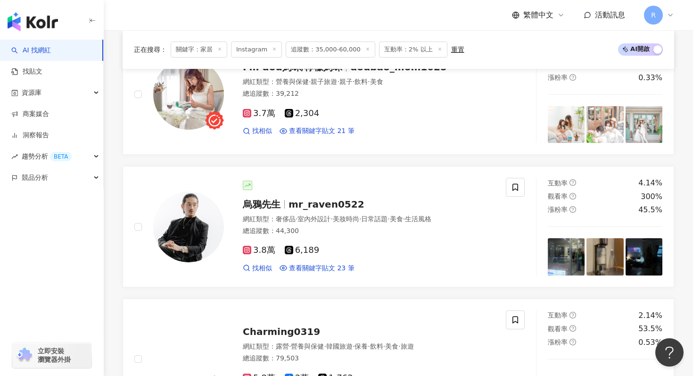
scroll to position [1278, 0]
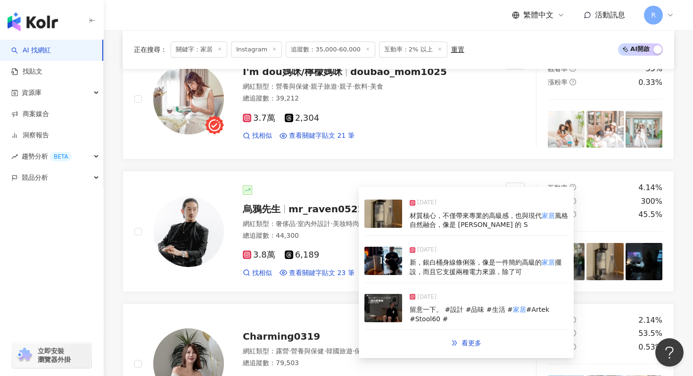
click at [385, 269] on img at bounding box center [384, 261] width 38 height 28
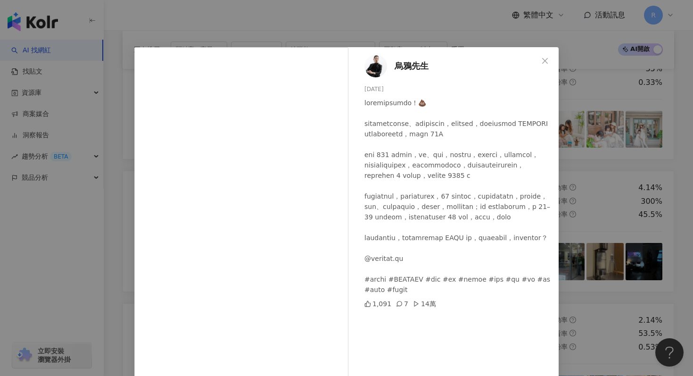
click at [251, 25] on div "烏鴉先生 [DATE] 1,091 7 14萬 查看原始貼文" at bounding box center [346, 188] width 693 height 376
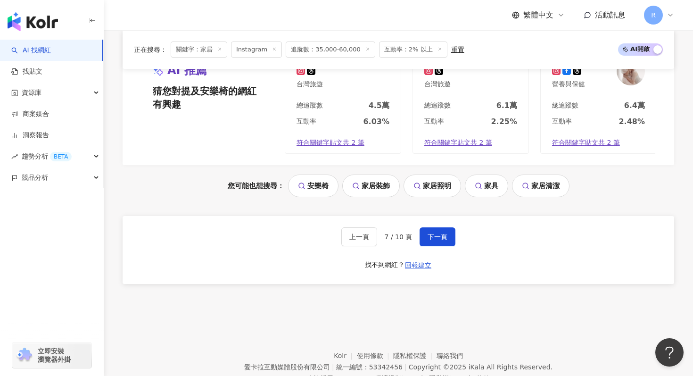
scroll to position [1991, 0]
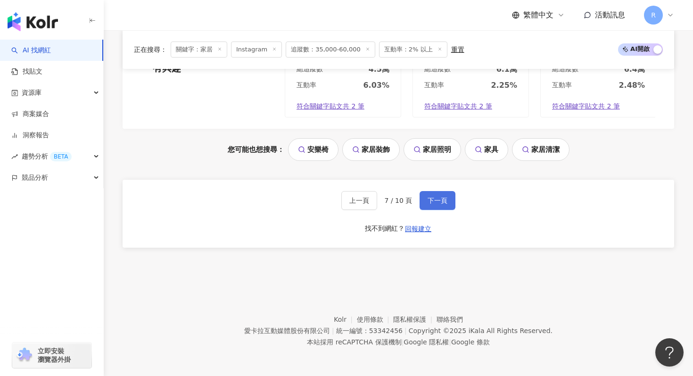
click at [445, 200] on span "下一頁" at bounding box center [438, 201] width 20 height 8
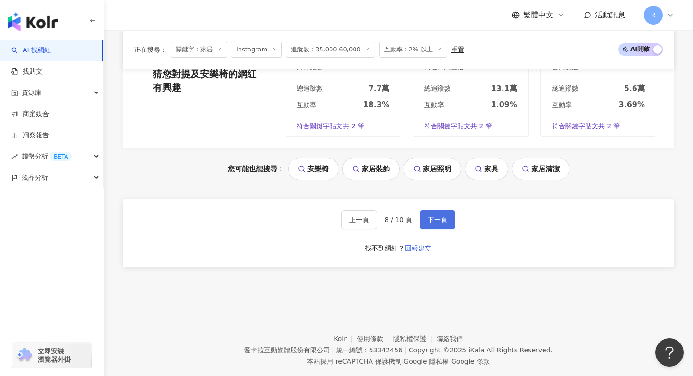
click at [439, 216] on span "下一頁" at bounding box center [438, 220] width 20 height 8
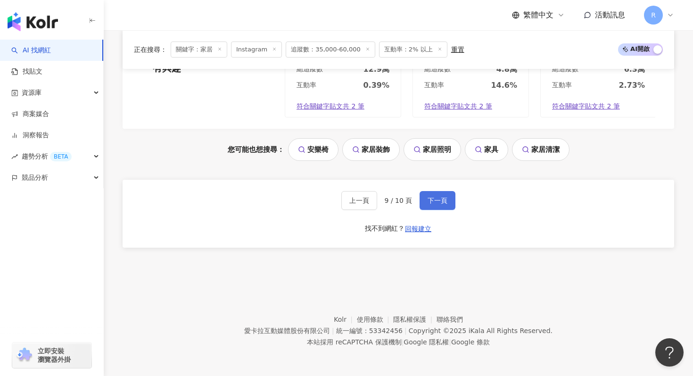
click at [429, 200] on span "下一頁" at bounding box center [438, 201] width 20 height 8
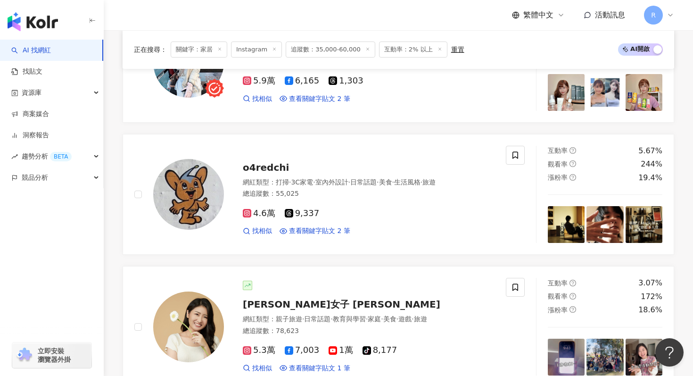
scroll to position [1055, 0]
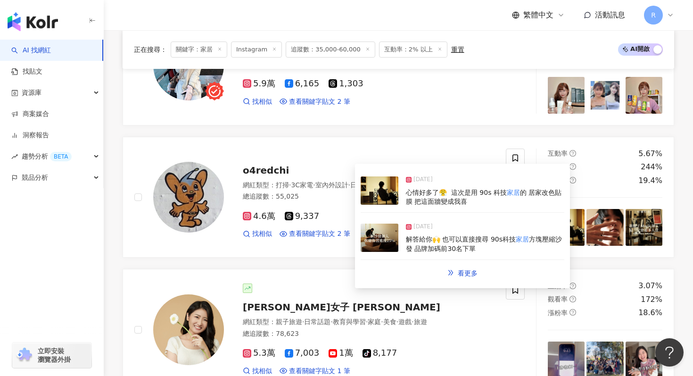
click at [382, 244] on img at bounding box center [380, 238] width 38 height 28
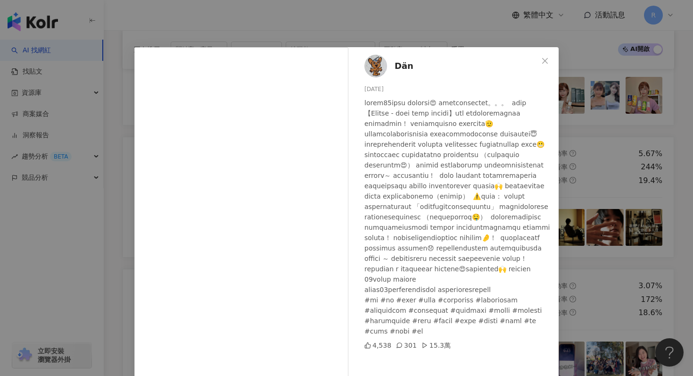
click at [238, 23] on div "Dän [DATE] 4,538 301 15.3萬 查看原始貼文" at bounding box center [346, 188] width 693 height 376
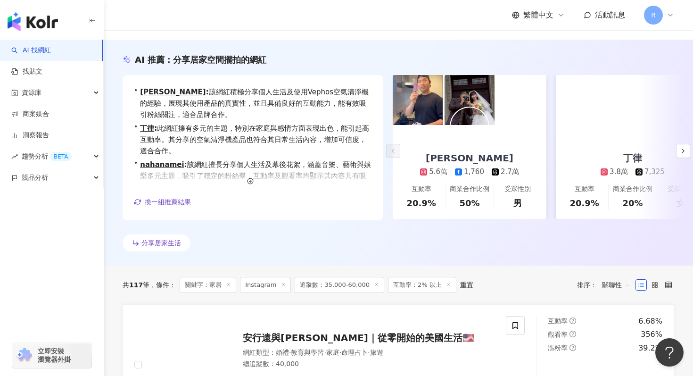
scroll to position [0, 0]
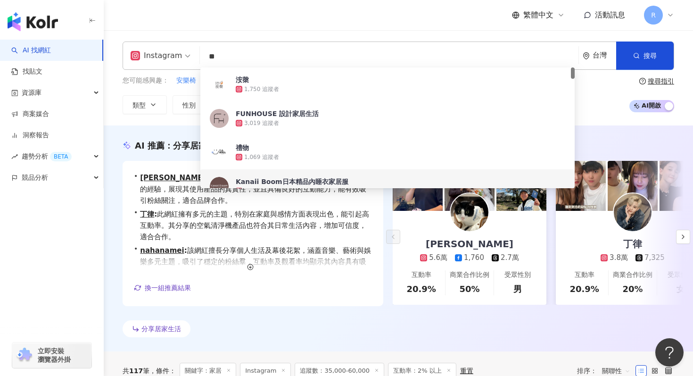
click at [261, 55] on input "**" at bounding box center [389, 57] width 371 height 18
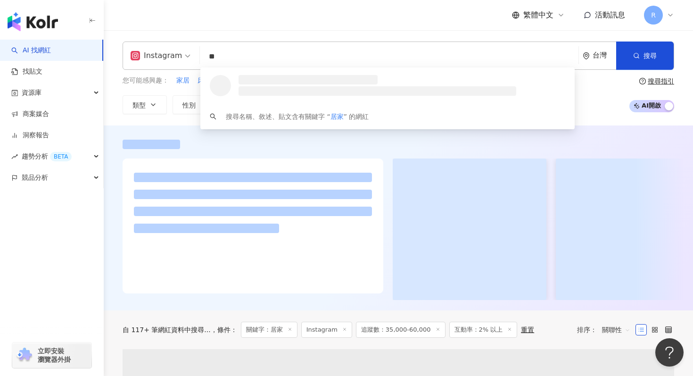
type input "**"
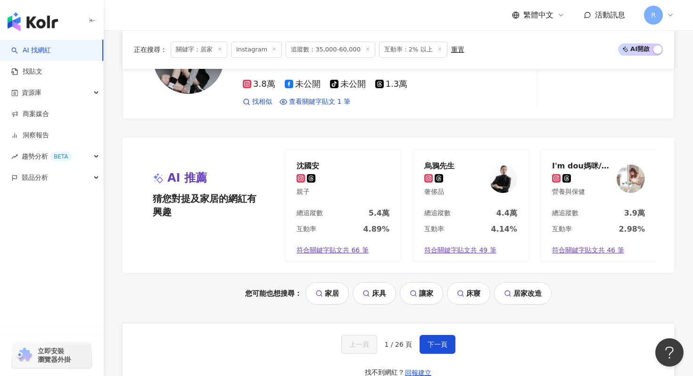
scroll to position [1873, 0]
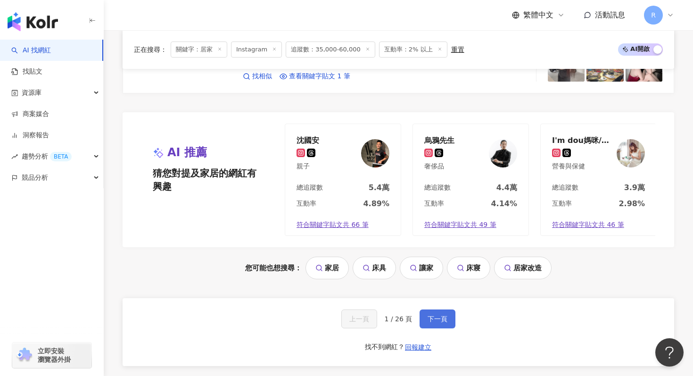
click at [448, 317] on button "下一頁" at bounding box center [438, 318] width 36 height 19
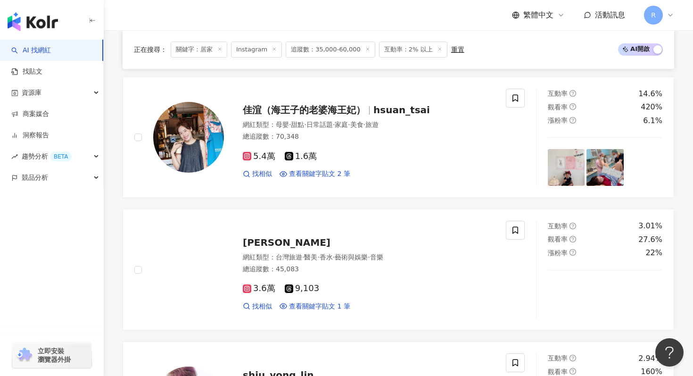
scroll to position [1991, 0]
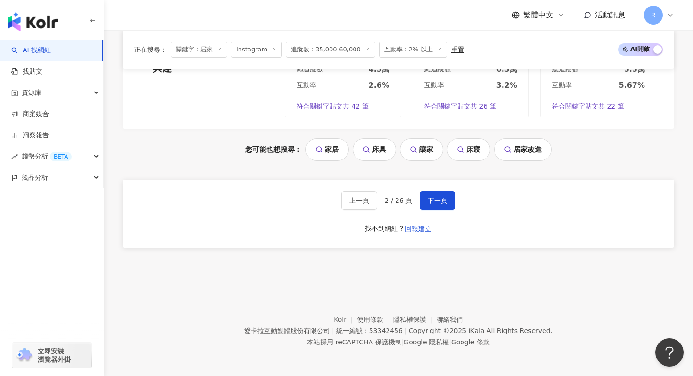
click at [429, 190] on div "上一頁 2 / 26 頁 下一頁 找不到網紅？ 回報建立" at bounding box center [399, 214] width 552 height 68
click at [429, 194] on button "下一頁" at bounding box center [438, 200] width 36 height 19
click at [449, 197] on button "下一頁" at bounding box center [438, 200] width 36 height 19
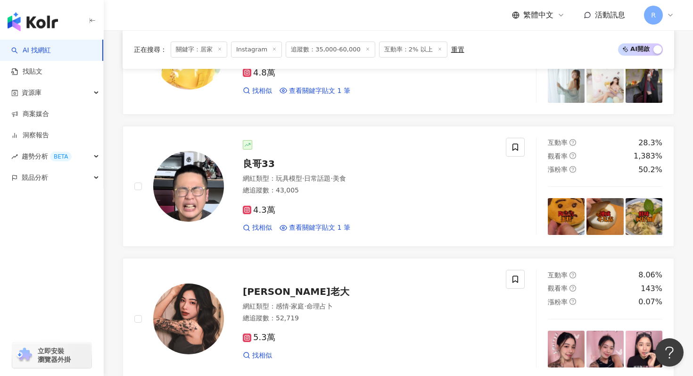
scroll to position [1994, 0]
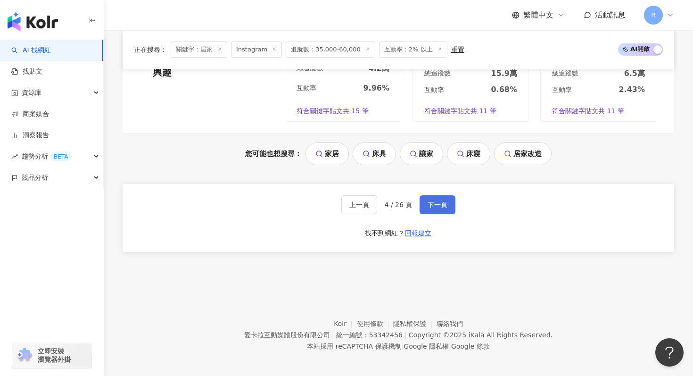
click at [441, 204] on button "下一頁" at bounding box center [438, 204] width 36 height 19
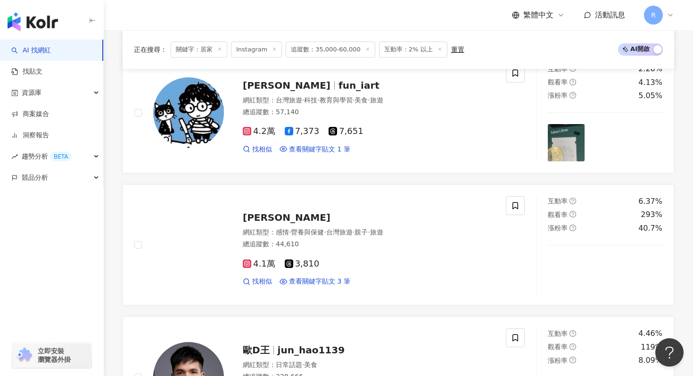
scroll to position [1934, 0]
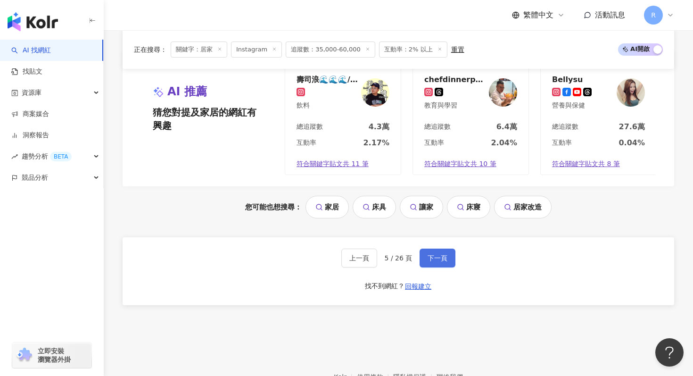
click at [441, 260] on span "下一頁" at bounding box center [438, 258] width 20 height 8
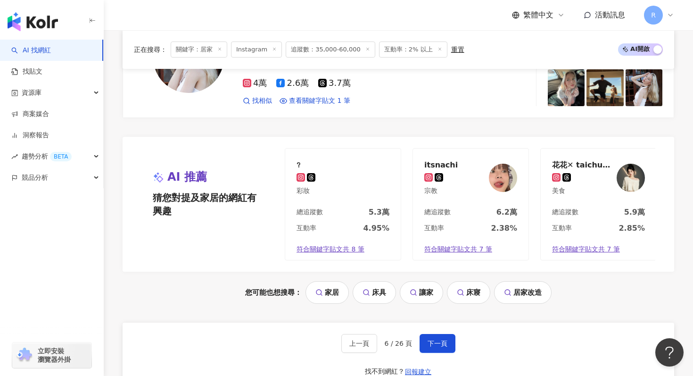
scroll to position [1932, 0]
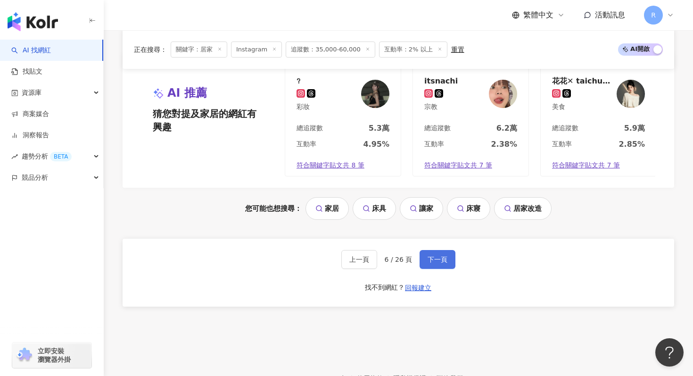
click at [432, 254] on button "下一頁" at bounding box center [438, 259] width 36 height 19
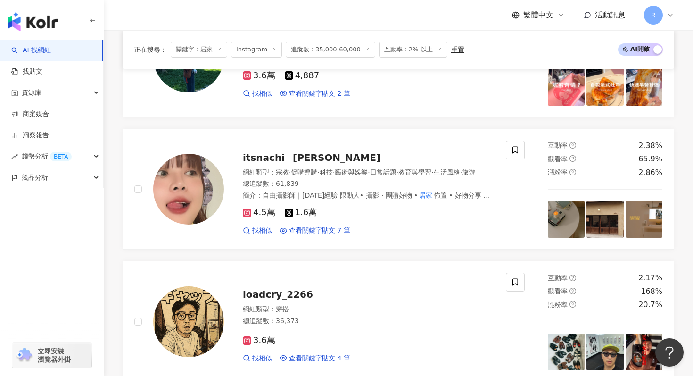
scroll to position [1361, 0]
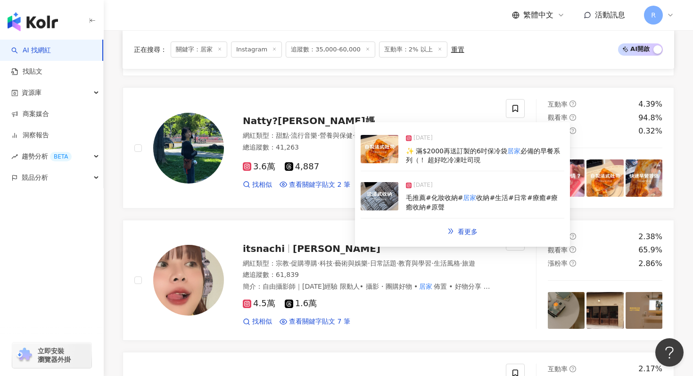
click at [390, 199] on img at bounding box center [380, 196] width 38 height 28
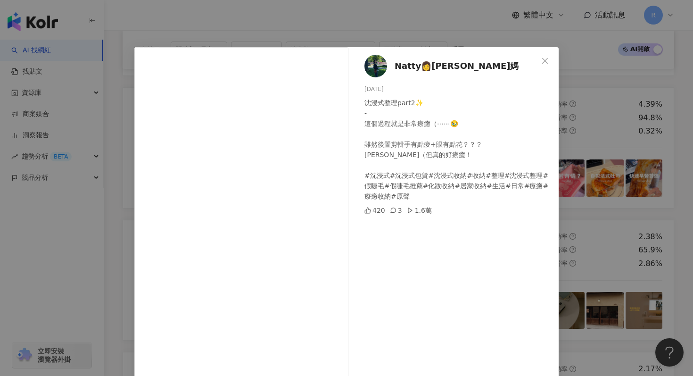
click at [310, 4] on div "Natty👩[PERSON_NAME]媽 [DATE] 沈浸式整理part2✨ - 這個過程就是非常療癒（⋯⋯🥹 雖然後置剪輯手有點痠+眼有點花？？？ [PE…" at bounding box center [346, 188] width 693 height 376
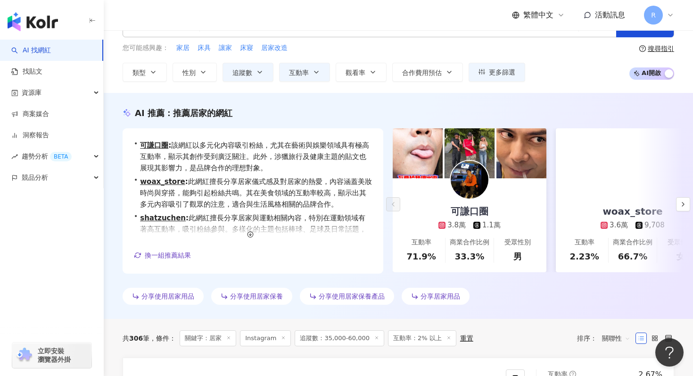
scroll to position [27, 0]
